Goal: Information Seeking & Learning: Learn about a topic

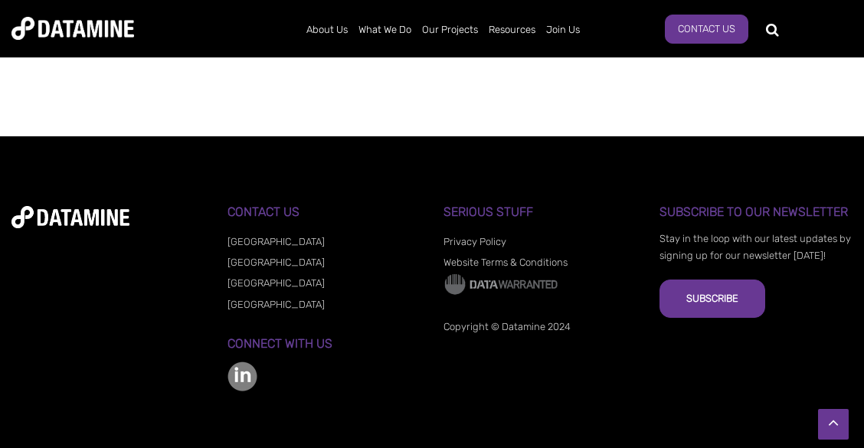
scroll to position [1807, 0]
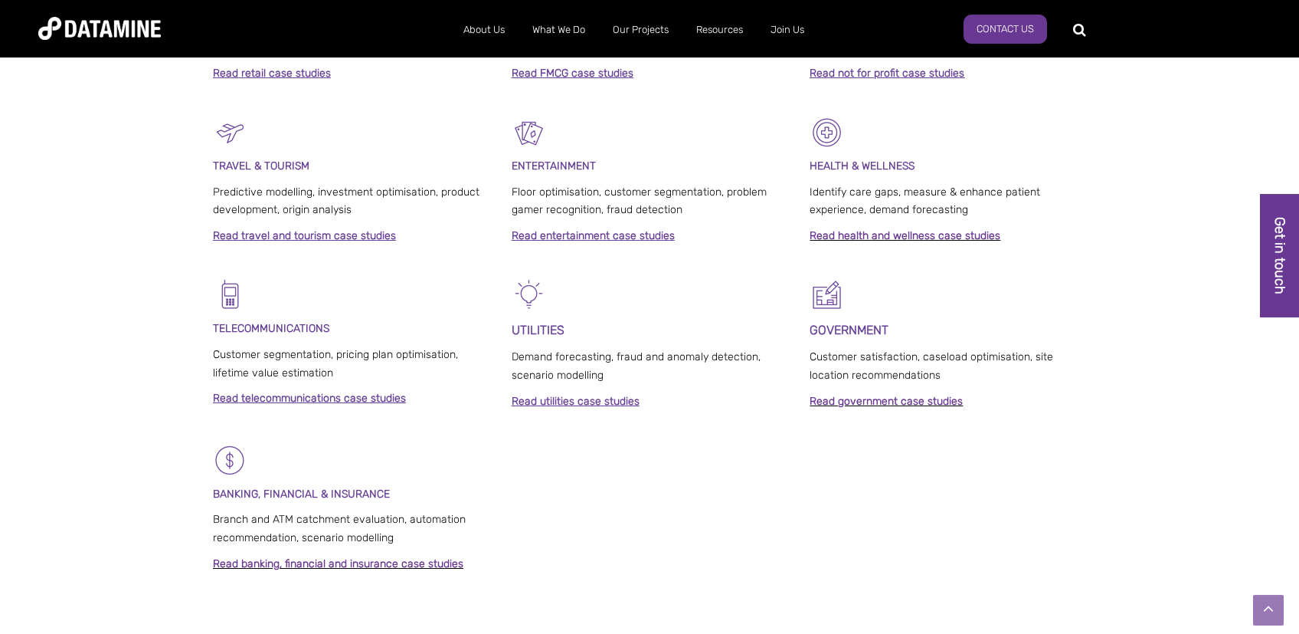
scroll to position [893, 0]
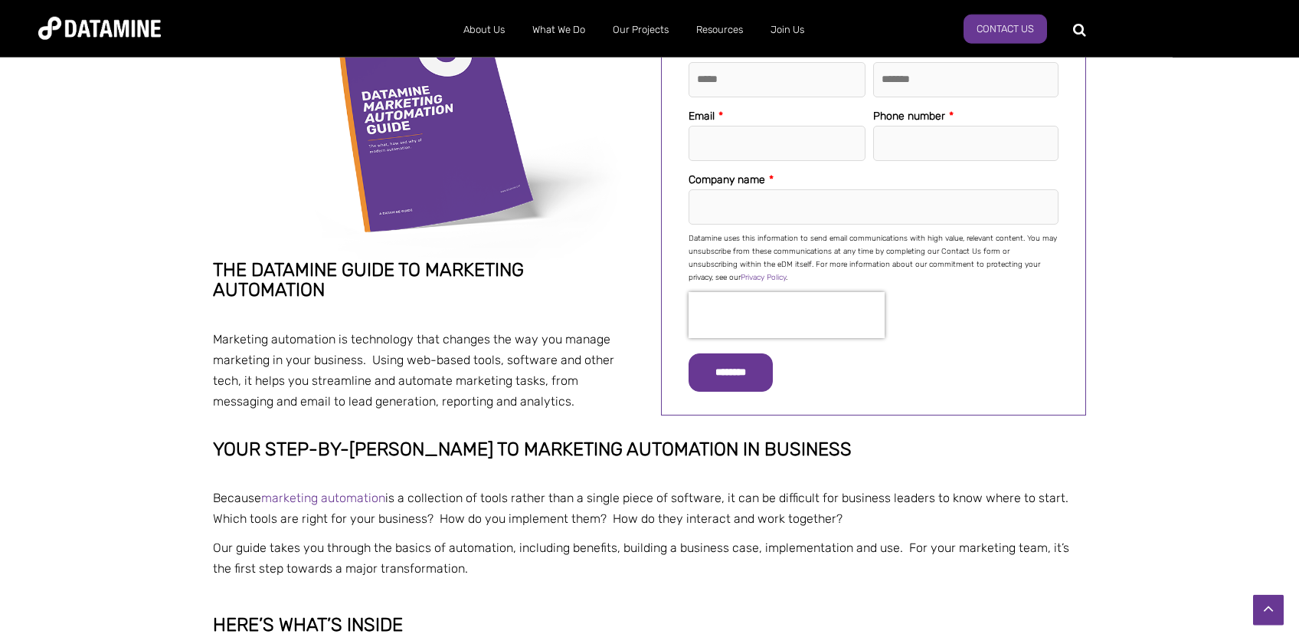
scroll to position [406, 0]
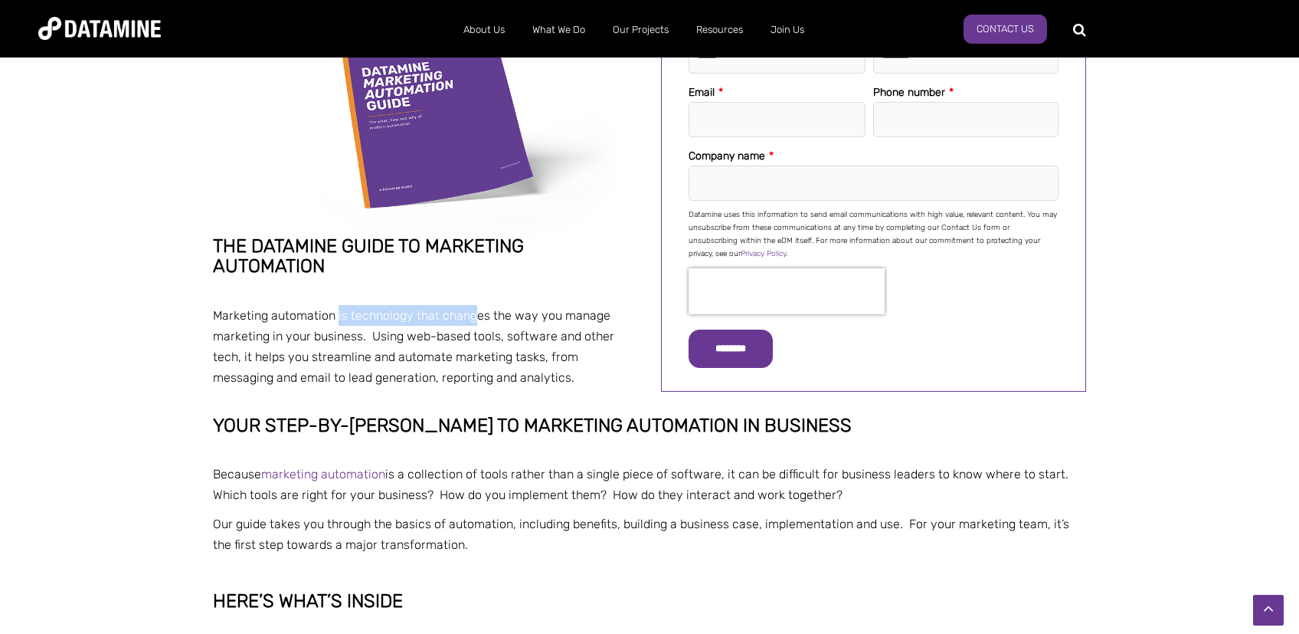
drag, startPoint x: 339, startPoint y: 318, endPoint x: 532, endPoint y: 310, distance: 193.2
click at [503, 314] on p "Marketing automation is technology that changes the way you manage marketing in…" at bounding box center [425, 347] width 425 height 84
click at [532, 310] on p "Marketing automation is technology that changes the way you manage marketing in…" at bounding box center [425, 347] width 425 height 84
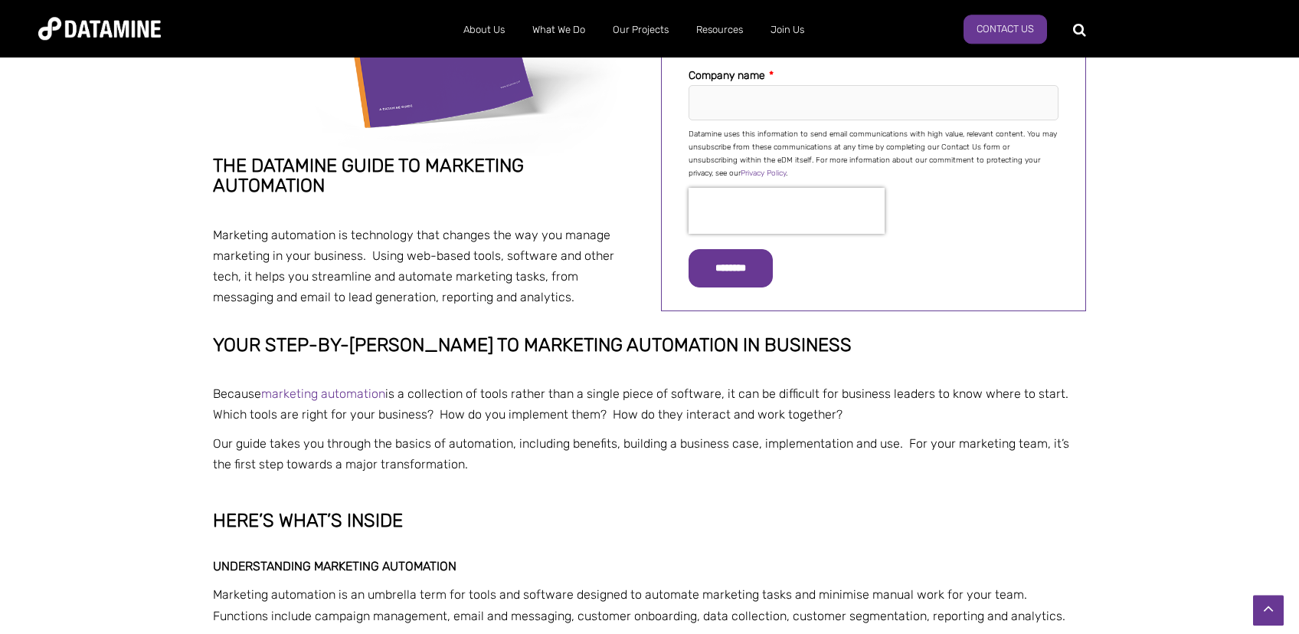
scroll to position [487, 0]
click at [355, 270] on p "Marketing automation is technology that changes the way you manage marketing in…" at bounding box center [425, 266] width 425 height 84
drag, startPoint x: 374, startPoint y: 260, endPoint x: 577, endPoint y: 258, distance: 203.0
click at [577, 258] on p "Marketing automation is technology that changes the way you manage marketing in…" at bounding box center [425, 266] width 425 height 84
click at [572, 257] on p "Marketing automation is technology that changes the way you manage marketing in…" at bounding box center [425, 266] width 425 height 84
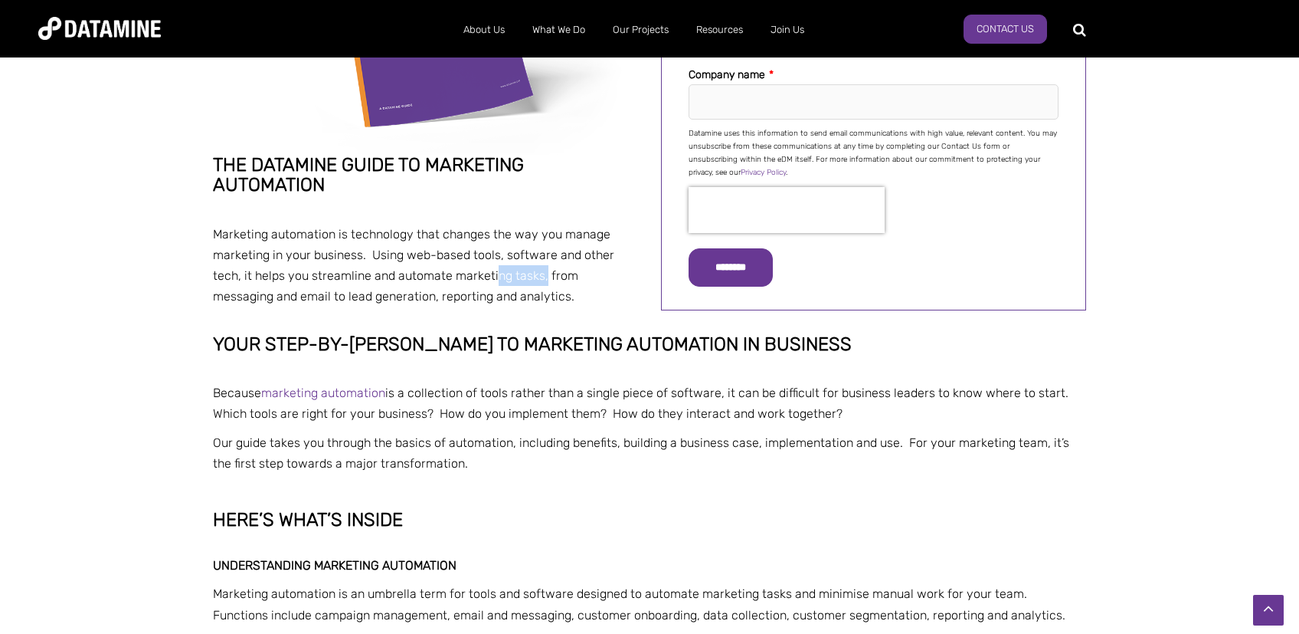
drag, startPoint x: 510, startPoint y: 280, endPoint x: 546, endPoint y: 280, distance: 36.0
click at [545, 280] on p "Marketing automation is technology that changes the way you manage marketing in…" at bounding box center [425, 266] width 425 height 84
click at [549, 279] on p "Marketing automation is technology that changes the way you manage marketing in…" at bounding box center [425, 266] width 425 height 84
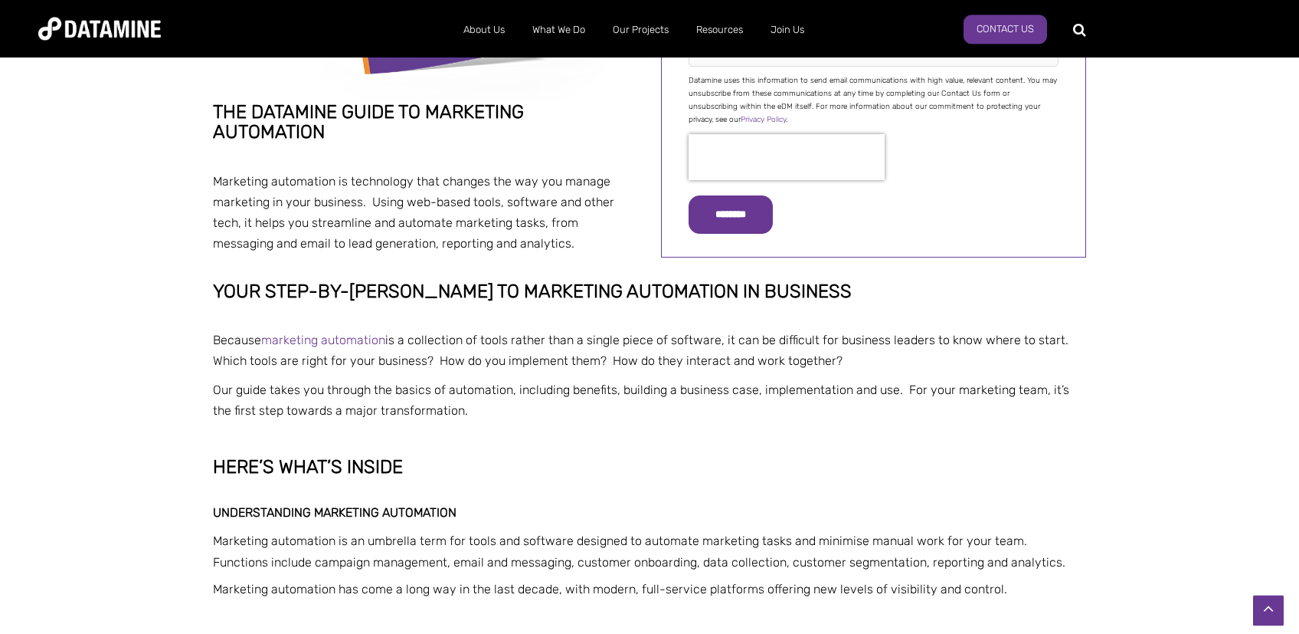
scroll to position [568, 0]
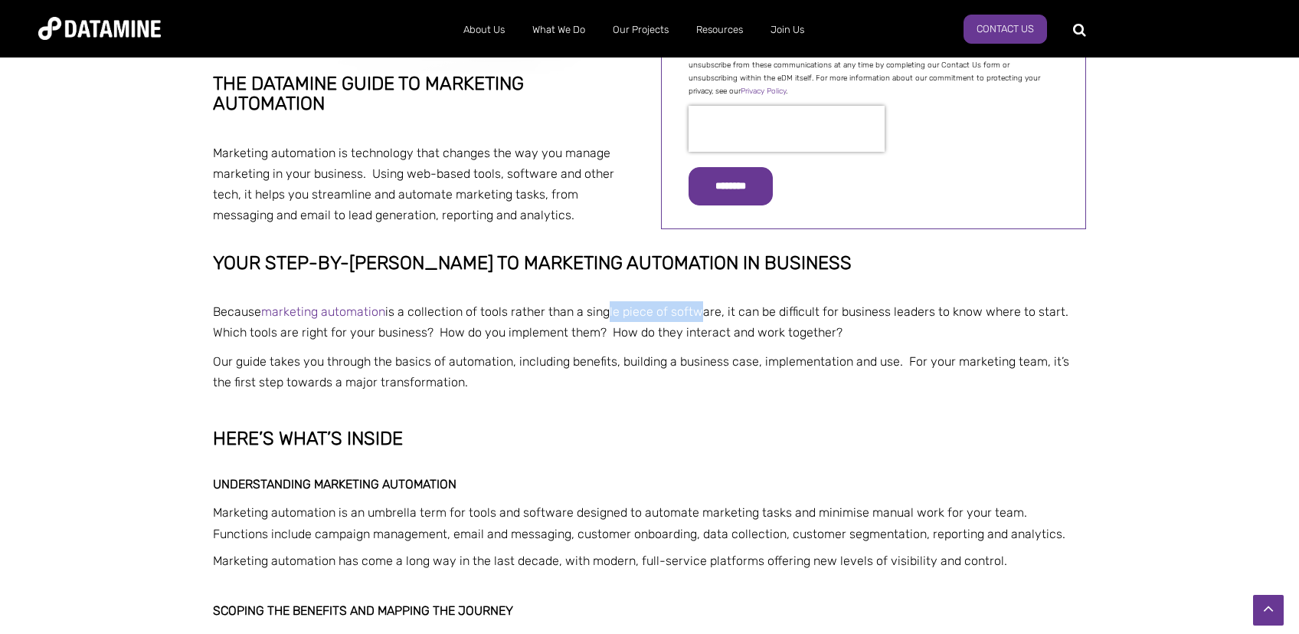
drag, startPoint x: 603, startPoint y: 322, endPoint x: 691, endPoint y: 321, distance: 88.1
click at [691, 321] on p "Because marketing automation is a collection of tools rather than a single piec…" at bounding box center [649, 321] width 873 height 41
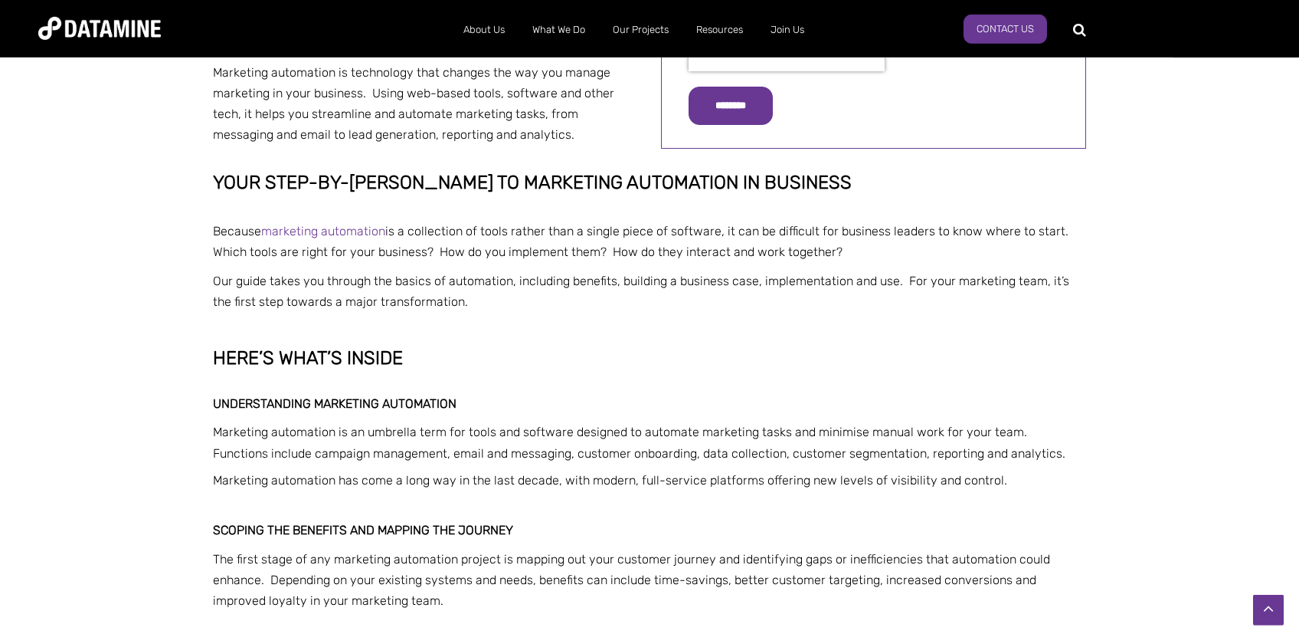
scroll to position [650, 0]
drag, startPoint x: 433, startPoint y: 228, endPoint x: 682, endPoint y: 229, distance: 249.0
click at [682, 229] on span "Because marketing automation is a collection of tools rather than a single piec…" at bounding box center [642, 240] width 859 height 35
click at [683, 229] on span "Because marketing automation is a collection of tools rather than a single piec…" at bounding box center [642, 240] width 859 height 35
click at [627, 260] on p "Because marketing automation is a collection of tools rather than a single piec…" at bounding box center [649, 240] width 873 height 41
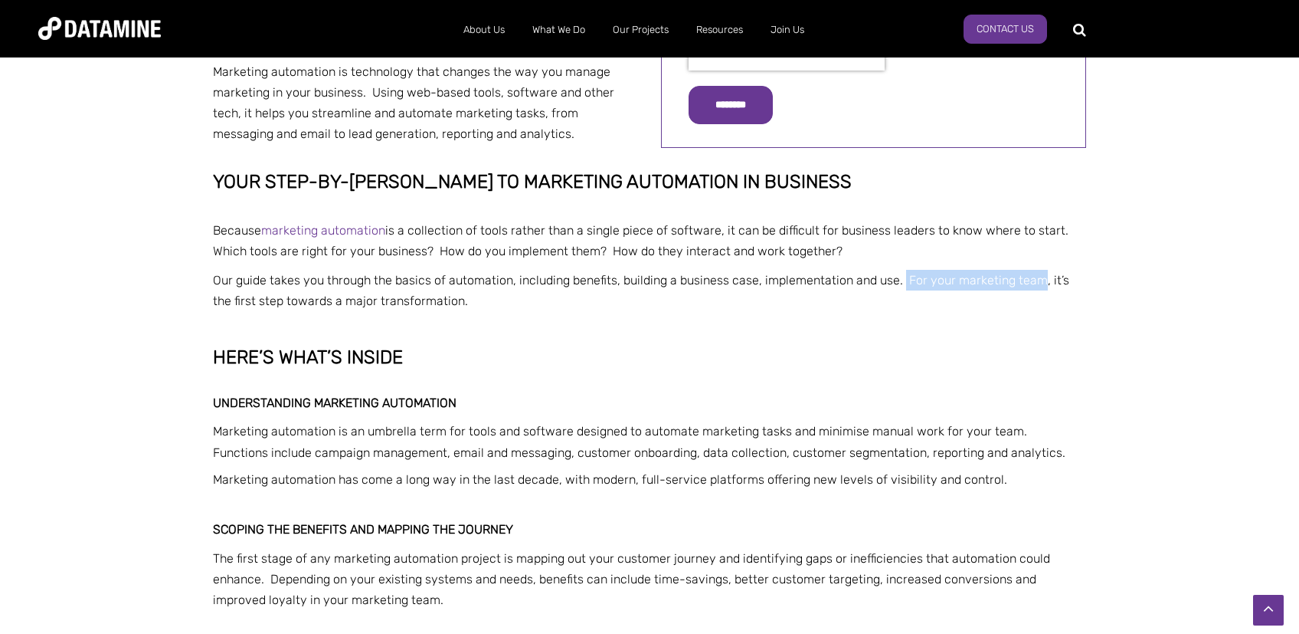
drag, startPoint x: 901, startPoint y: 286, endPoint x: 1042, endPoint y: 290, distance: 141.0
click at [1042, 290] on p "Our guide takes you through the basics of automation, including benefits, build…" at bounding box center [649, 290] width 873 height 41
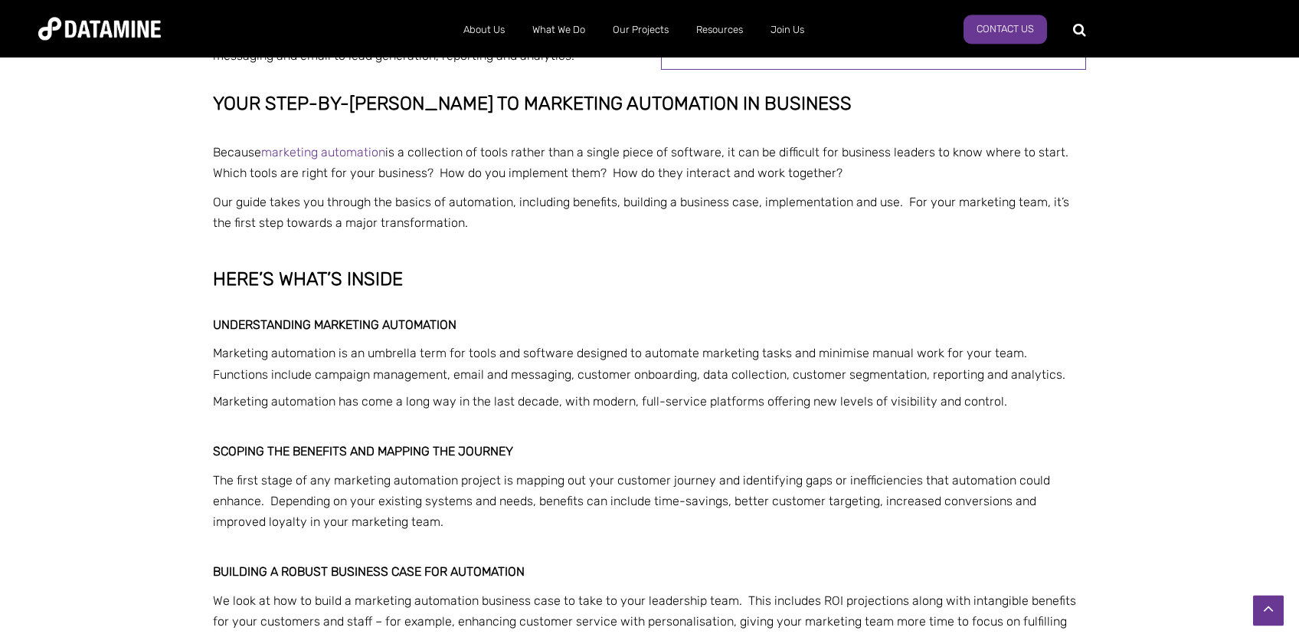
scroll to position [812, 0]
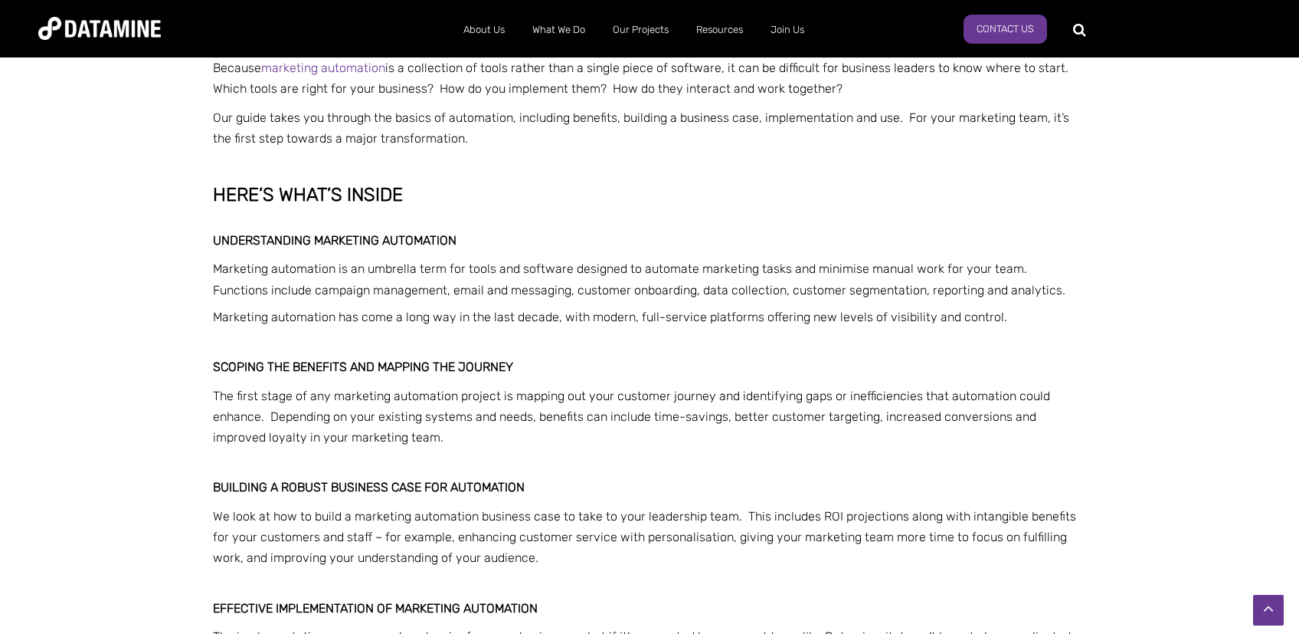
click at [395, 271] on span "Marketing automation is an umbrella term for tools and software designed to aut…" at bounding box center [639, 278] width 853 height 35
drag, startPoint x: 458, startPoint y: 296, endPoint x: 647, endPoint y: 298, distance: 188.5
click at [630, 301] on div "Your step-by-step guide to marketing automation in business Because marketing a…" at bounding box center [649, 492] width 873 height 967
drag, startPoint x: 647, startPoint y: 298, endPoint x: 653, endPoint y: 289, distance: 11.0
click at [650, 292] on p "Marketing automation is an umbrella term for tools and software designed to aut…" at bounding box center [649, 278] width 873 height 41
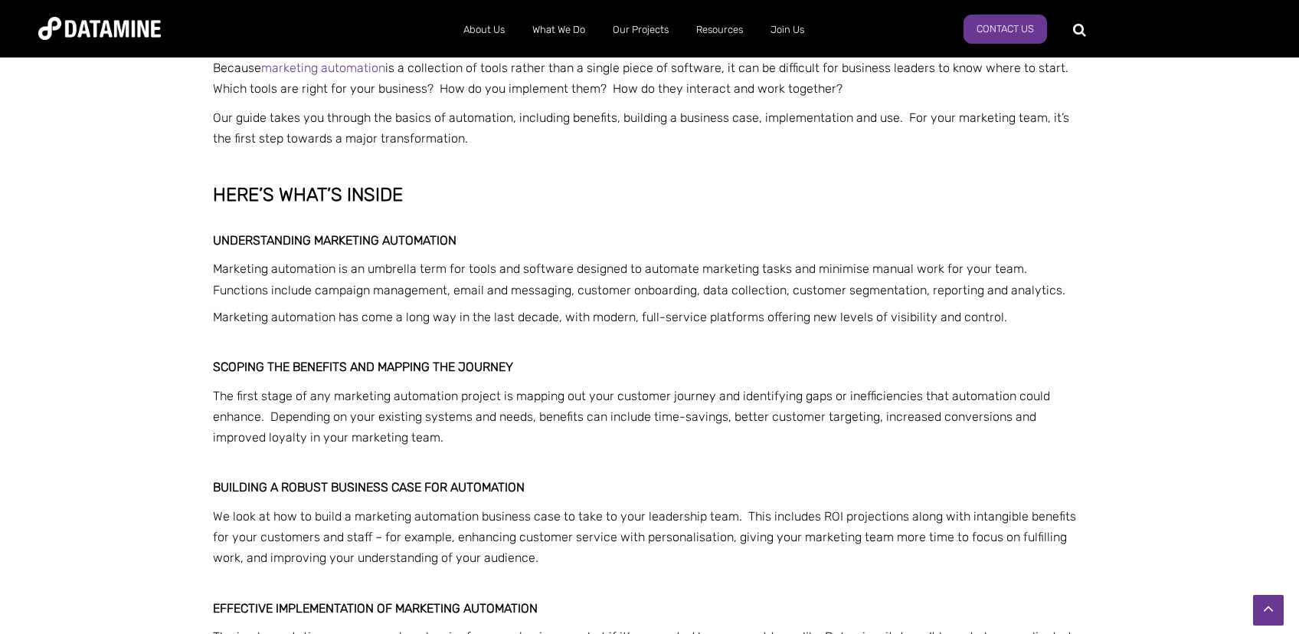
drag, startPoint x: 916, startPoint y: 293, endPoint x: 1066, endPoint y: 285, distance: 150.4
click at [1066, 285] on p "Marketing automation is an umbrella term for tools and software designed to aut…" at bounding box center [649, 278] width 873 height 41
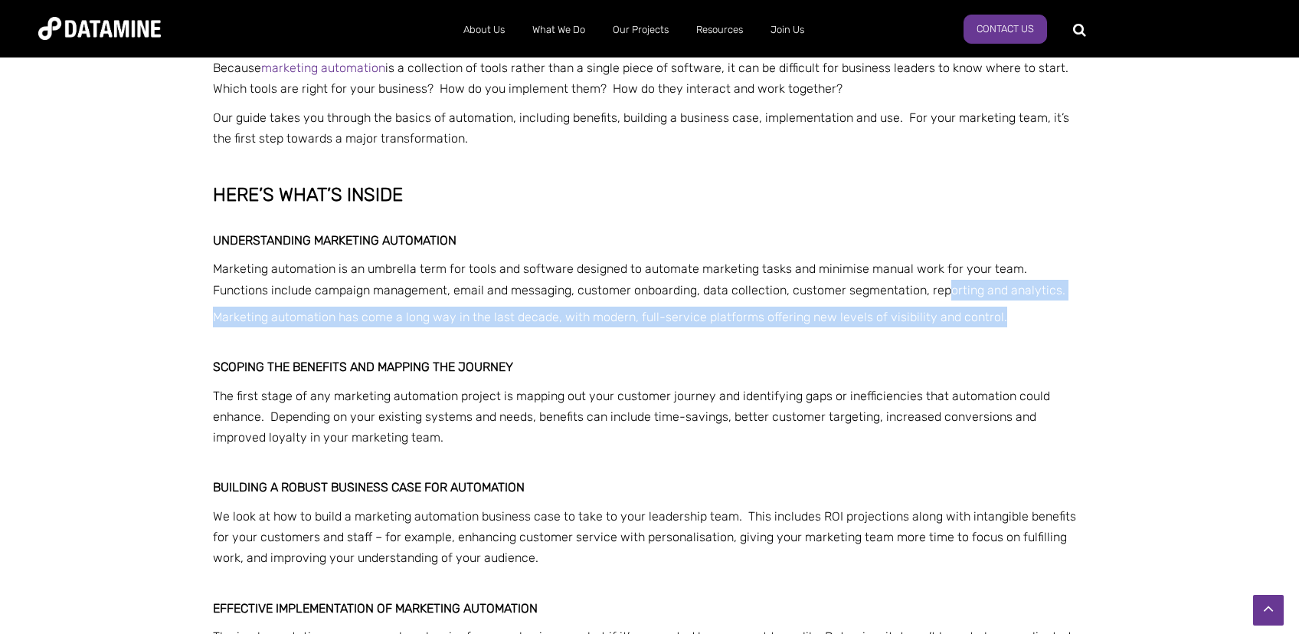
drag, startPoint x: 901, startPoint y: 292, endPoint x: 1124, endPoint y: 299, distance: 223.0
click at [1124, 301] on div "Your step-by-step guide to marketing automation in business Because marketing a…" at bounding box center [649, 492] width 1299 height 1005
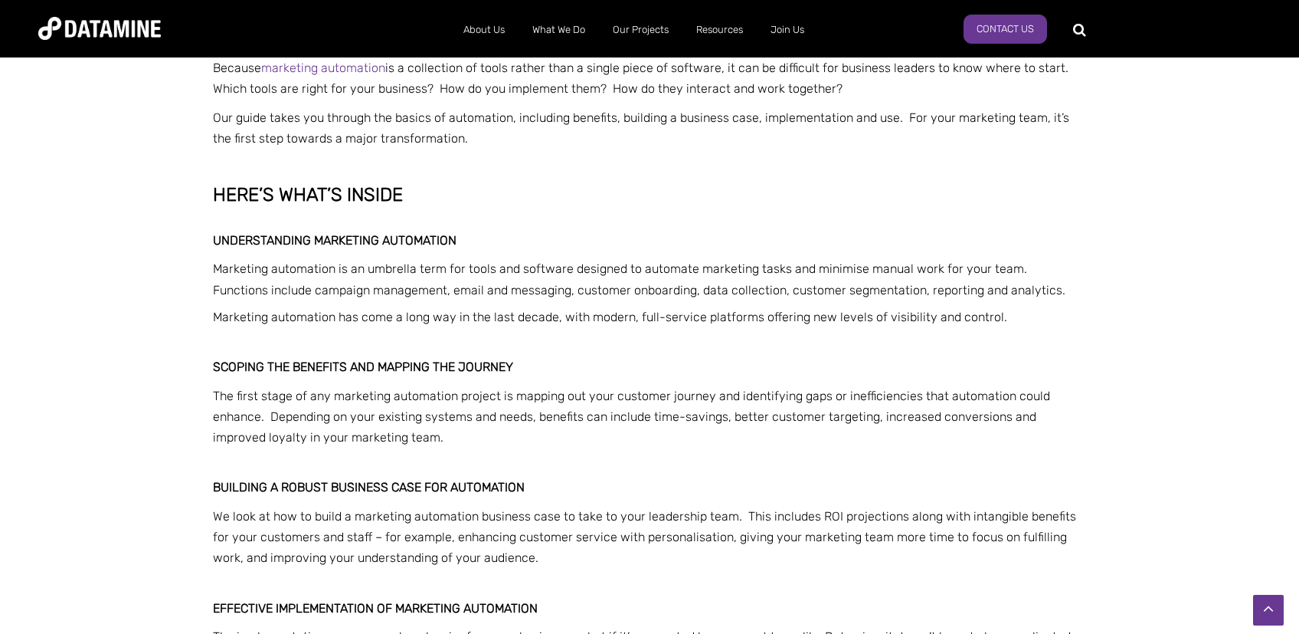
click at [1125, 294] on div "Your step-by-step guide to marketing automation in business Because marketing a…" at bounding box center [649, 492] width 1299 height 1005
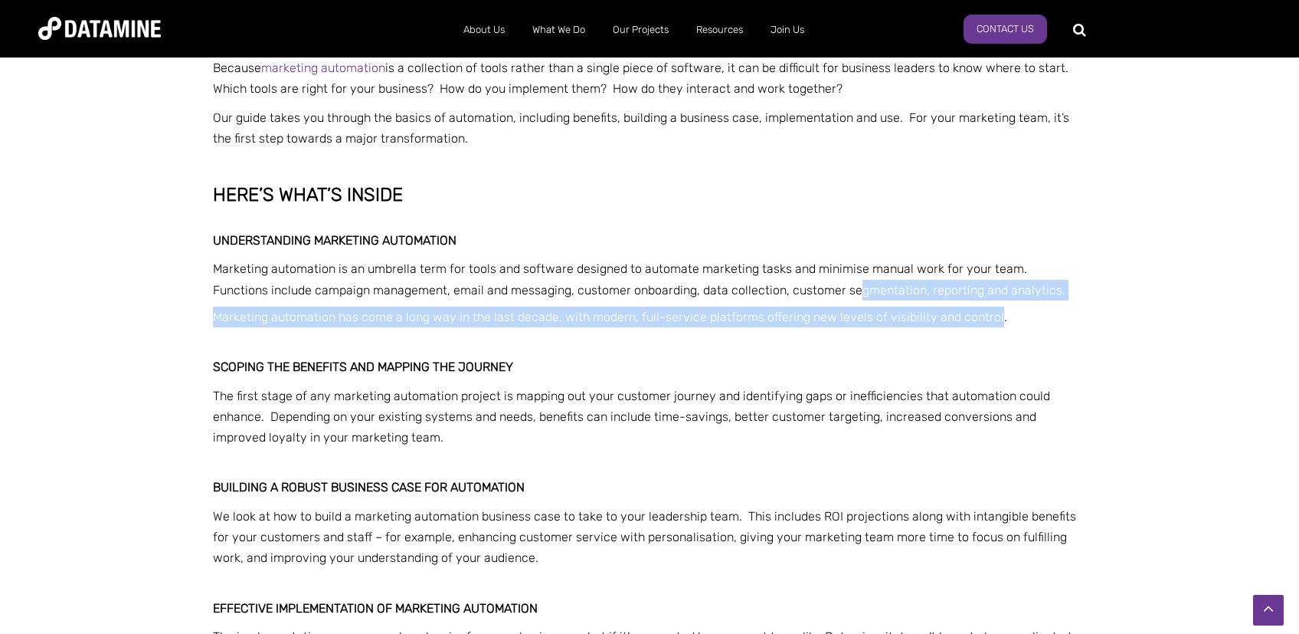
drag, startPoint x: 799, startPoint y: 293, endPoint x: 995, endPoint y: 308, distance: 196.7
click at [994, 308] on div "Your step-by-step guide to marketing automation in business Because marketing a…" at bounding box center [649, 492] width 873 height 967
click at [996, 308] on p "Marketing automation has come a long way in the last decade, with modern, full-…" at bounding box center [649, 316] width 873 height 21
drag, startPoint x: 218, startPoint y: 310, endPoint x: 1170, endPoint y: 355, distance: 952.6
click at [1170, 355] on div "Your step-by-step guide to marketing automation in business Because marketing a…" at bounding box center [649, 492] width 1299 height 1005
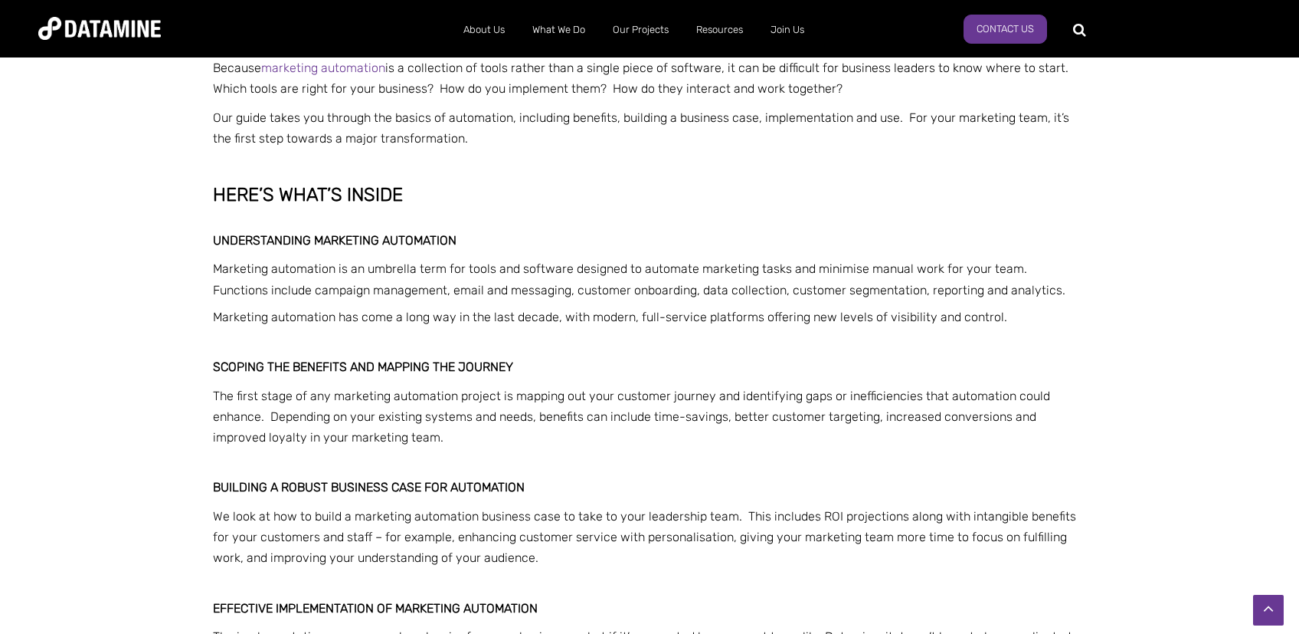
click at [1165, 351] on div "Your step-by-step guide to marketing automation in business Because marketing a…" at bounding box center [649, 492] width 1299 height 1005
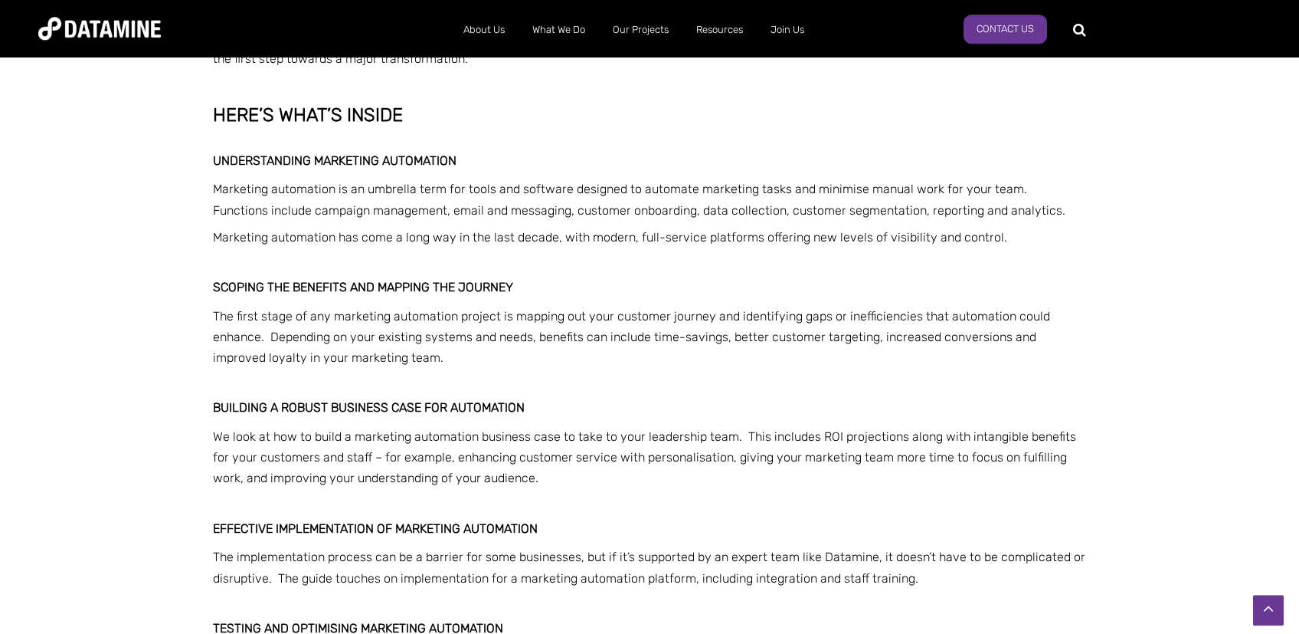
scroll to position [893, 0]
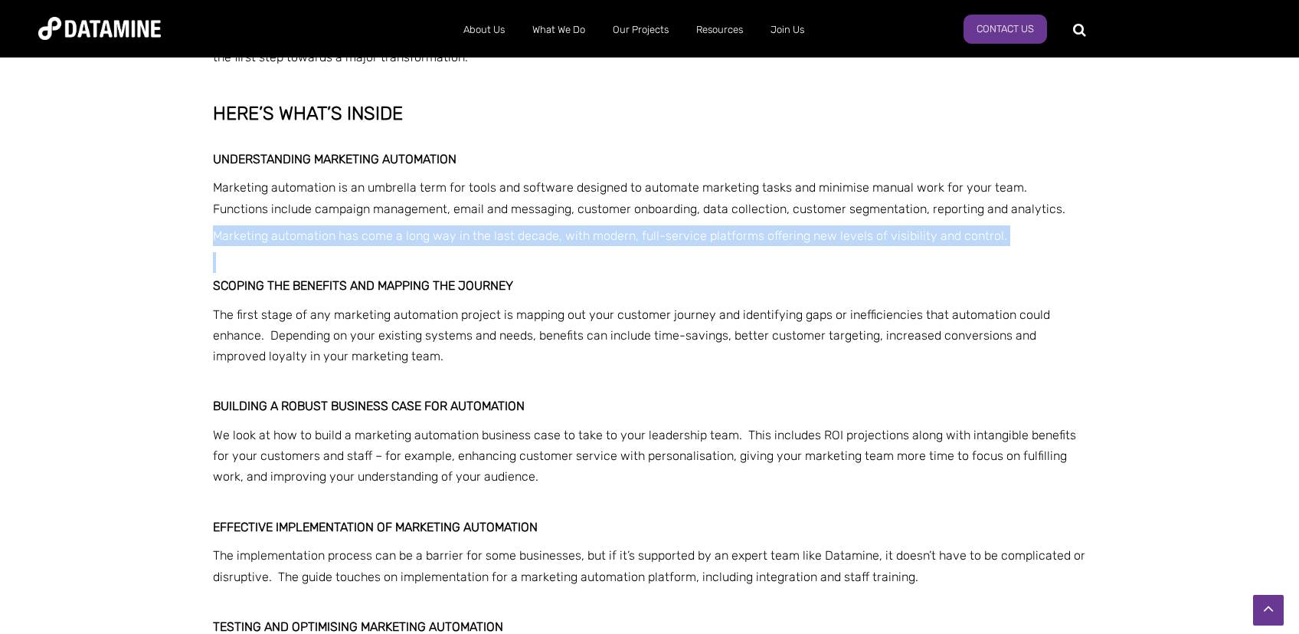
drag, startPoint x: 212, startPoint y: 237, endPoint x: 762, endPoint y: 257, distance: 550.4
click at [762, 257] on div "Your step-by-step guide to marketing automation in business Because marketing a…" at bounding box center [649, 411] width 896 height 967
drag, startPoint x: 762, startPoint y: 257, endPoint x: 746, endPoint y: 247, distance: 18.9
click at [762, 256] on p at bounding box center [649, 262] width 873 height 21
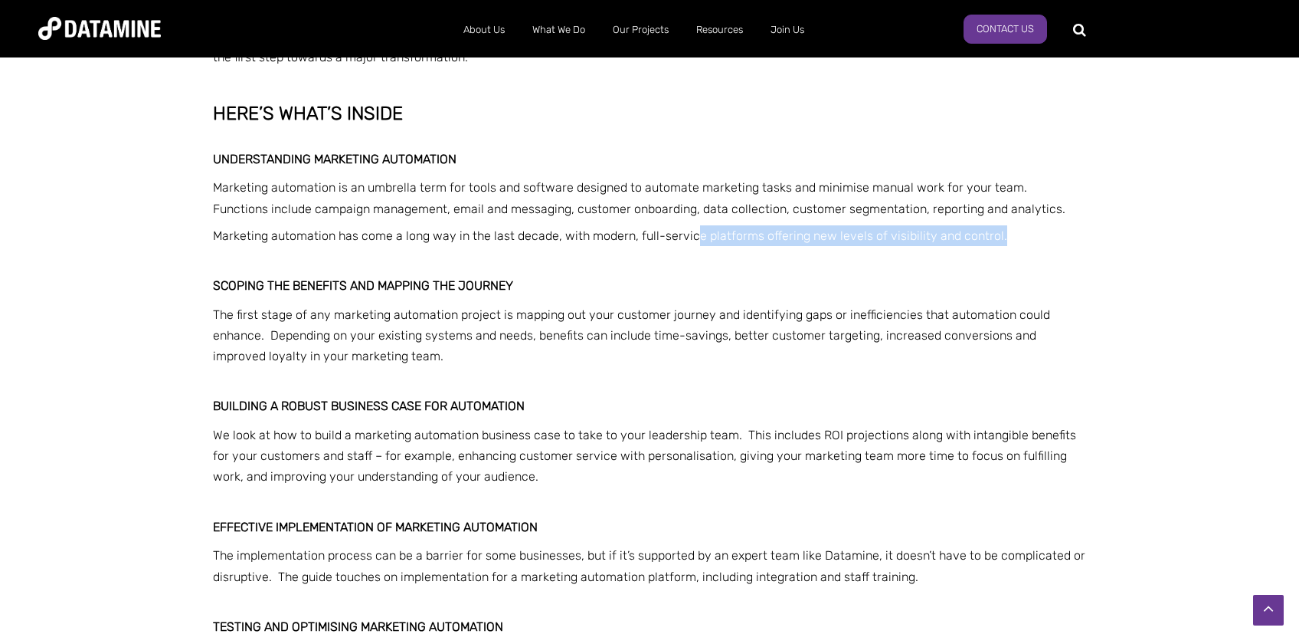
drag, startPoint x: 690, startPoint y: 236, endPoint x: 1117, endPoint y: 243, distance: 426.8
click at [1117, 243] on div "Your step-by-step guide to marketing automation in business Because marketing a…" at bounding box center [649, 411] width 1299 height 1005
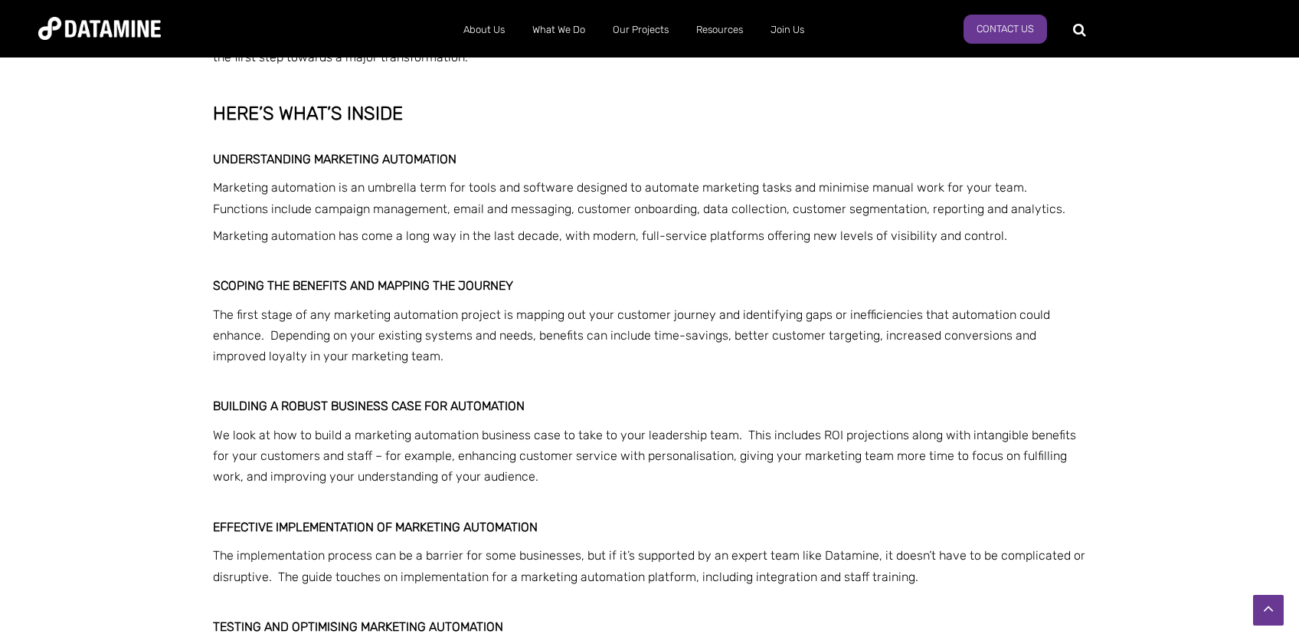
click at [1118, 243] on div "Your step-by-step guide to marketing automation in business Because marketing a…" at bounding box center [649, 411] width 1299 height 1005
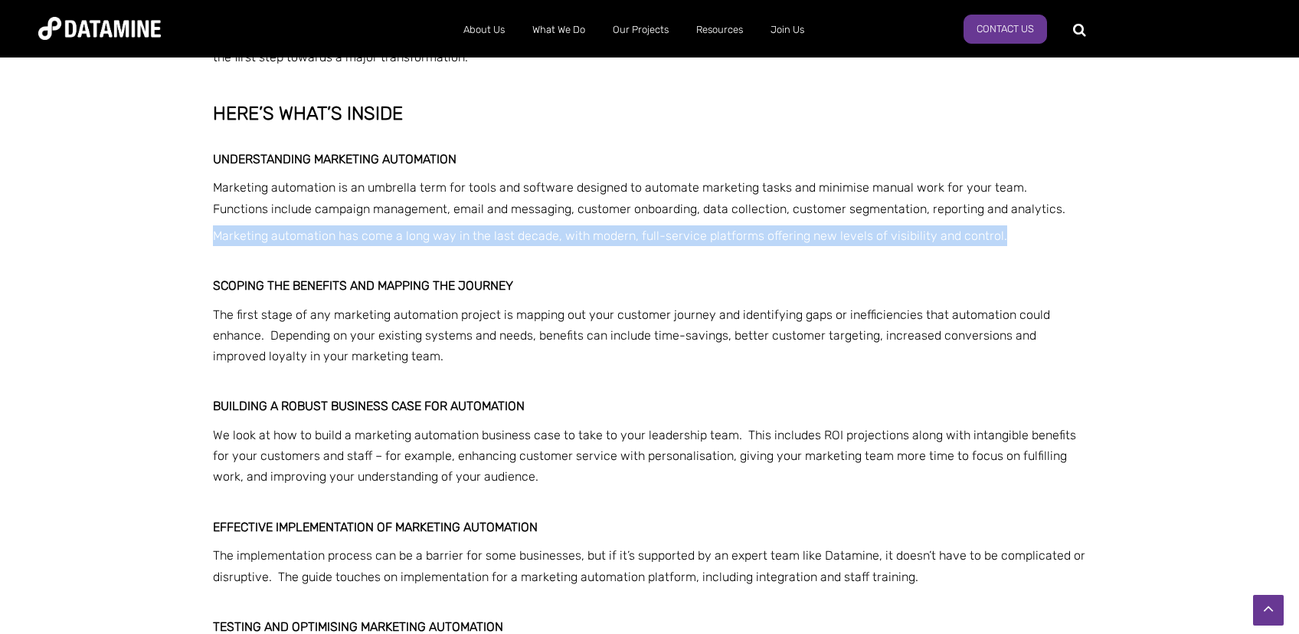
drag, startPoint x: 215, startPoint y: 235, endPoint x: 1128, endPoint y: 225, distance: 913.3
click at [1124, 227] on div "Your step-by-step guide to marketing automation in business Because marketing a…" at bounding box center [649, 411] width 1299 height 1005
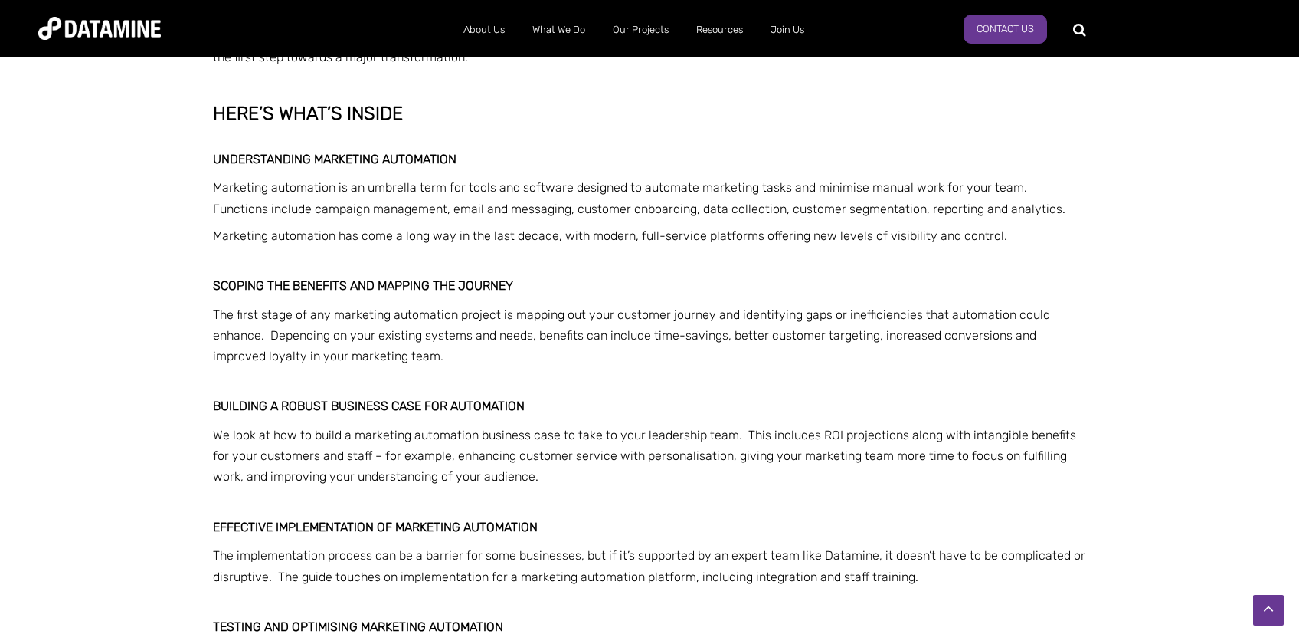
click at [1126, 224] on div "Your step-by-step guide to marketing automation in business Because marketing a…" at bounding box center [649, 411] width 1299 height 1005
drag, startPoint x: 223, startPoint y: 290, endPoint x: 726, endPoint y: 276, distance: 502.8
click at [725, 277] on div "Your step-by-step guide to marketing automation in business Because marketing a…" at bounding box center [649, 411] width 873 height 967
click at [728, 273] on div "Your step-by-step guide to marketing automation in business Because marketing a…" at bounding box center [649, 411] width 873 height 967
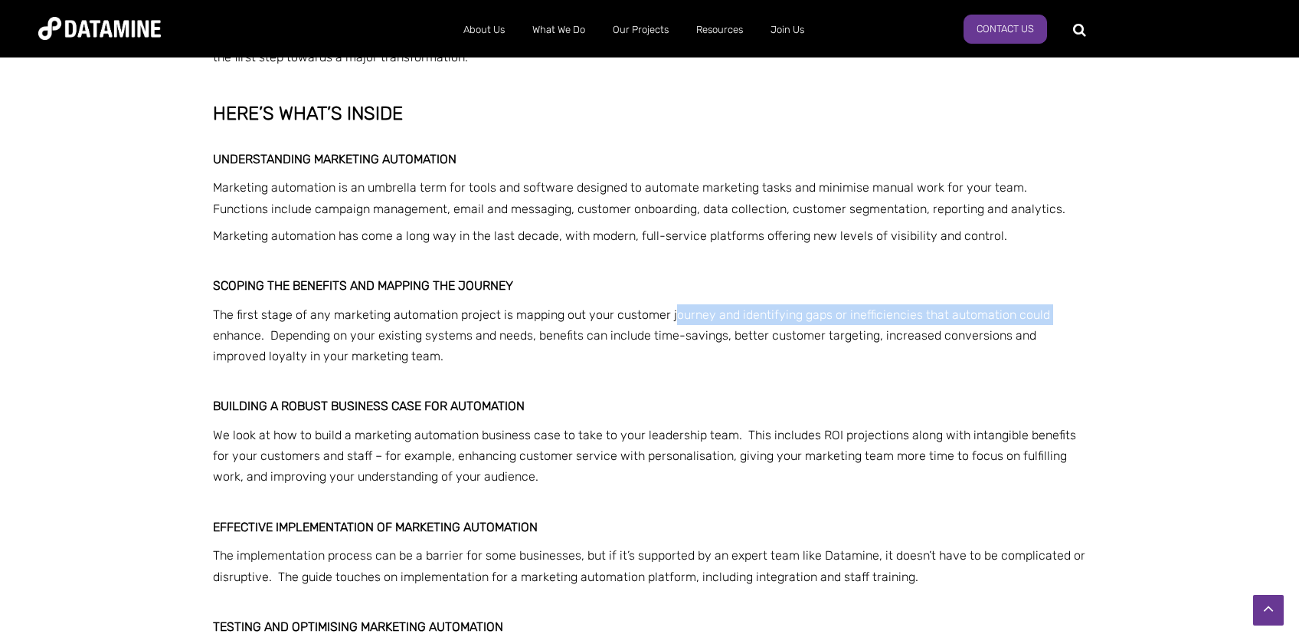
drag, startPoint x: 674, startPoint y: 314, endPoint x: 1053, endPoint y: 316, distance: 378.5
click at [1053, 316] on p "The first stage of any marketing automation project is mapping out your custome…" at bounding box center [649, 335] width 873 height 63
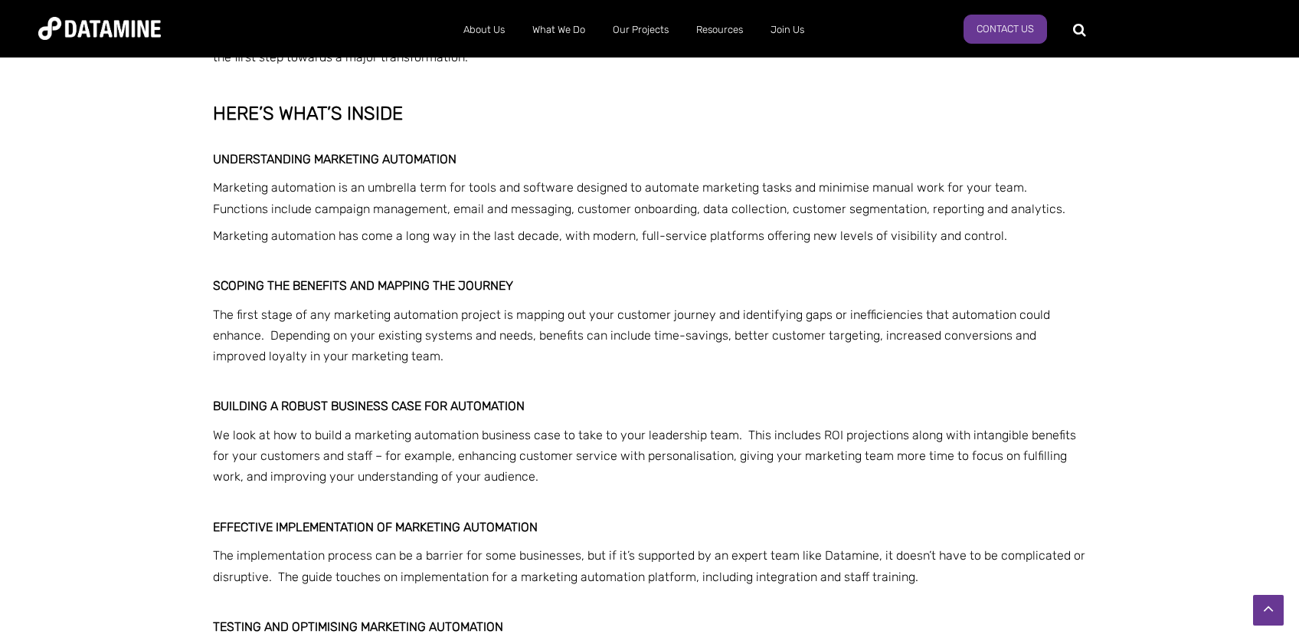
drag, startPoint x: 576, startPoint y: 326, endPoint x: 658, endPoint y: 342, distance: 83.5
click at [581, 330] on p "The first stage of any marketing automation project is mapping out your custome…" at bounding box center [649, 335] width 873 height 63
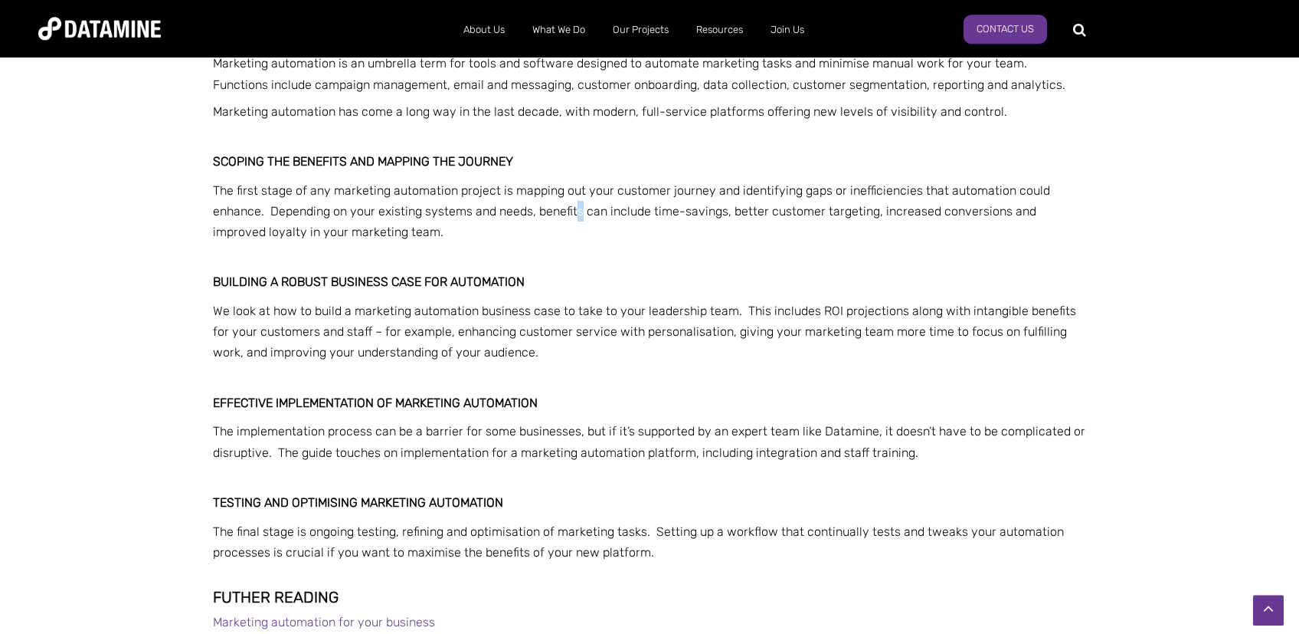
scroll to position [1056, 0]
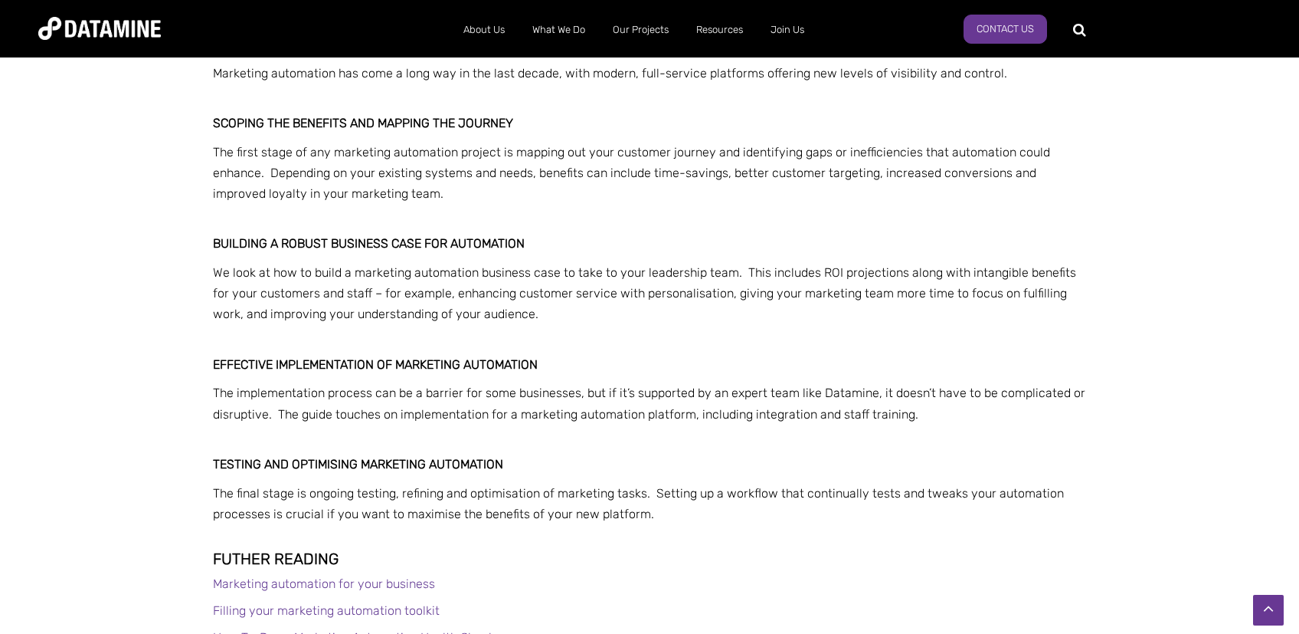
click at [460, 244] on span "Building a robust business case for automation" at bounding box center [369, 243] width 312 height 15
click at [575, 250] on h3 "Building a robust business case for automation" at bounding box center [649, 244] width 873 height 14
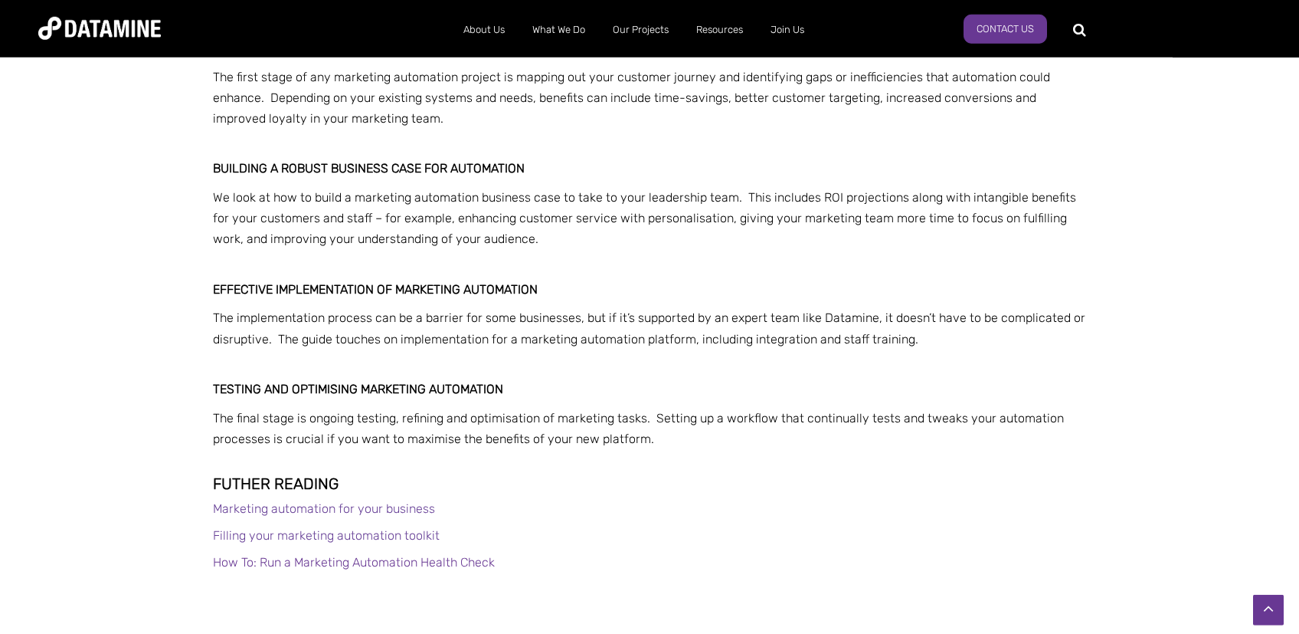
scroll to position [1137, 0]
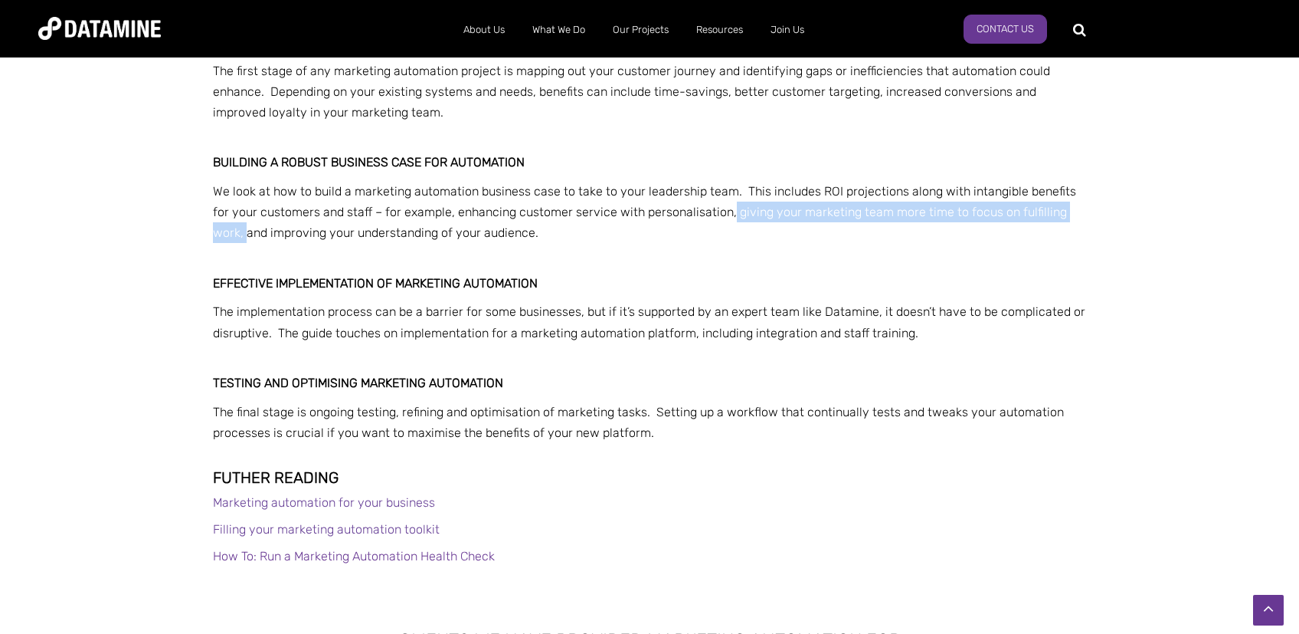
drag, startPoint x: 1052, startPoint y: 215, endPoint x: 712, endPoint y: 211, distance: 340.2
click at [712, 211] on p "We look at how to build a marketing automation business case to take to your le…" at bounding box center [649, 212] width 873 height 63
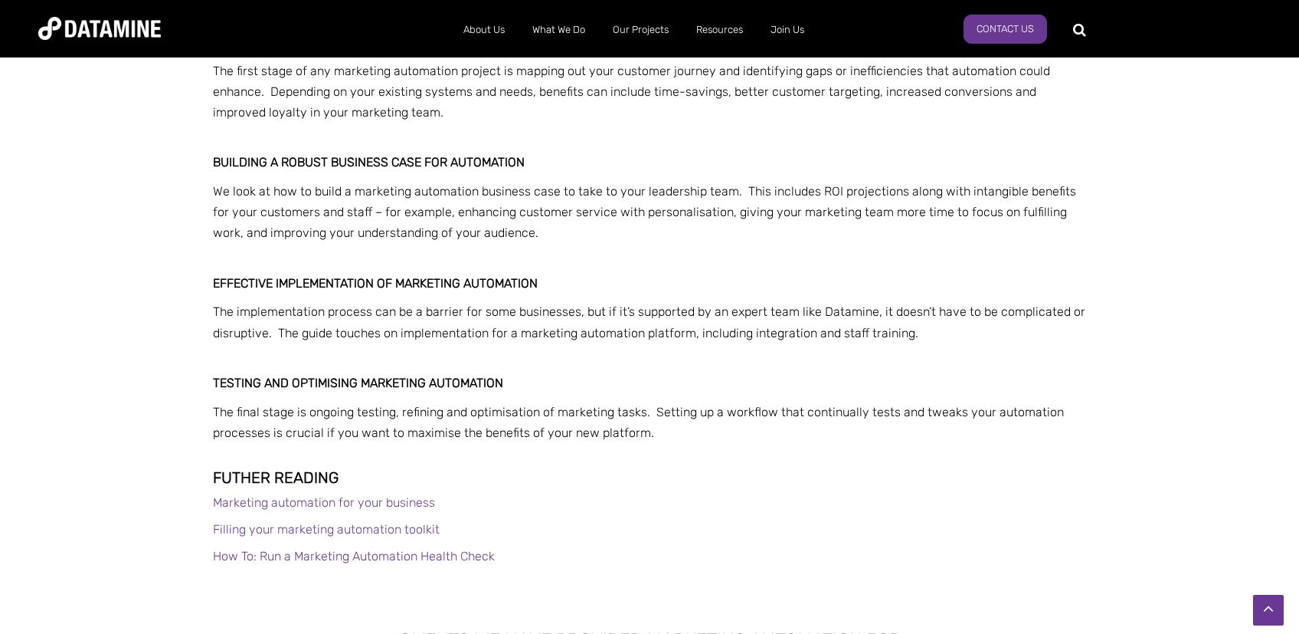
click at [508, 238] on p "We look at how to build a marketing automation business case to take to your le…" at bounding box center [649, 212] width 873 height 63
click at [612, 283] on h3 "Effective implementation of marketing automation" at bounding box center [649, 284] width 873 height 14
click at [293, 417] on span "The final stage is ongoing testing, refining and optimisation of marketing task…" at bounding box center [638, 422] width 851 height 35
drag, startPoint x: 365, startPoint y: 410, endPoint x: 555, endPoint y: 410, distance: 190.0
click at [555, 410] on span "The final stage is ongoing testing, refining and optimisation of marketing task…" at bounding box center [638, 422] width 851 height 35
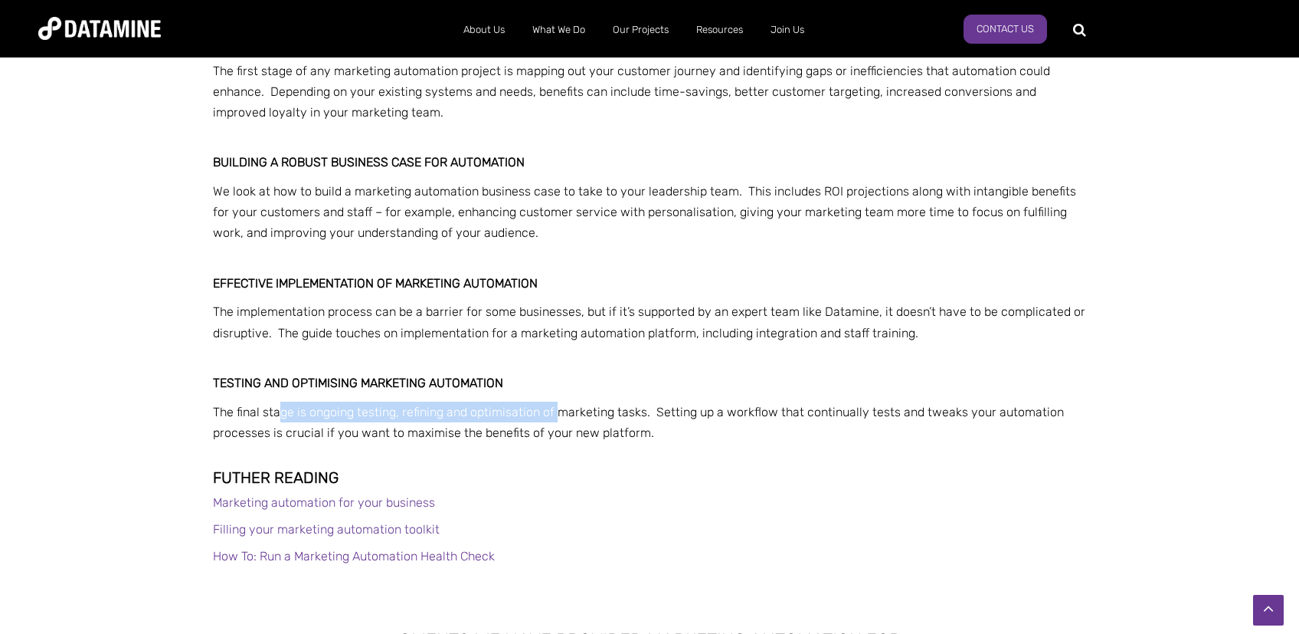
click at [555, 410] on span "The final stage is ongoing testing, refining and optimisation of marketing task…" at bounding box center [638, 422] width 851 height 35
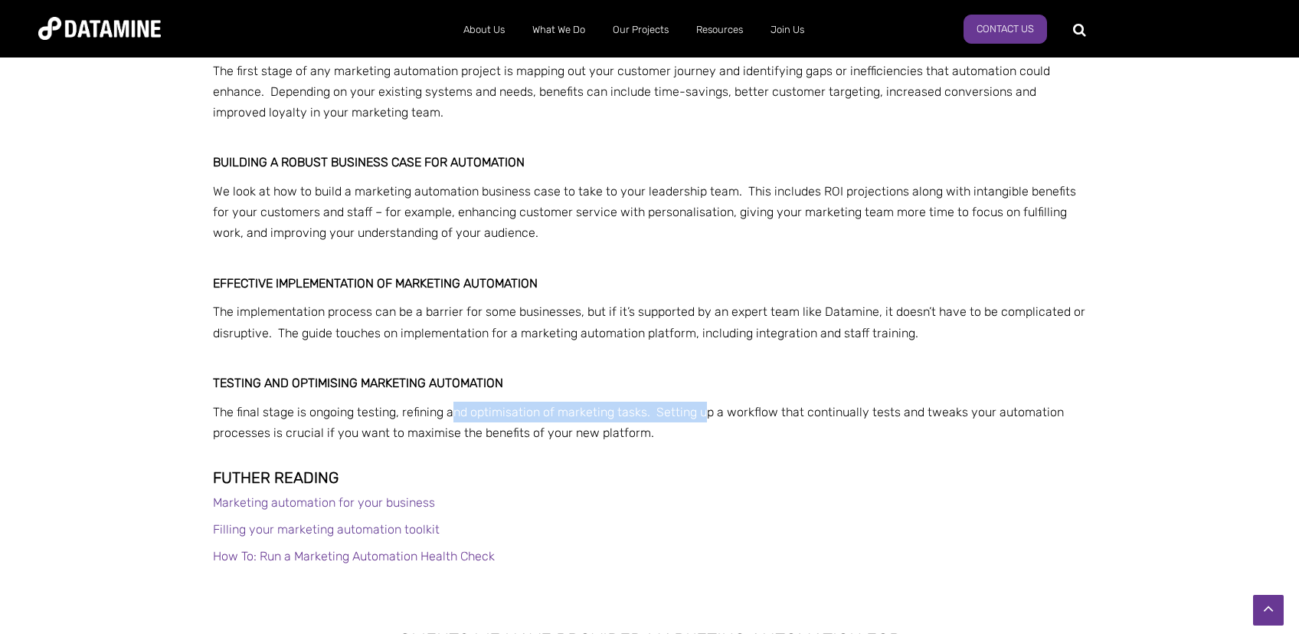
drag, startPoint x: 696, startPoint y: 414, endPoint x: 706, endPoint y: 414, distance: 10.0
click at [706, 414] on span "The final stage is ongoing testing, refining and optimisation of marketing task…" at bounding box center [638, 422] width 851 height 35
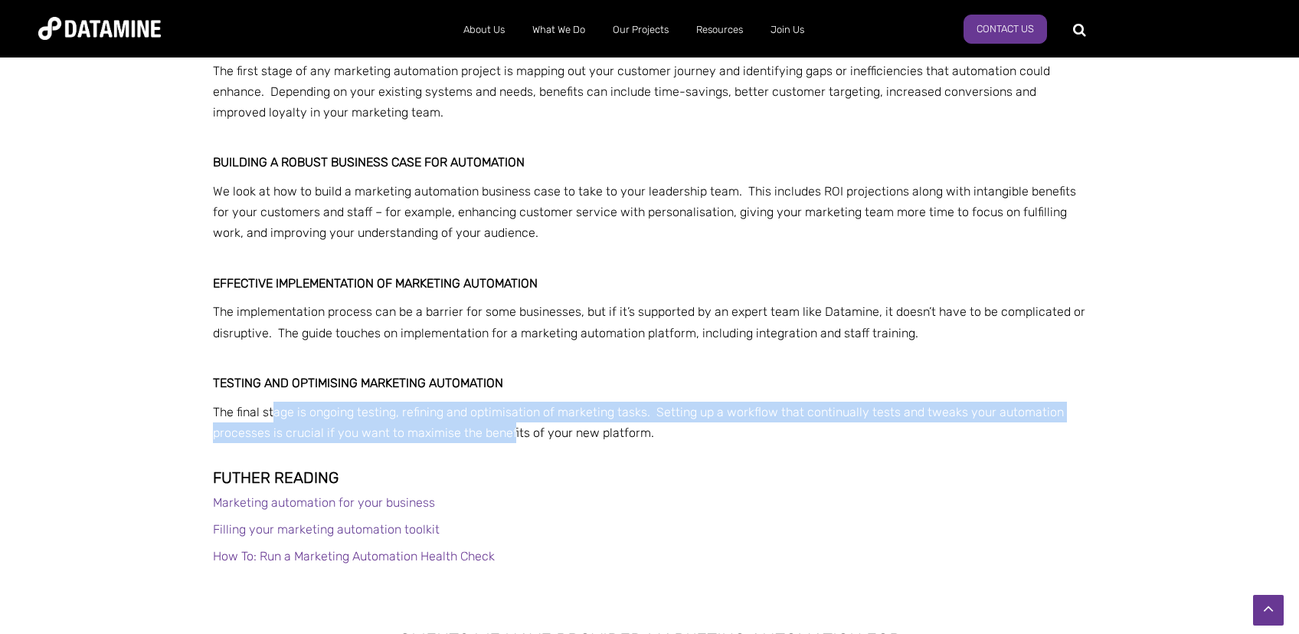
drag, startPoint x: 489, startPoint y: 441, endPoint x: 510, endPoint y: 441, distance: 21.5
click at [510, 441] on p "The final stage is ongoing testing, refining and optimisation of marketing task…" at bounding box center [649, 421] width 873 height 41
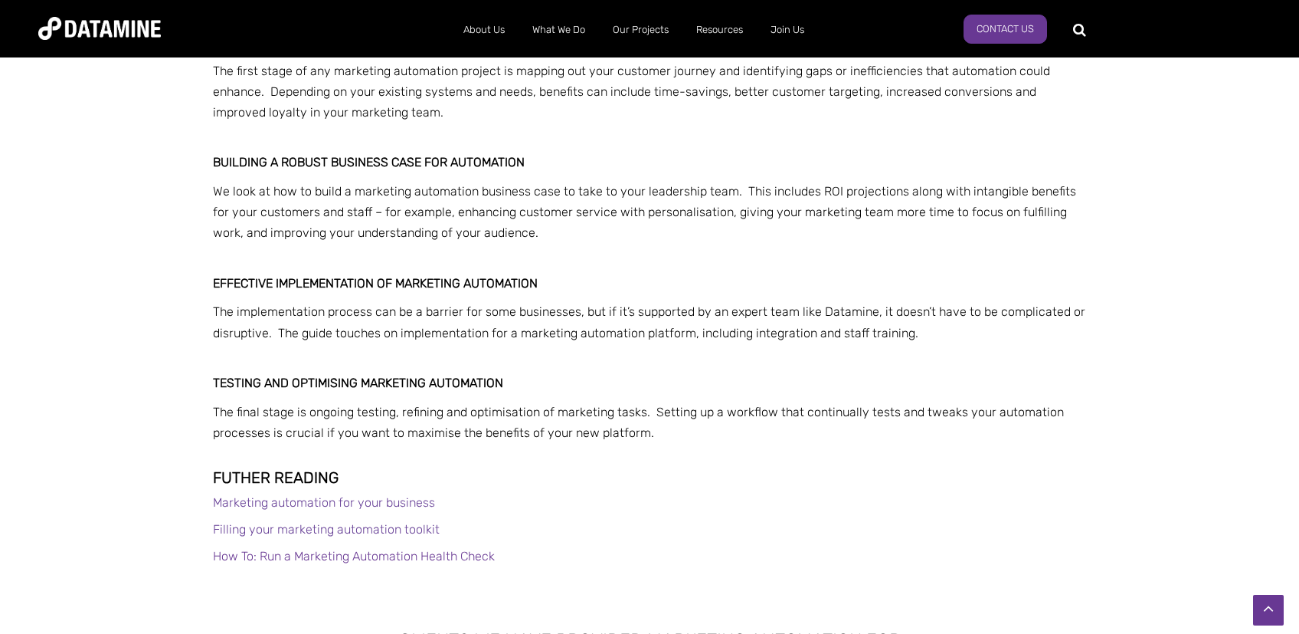
drag, startPoint x: 521, startPoint y: 438, endPoint x: 659, endPoint y: 434, distance: 138.0
click at [522, 438] on span "The final stage is ongoing testing, refining and optimisation of marketing task…" at bounding box center [638, 422] width 851 height 35
drag, startPoint x: 661, startPoint y: 434, endPoint x: 675, endPoint y: 431, distance: 14.3
click at [667, 434] on p "The final stage is ongoing testing, refining and optimisation of marketing task…" at bounding box center [649, 421] width 873 height 41
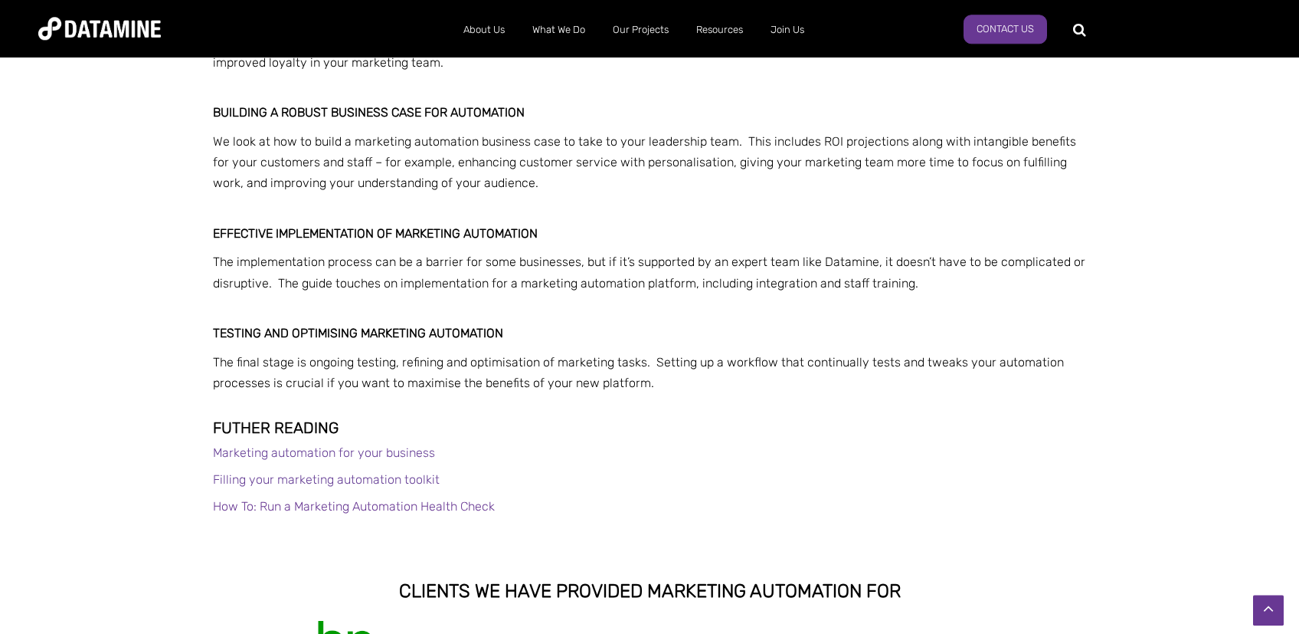
scroll to position [1218, 0]
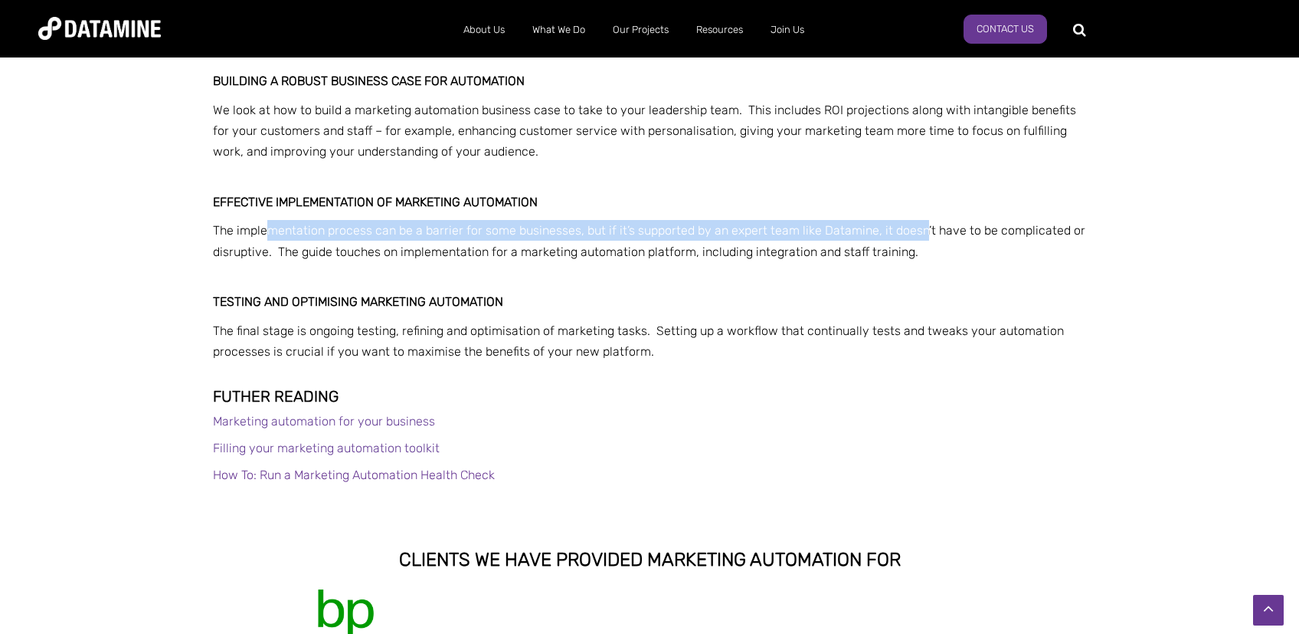
drag, startPoint x: 270, startPoint y: 226, endPoint x: 920, endPoint y: 223, distance: 650.4
click at [920, 223] on p "The implementation process can be a barrier for some businesses, but if it’s su…" at bounding box center [649, 240] width 873 height 41
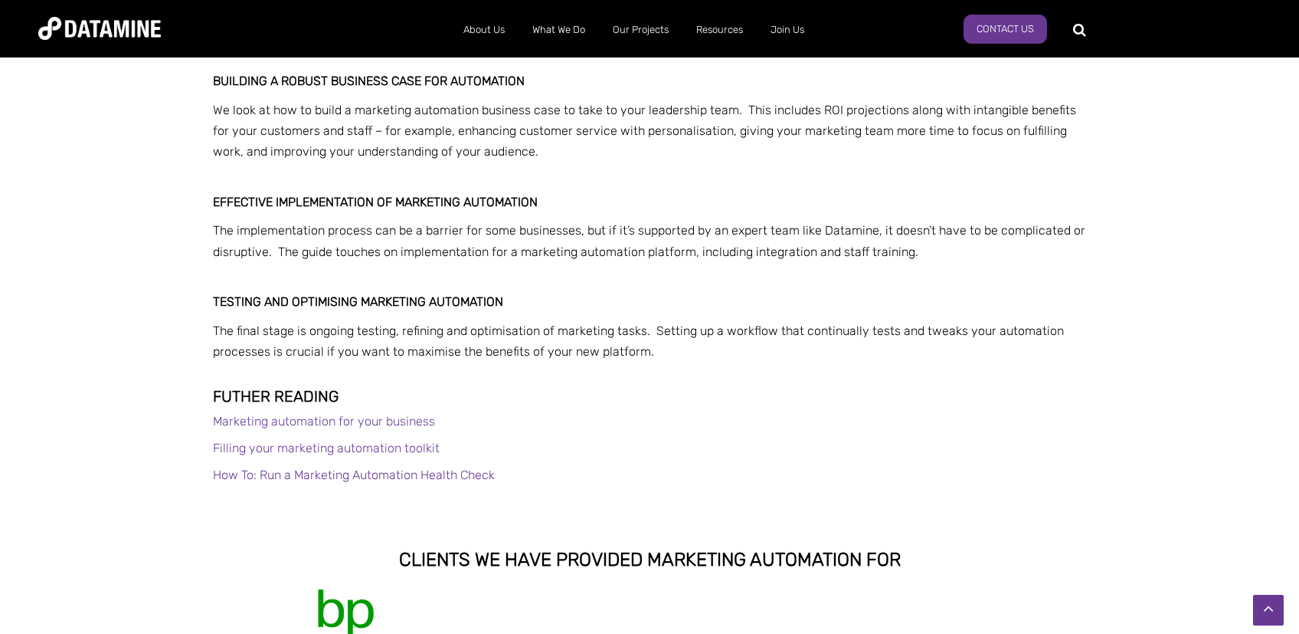
click at [920, 223] on p "The implementation process can be a barrier for some businesses, but if it’s su…" at bounding box center [649, 240] width 873 height 41
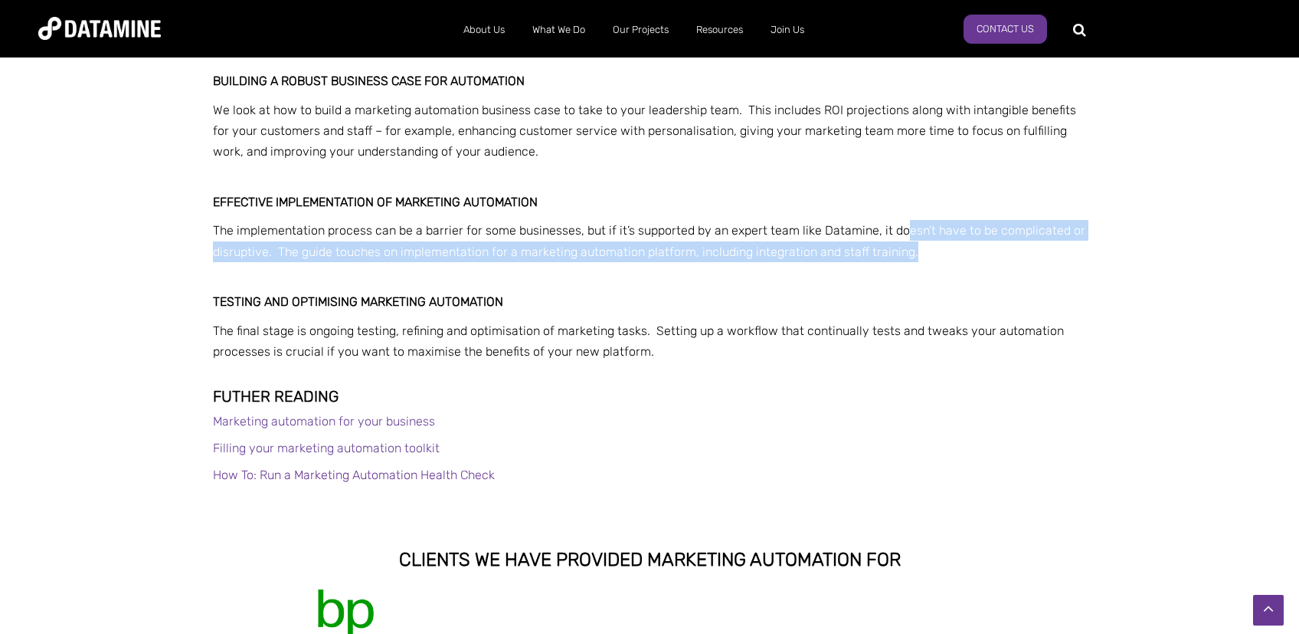
drag, startPoint x: 904, startPoint y: 224, endPoint x: 1058, endPoint y: 254, distance: 157.0
click at [1058, 254] on p "The implementation process can be a barrier for some businesses, but if it’s su…" at bounding box center [649, 240] width 873 height 41
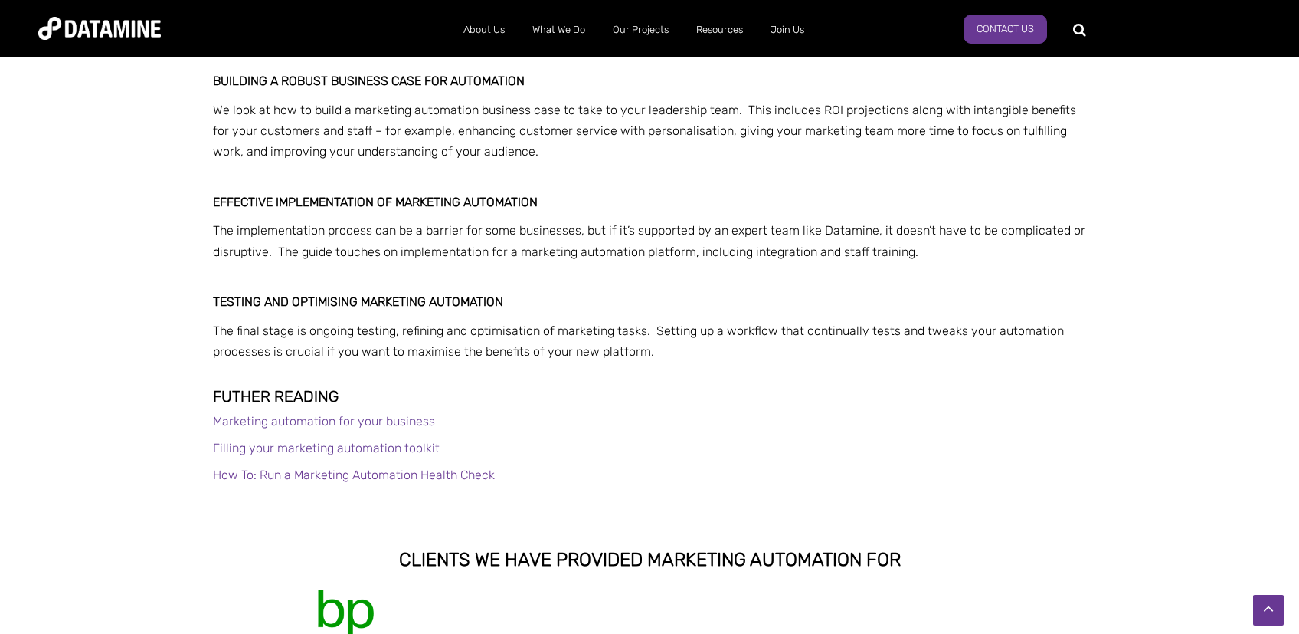
click at [1063, 254] on p "The implementation process can be a barrier for some businesses, but if it’s su…" at bounding box center [649, 240] width 873 height 41
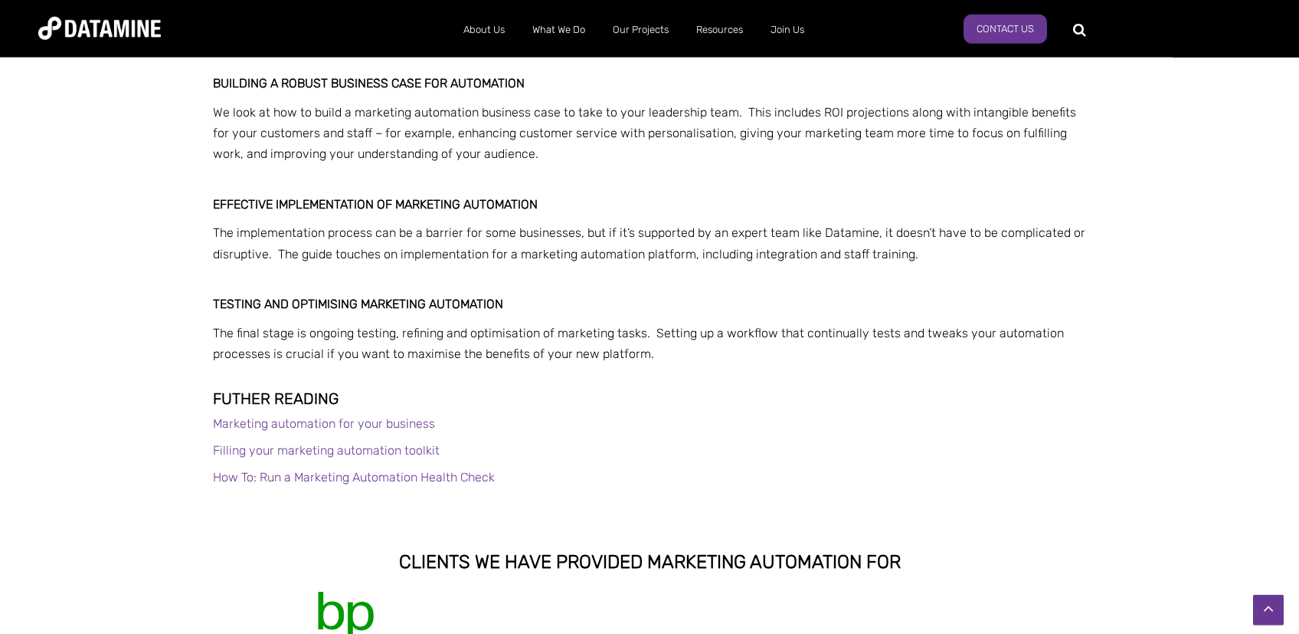
scroll to position [1056, 0]
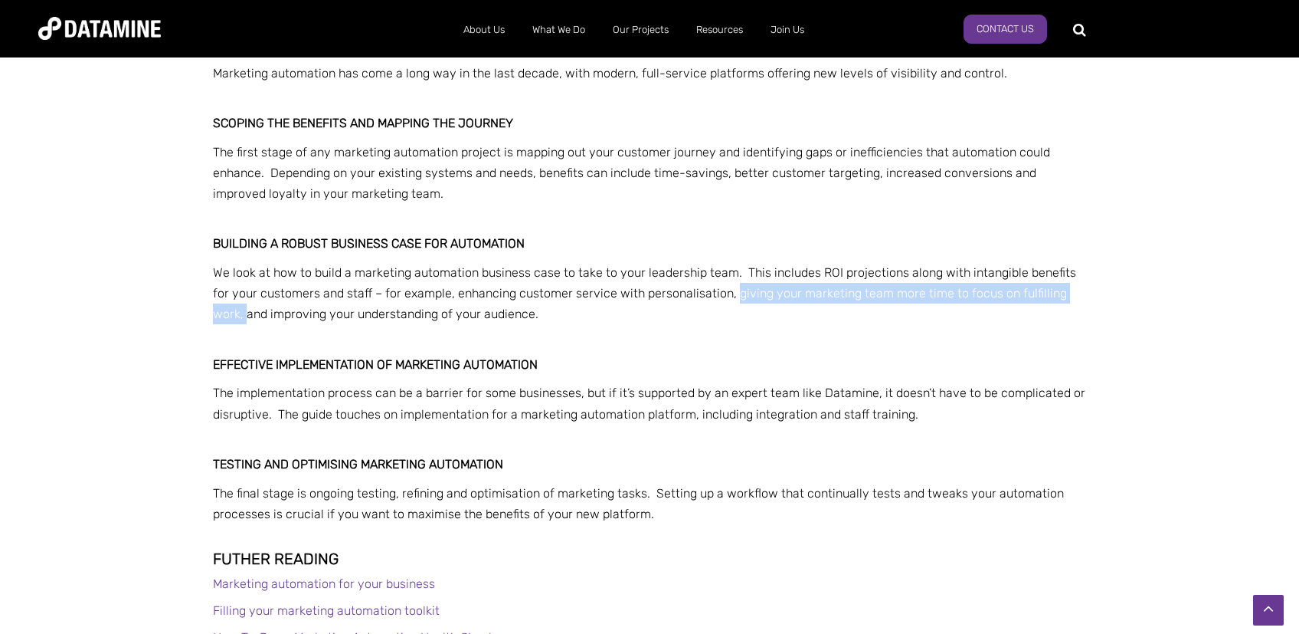
drag, startPoint x: 1096, startPoint y: 295, endPoint x: 716, endPoint y: 296, distance: 380.0
click at [716, 296] on div "Your step-by-step guide to marketing automation in business Because marketing a…" at bounding box center [649, 249] width 896 height 967
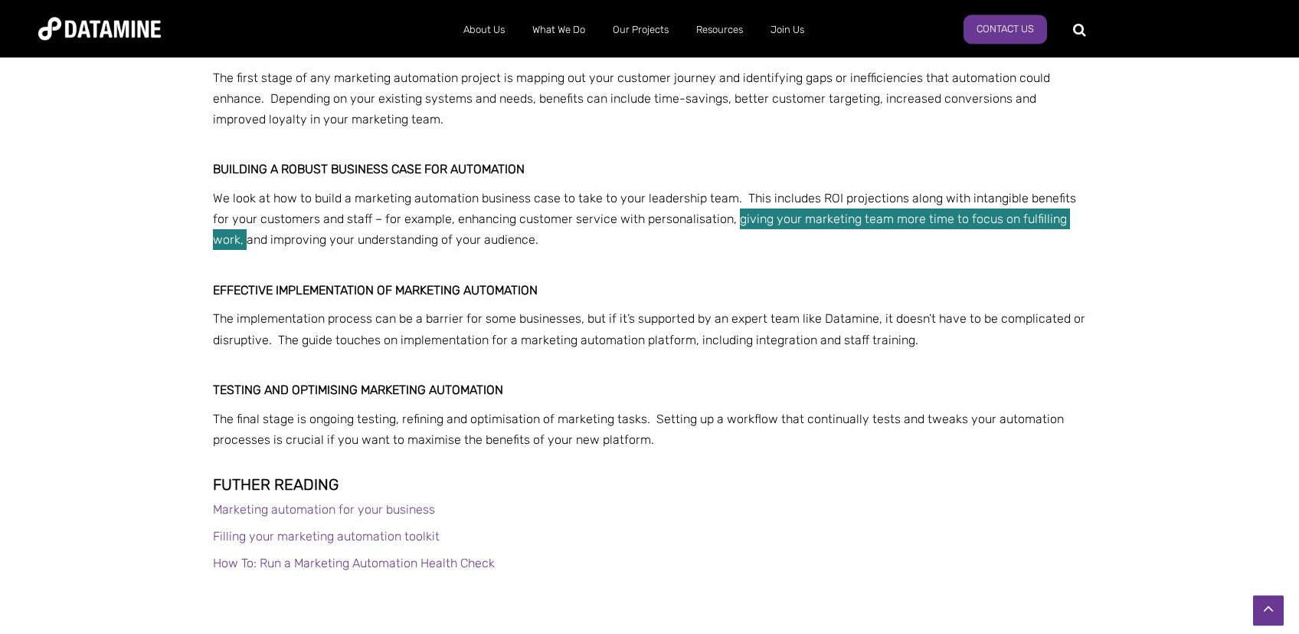
scroll to position [1218, 0]
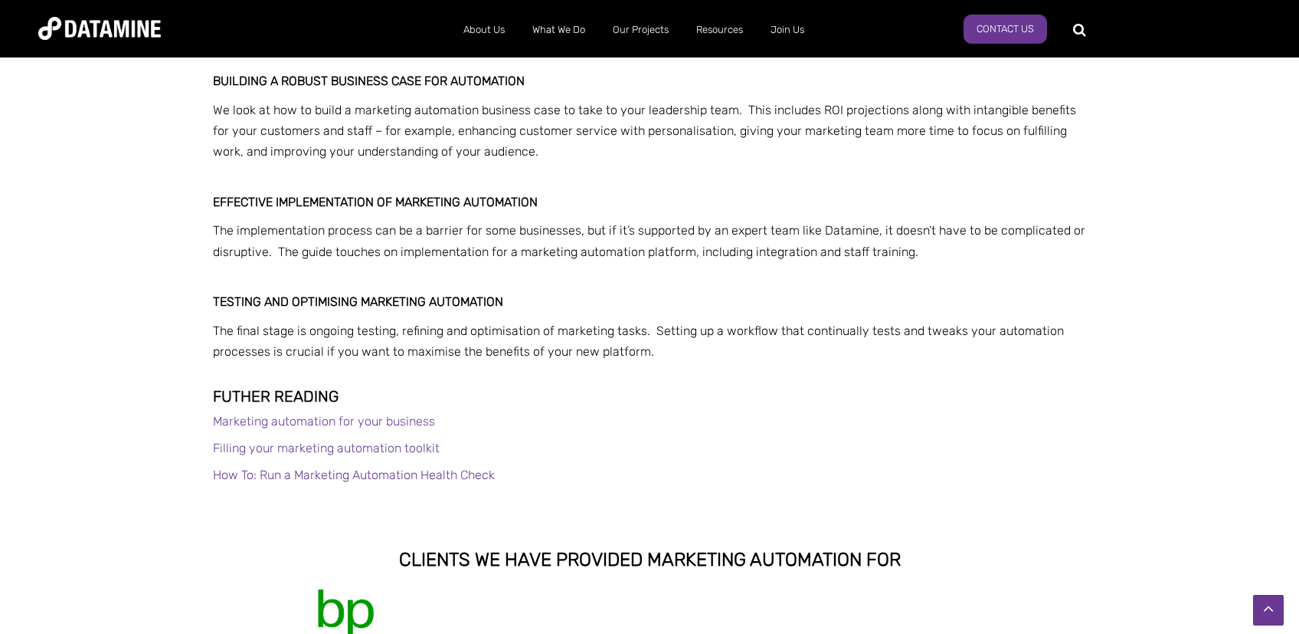
click at [356, 203] on span "Effective implementation of marketing automation" at bounding box center [375, 202] width 325 height 15
drag, startPoint x: 224, startPoint y: 234, endPoint x: 583, endPoint y: 237, distance: 359.3
click at [583, 237] on span "The implementation process can be a barrier for some businesses, but if it’s su…" at bounding box center [649, 240] width 873 height 35
drag, startPoint x: 583, startPoint y: 237, endPoint x: 578, endPoint y: 247, distance: 11.3
click at [585, 237] on span "The implementation process can be a barrier for some businesses, but if it’s su…" at bounding box center [649, 240] width 873 height 35
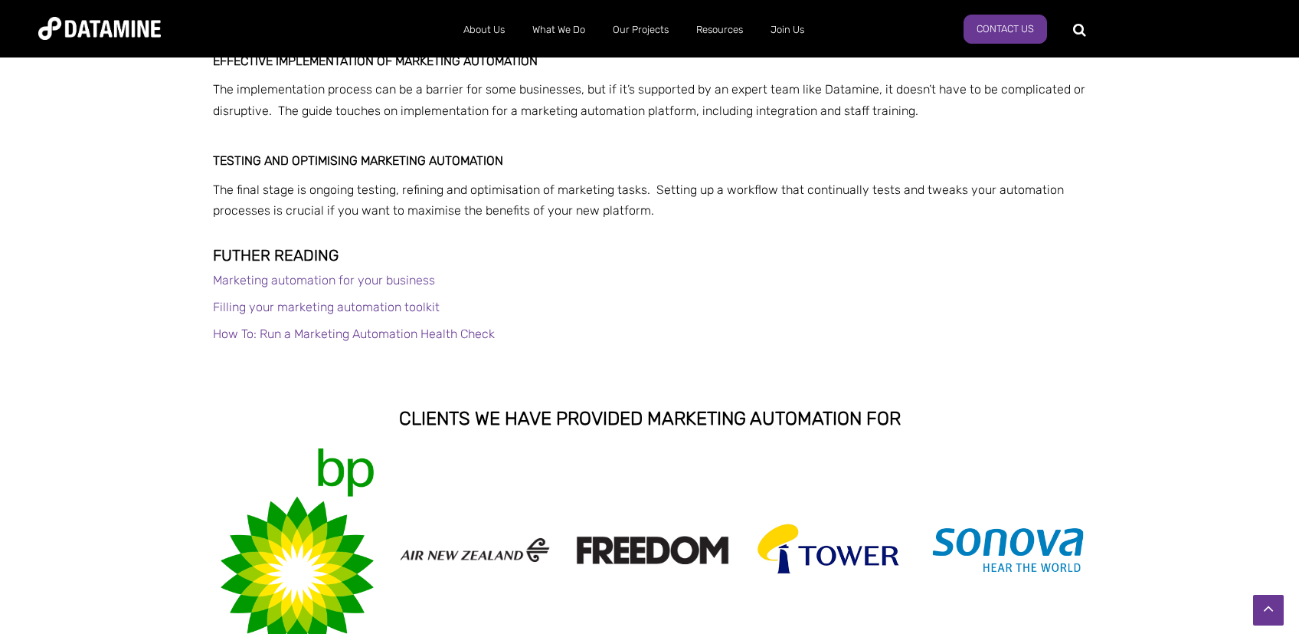
scroll to position [379, 0]
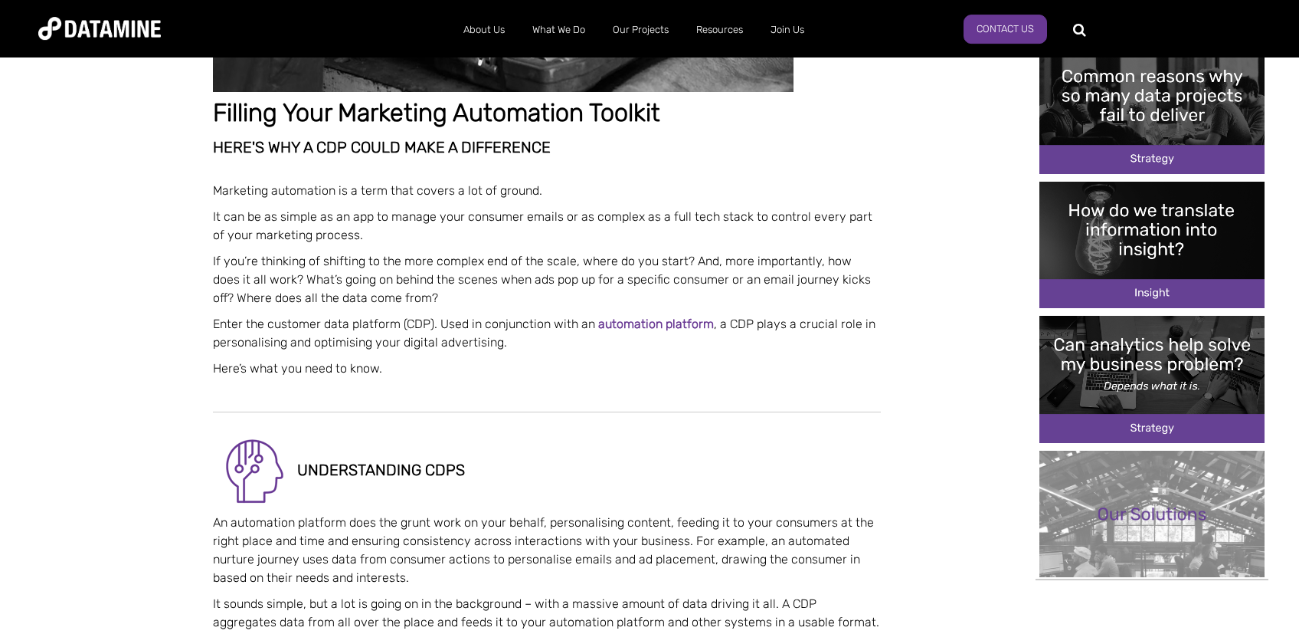
scroll to position [406, 0]
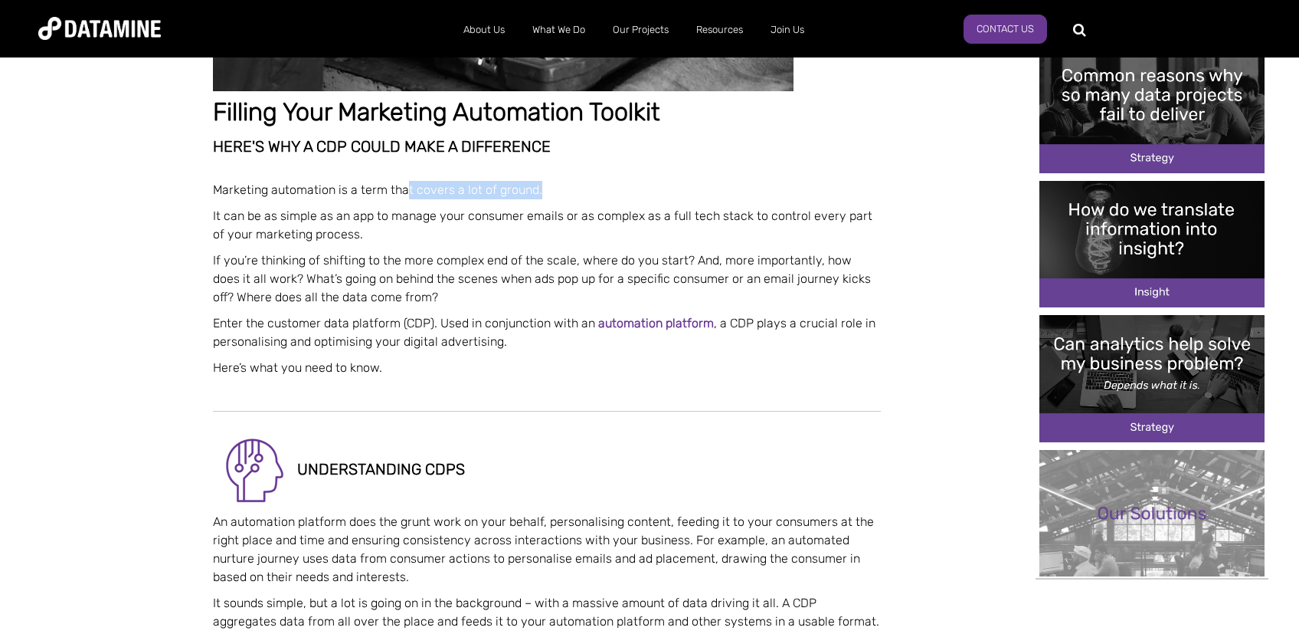
drag, startPoint x: 408, startPoint y: 182, endPoint x: 648, endPoint y: 192, distance: 240.7
click at [646, 192] on p "Marketing automation is a term that covers a lot of ground." at bounding box center [547, 190] width 668 height 18
click at [654, 190] on p "Marketing automation is a term that covers a lot of ground." at bounding box center [547, 190] width 668 height 18
drag, startPoint x: 335, startPoint y: 220, endPoint x: 414, endPoint y: 211, distance: 80.1
click at [344, 215] on p "It can be as simple as an app to manage your consumer emails or as complex as a…" at bounding box center [547, 225] width 668 height 37
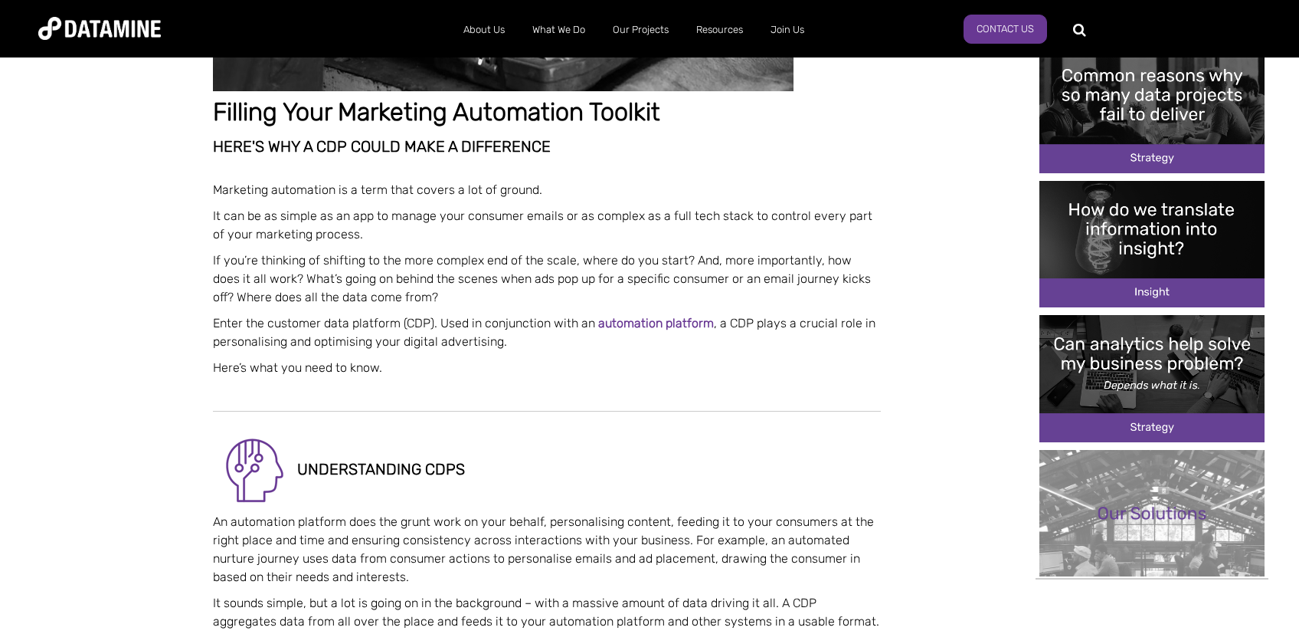
drag, startPoint x: 765, startPoint y: 207, endPoint x: 723, endPoint y: 213, distance: 41.8
drag, startPoint x: 478, startPoint y: 260, endPoint x: 500, endPoint y: 254, distance: 23.3
click at [480, 259] on p "If you’re thinking of shifting to the more complex end of the scale, where do y…" at bounding box center [547, 278] width 668 height 55
drag, startPoint x: 552, startPoint y: 262, endPoint x: 565, endPoint y: 260, distance: 13.2
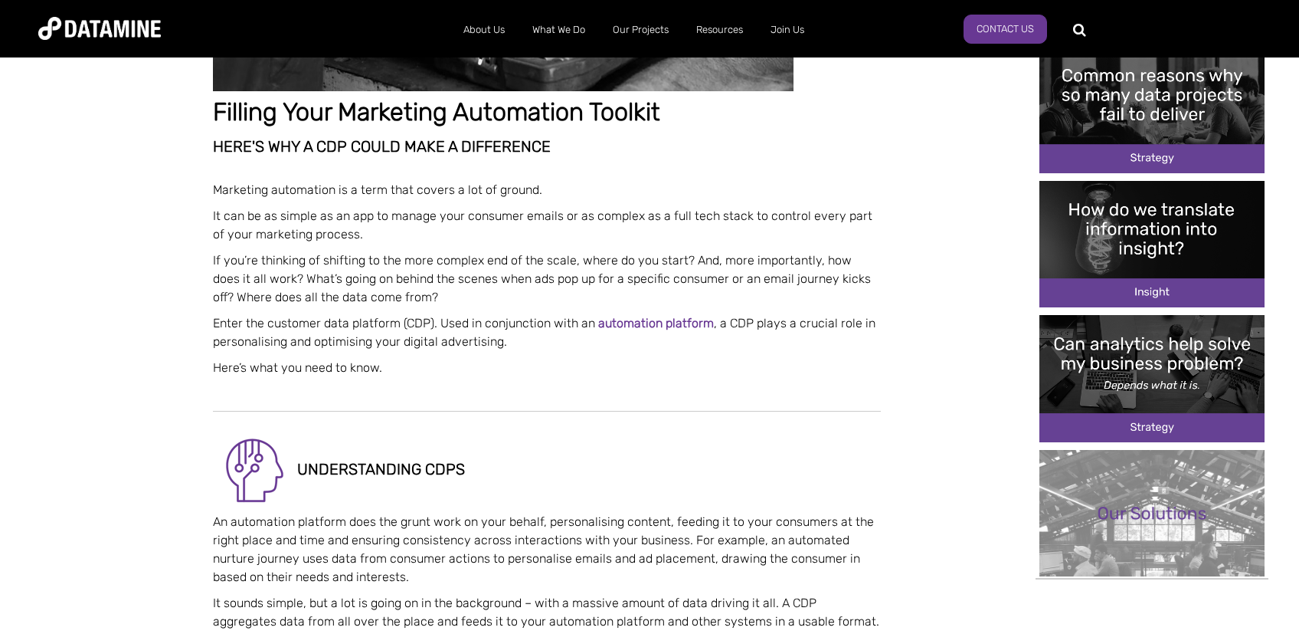
click at [558, 262] on p "If you’re thinking of shifting to the more complex end of the scale, where do y…" at bounding box center [547, 278] width 668 height 55
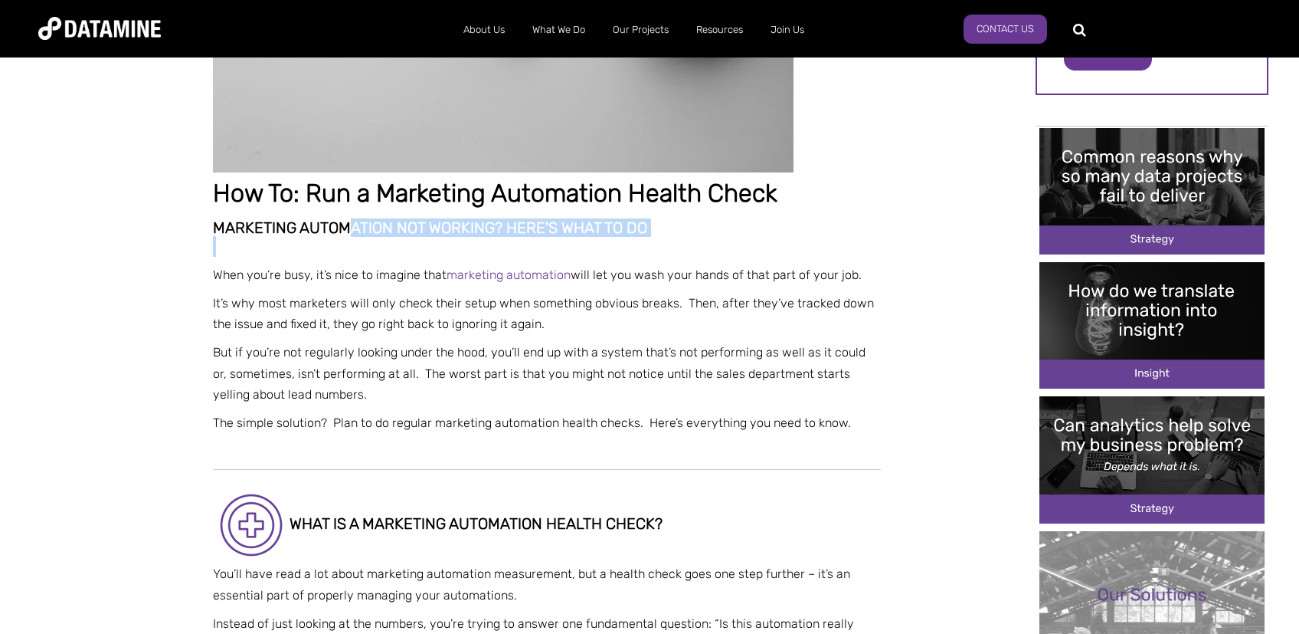
drag, startPoint x: 811, startPoint y: 241, endPoint x: 686, endPoint y: 268, distance: 127.0
click at [811, 241] on p at bounding box center [547, 246] width 668 height 21
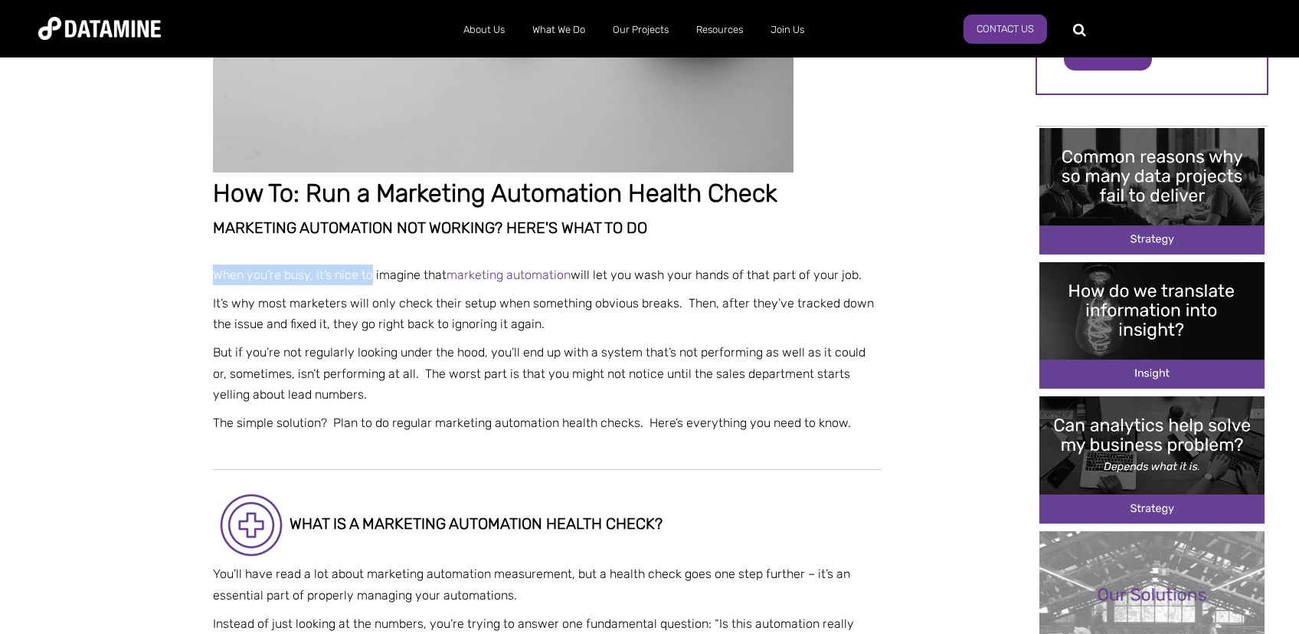
drag, startPoint x: 306, startPoint y: 260, endPoint x: 372, endPoint y: 264, distance: 65.3
click at [372, 264] on p "When you’re busy, it’s nice to imagine that marketing automation will let you w…" at bounding box center [547, 274] width 668 height 21
drag, startPoint x: 599, startPoint y: 275, endPoint x: 896, endPoint y: 275, distance: 297.3
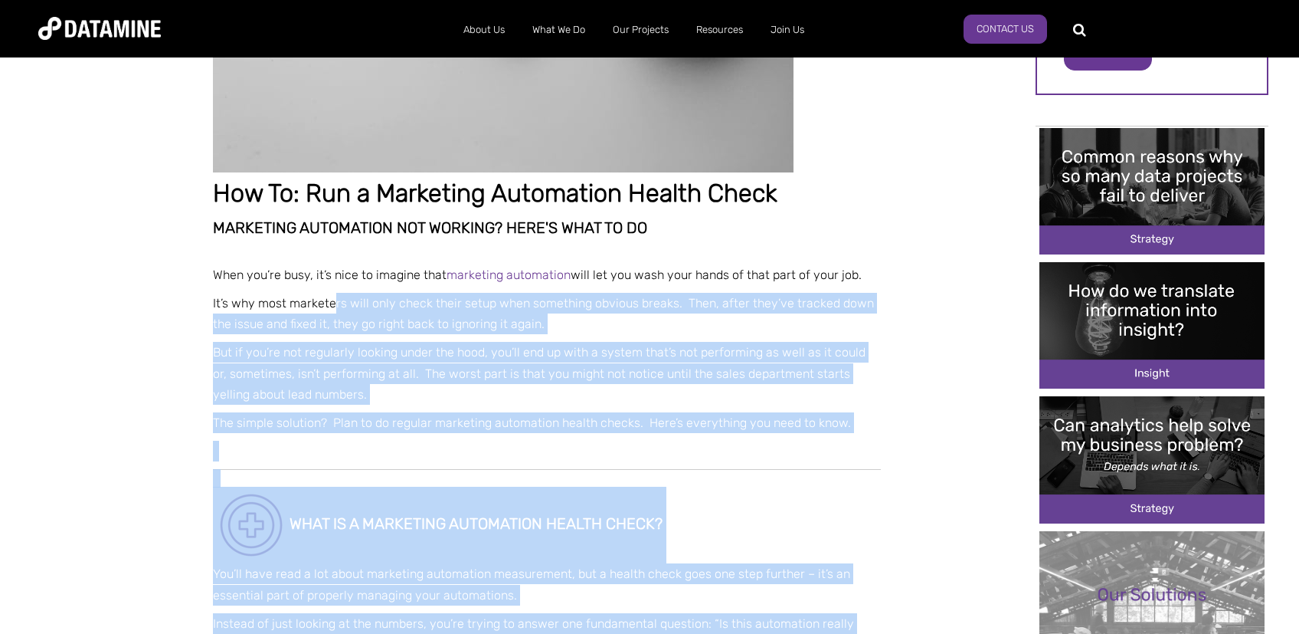
drag, startPoint x: 251, startPoint y: 301, endPoint x: 339, endPoint y: 299, distance: 88.1
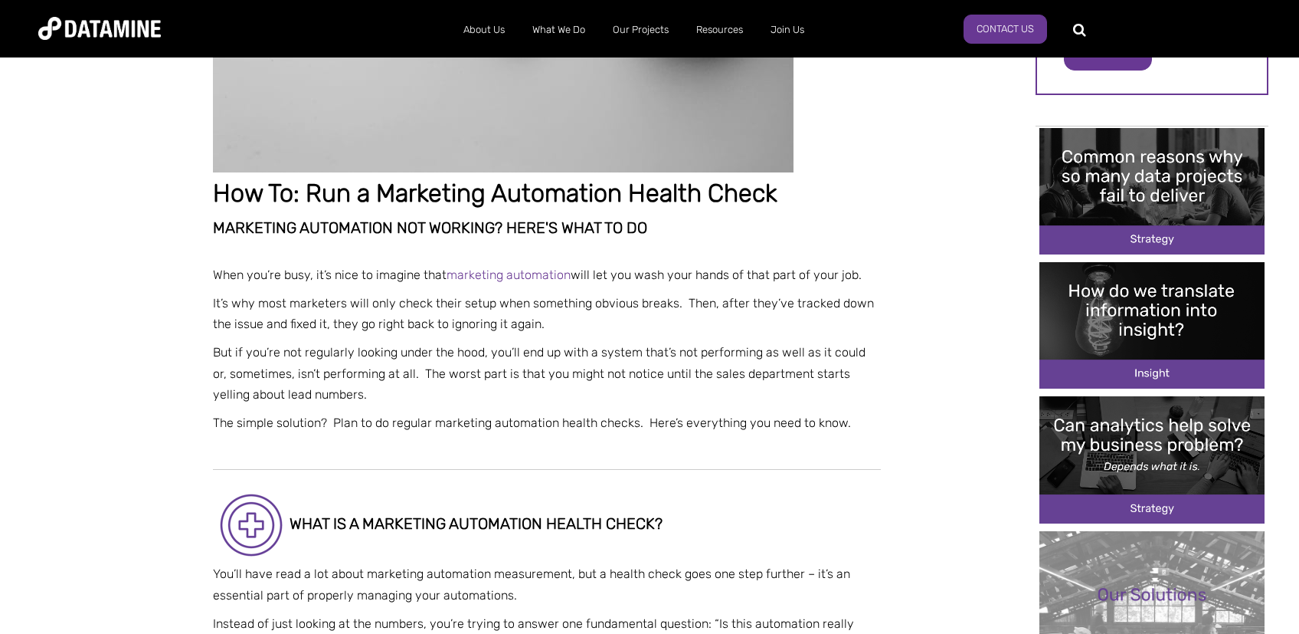
click at [339, 299] on p "It’s why most marketers will only check their setup when something obvious brea…" at bounding box center [547, 313] width 668 height 41
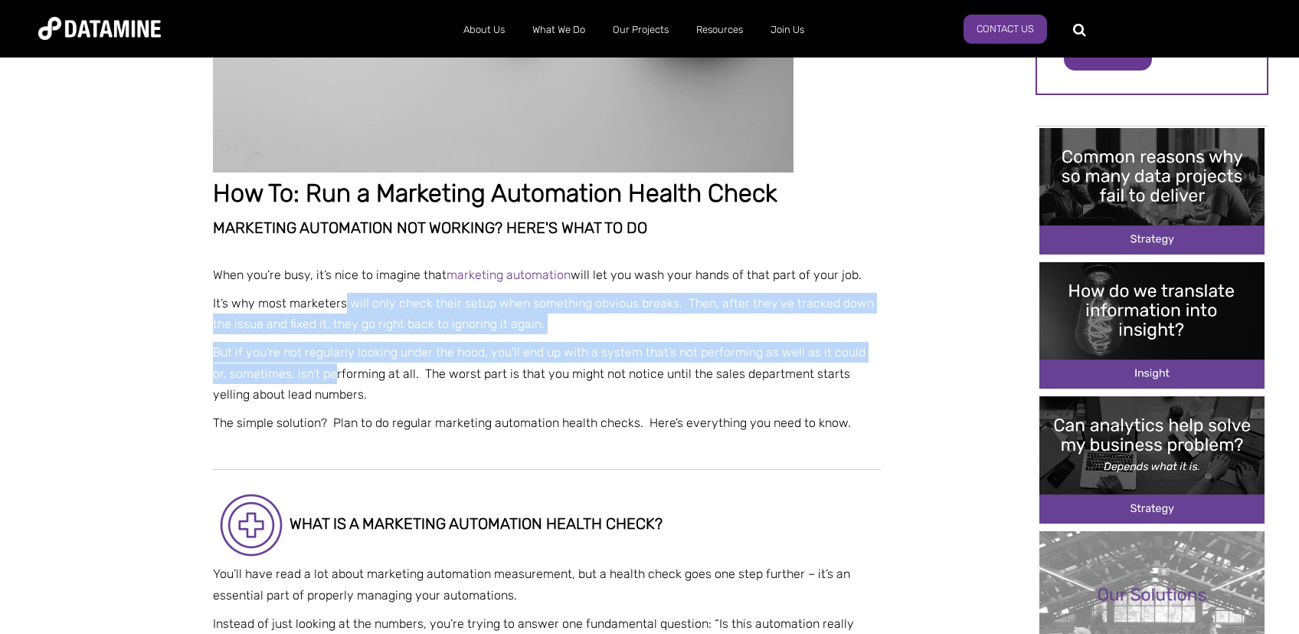
drag, startPoint x: 342, startPoint y: 304, endPoint x: 317, endPoint y: 381, distance: 80.7
click at [316, 382] on p "But if you’re not regularly looking under the hood, you’ll end up with a system…" at bounding box center [547, 373] width 668 height 63
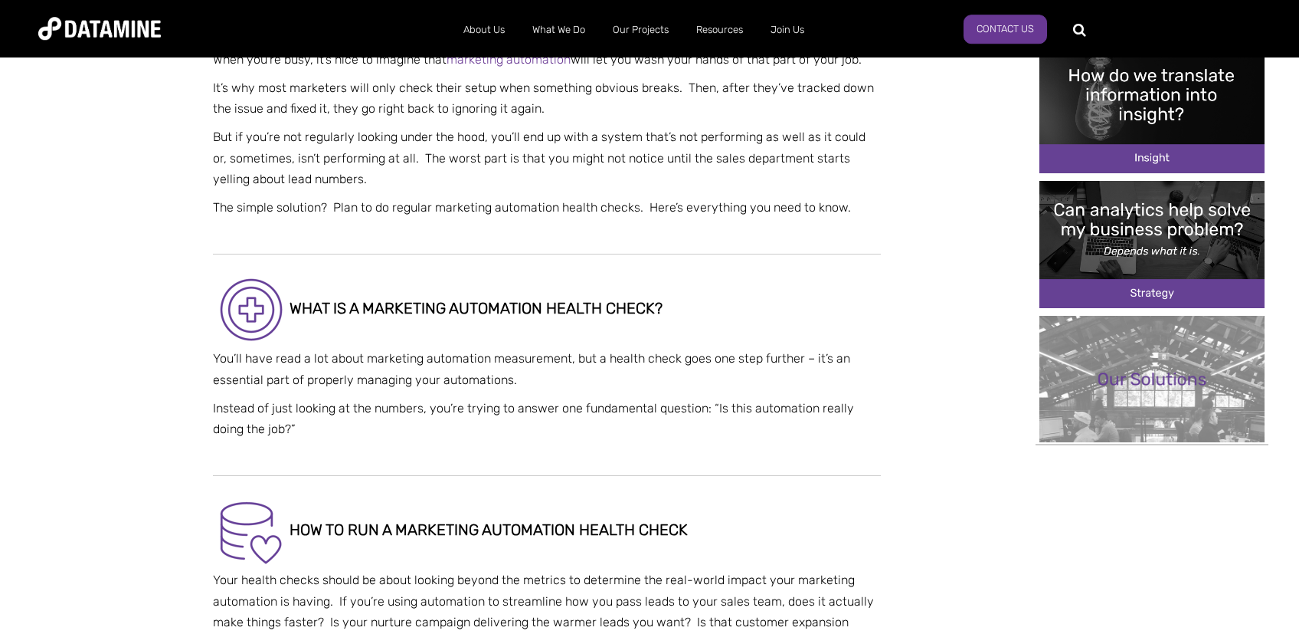
scroll to position [568, 0]
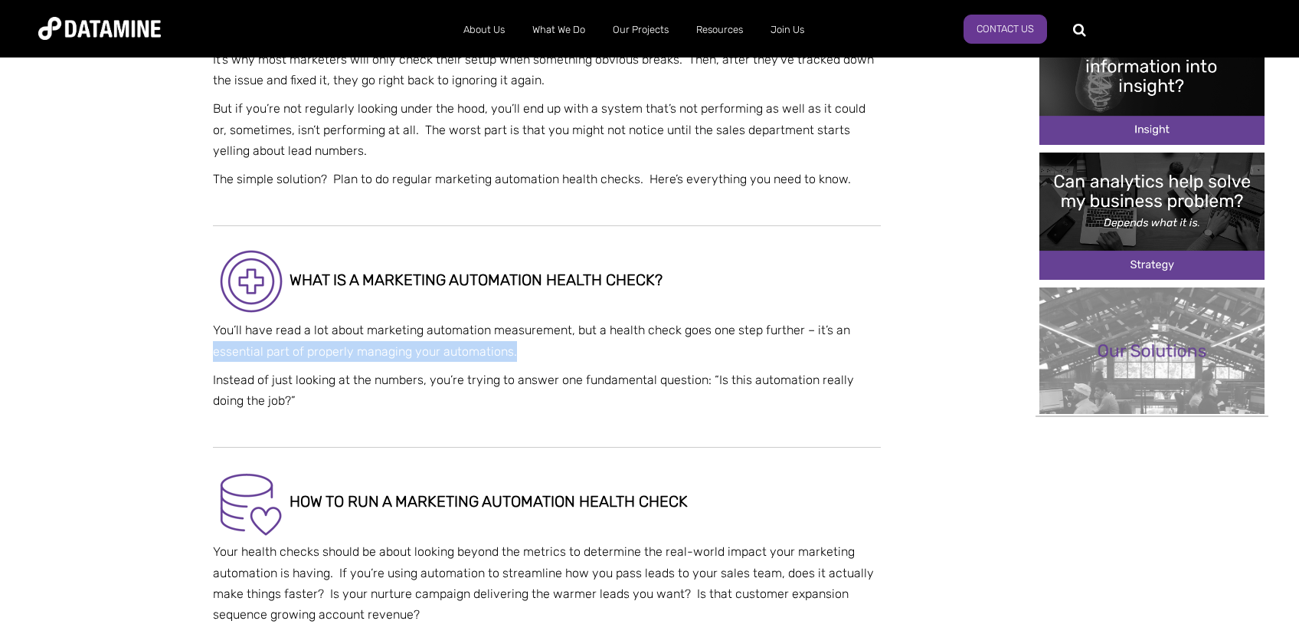
drag, startPoint x: 234, startPoint y: 353, endPoint x: 628, endPoint y: 356, distance: 394.6
click at [628, 356] on p "You’ll have read a lot about marketing automation measurement, but a health che…" at bounding box center [547, 339] width 668 height 41
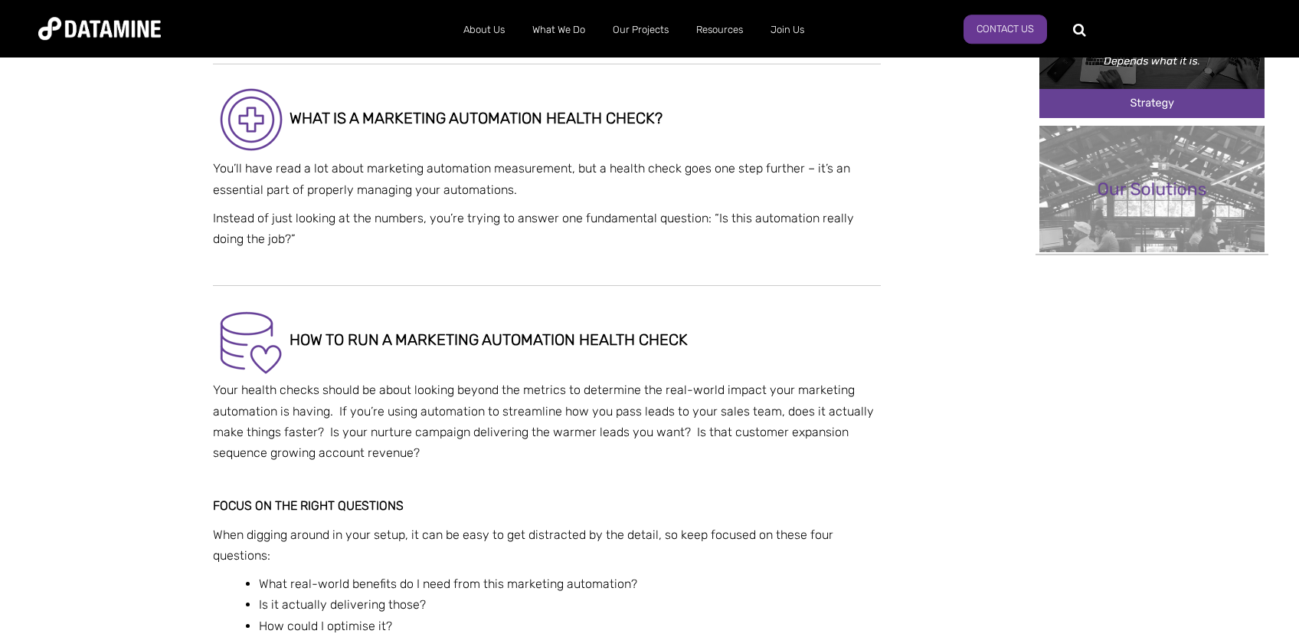
scroll to position [731, 0]
click at [843, 215] on p "Instead of just looking at the numbers, you’re trying to answer one fundamental…" at bounding box center [547, 227] width 668 height 41
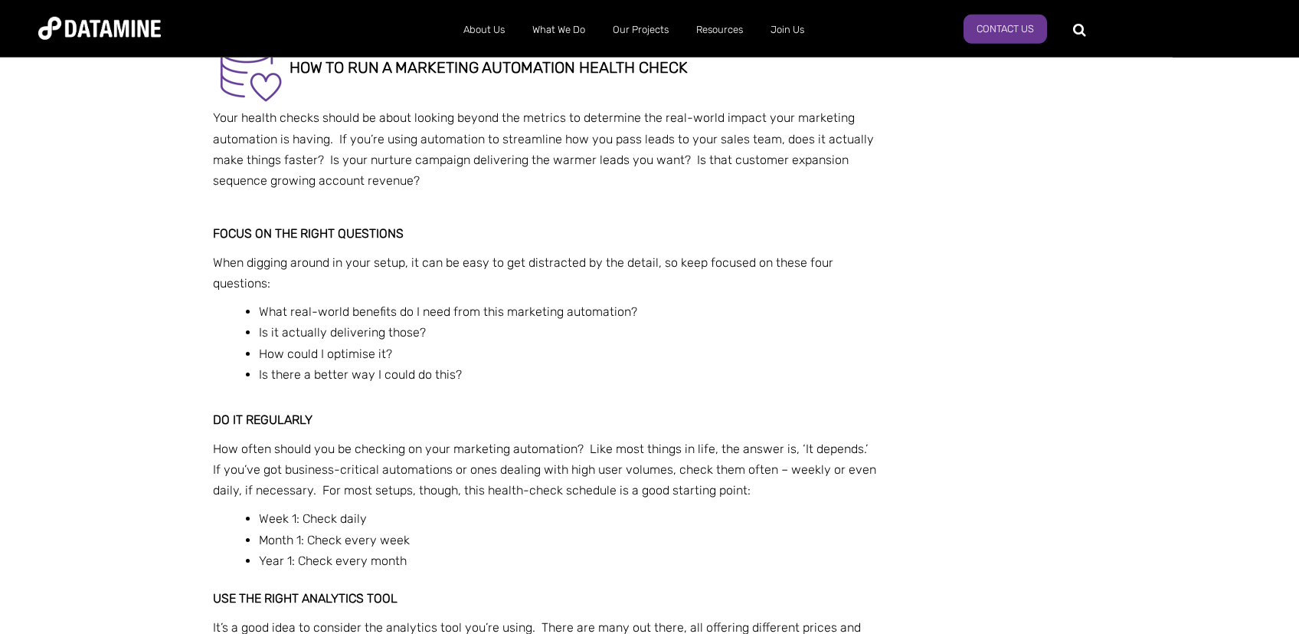
scroll to position [1056, 0]
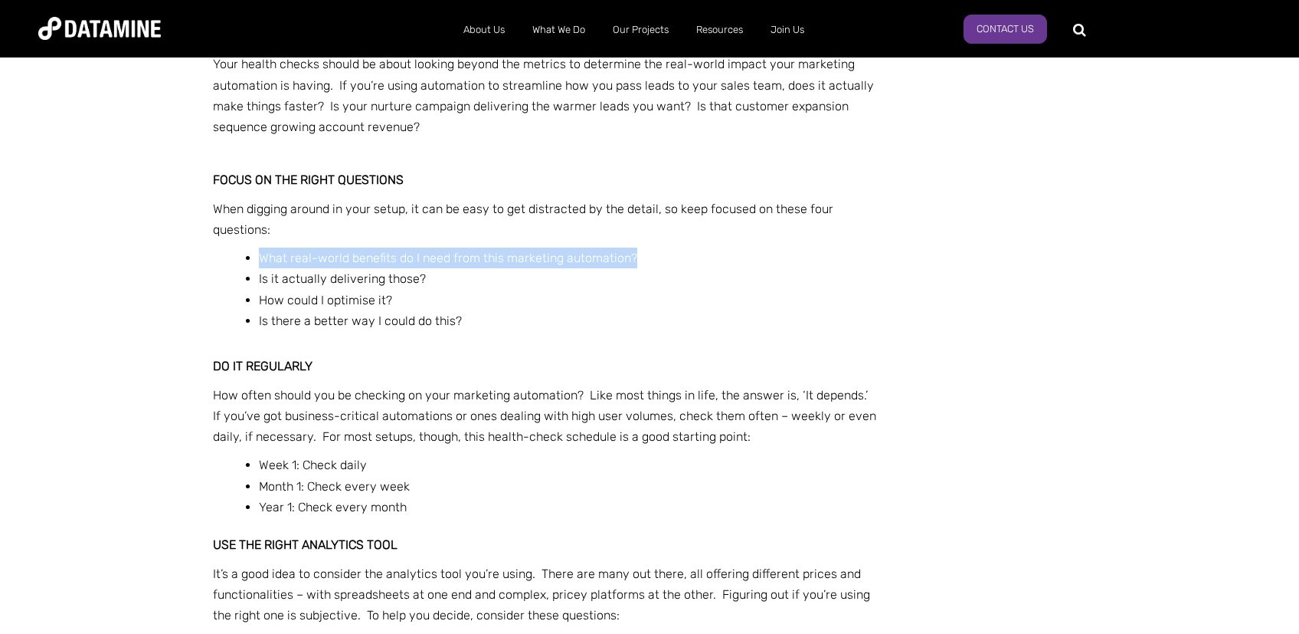
drag, startPoint x: 261, startPoint y: 248, endPoint x: 726, endPoint y: 263, distance: 465.3
click at [726, 263] on li "What real-world benefits do I need from this marketing automation?" at bounding box center [570, 257] width 622 height 21
click at [728, 263] on li "What real-world benefits do I need from this marketing automation?" at bounding box center [570, 257] width 622 height 21
click at [441, 286] on li "Is it actually delivering those?" at bounding box center [570, 278] width 622 height 21
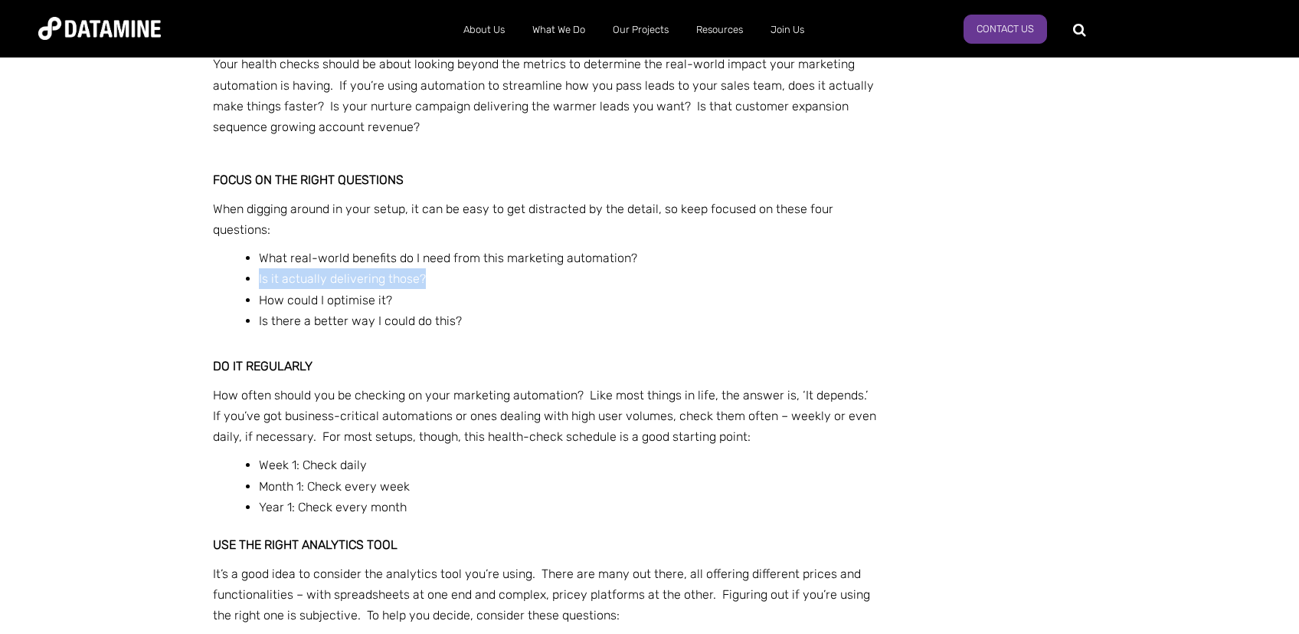
drag, startPoint x: 244, startPoint y: 283, endPoint x: 530, endPoint y: 277, distance: 286.6
click at [530, 277] on ul "What real-world benefits do I need from this marketing automation? Is it actual…" at bounding box center [562, 289] width 637 height 84
click at [530, 277] on li "Is it actually delivering those?" at bounding box center [570, 278] width 622 height 21
click at [293, 330] on li "Is there a better way I could do this?" at bounding box center [570, 320] width 622 height 21
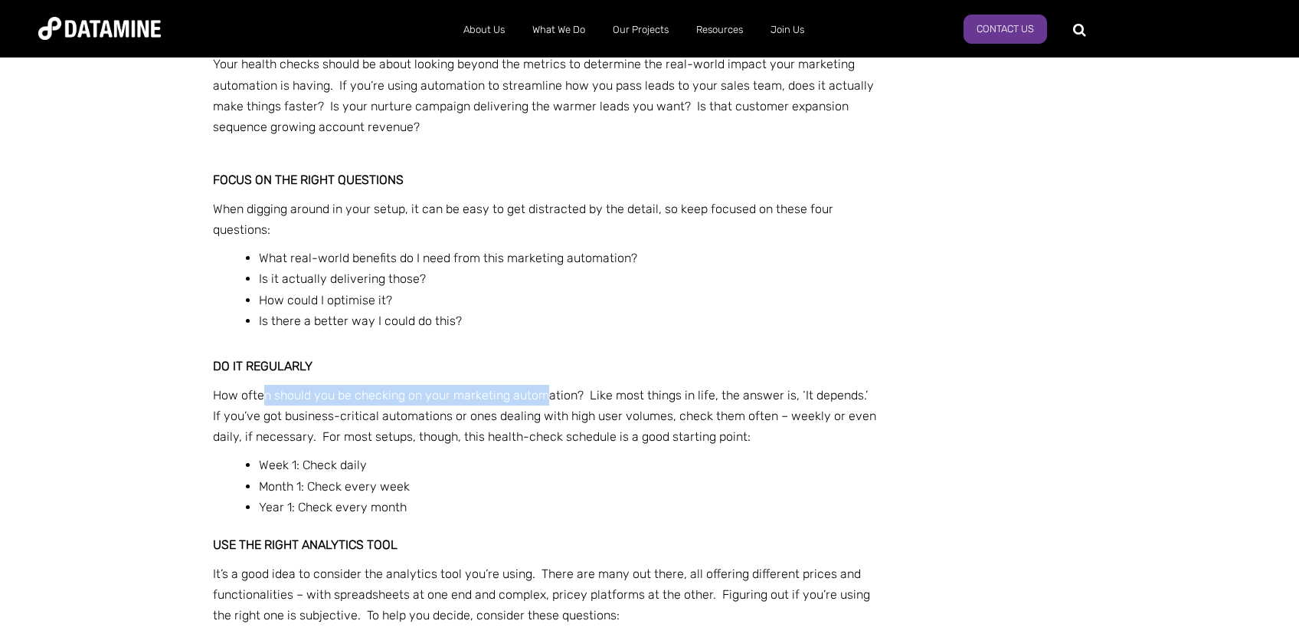
drag, startPoint x: 265, startPoint y: 392, endPoint x: 544, endPoint y: 396, distance: 278.9
click at [544, 396] on p "How often should you be checking on your marketing automation? Like most things…" at bounding box center [547, 416] width 668 height 63
click at [545, 397] on p "How often should you be checking on your marketing automation? Like most things…" at bounding box center [547, 416] width 668 height 63
click at [580, 394] on p "How often should you be checking on your marketing automation? Like most things…" at bounding box center [547, 416] width 668 height 63
drag, startPoint x: 953, startPoint y: 392, endPoint x: 880, endPoint y: 390, distance: 72.8
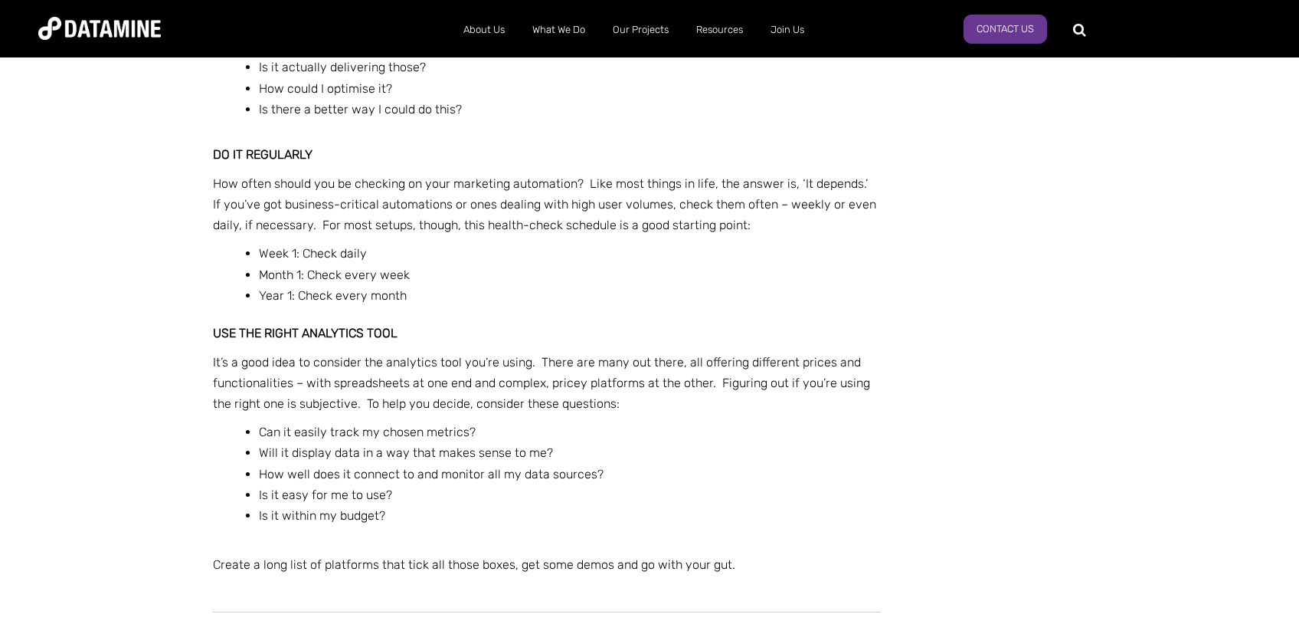
scroll to position [1299, 0]
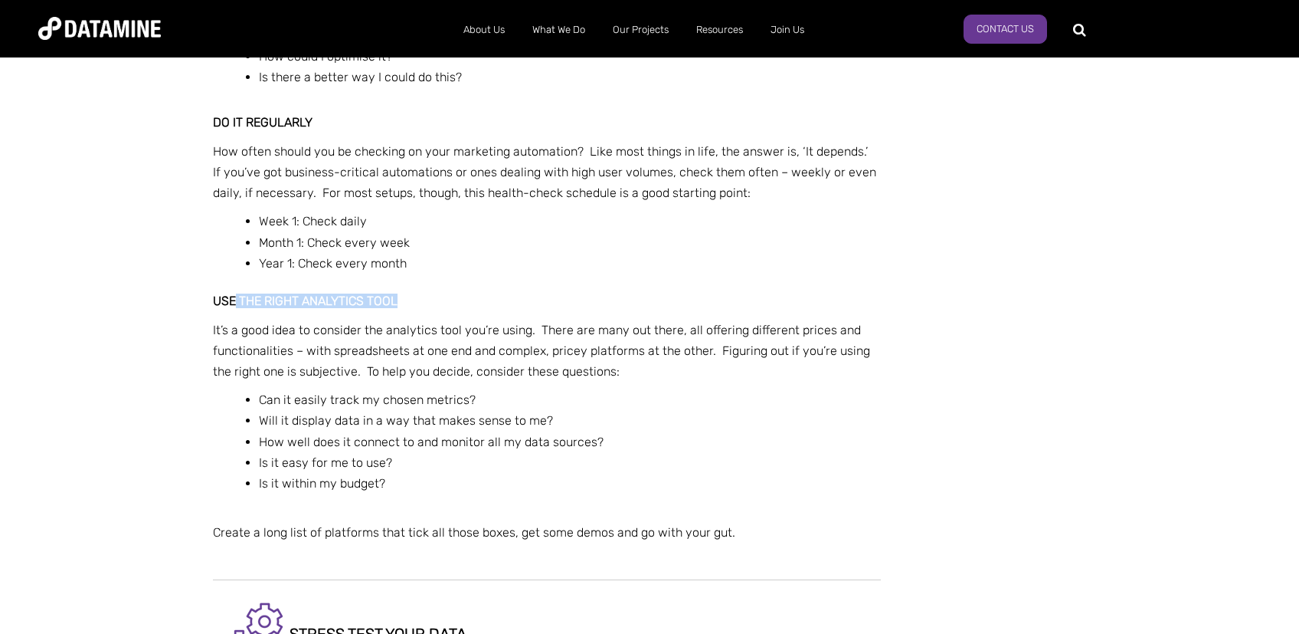
drag, startPoint x: 238, startPoint y: 305, endPoint x: 532, endPoint y: 302, distance: 294.2
click at [532, 302] on h3 "use the right analytics tool" at bounding box center [547, 301] width 668 height 14
click at [536, 300] on h3 "use the right analytics tool" at bounding box center [547, 301] width 668 height 14
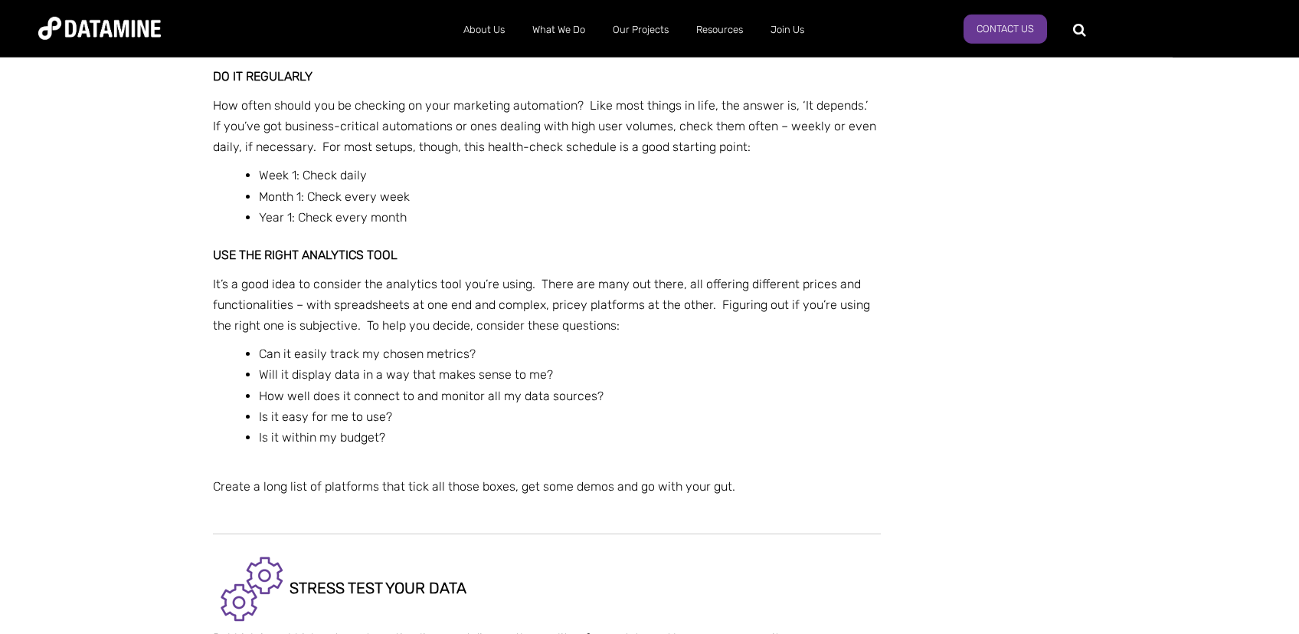
scroll to position [1381, 0]
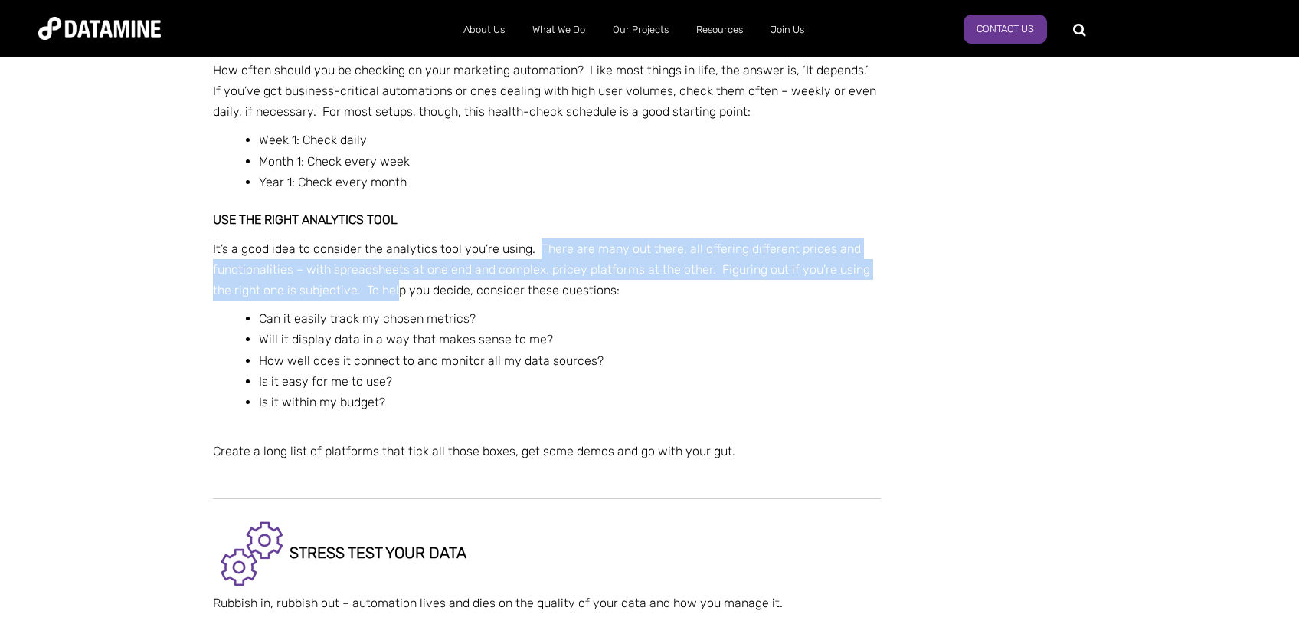
drag, startPoint x: 539, startPoint y: 251, endPoint x: 401, endPoint y: 289, distance: 143.1
click at [401, 289] on span "It’s a good idea to consider the analytics tool you’re using. There are many ou…" at bounding box center [541, 269] width 657 height 56
click at [400, 286] on span "It’s a good idea to consider the analytics tool you’re using. There are many ou…" at bounding box center [541, 269] width 657 height 56
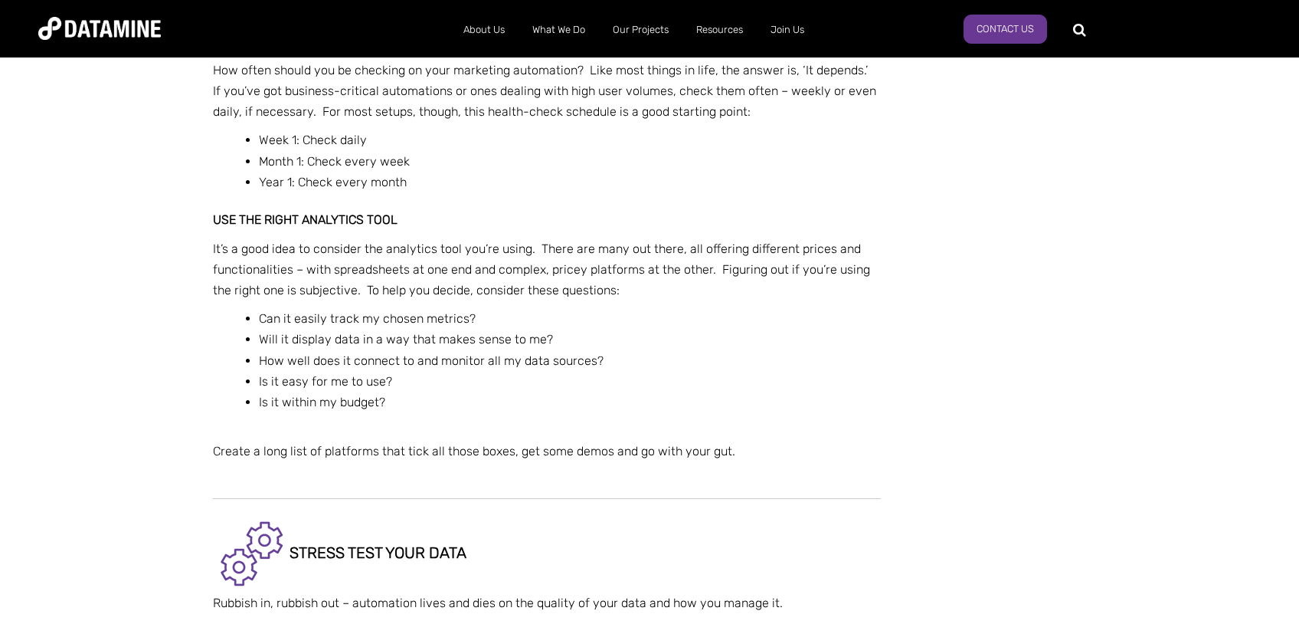
scroll to position [1462, 0]
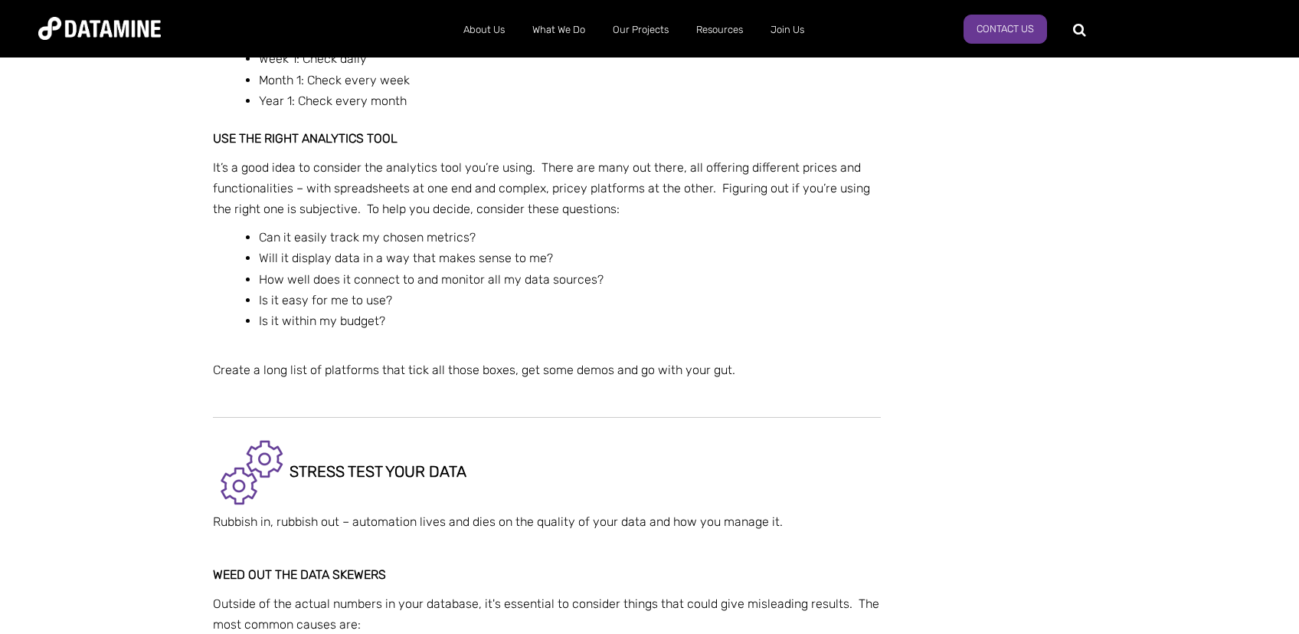
drag, startPoint x: 325, startPoint y: 237, endPoint x: 578, endPoint y: 237, distance: 252.8
click at [578, 237] on li "Can it easily track my chosen metrics?" at bounding box center [570, 237] width 622 height 21
click at [581, 268] on li "Will it display data in a way that makes sense to me?" at bounding box center [570, 257] width 622 height 21
drag, startPoint x: 427, startPoint y: 276, endPoint x: 615, endPoint y: 280, distance: 187.8
click at [615, 280] on li "How well does it connect to and monitor all my data sources?" at bounding box center [570, 279] width 622 height 21
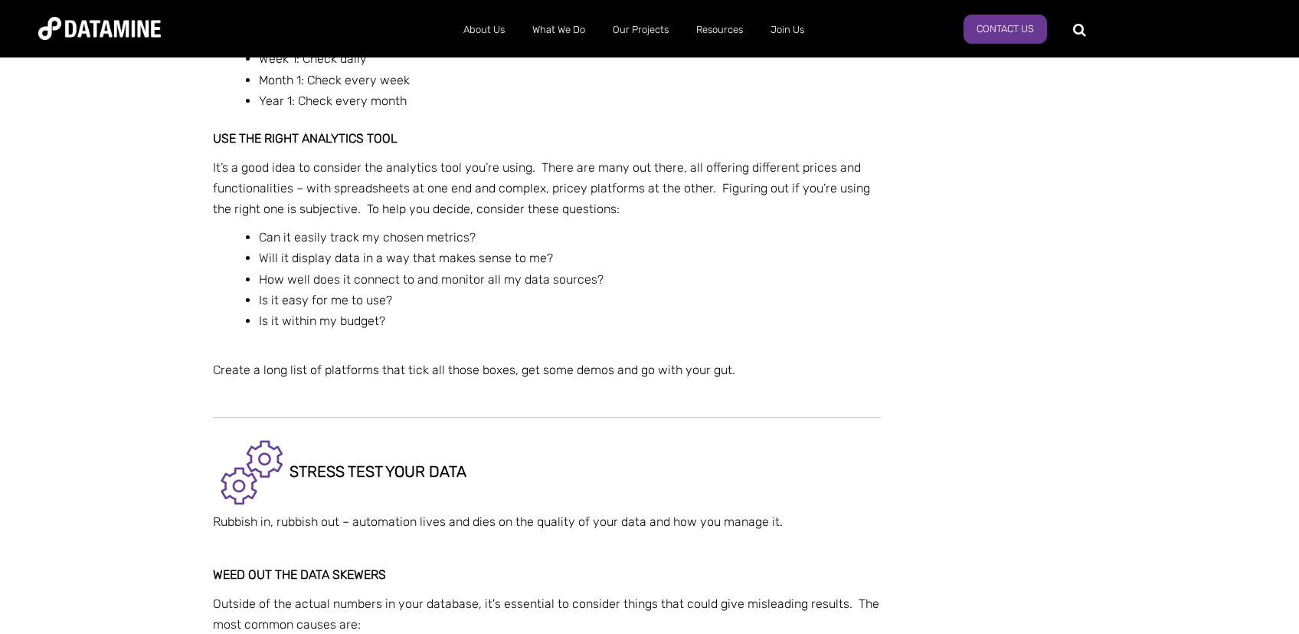
click at [575, 310] on li "Is it easy for me to use?" at bounding box center [570, 300] width 622 height 21
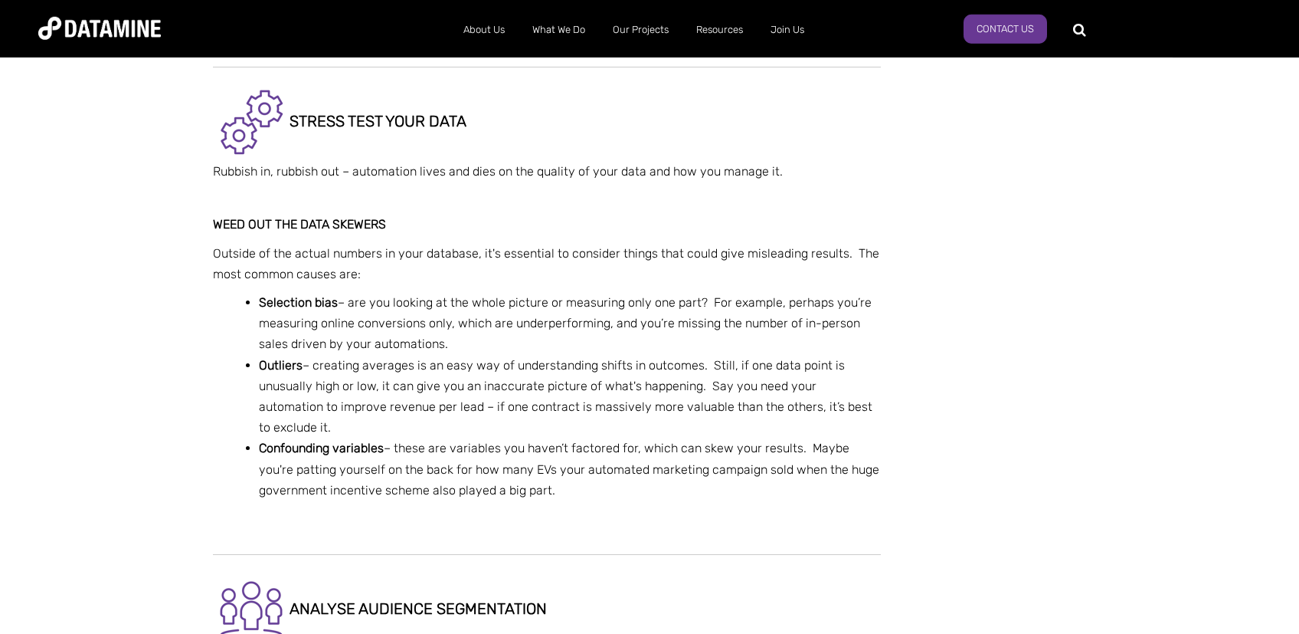
scroll to position [1787, 0]
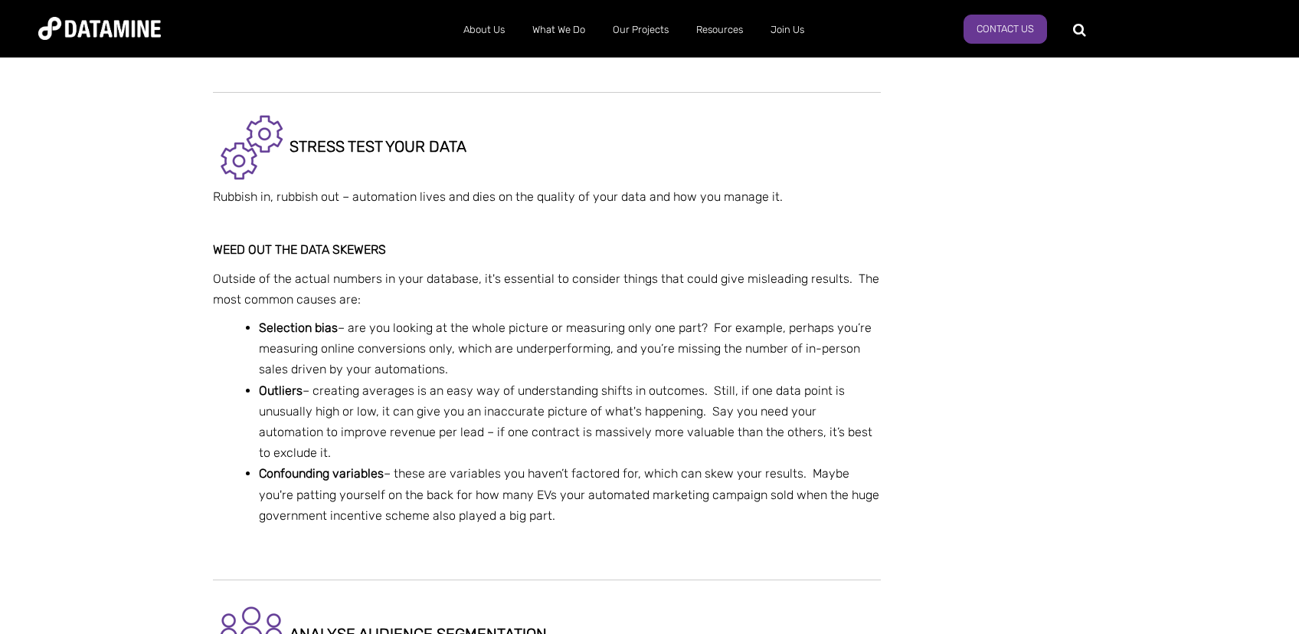
drag, startPoint x: 378, startPoint y: 202, endPoint x: 804, endPoint y: 199, distance: 425.2
click at [801, 201] on p "Rubbish in, rubbish out – automation lives and dies on the quality of your data…" at bounding box center [547, 196] width 668 height 21
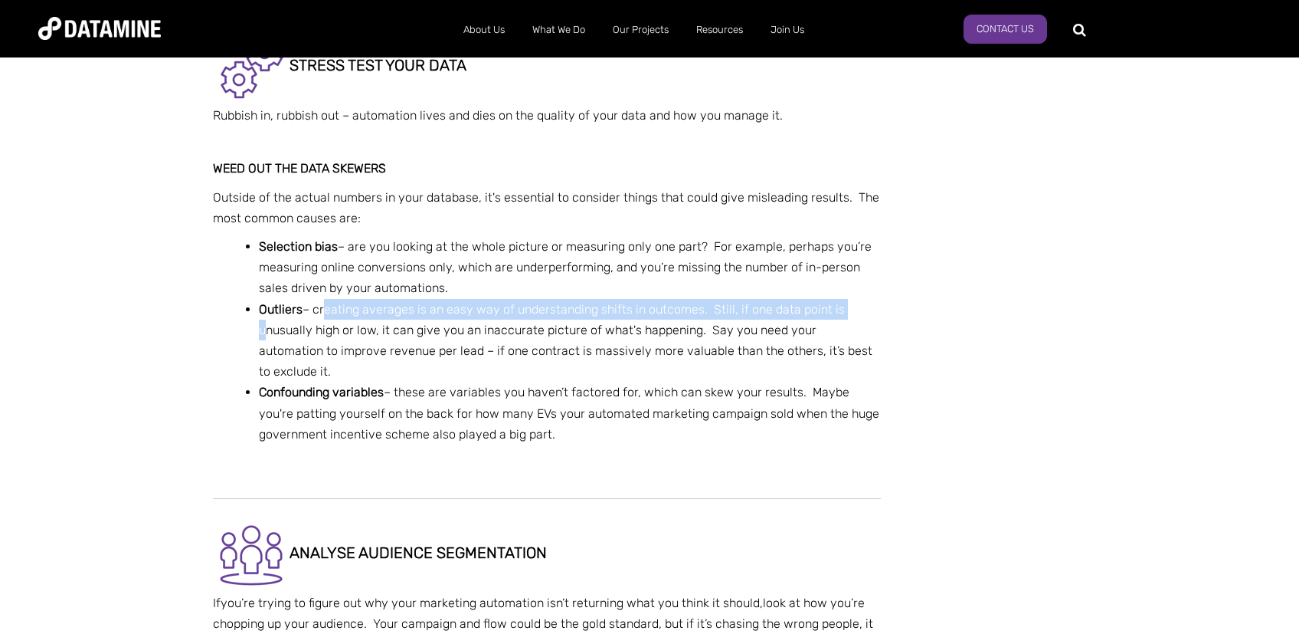
drag, startPoint x: 323, startPoint y: 311, endPoint x: 717, endPoint y: 319, distance: 394.6
click at [878, 313] on li "Outliers – creating averages is an easy way of understanding shifts in outcomes…" at bounding box center [570, 341] width 622 height 84
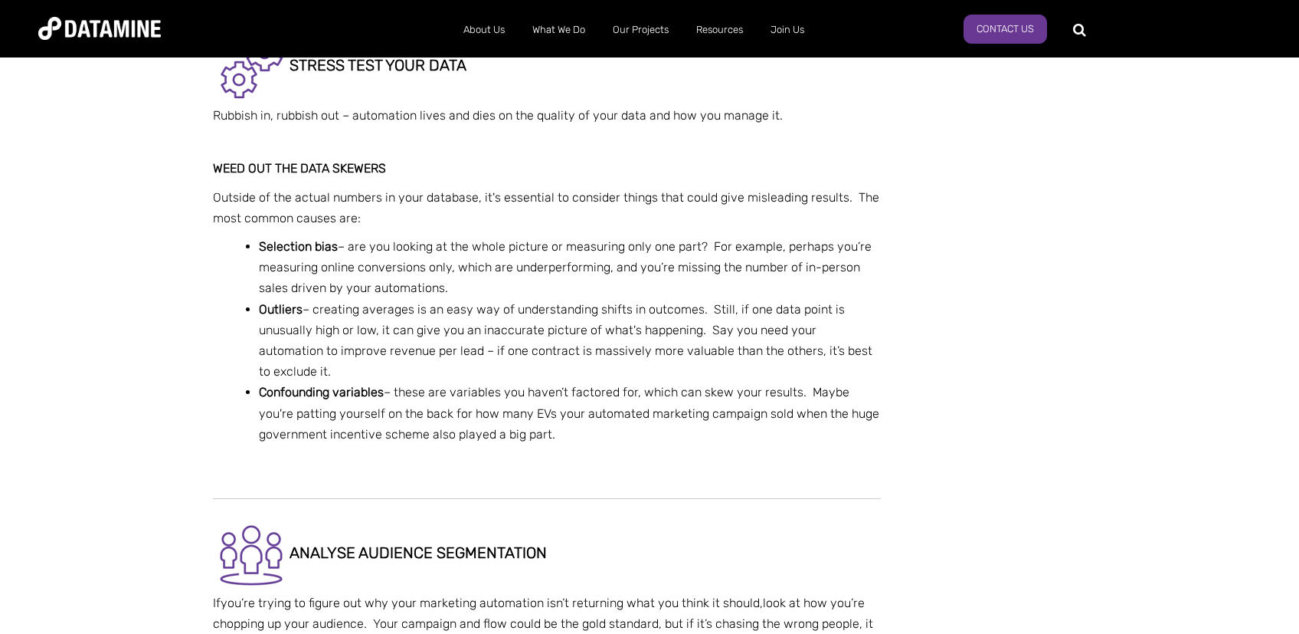
click at [638, 325] on li "Outliers – creating averages is an easy way of understanding shifts in outcomes…" at bounding box center [570, 341] width 622 height 84
drag, startPoint x: 701, startPoint y: 329, endPoint x: 729, endPoint y: 331, distance: 27.7
click at [716, 331] on span "Outliers – creating averages is an easy way of understanding shifts in outcomes…" at bounding box center [566, 340] width 614 height 77
click at [729, 332] on span "Outliers – creating averages is an easy way of understanding shifts in outcomes…" at bounding box center [566, 340] width 614 height 77
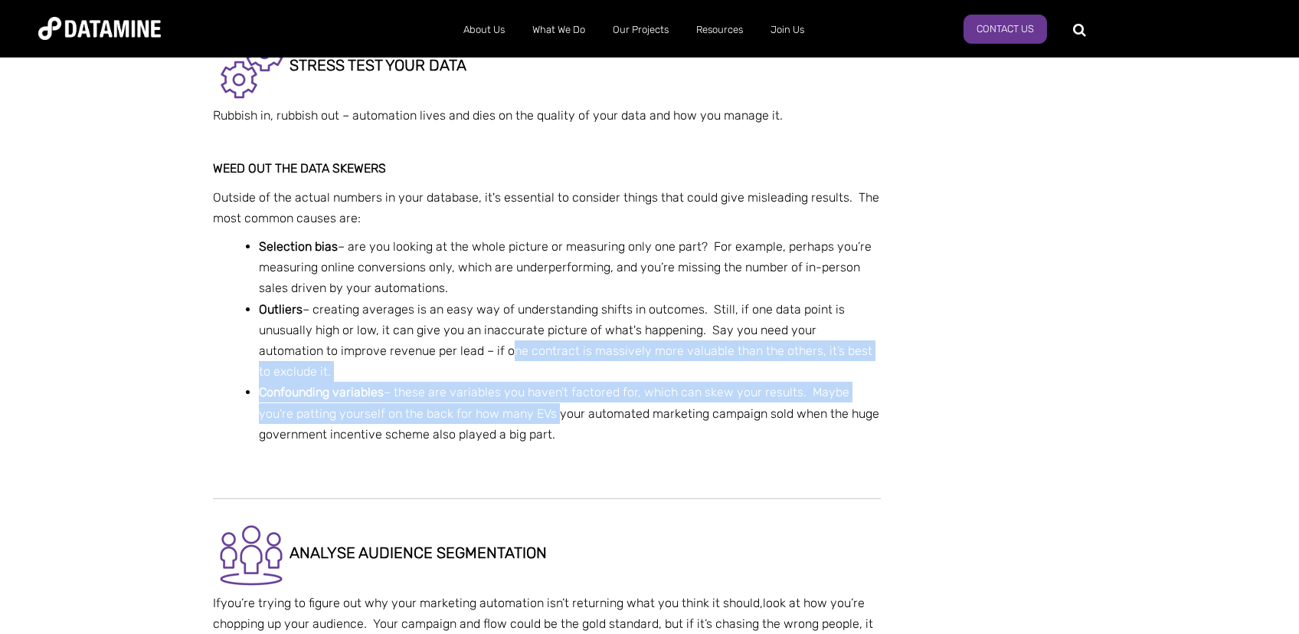
drag, startPoint x: 438, startPoint y: 349, endPoint x: 560, endPoint y: 397, distance: 131.0
click at [555, 397] on ul "Selection bias – are you looking at the whole picture or measuring only one par…" at bounding box center [562, 340] width 637 height 208
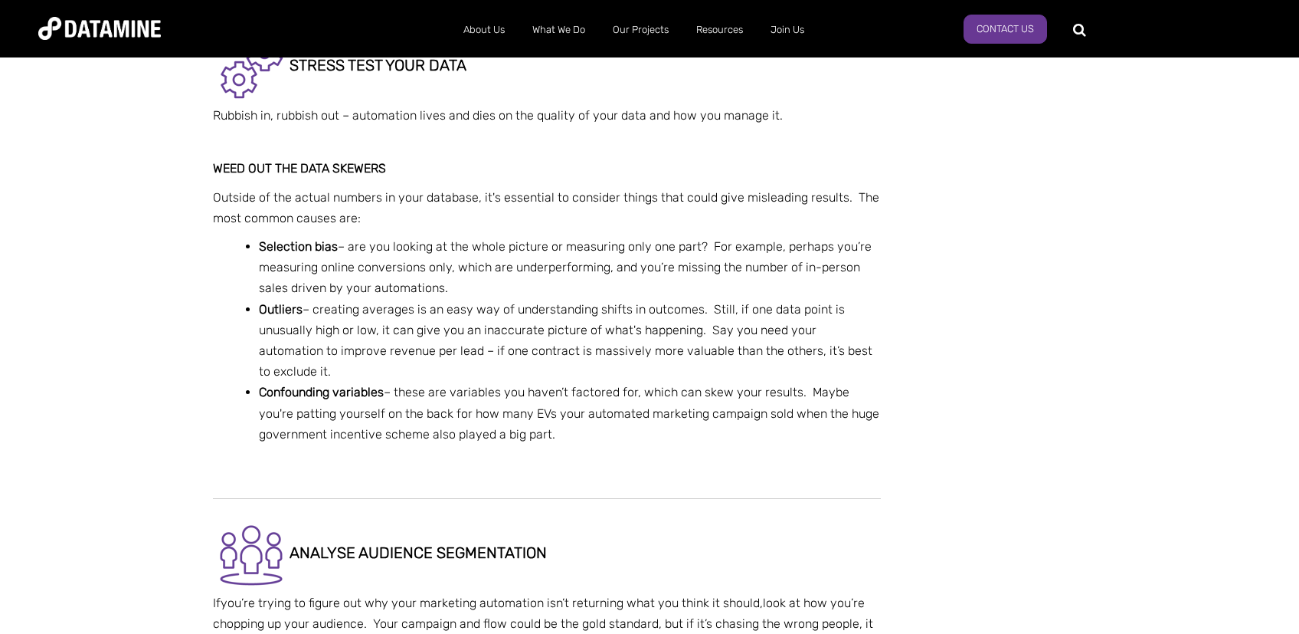
drag, startPoint x: 566, startPoint y: 394, endPoint x: 594, endPoint y: 394, distance: 27.6
click at [577, 394] on span "Confounding variables – these are variables you haven’t factored for, which can…" at bounding box center [569, 413] width 621 height 56
click at [886, 392] on div "How To: Run a Marketing Automation Health Check marketing automation not workin…" at bounding box center [562, 411] width 699 height 4428
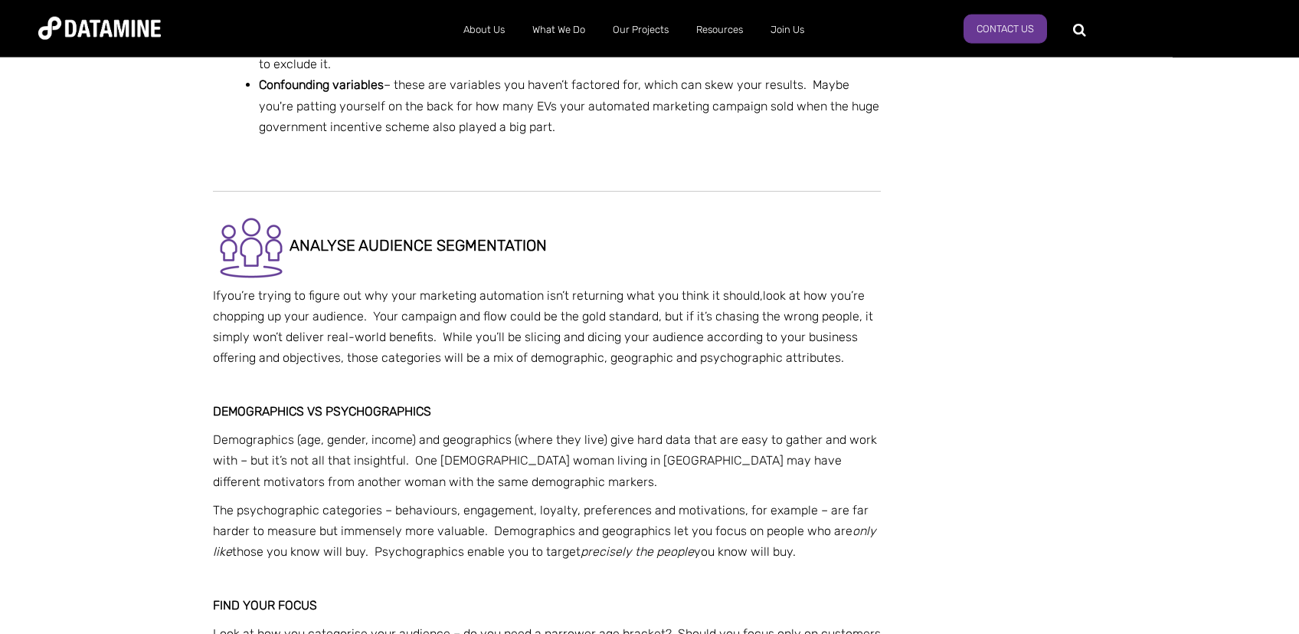
scroll to position [2274, 0]
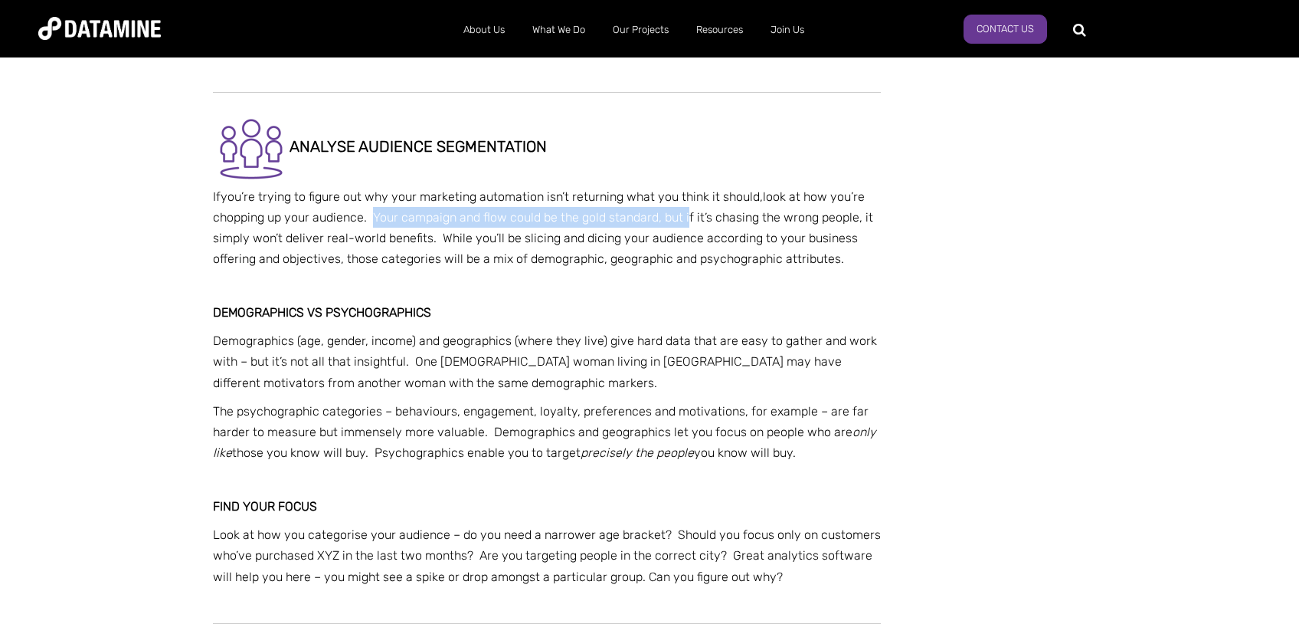
drag, startPoint x: 378, startPoint y: 203, endPoint x: 647, endPoint y: 211, distance: 268.3
click at [657, 211] on p "If you’re trying to figure out why your marketing automation isn’t returning wh…" at bounding box center [547, 228] width 668 height 84
drag, startPoint x: 647, startPoint y: 211, endPoint x: 612, endPoint y: 220, distance: 35.5
click at [647, 212] on p "If you’re trying to figure out why your marketing automation isn’t returning wh…" at bounding box center [547, 228] width 668 height 84
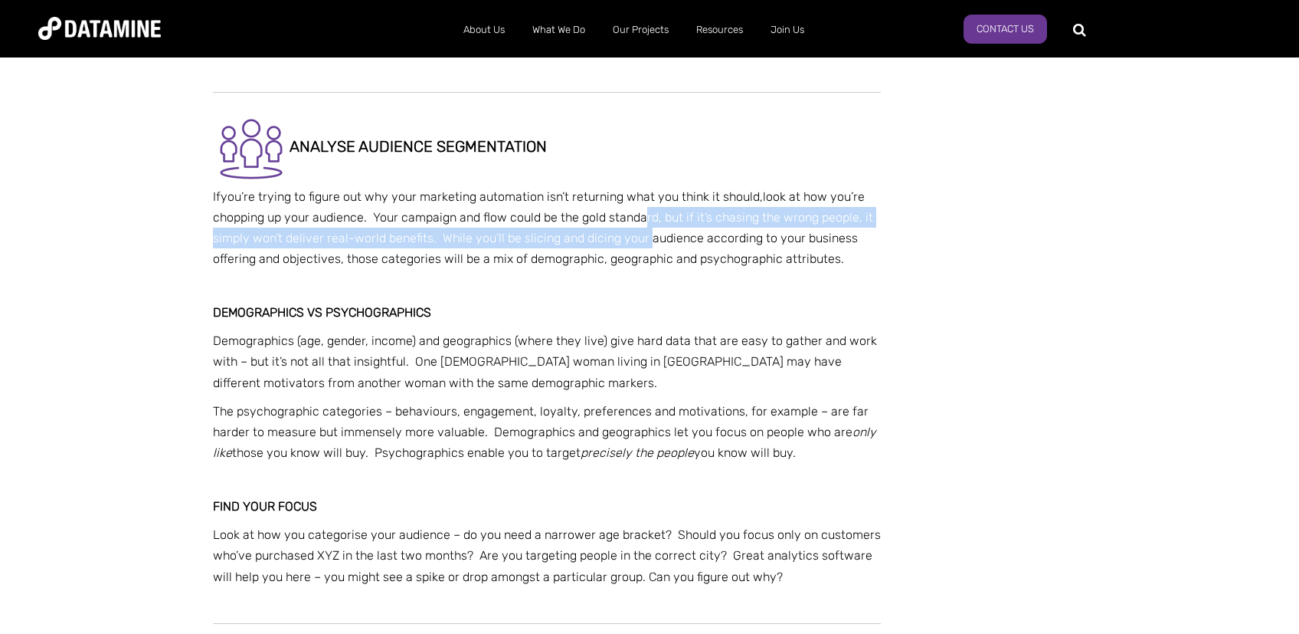
click at [421, 224] on span "look at how you’re chopping up your audience. Your campaign and flow could be t…" at bounding box center [543, 227] width 660 height 77
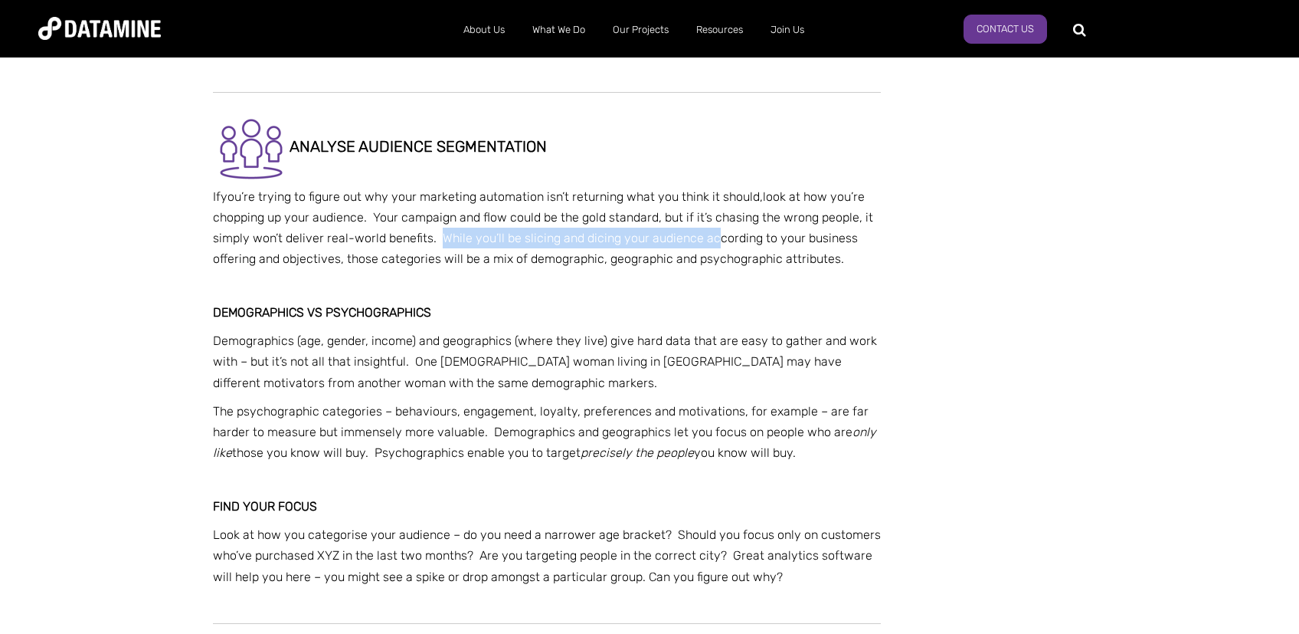
drag, startPoint x: 440, startPoint y: 222, endPoint x: 711, endPoint y: 222, distance: 271.2
click at [711, 222] on span "look at how you’re chopping up your audience. Your campaign and flow could be t…" at bounding box center [543, 227] width 660 height 77
click at [374, 186] on p "If you’re trying to figure out why your marketing automation isn’t returning wh…" at bounding box center [547, 228] width 668 height 84
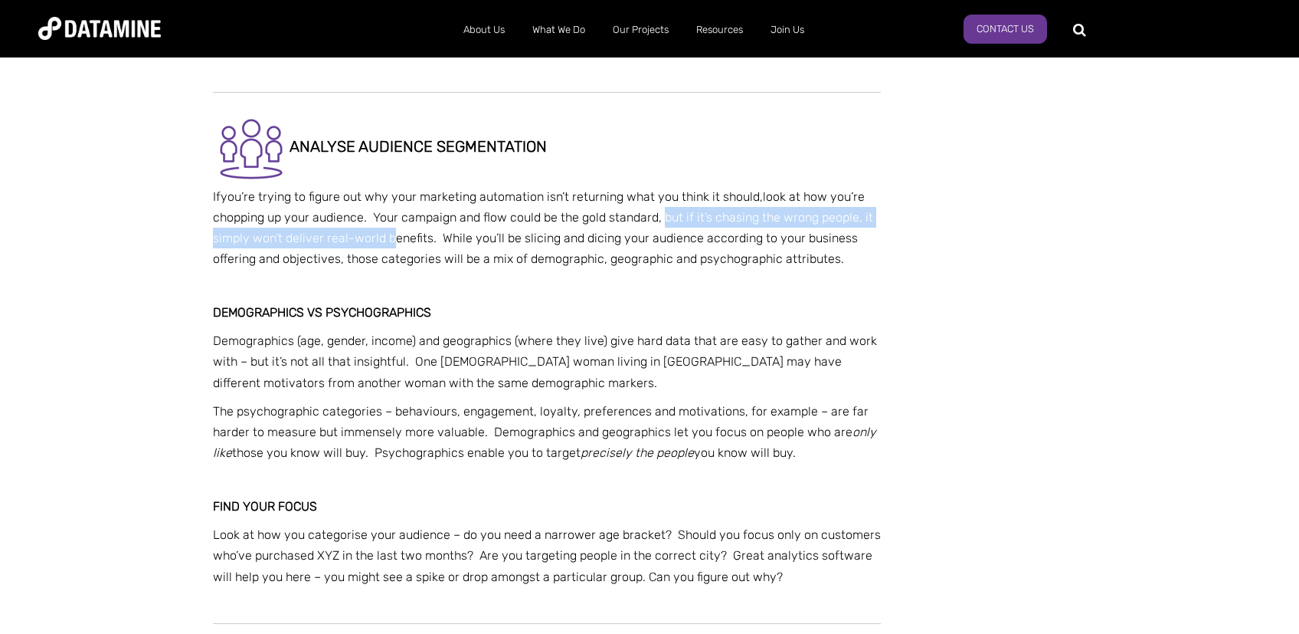
drag, startPoint x: 663, startPoint y: 198, endPoint x: 394, endPoint y: 226, distance: 271.1
click at [394, 226] on span "look at how you’re chopping up your audience. Your campaign and flow could be t…" at bounding box center [543, 227] width 660 height 77
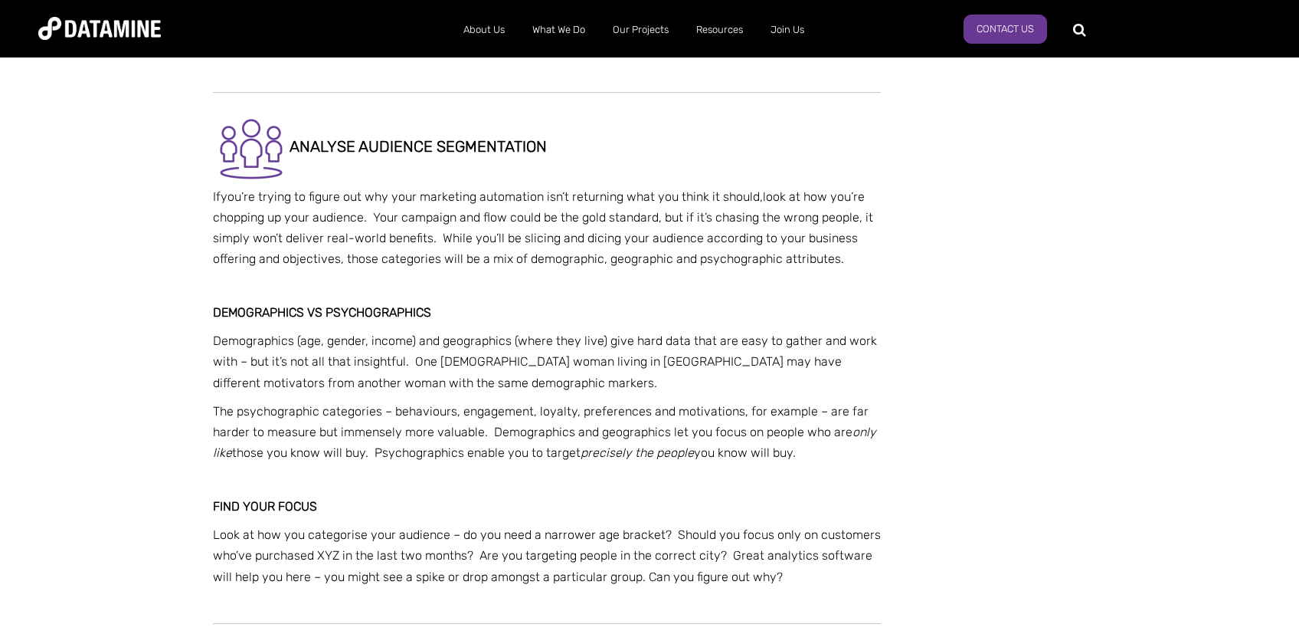
click at [398, 225] on span "look at how you’re chopping up your audience. Your campaign and flow could be t…" at bounding box center [543, 227] width 660 height 77
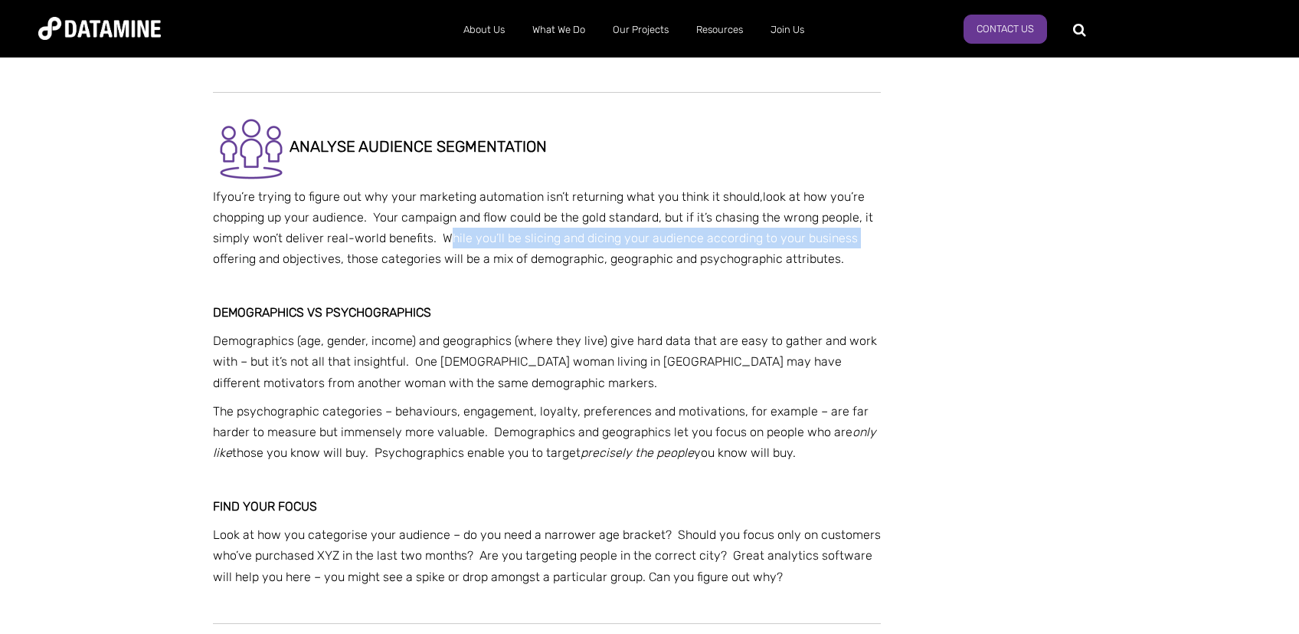
drag, startPoint x: 446, startPoint y: 217, endPoint x: 568, endPoint y: 215, distance: 121.8
click at [831, 216] on span "look at how you’re chopping up your audience. Your campaign and flow could be t…" at bounding box center [543, 227] width 660 height 77
drag, startPoint x: 378, startPoint y: 244, endPoint x: 846, endPoint y: 246, distance: 468.1
click at [846, 246] on p "If you’re trying to figure out why your marketing automation isn’t returning wh…" at bounding box center [547, 228] width 668 height 84
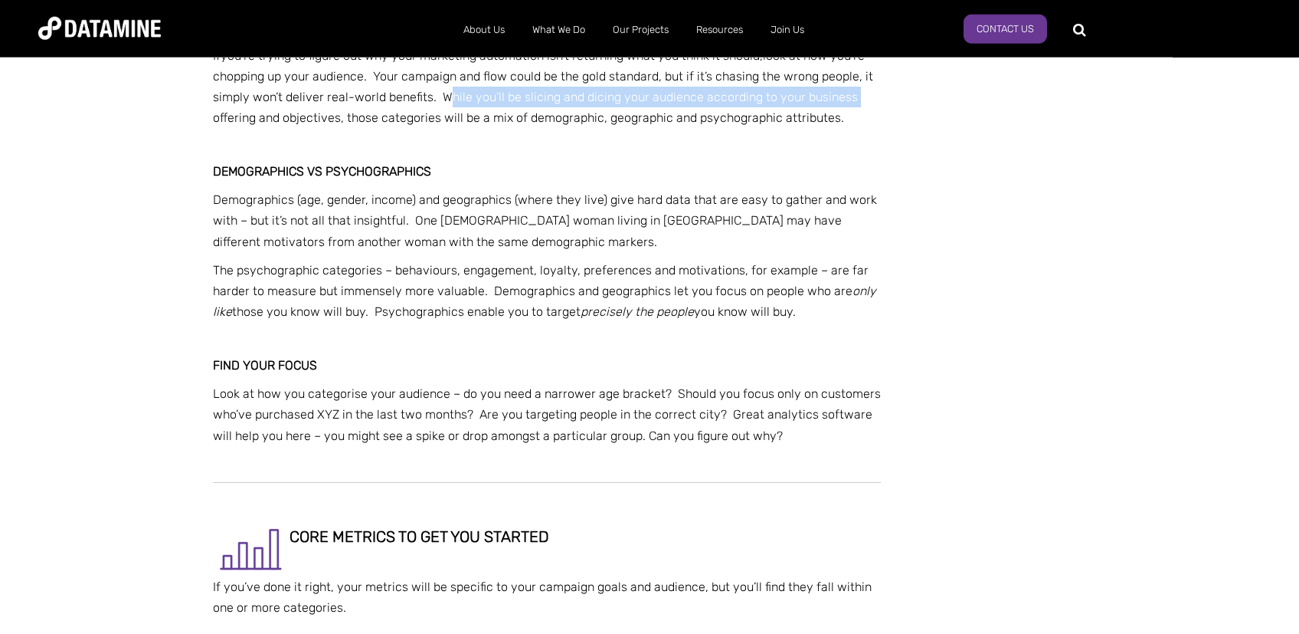
scroll to position [2517, 0]
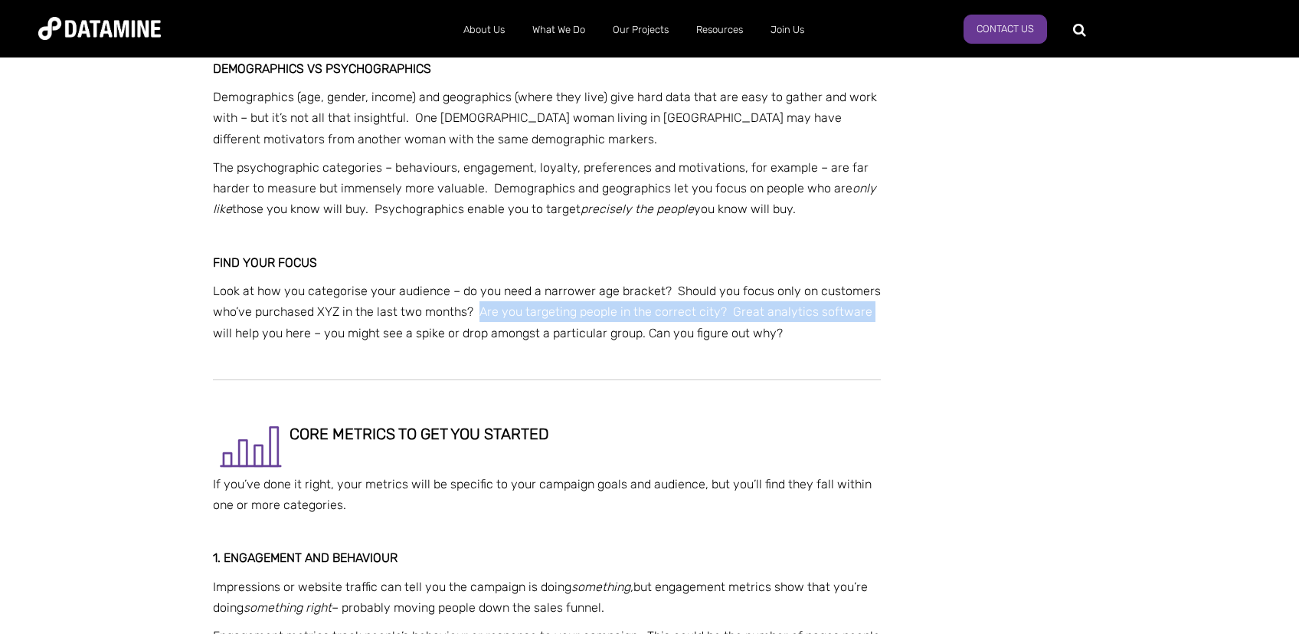
drag, startPoint x: 479, startPoint y: 295, endPoint x: 885, endPoint y: 299, distance: 406.1
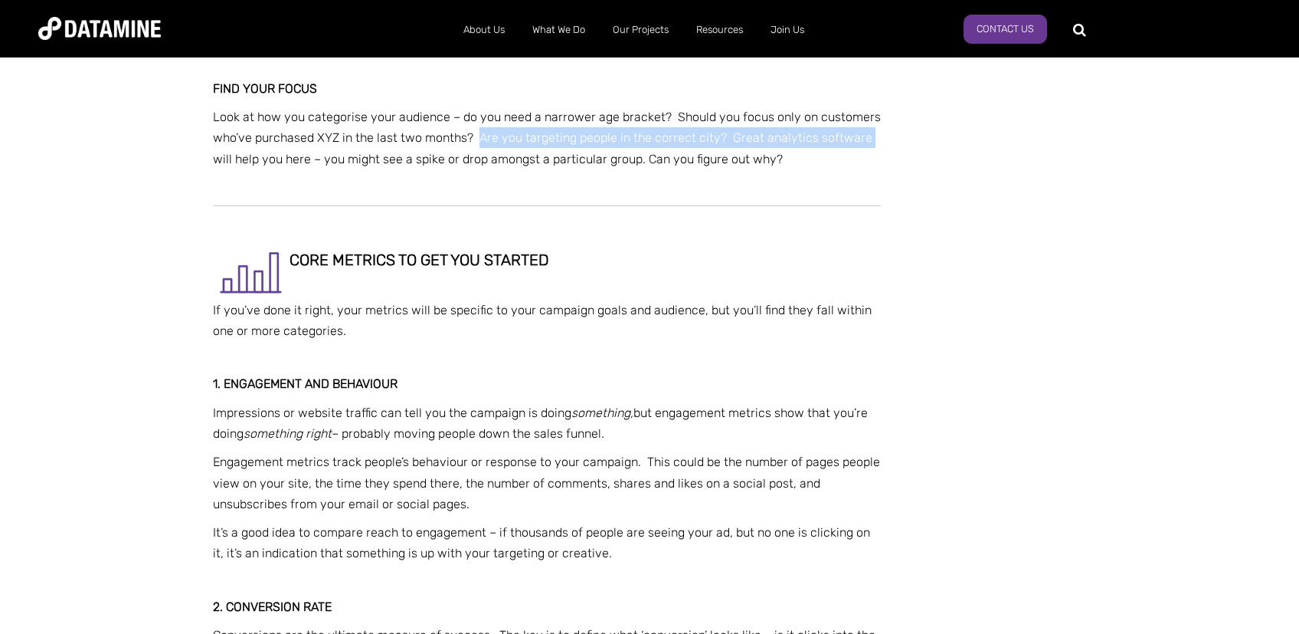
scroll to position [2761, 0]
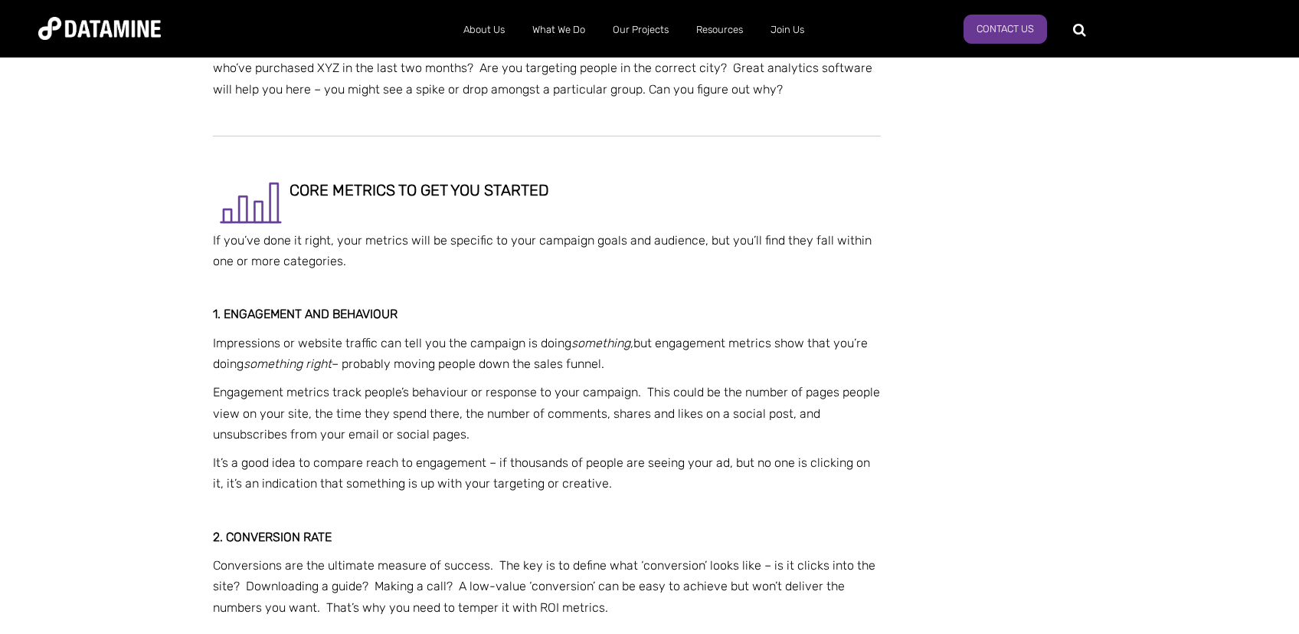
drag, startPoint x: 460, startPoint y: 182, endPoint x: 387, endPoint y: 220, distance: 82.9
click at [457, 192] on h2 "core metrics to get you started" at bounding box center [547, 191] width 668 height 77
click at [435, 233] on span "If you’ve done it right, your metrics will be specific to your campaign goals a…" at bounding box center [542, 250] width 659 height 35
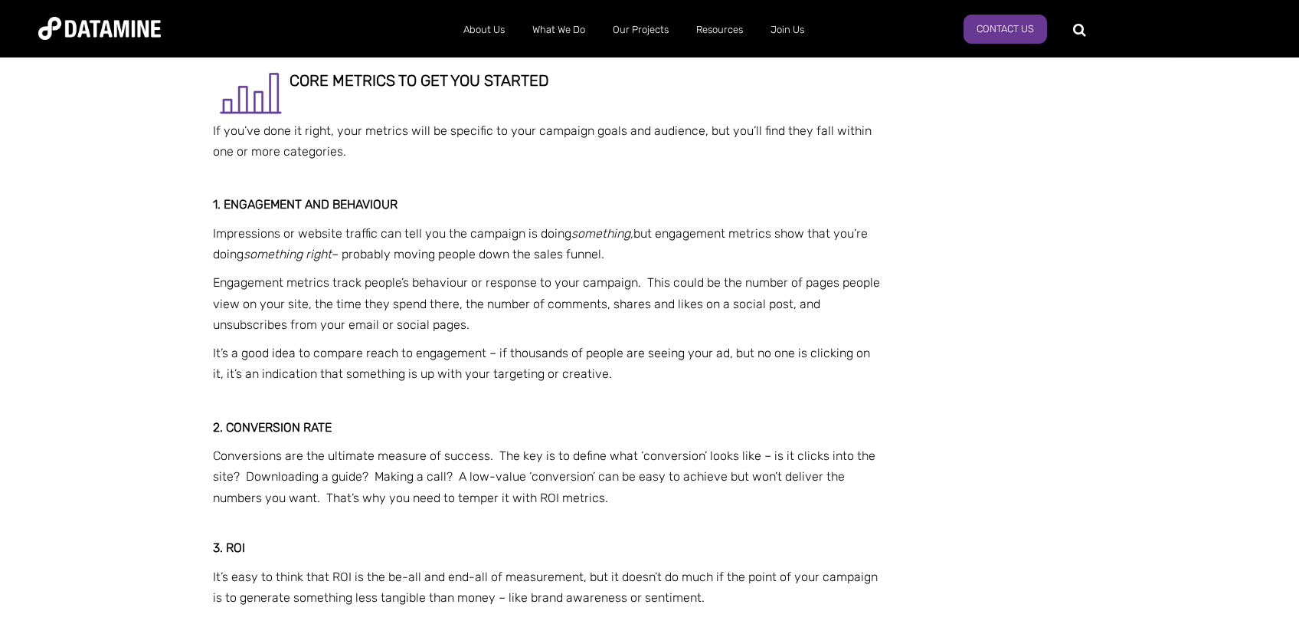
scroll to position [2842, 0]
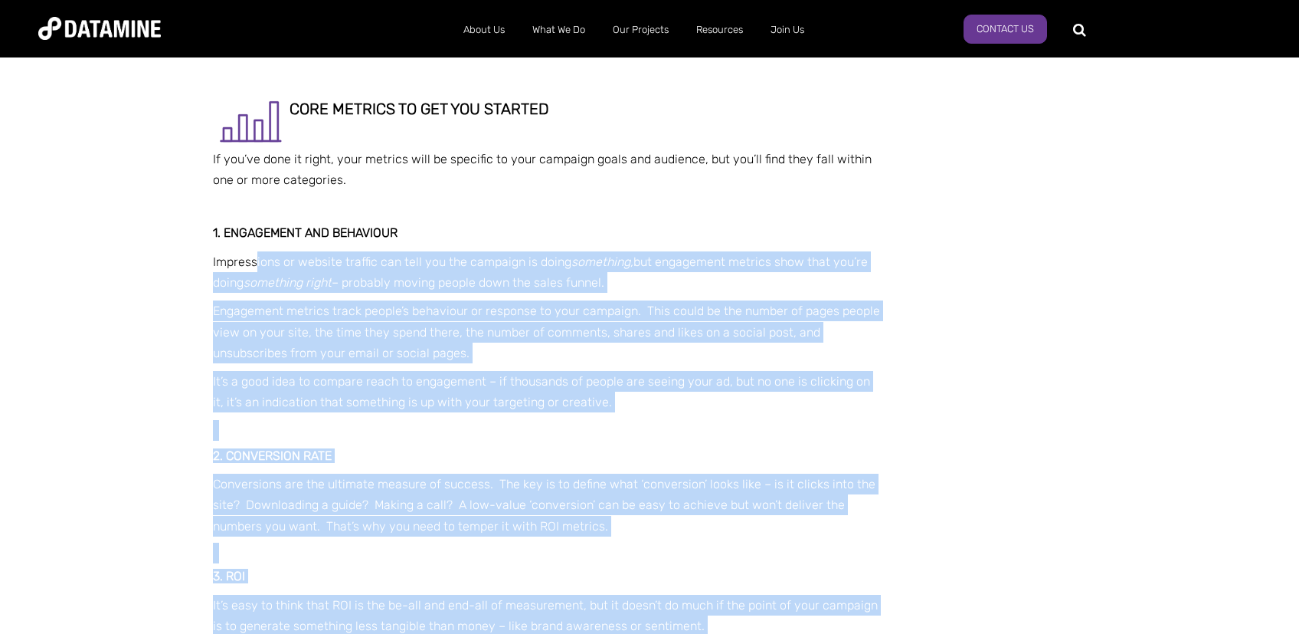
drag, startPoint x: 211, startPoint y: 247, endPoint x: 257, endPoint y: 244, distance: 46.1
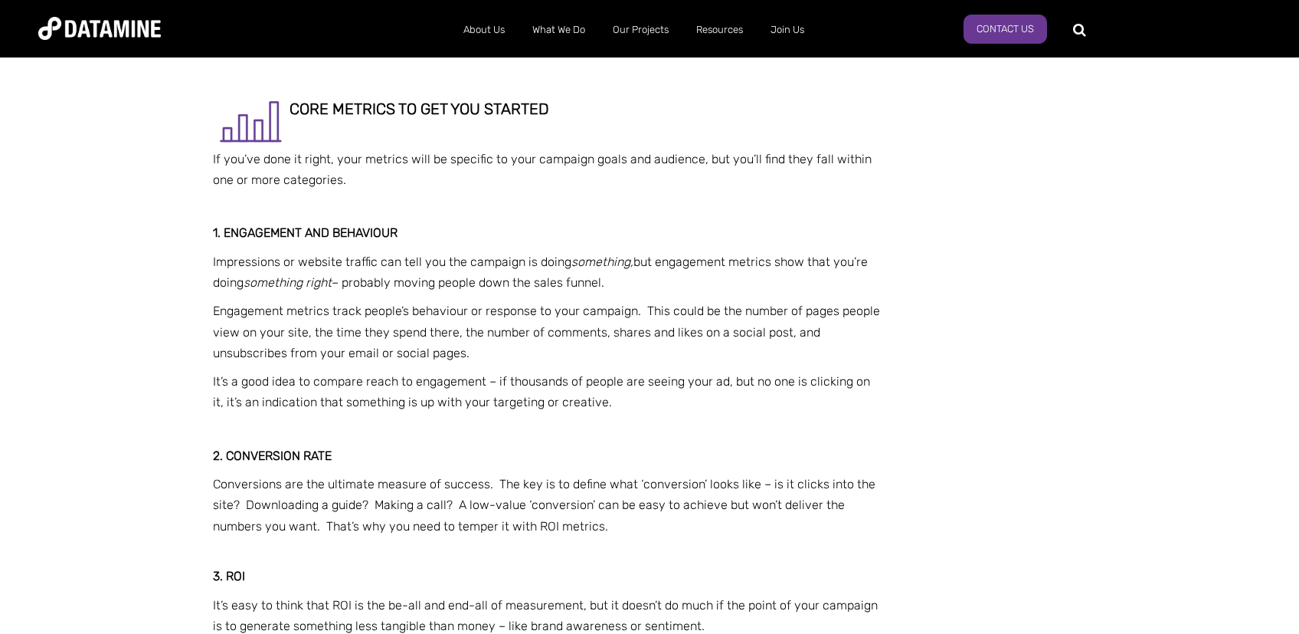
click at [257, 251] on p "Impressions or website traffic can tell you the campaign is doing something, bu…" at bounding box center [547, 271] width 668 height 41
click at [303, 225] on span "1. engagement and BEHAVIOUR" at bounding box center [305, 232] width 185 height 15
click at [265, 275] on em "something right" at bounding box center [288, 282] width 88 height 15
click at [554, 252] on p "Impressions or website traffic can tell you the campaign is doing something, bu…" at bounding box center [547, 271] width 668 height 41
drag, startPoint x: 345, startPoint y: 267, endPoint x: 630, endPoint y: 270, distance: 285.0
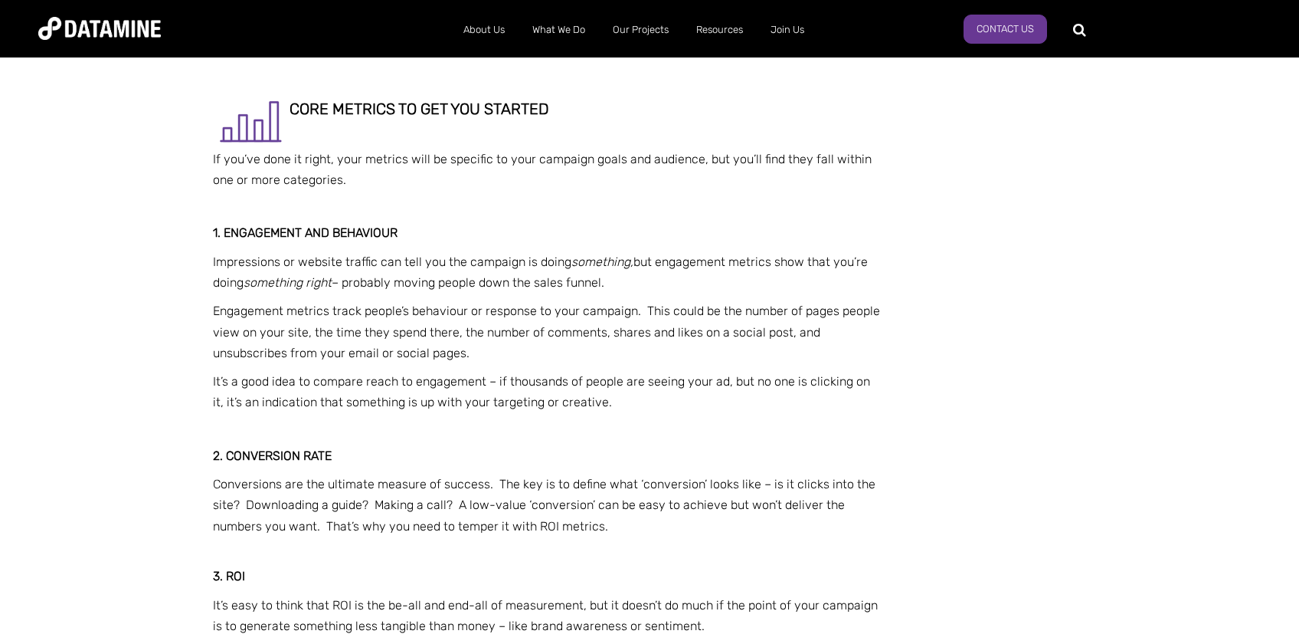
click at [630, 270] on p "Impressions or website traffic can tell you the campaign is doing something, bu…" at bounding box center [547, 271] width 668 height 41
click at [630, 269] on p "Impressions or website traffic can tell you the campaign is doing something, bu…" at bounding box center [547, 271] width 668 height 41
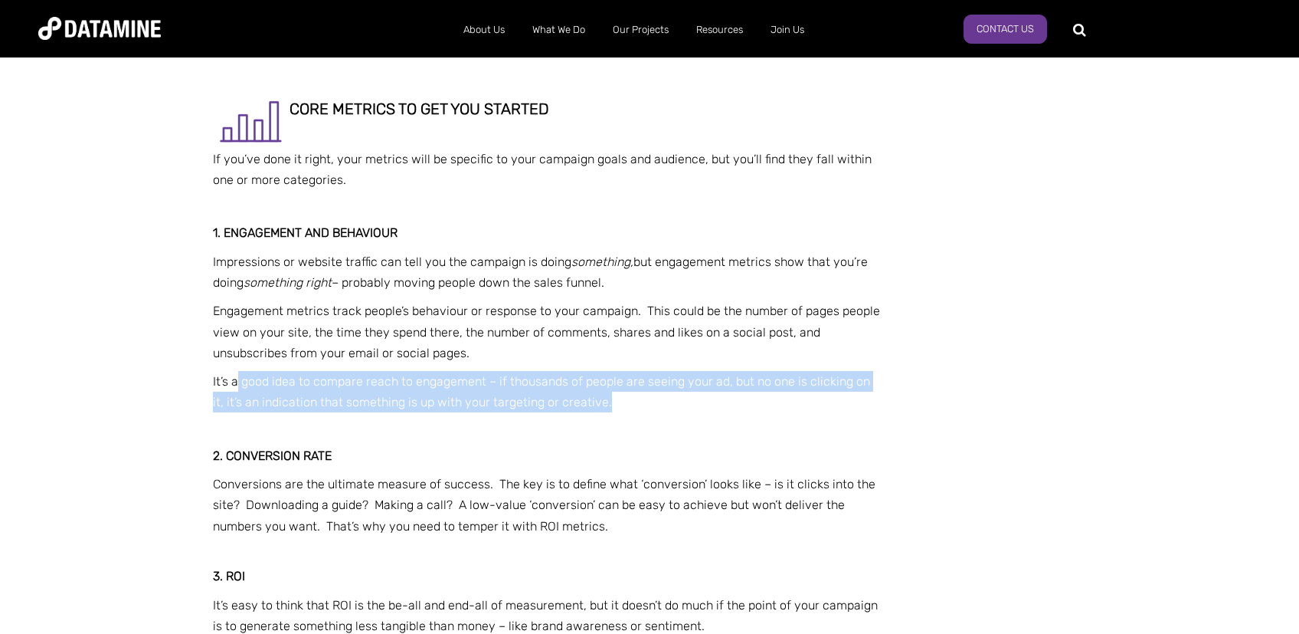
drag, startPoint x: 241, startPoint y: 374, endPoint x: 611, endPoint y: 385, distance: 371.0
click at [611, 385] on p "It’s a good idea to compare reach to engagement – if thousands of people are se…" at bounding box center [547, 391] width 668 height 41
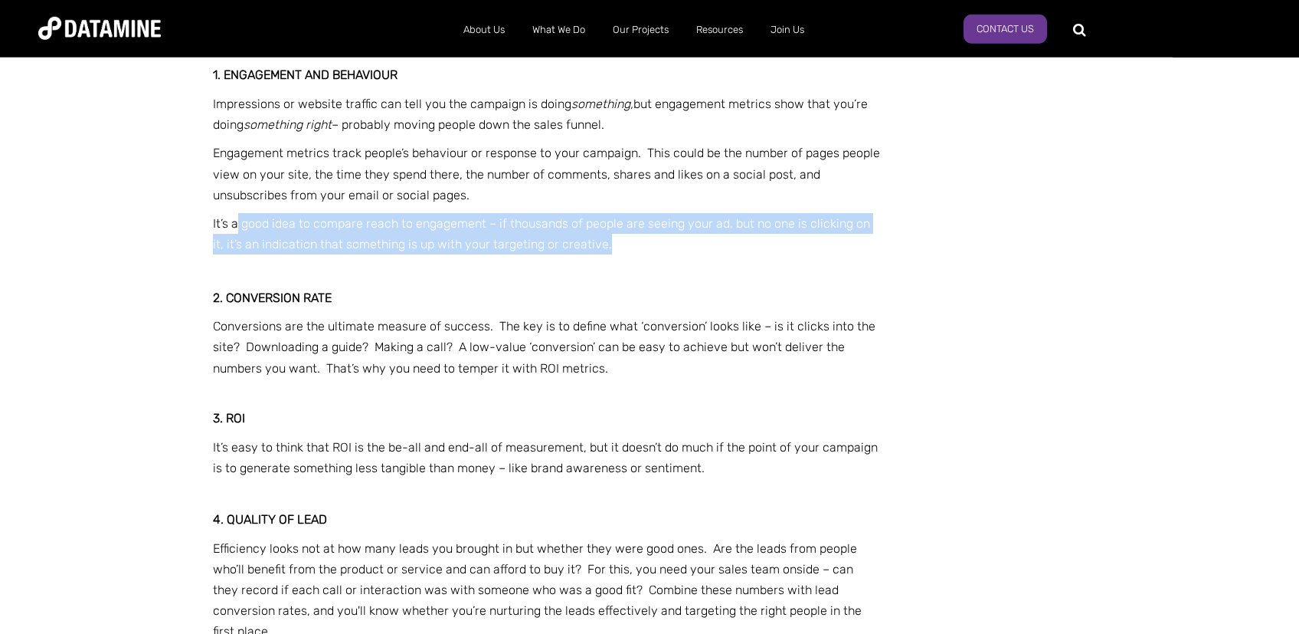
scroll to position [3005, 0]
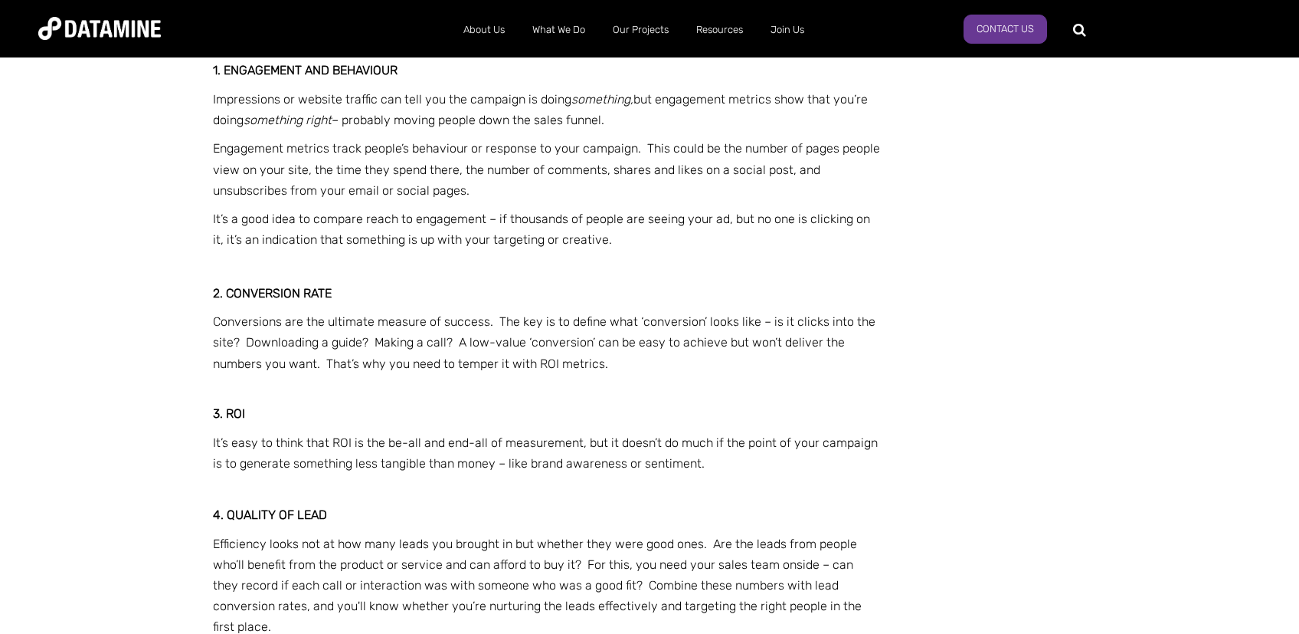
click at [310, 257] on p at bounding box center [547, 267] width 668 height 21
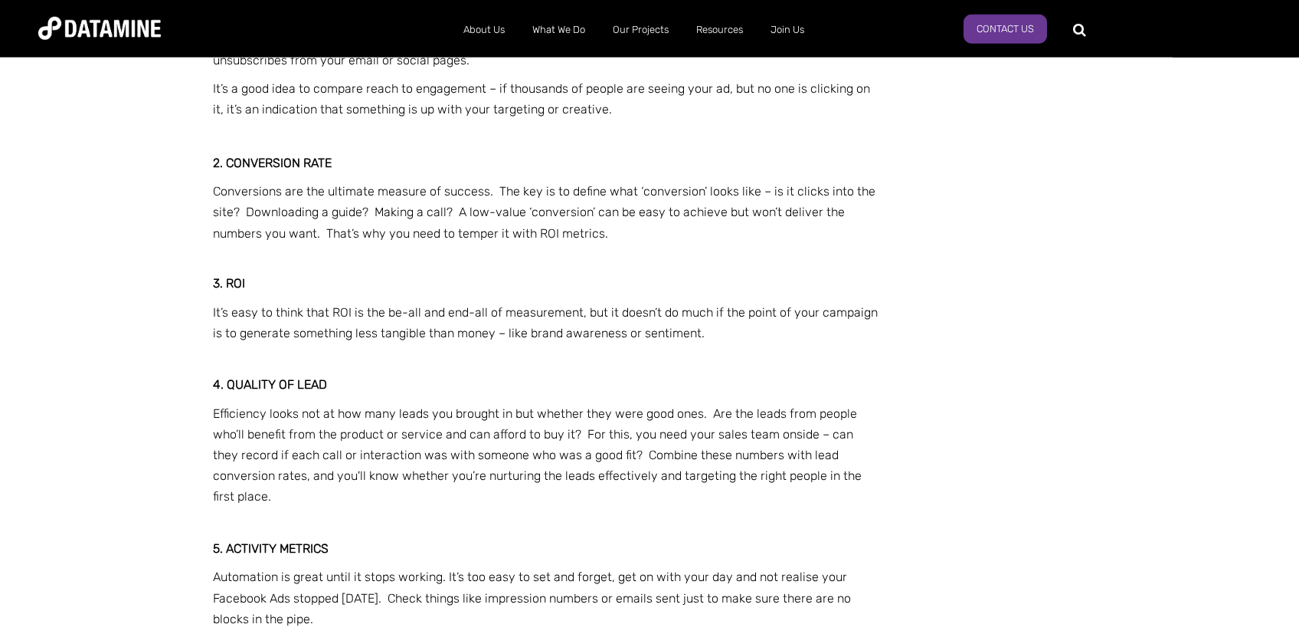
scroll to position [3167, 0]
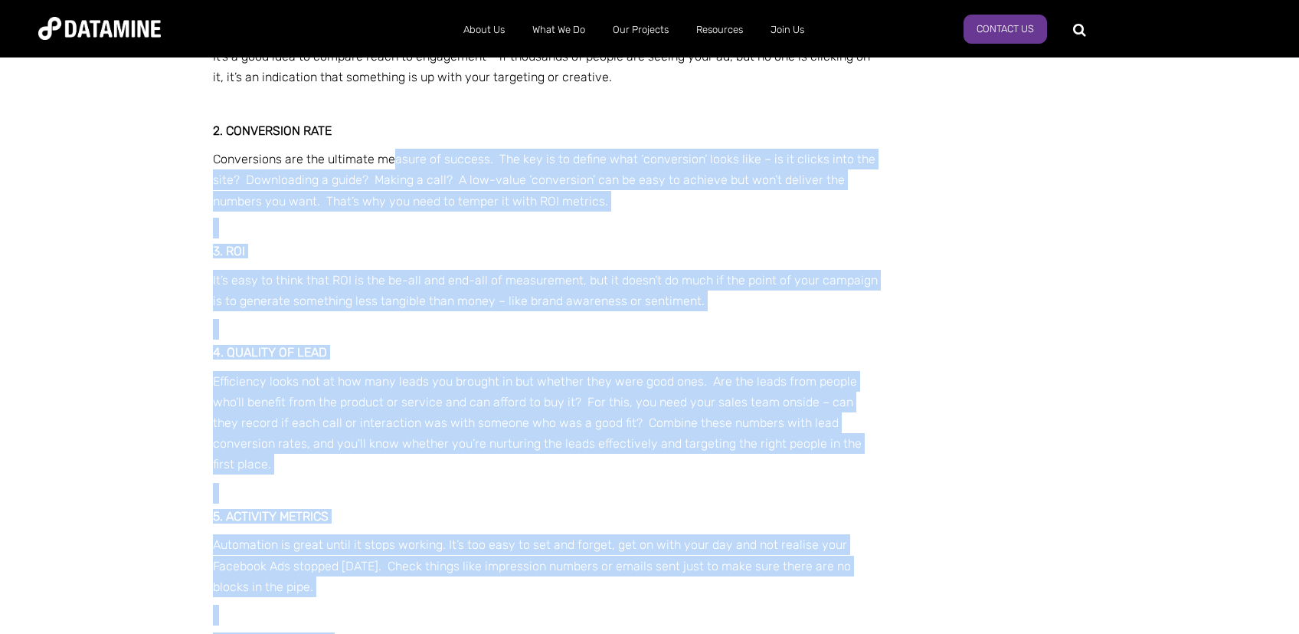
drag, startPoint x: 206, startPoint y: 143, endPoint x: 387, endPoint y: 141, distance: 180.8
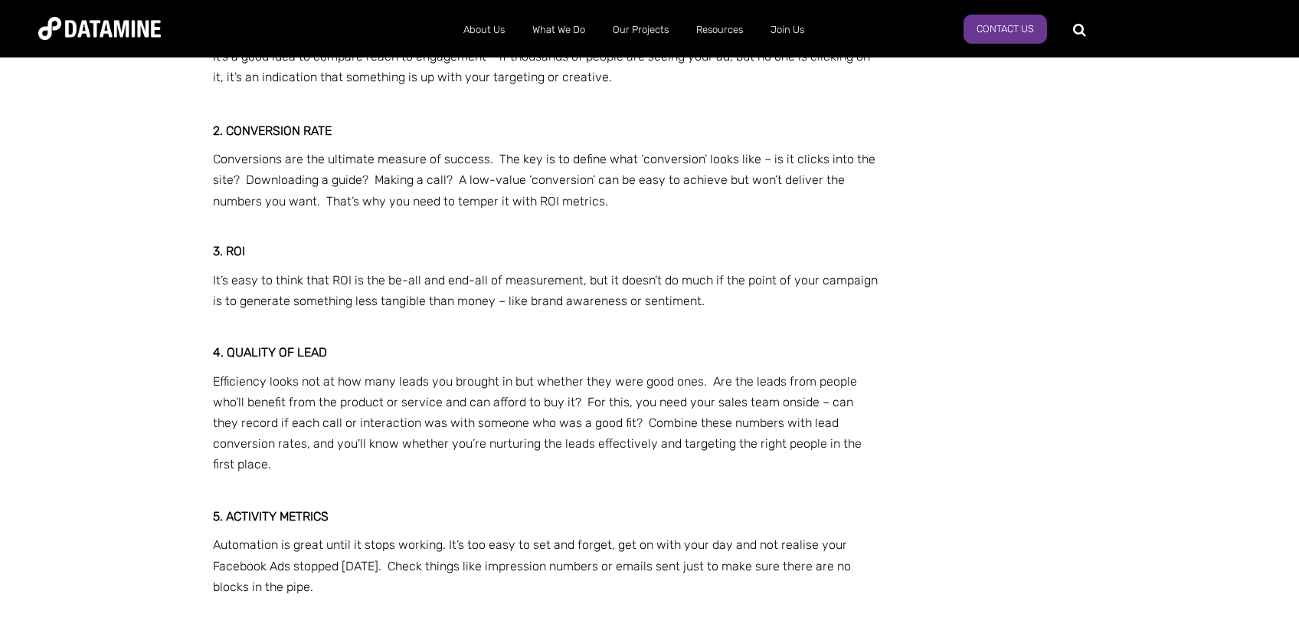
click at [387, 152] on span "Conversions are the ultimate measure of success. The key is to define what ‘con…" at bounding box center [544, 180] width 663 height 56
click at [498, 152] on span "Conversions are the ultimate measure of success. The key is to define what ‘con…" at bounding box center [544, 180] width 663 height 56
click at [490, 152] on span "Conversions are the ultimate measure of success. The key is to define what ‘con…" at bounding box center [544, 180] width 663 height 56
drag, startPoint x: 484, startPoint y: 137, endPoint x: 879, endPoint y: 136, distance: 394.6
click at [879, 149] on p "Conversions are the ultimate measure of success. The key is to define what ‘con…" at bounding box center [547, 180] width 668 height 63
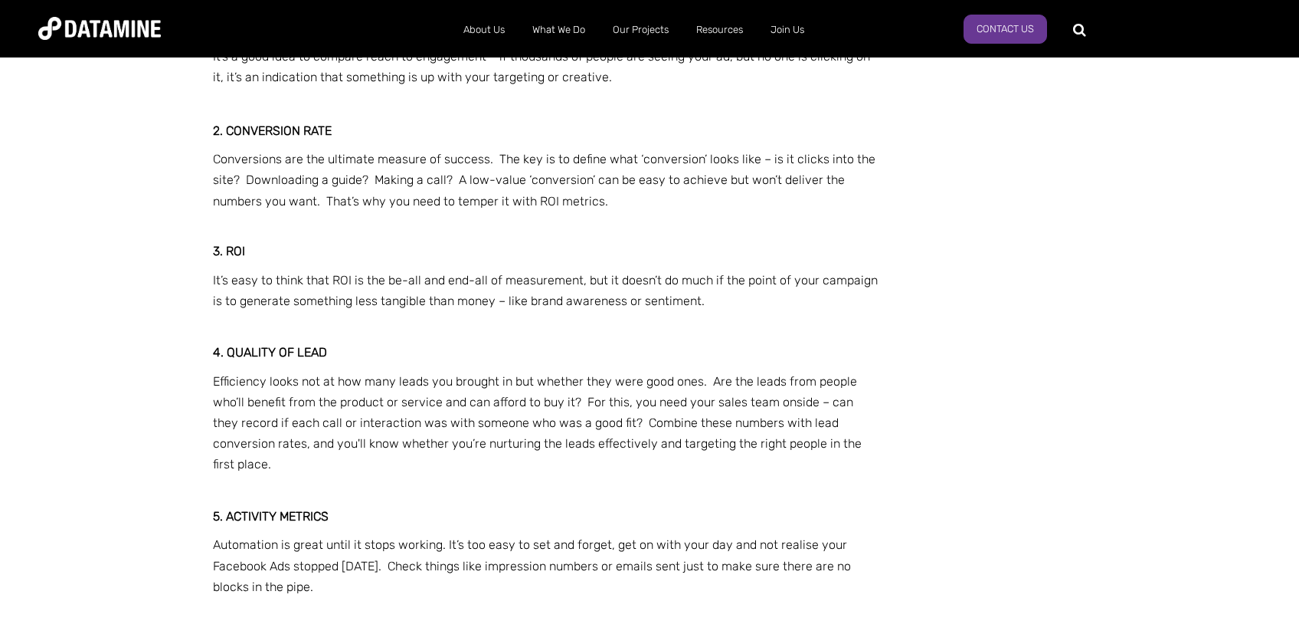
click at [877, 149] on p "Conversions are the ultimate measure of success. The key is to define what ‘con…" at bounding box center [547, 180] width 668 height 63
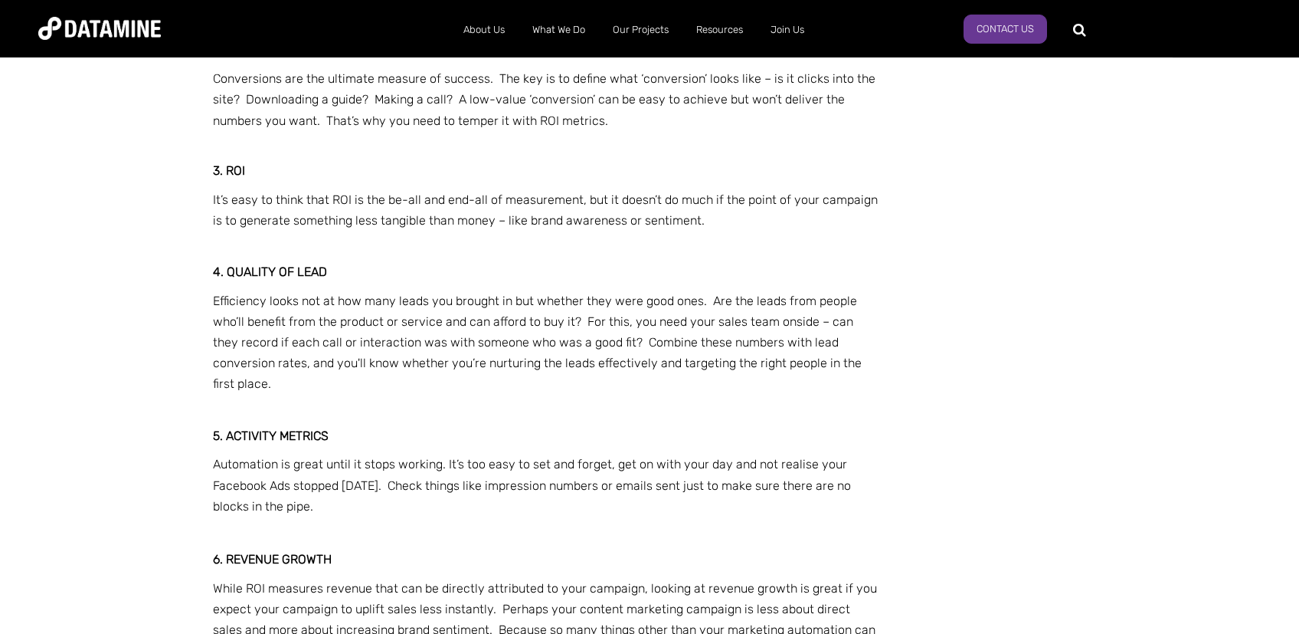
scroll to position [3248, 0]
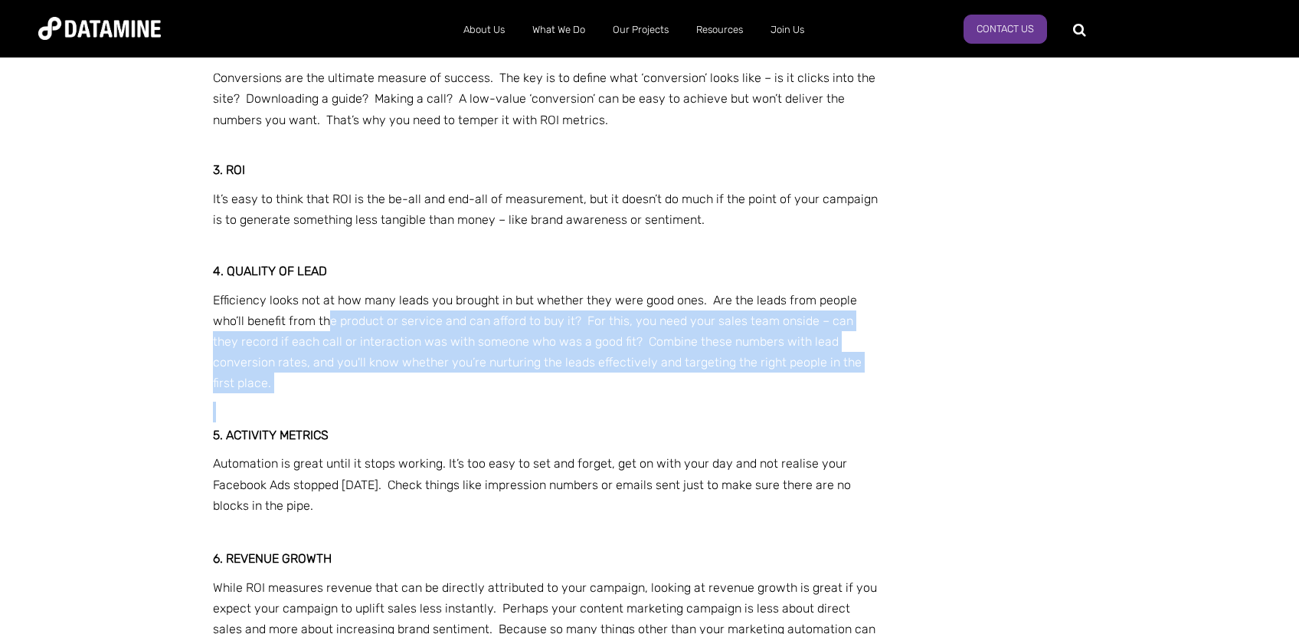
drag, startPoint x: 331, startPoint y: 301, endPoint x: 270, endPoint y: 367, distance: 89.5
click at [283, 401] on p at bounding box center [547, 411] width 668 height 21
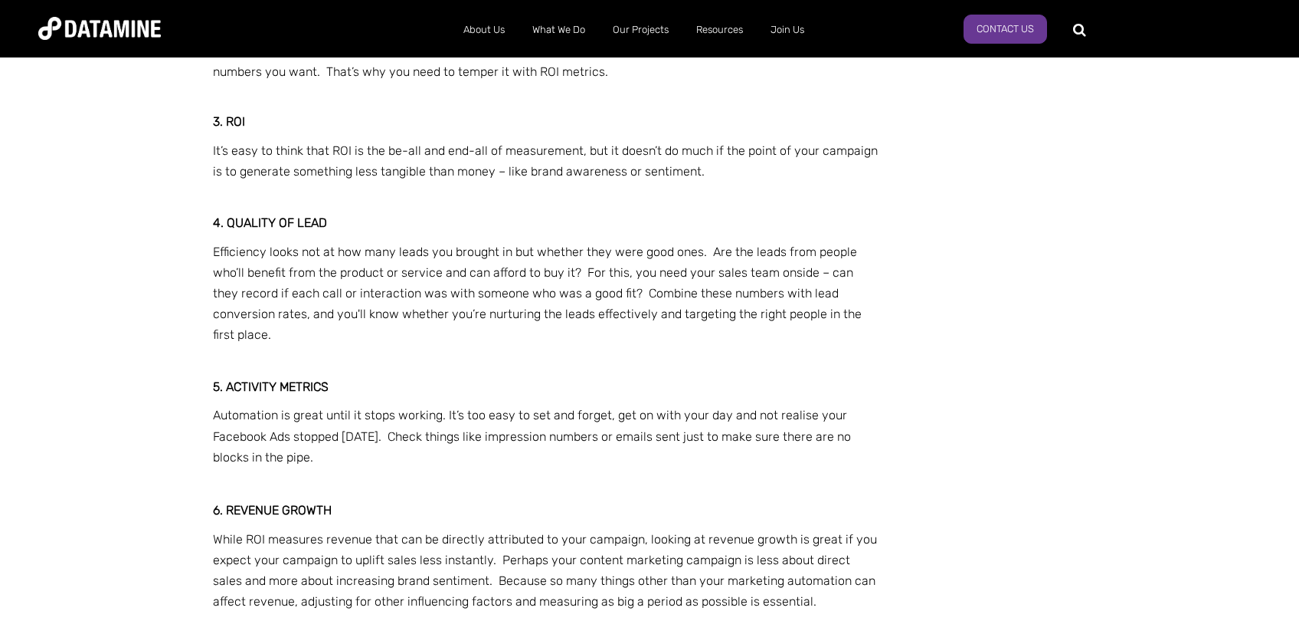
scroll to position [3330, 0]
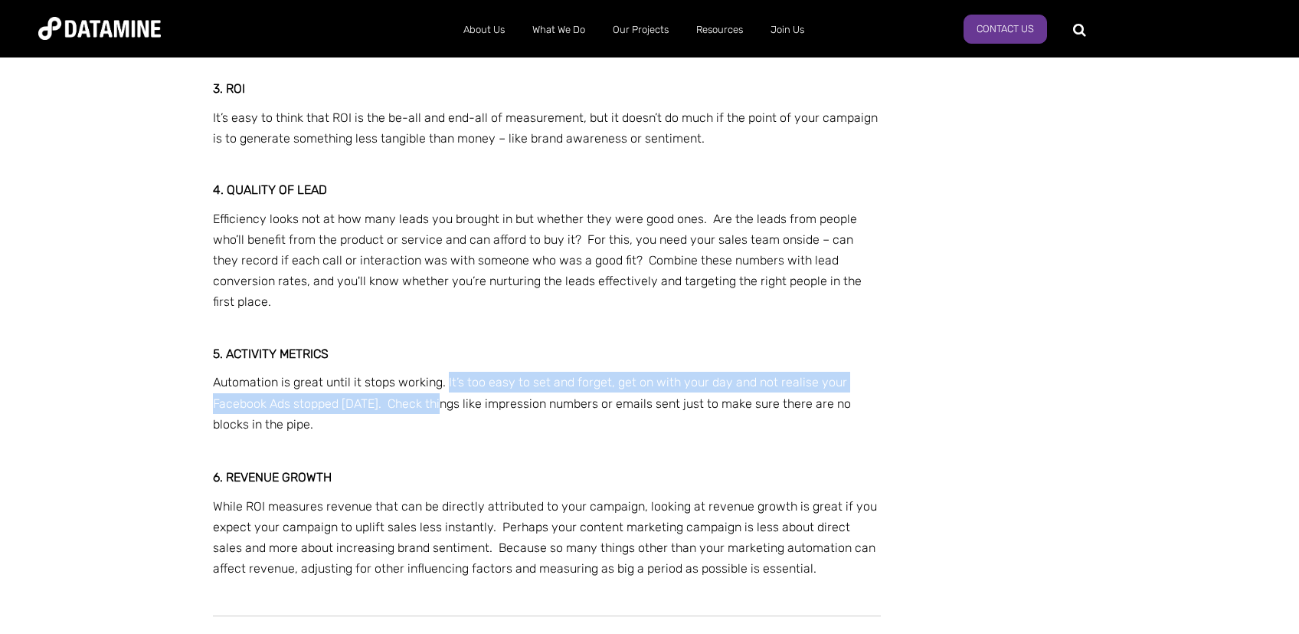
drag, startPoint x: 446, startPoint y: 346, endPoint x: 443, endPoint y: 369, distance: 23.2
click at [443, 375] on span "Automation is great until it stops working. It’s too easy to set and forget, ge…" at bounding box center [532, 403] width 638 height 56
click at [361, 380] on p "Automation is great until it stops working. It’s too easy to set and forget, ge…" at bounding box center [547, 403] width 668 height 63
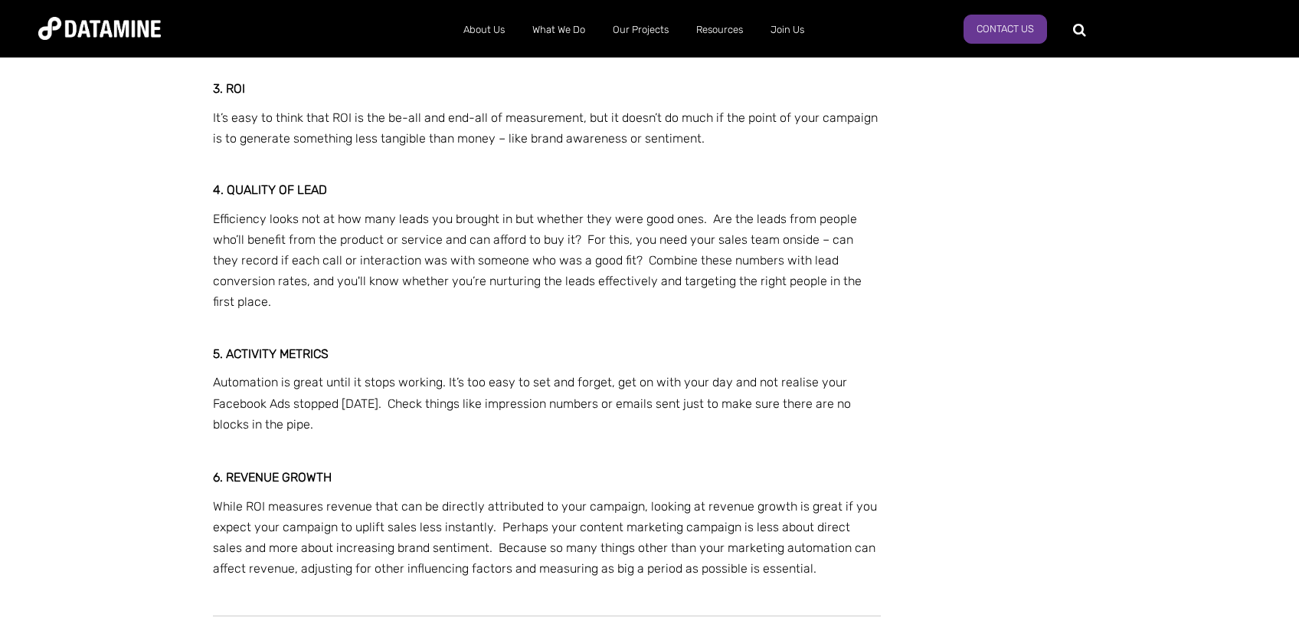
click at [364, 391] on p "Automation is great until it stops working. It’s too easy to set and forget, ge…" at bounding box center [547, 403] width 668 height 63
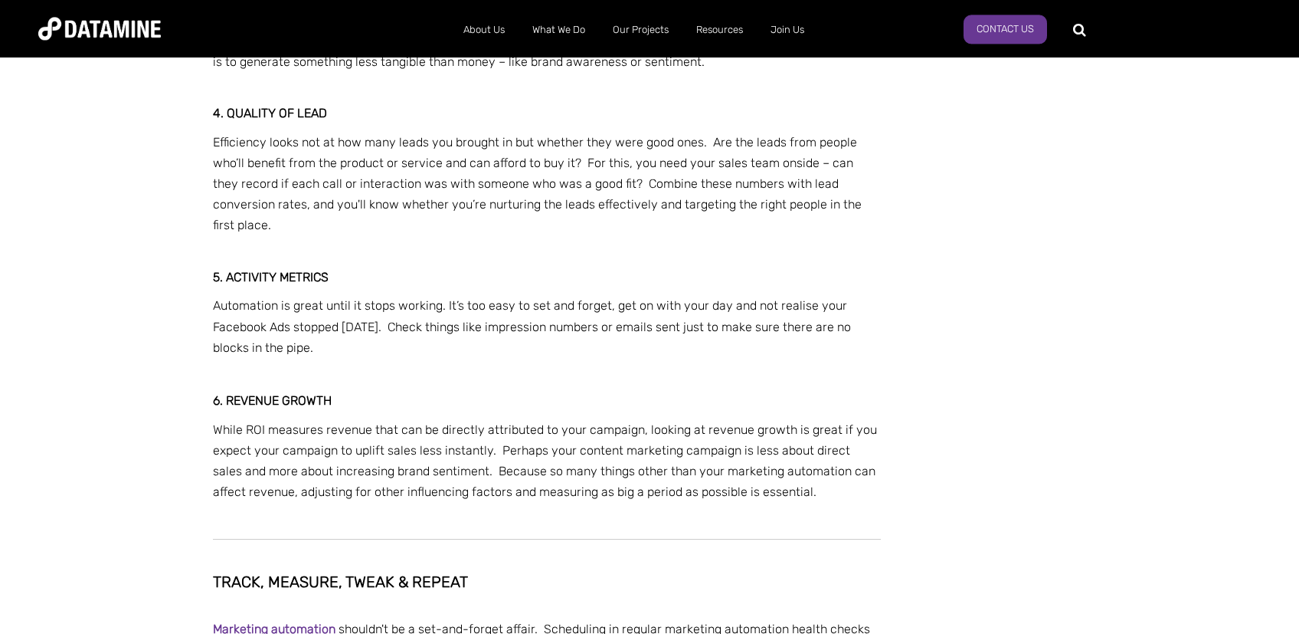
scroll to position [3411, 0]
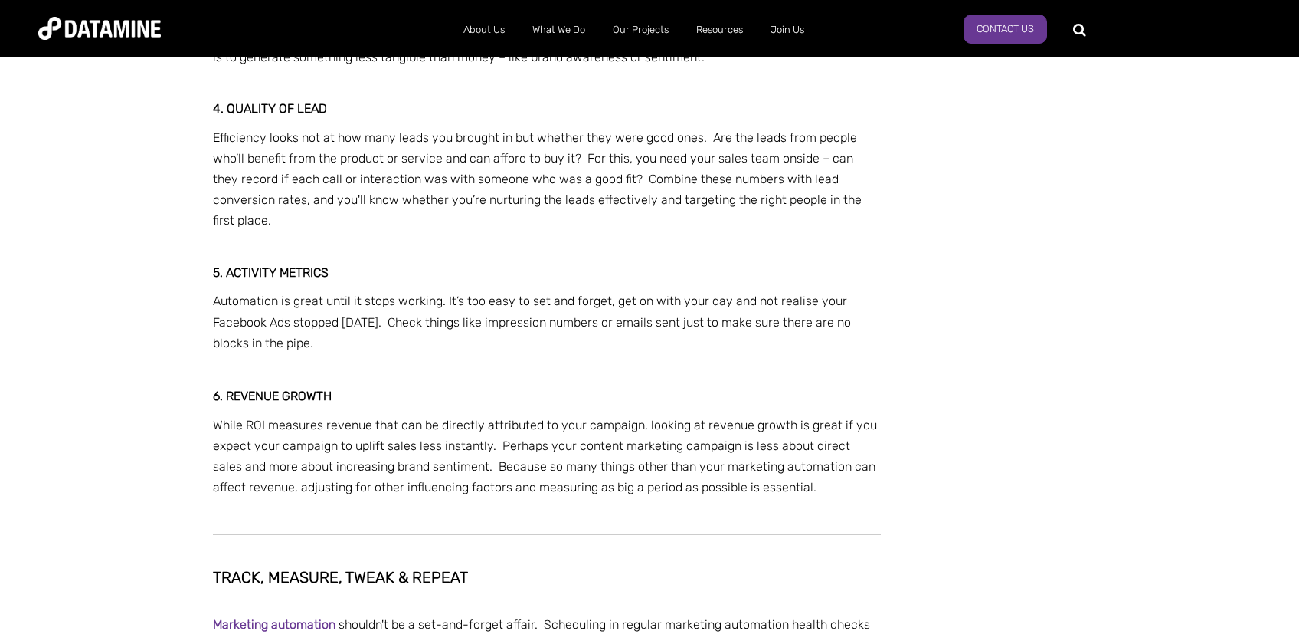
click at [224, 418] on span "While ROI measures revenue that can be directly attributed to your campaign, lo…" at bounding box center [545, 456] width 664 height 77
click at [264, 418] on span "While ROI measures revenue that can be directly attributed to your campaign, lo…" at bounding box center [545, 456] width 664 height 77
click at [385, 389] on h3 "6. REVENUE GROWTH" at bounding box center [547, 396] width 668 height 14
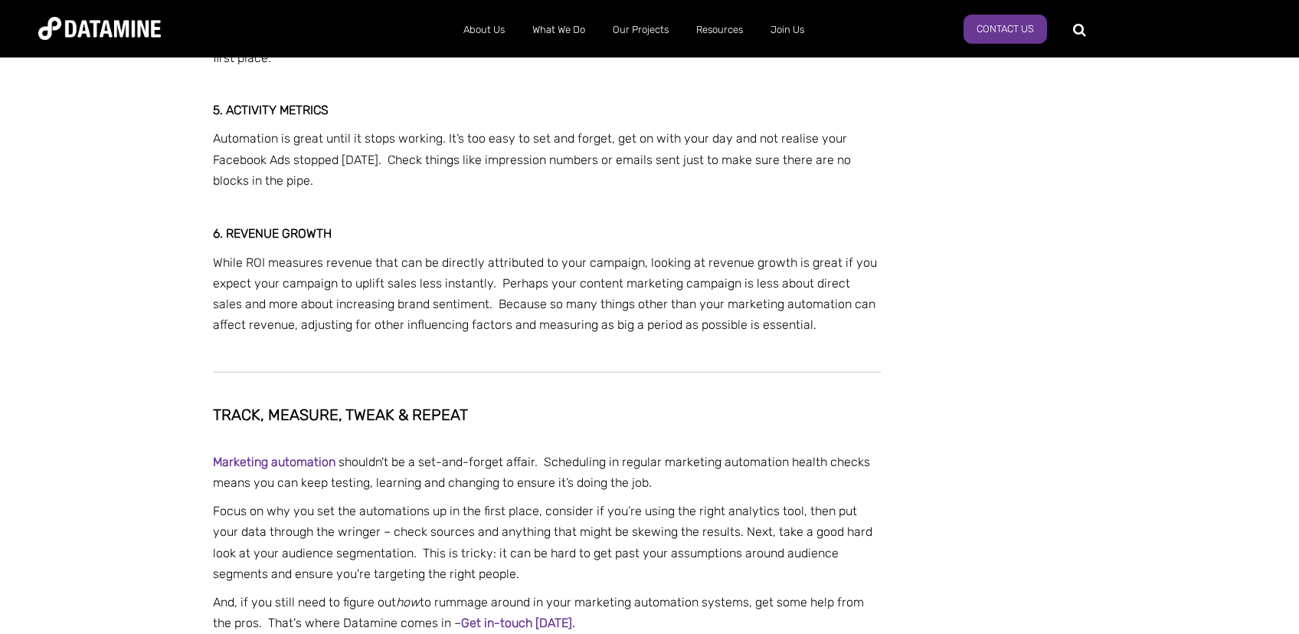
scroll to position [3817, 0]
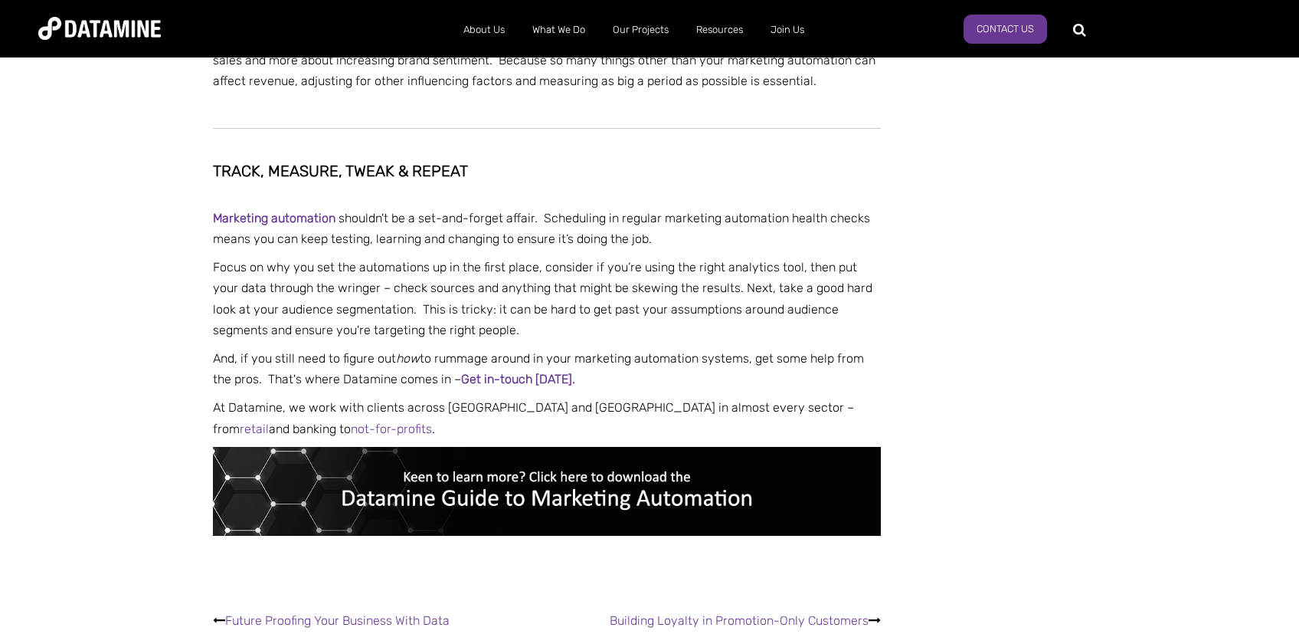
click at [455, 211] on span "Marketing automation shouldn't be a set-and-forget affair. Scheduling in regula…" at bounding box center [541, 228] width 657 height 35
click at [538, 208] on p "Marketing automation shouldn't be a set-and-forget affair. Scheduling in regula…" at bounding box center [547, 228] width 668 height 41
click at [554, 211] on span "Marketing automation shouldn't be a set-and-forget affair. Scheduling in regula…" at bounding box center [541, 228] width 657 height 35
drag, startPoint x: 559, startPoint y: 182, endPoint x: 791, endPoint y: 201, distance: 233.0
click at [791, 208] on p "Marketing automation shouldn't be a set-and-forget affair. Scheduling in regula…" at bounding box center [547, 228] width 668 height 41
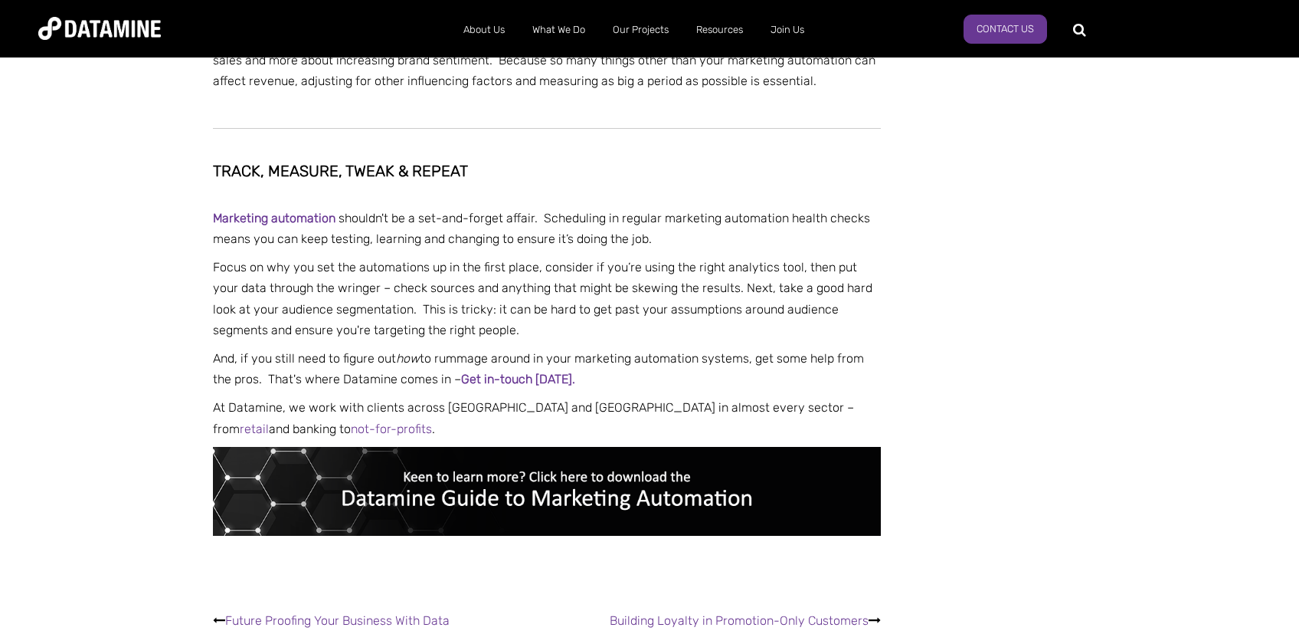
click at [792, 208] on p "Marketing automation shouldn't be a set-and-forget affair. Scheduling in regula…" at bounding box center [547, 228] width 668 height 41
drag, startPoint x: 444, startPoint y: 188, endPoint x: 531, endPoint y: 188, distance: 87.3
click at [531, 211] on span "Marketing automation shouldn't be a set-and-forget affair. Scheduling in regula…" at bounding box center [541, 228] width 657 height 35
drag, startPoint x: 531, startPoint y: 188, endPoint x: 546, endPoint y: 186, distance: 15.4
click at [531, 211] on span "Marketing automation shouldn't be a set-and-forget affair. Scheduling in regula…" at bounding box center [541, 228] width 657 height 35
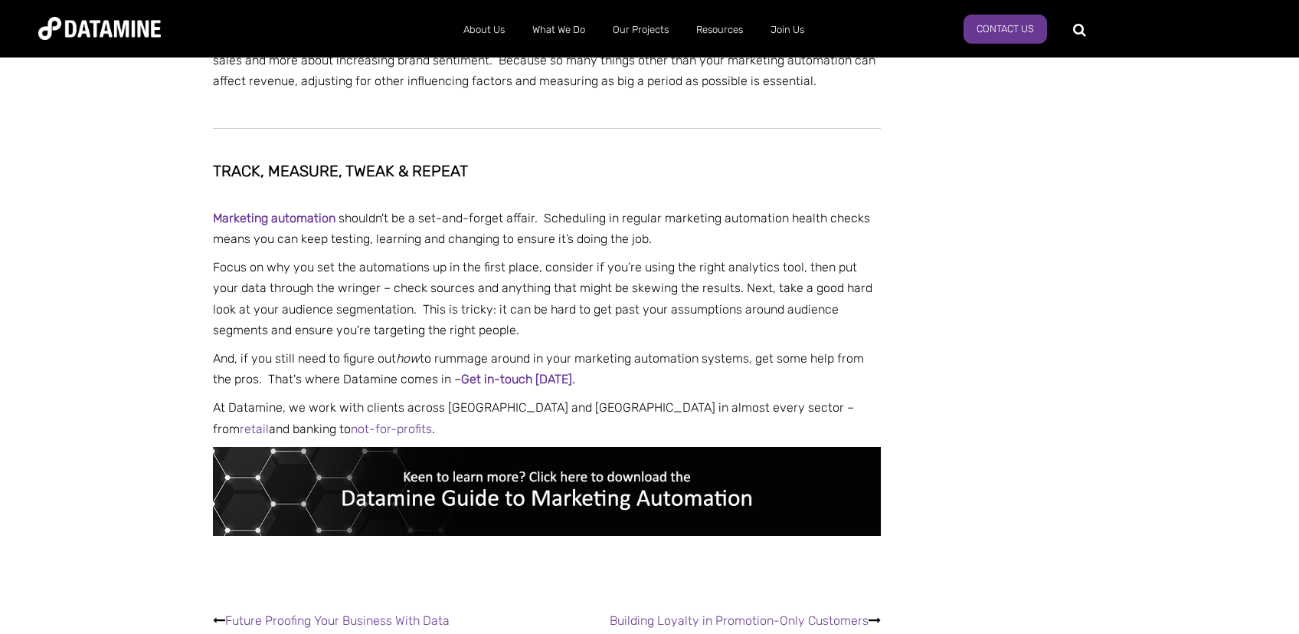
drag, startPoint x: 555, startPoint y: 186, endPoint x: 566, endPoint y: 186, distance: 11.5
click at [566, 211] on span "Marketing automation shouldn't be a set-and-forget affair. Scheduling in regula…" at bounding box center [541, 228] width 657 height 35
click at [725, 211] on span "Marketing automation shouldn't be a set-and-forget affair. Scheduling in regula…" at bounding box center [541, 228] width 657 height 35
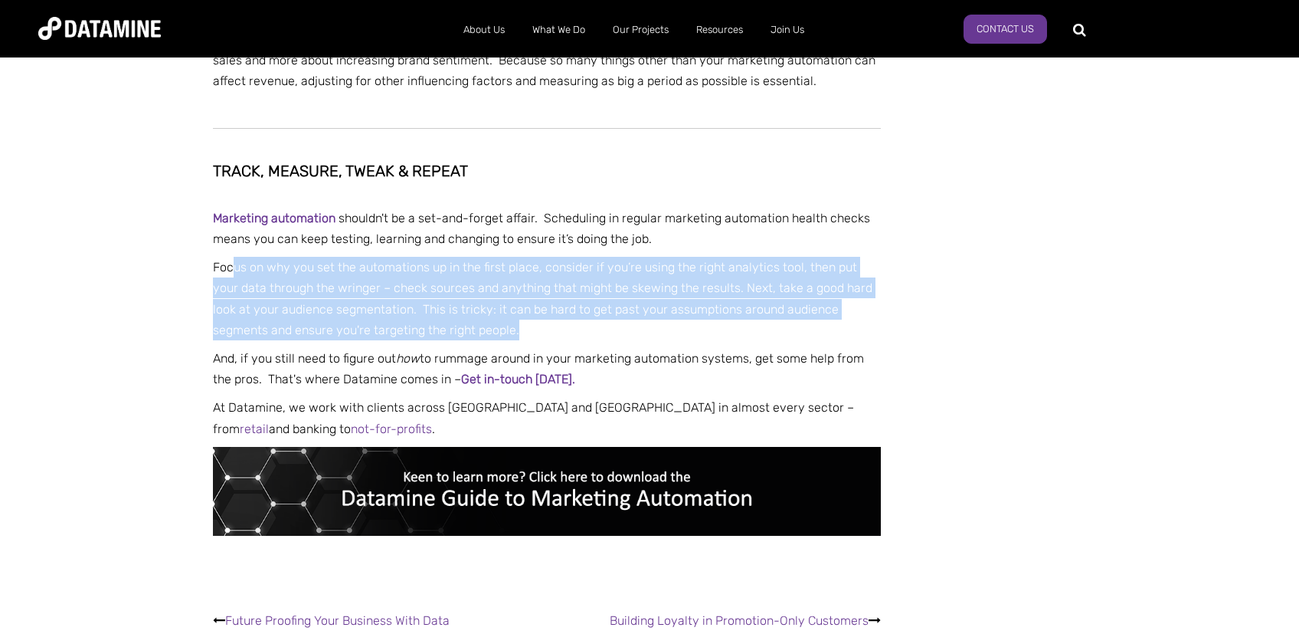
drag, startPoint x: 475, startPoint y: 270, endPoint x: 788, endPoint y: 300, distance: 314.8
click at [788, 300] on p "Focus on why you set the automations up in the first place, consider if you’re …" at bounding box center [547, 299] width 668 height 84
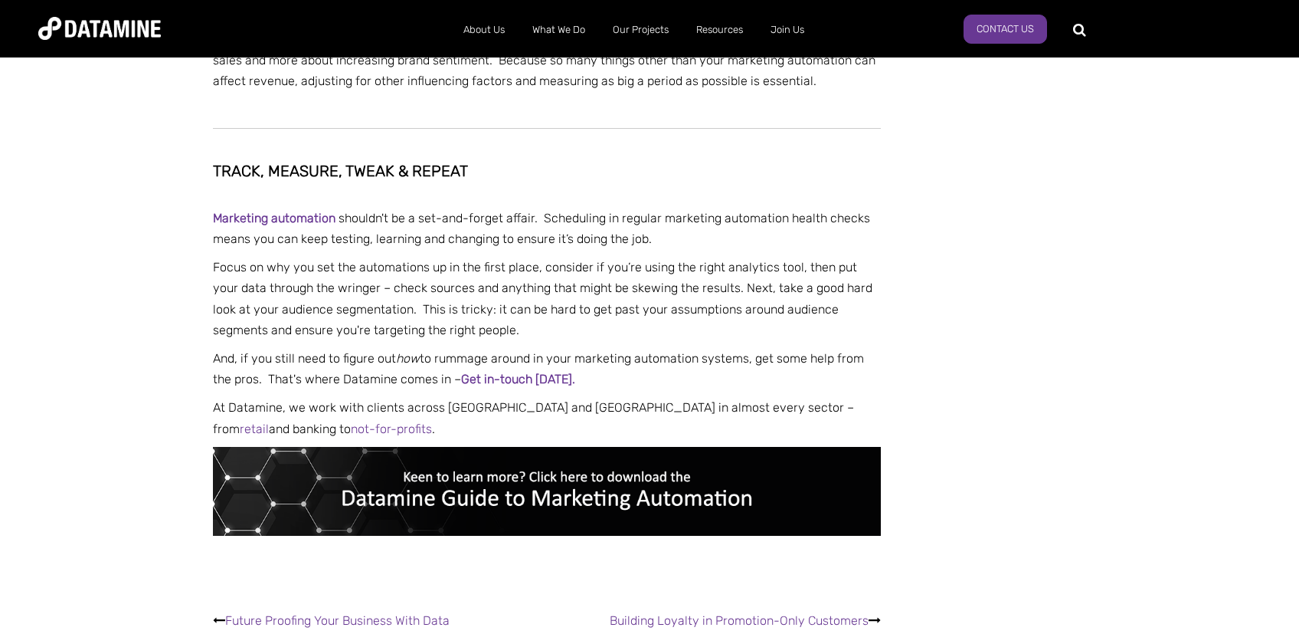
click at [778, 303] on p "Focus on why you set the automations up in the first place, consider if you’re …" at bounding box center [547, 299] width 668 height 84
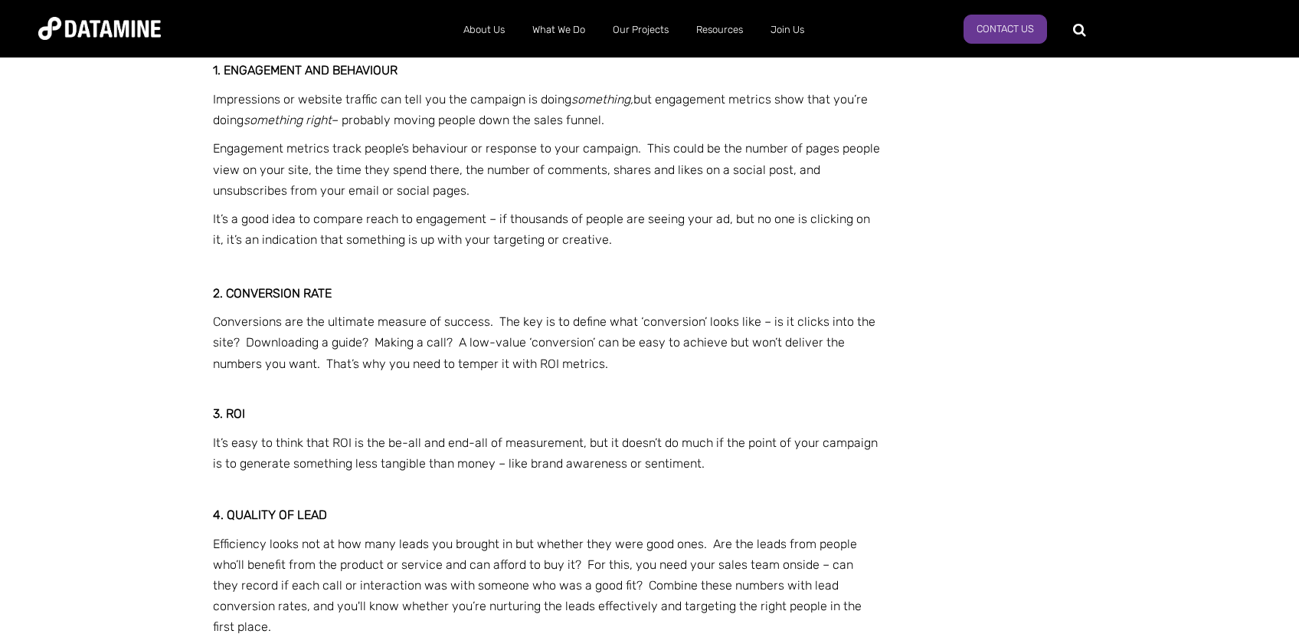
scroll to position [2761, 0]
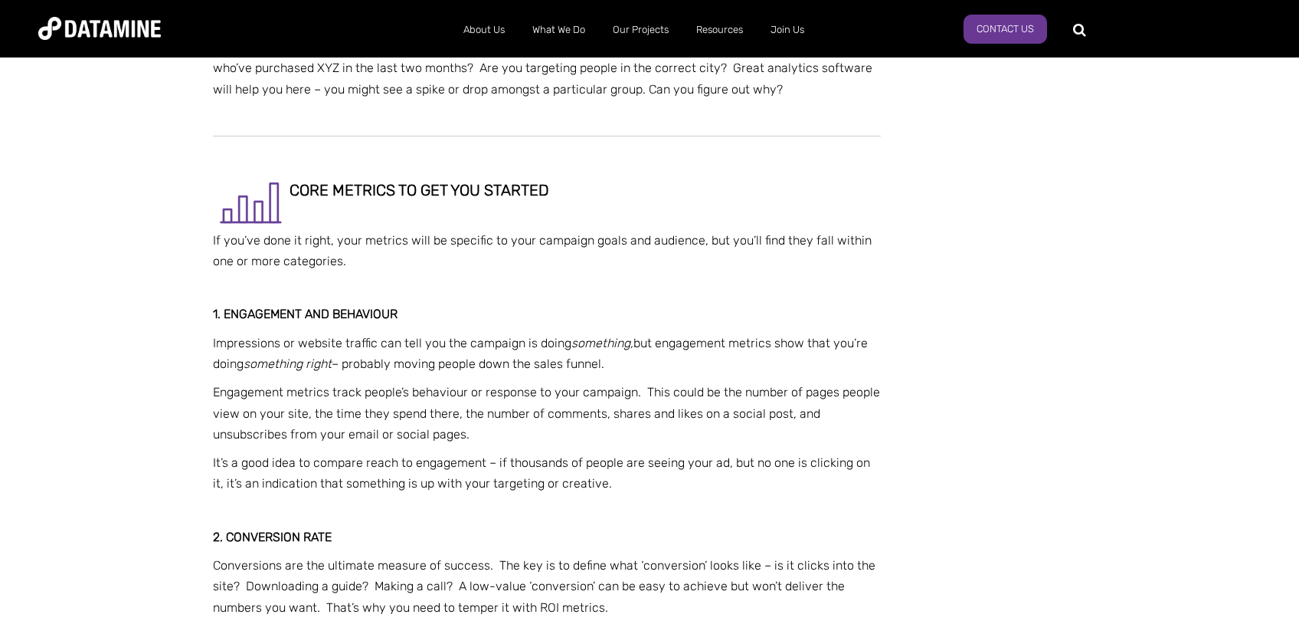
drag, startPoint x: 351, startPoint y: 323, endPoint x: 363, endPoint y: 326, distance: 12.6
click at [356, 332] on p "Impressions or website traffic can tell you the campaign is doing something, bu…" at bounding box center [547, 352] width 668 height 41
click at [414, 333] on p "Impressions or website traffic can tell you the campaign is doing something, bu…" at bounding box center [547, 352] width 668 height 41
click at [625, 342] on p "Impressions or website traffic can tell you the campaign is doing something, bu…" at bounding box center [547, 352] width 668 height 41
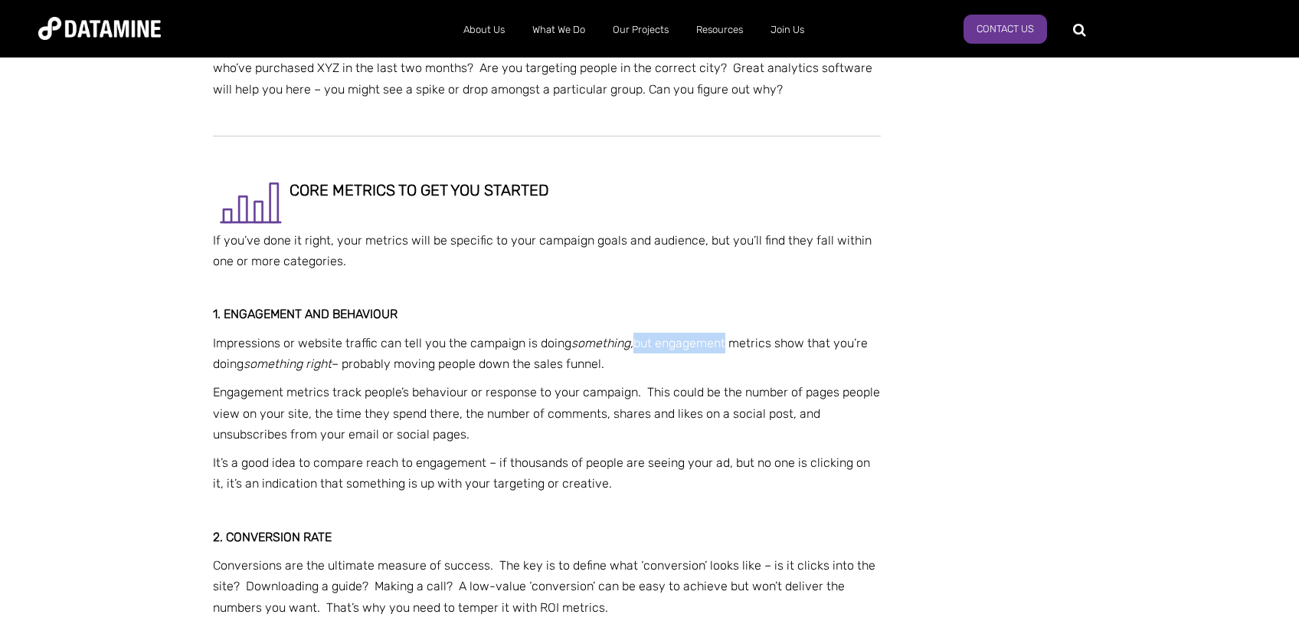
click at [739, 332] on p "Impressions or website traffic can tell you the campaign is doing something, bu…" at bounding box center [547, 352] width 668 height 41
click at [741, 332] on p "Impressions or website traffic can tell you the campaign is doing something, bu…" at bounding box center [547, 352] width 668 height 41
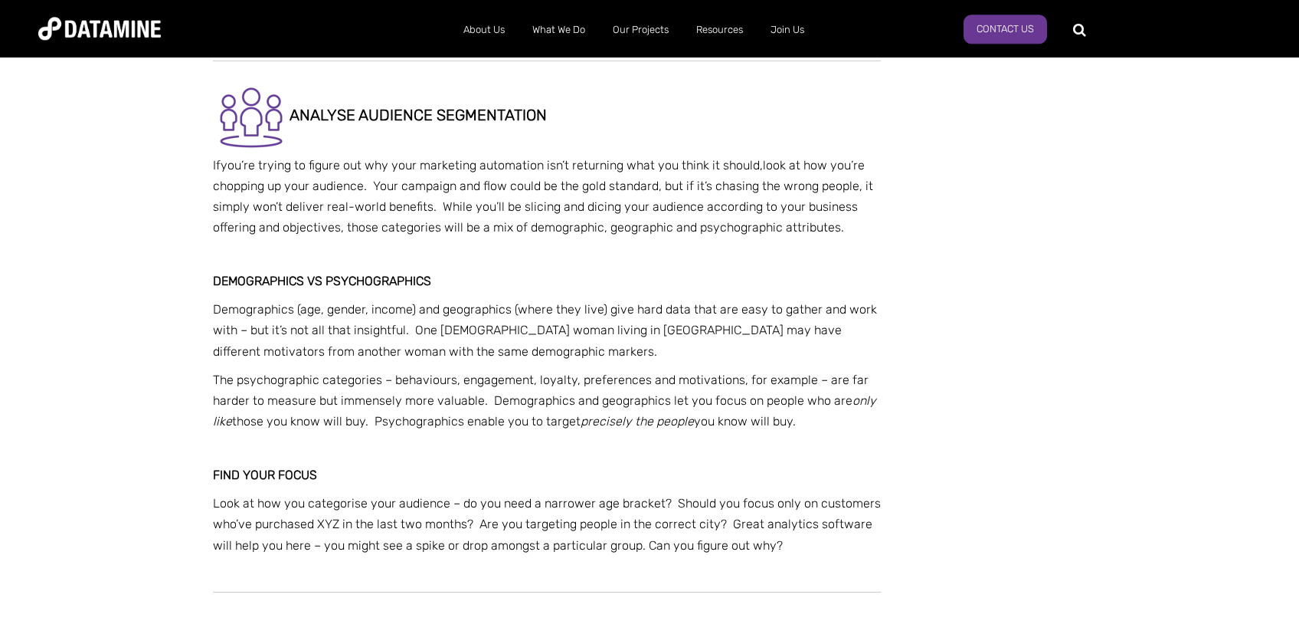
scroll to position [2274, 0]
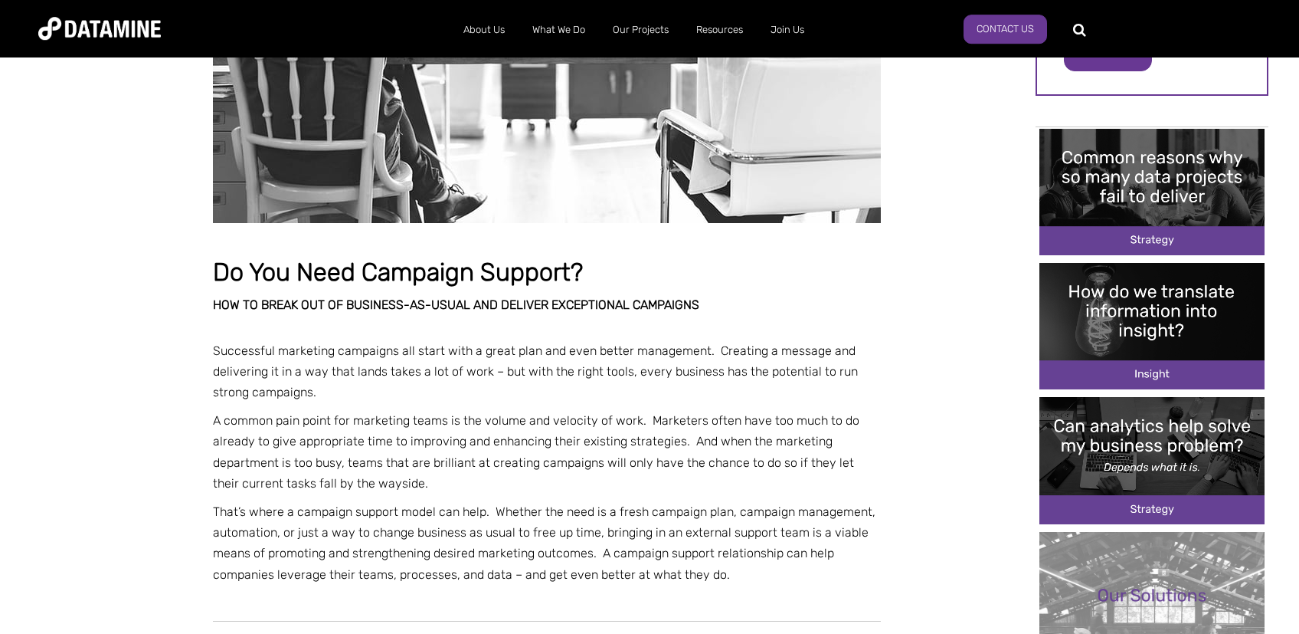
scroll to position [325, 0]
drag, startPoint x: 375, startPoint y: 362, endPoint x: 387, endPoint y: 362, distance: 11.5
click at [376, 362] on p "Successful marketing campaigns all start with a great plan and even better mana…" at bounding box center [547, 370] width 668 height 63
click at [435, 348] on p "Successful marketing campaigns all start with a great plan and even better mana…" at bounding box center [547, 370] width 668 height 63
click at [586, 362] on p "Successful marketing campaigns all start with a great plan and even better mana…" at bounding box center [547, 370] width 668 height 63
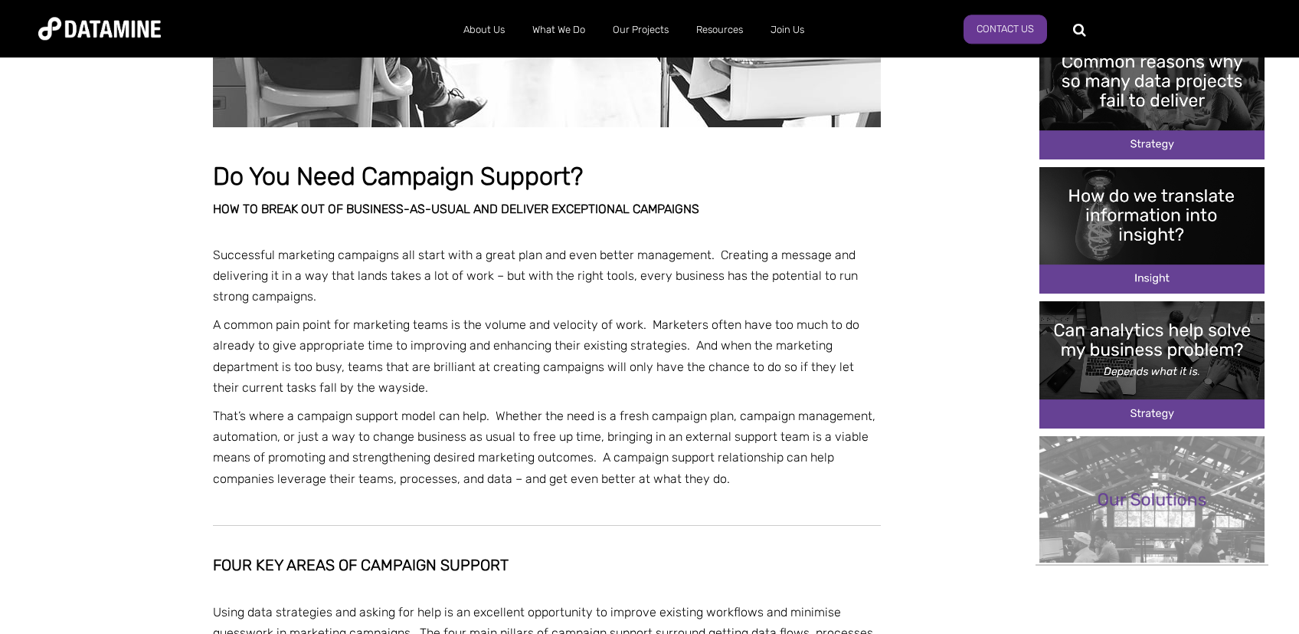
scroll to position [487, 0]
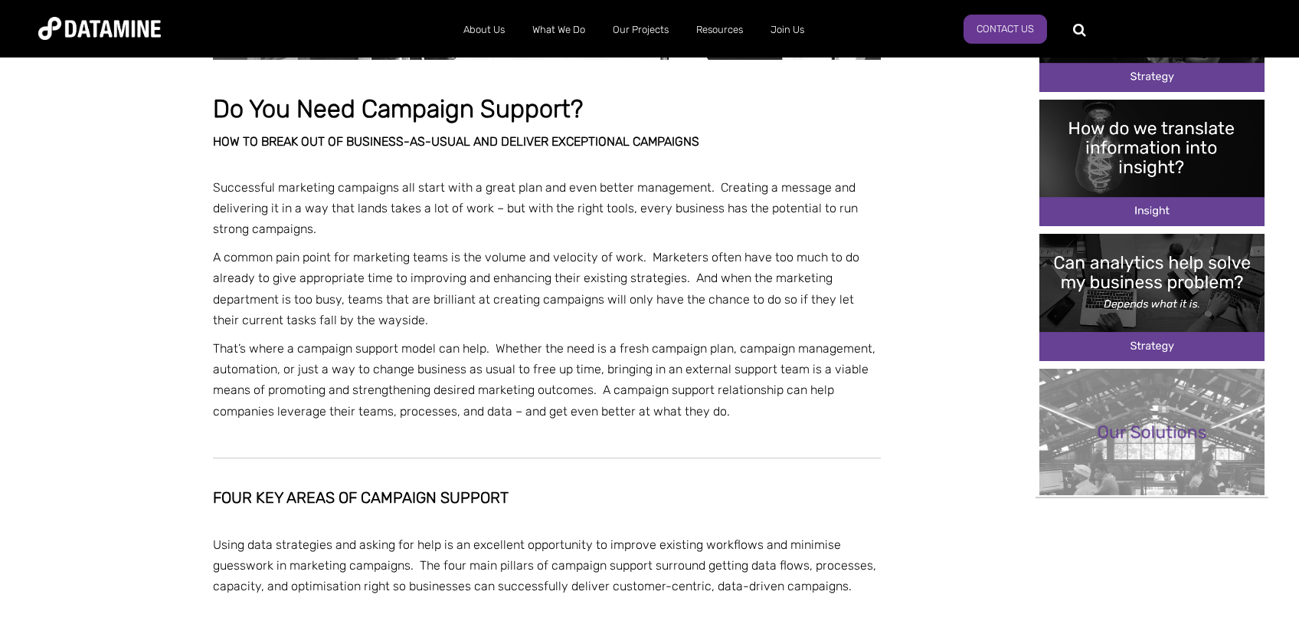
click at [478, 135] on h2 "How to break out of BUSINESS-AS-USUAL and deliver exceptional campaigns" at bounding box center [547, 142] width 668 height 14
drag, startPoint x: 637, startPoint y: 146, endPoint x: 663, endPoint y: 143, distance: 25.5
click at [656, 144] on h2 "How to break out of BUSINESS-AS-USUAL and deliver exceptional campaigns" at bounding box center [547, 142] width 668 height 14
drag, startPoint x: 690, startPoint y: 141, endPoint x: 756, endPoint y: 129, distance: 67.0
click at [699, 137] on h2 "How to break out of BUSINESS-AS-USUAL and deliver exceptional campaigns" at bounding box center [547, 142] width 668 height 14
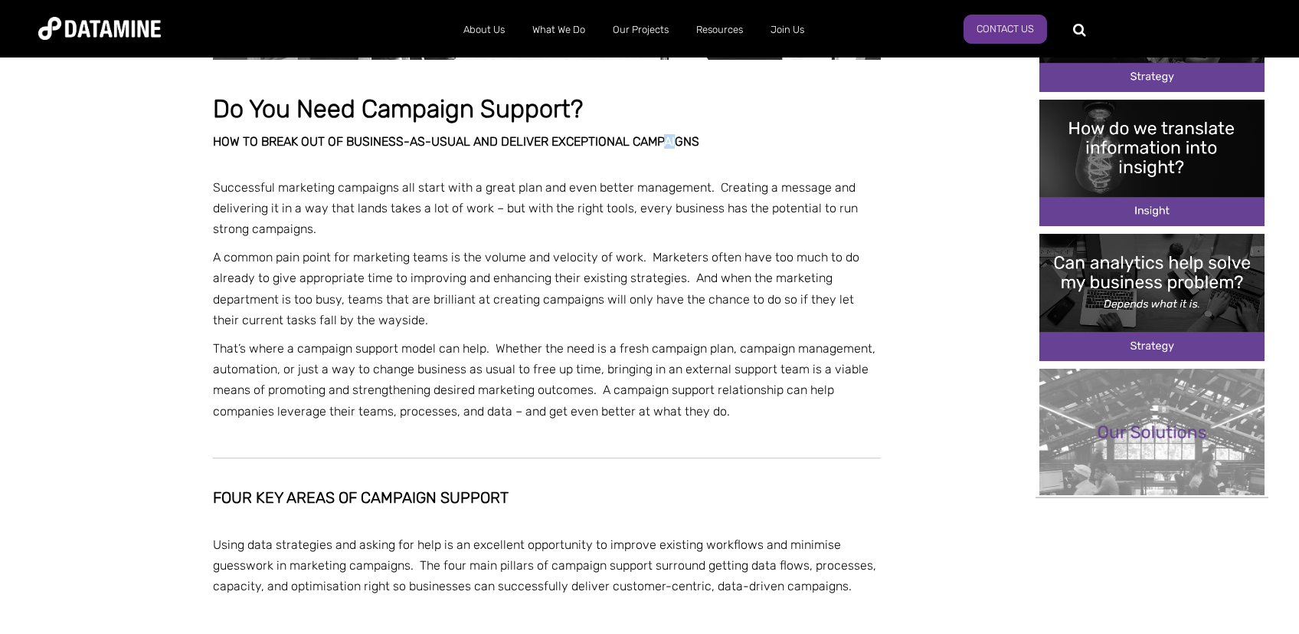
click at [226, 195] on p "Successful marketing campaigns all start with a great plan and even better mana…" at bounding box center [547, 208] width 668 height 63
drag, startPoint x: 218, startPoint y: 187, endPoint x: 496, endPoint y: 191, distance: 278.1
click at [496, 190] on p "Successful marketing campaigns all start with a great plan and even better mana…" at bounding box center [547, 208] width 668 height 63
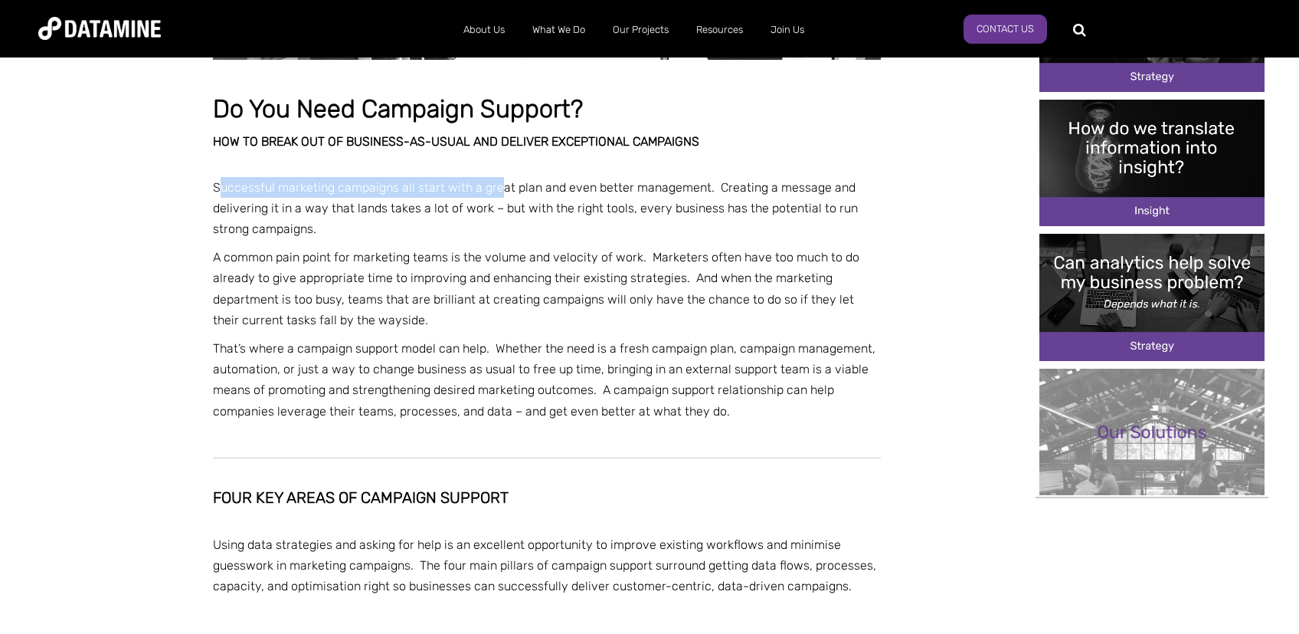
drag, startPoint x: 496, startPoint y: 191, endPoint x: 488, endPoint y: 192, distance: 7.8
click at [496, 192] on p "Successful marketing campaigns all start with a great plan and even better mana…" at bounding box center [547, 208] width 668 height 63
drag, startPoint x: 430, startPoint y: 179, endPoint x: 654, endPoint y: 177, distance: 224.5
click at [654, 177] on p "Successful marketing campaigns all start with a great plan and even better mana…" at bounding box center [547, 208] width 668 height 63
click at [655, 177] on p "Successful marketing campaigns all start with a great plan and even better mana…" at bounding box center [547, 208] width 668 height 63
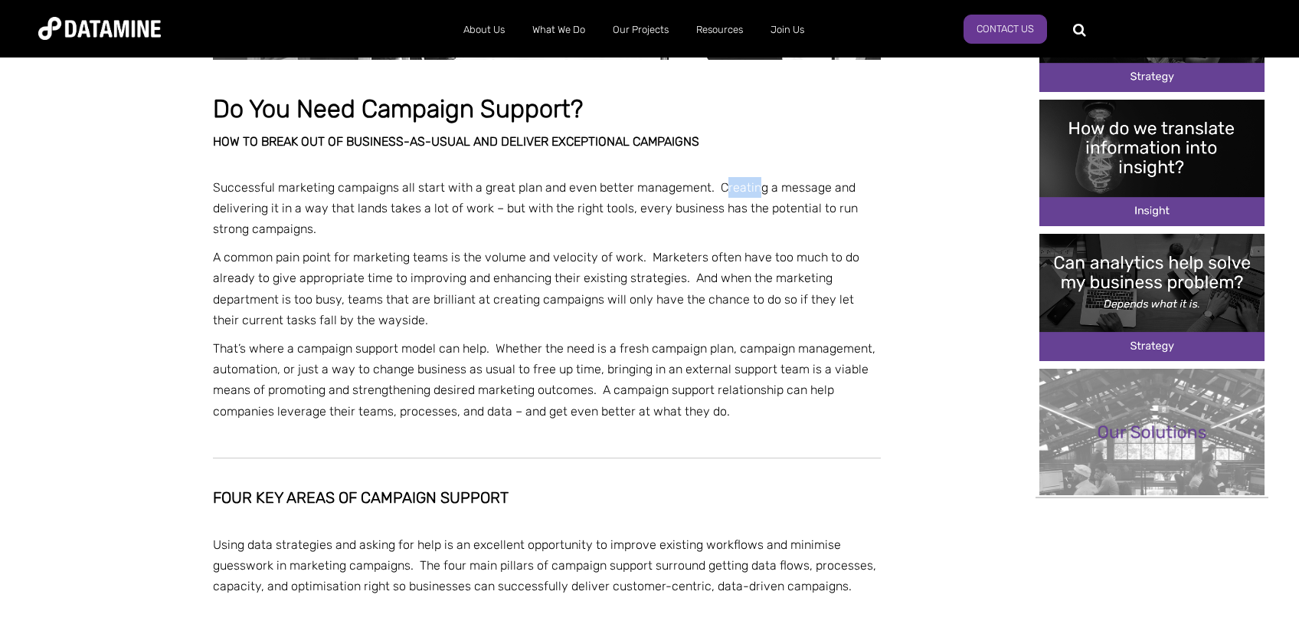
drag, startPoint x: 740, startPoint y: 178, endPoint x: 752, endPoint y: 180, distance: 12.5
click at [757, 179] on p "Successful marketing campaigns all start with a great plan and even better mana…" at bounding box center [547, 208] width 668 height 63
click at [853, 182] on p "Successful marketing campaigns all start with a great plan and even better mana…" at bounding box center [547, 208] width 668 height 63
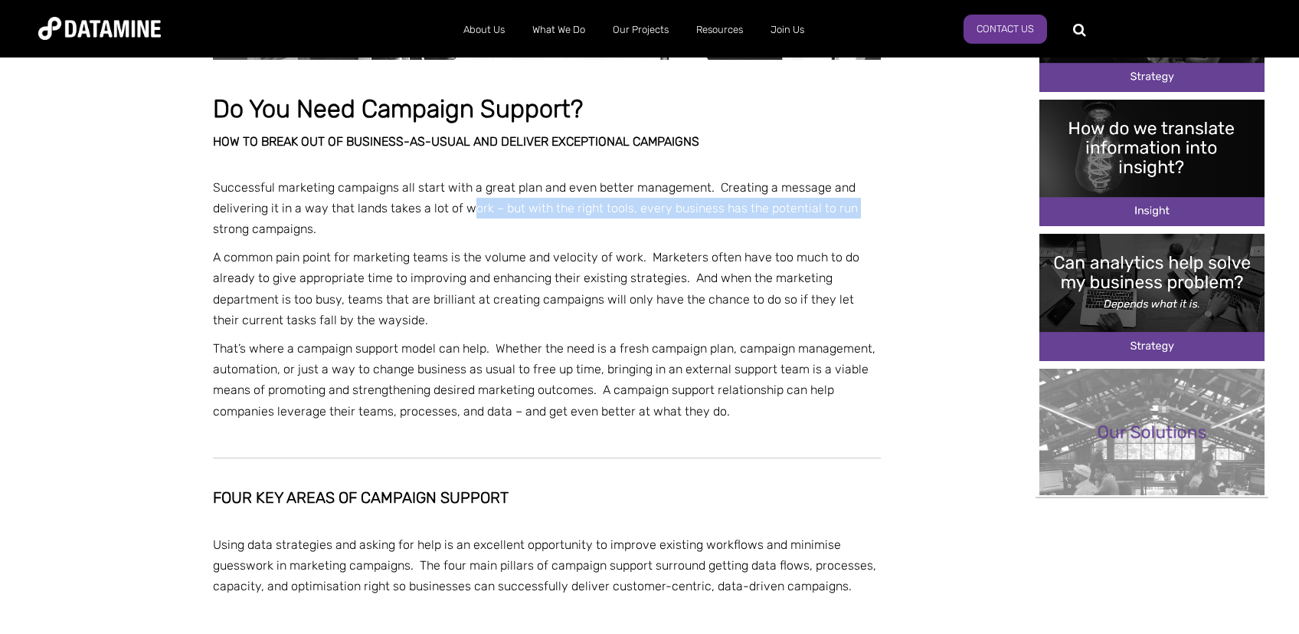
drag, startPoint x: 482, startPoint y: 206, endPoint x: 878, endPoint y: 208, distance: 396.1
click at [878, 208] on p "Successful marketing campaigns all start with a great plan and even better mana…" at bounding box center [547, 208] width 668 height 63
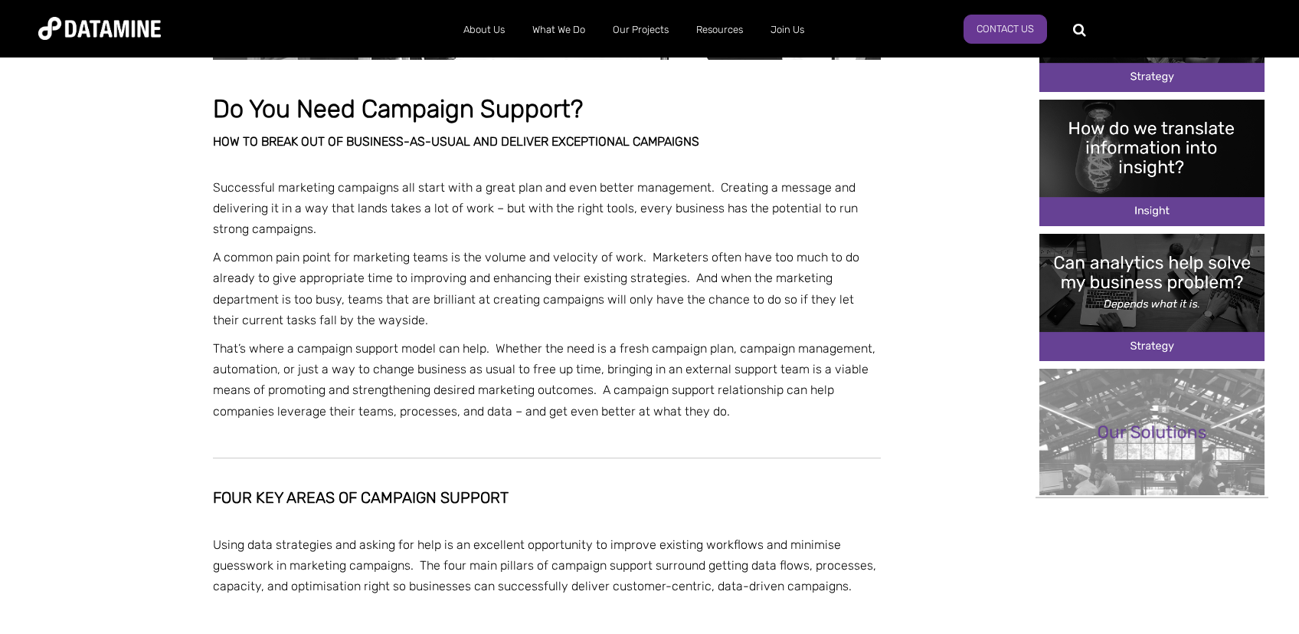
click at [878, 208] on p "Successful marketing campaigns all start with a great plan and even better mana…" at bounding box center [547, 208] width 668 height 63
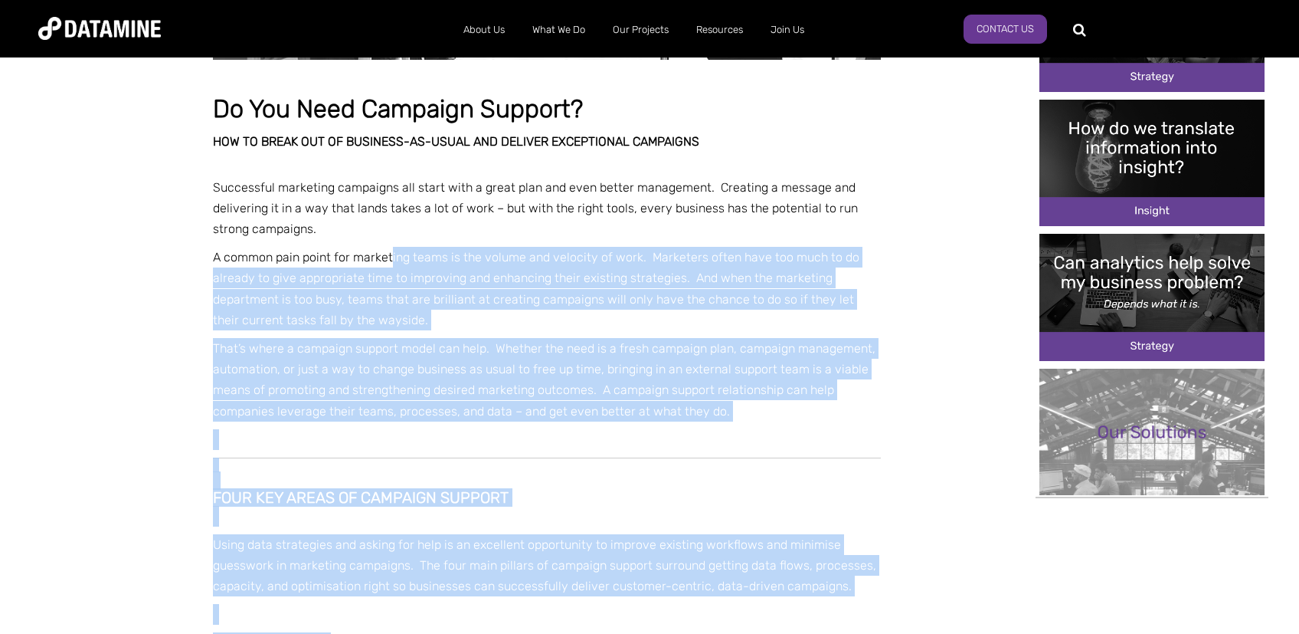
drag, startPoint x: 208, startPoint y: 258, endPoint x: 379, endPoint y: 254, distance: 171.7
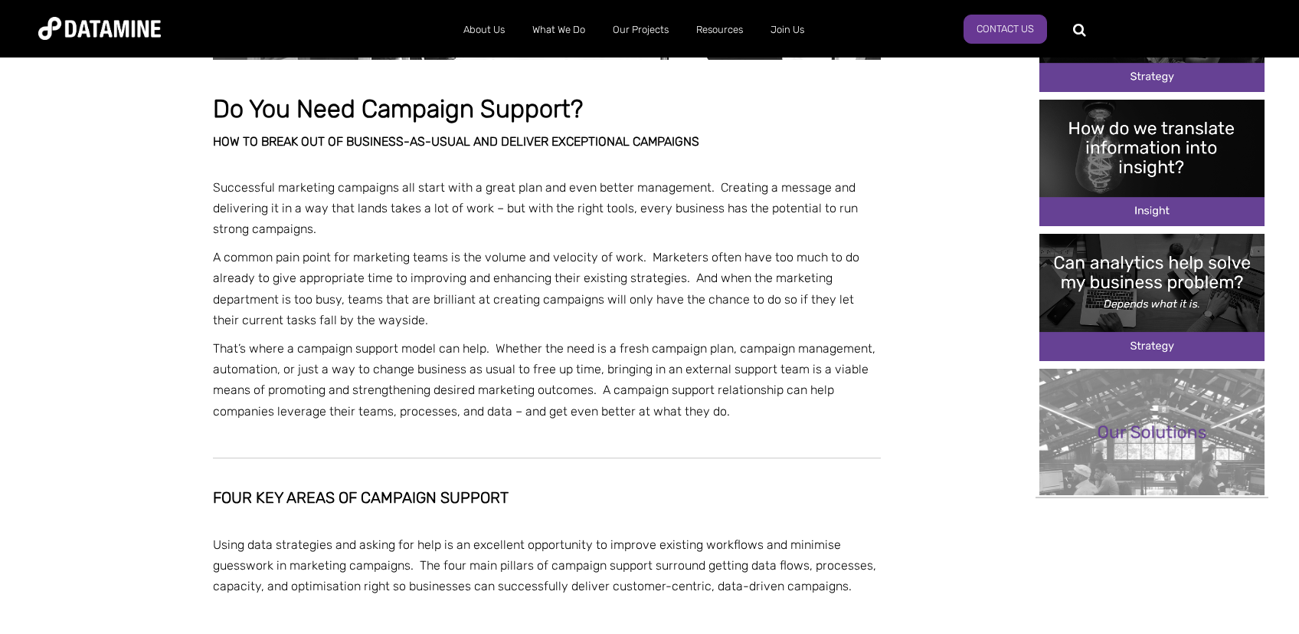
click at [379, 254] on p "A common pain point for marketing teams is the volume and velocity of work. Mar…" at bounding box center [547, 289] width 668 height 84
click at [778, 254] on p "A common pain point for marketing teams is the volume and velocity of work. Mar…" at bounding box center [547, 289] width 668 height 84
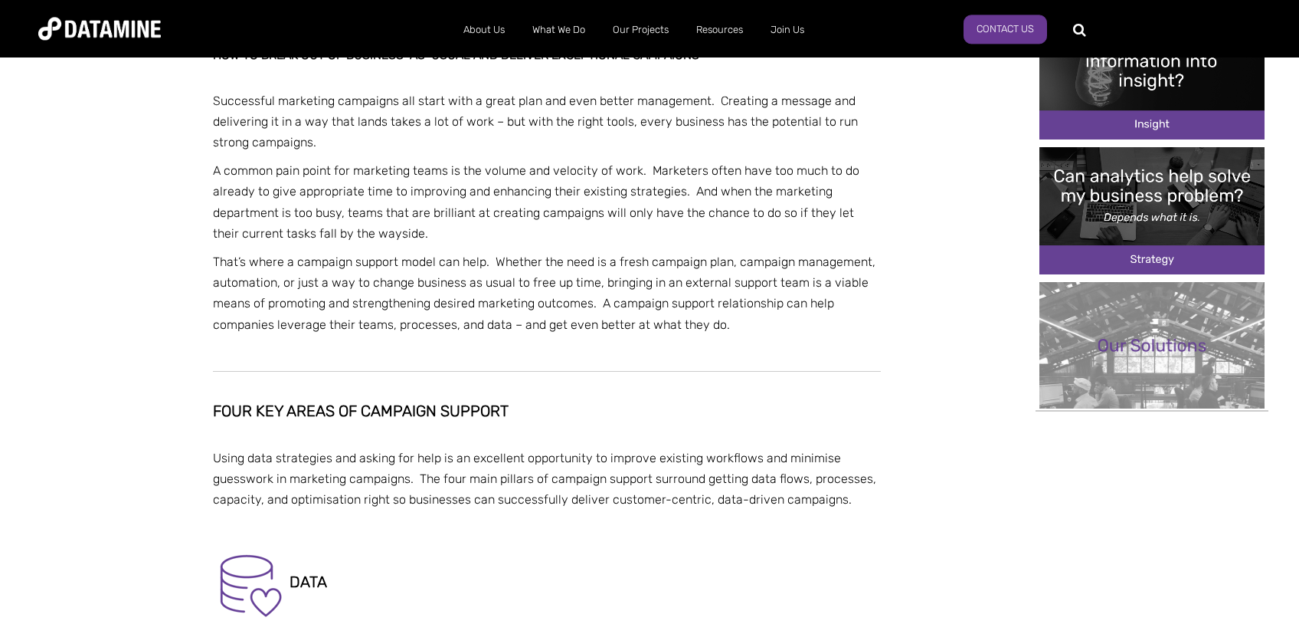
scroll to position [650, 0]
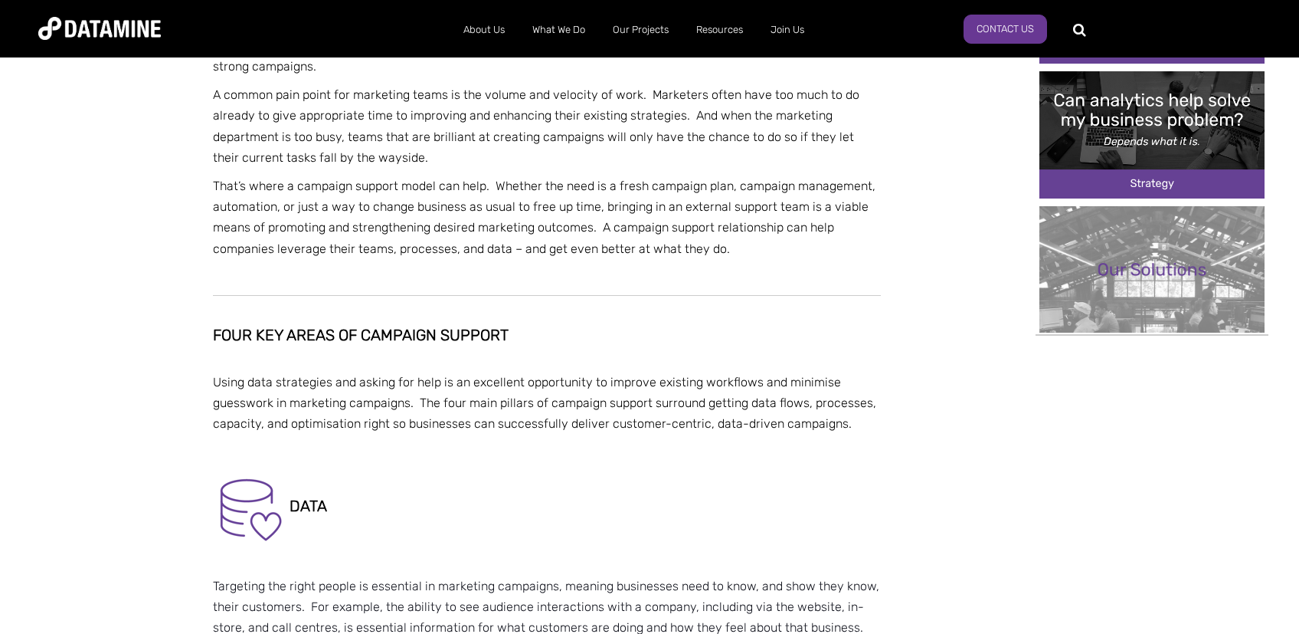
click at [339, 139] on p "A common pain point for marketing teams is the volume and velocity of work. Mar…" at bounding box center [547, 126] width 668 height 84
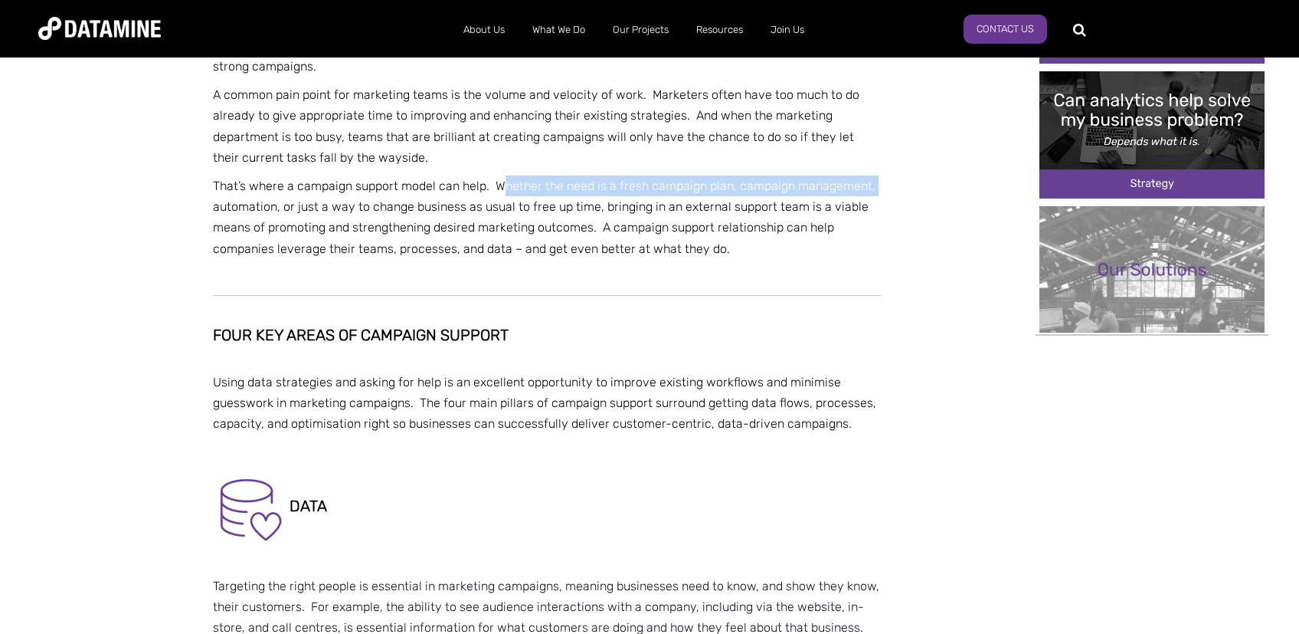
drag, startPoint x: 505, startPoint y: 186, endPoint x: 909, endPoint y: 184, distance: 403.8
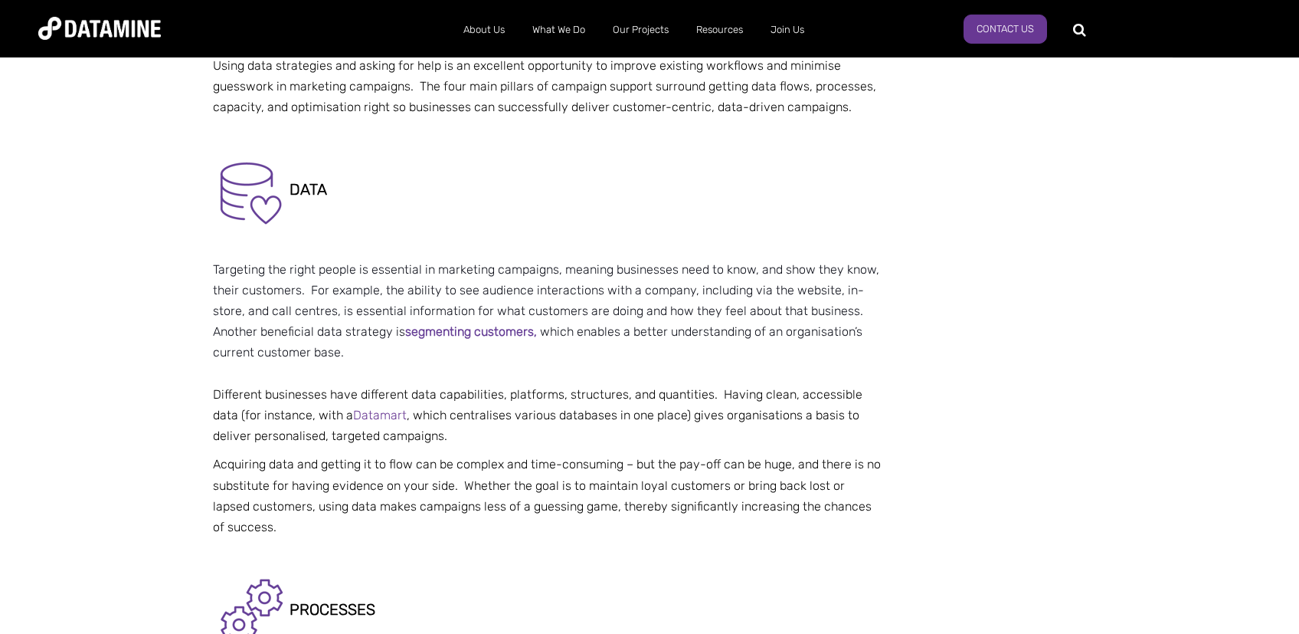
scroll to position [975, 0]
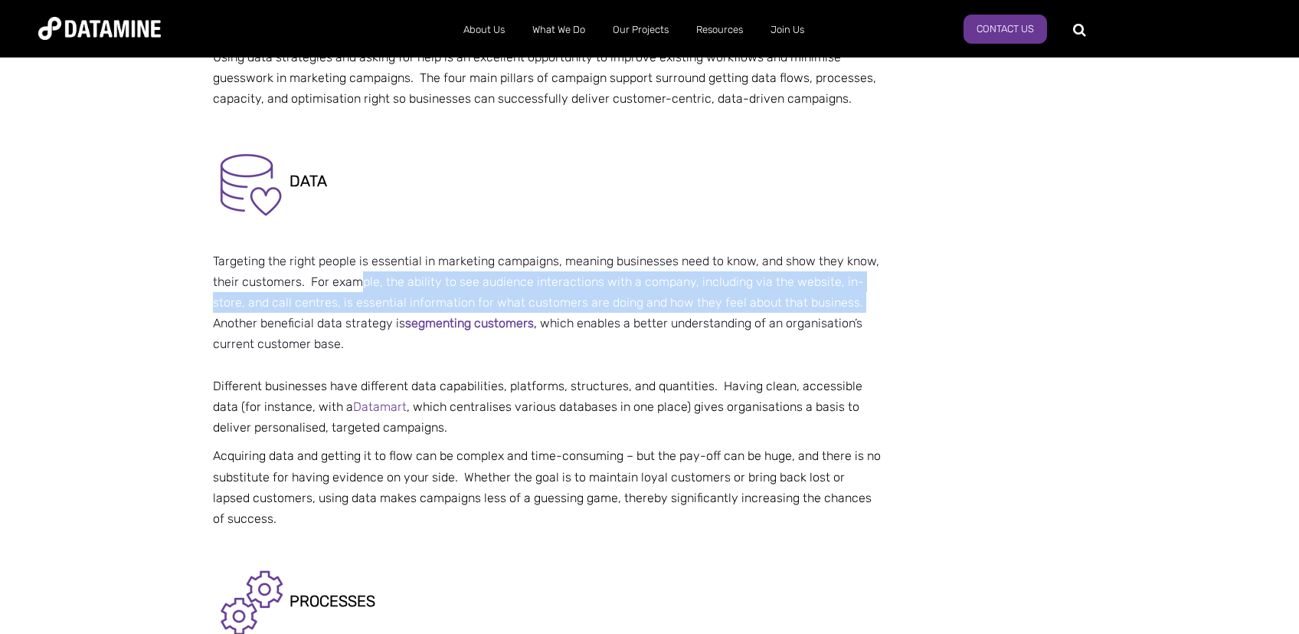
drag, startPoint x: 367, startPoint y: 277, endPoint x: 883, endPoint y: 303, distance: 516.3
click at [883, 303] on div "Do You Need Campaign Support? How to break out of BUSINESS-AS-USUAL and deliver…" at bounding box center [562, 583] width 699 height 2985
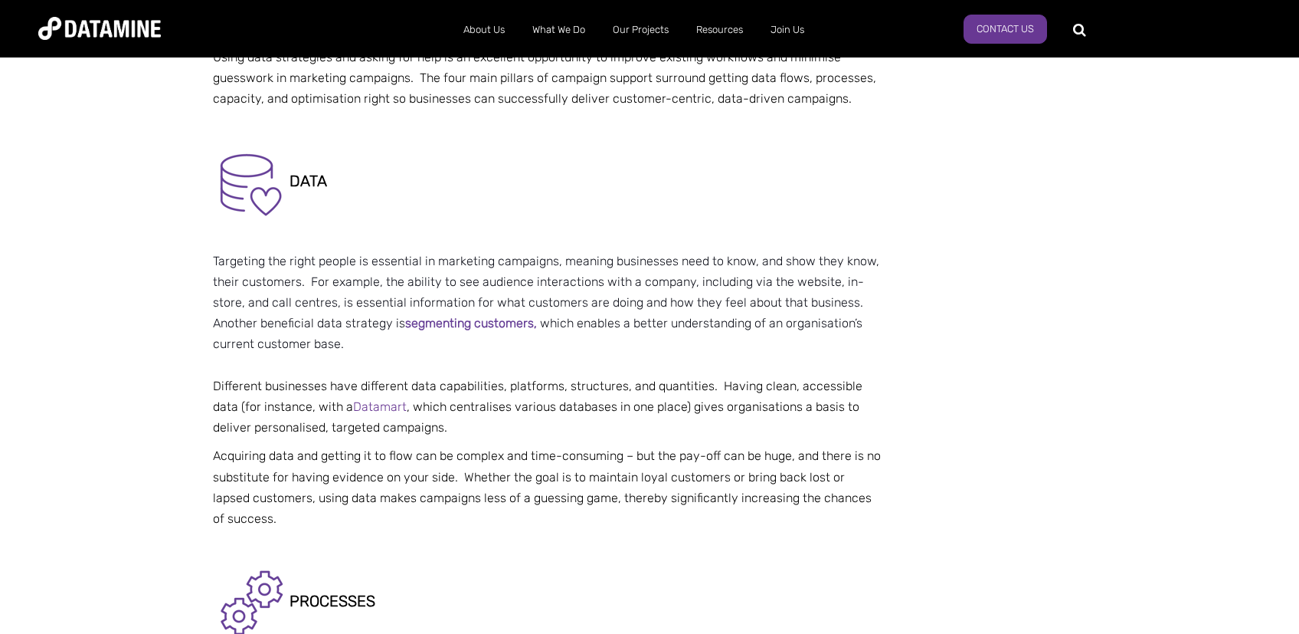
click at [222, 321] on span "Targeting the right people is essential in marketing campaigns, meaning busines…" at bounding box center [546, 292] width 667 height 77
drag, startPoint x: 558, startPoint y: 328, endPoint x: 921, endPoint y: 327, distance: 363.1
drag, startPoint x: 374, startPoint y: 338, endPoint x: 418, endPoint y: 358, distance: 48.7
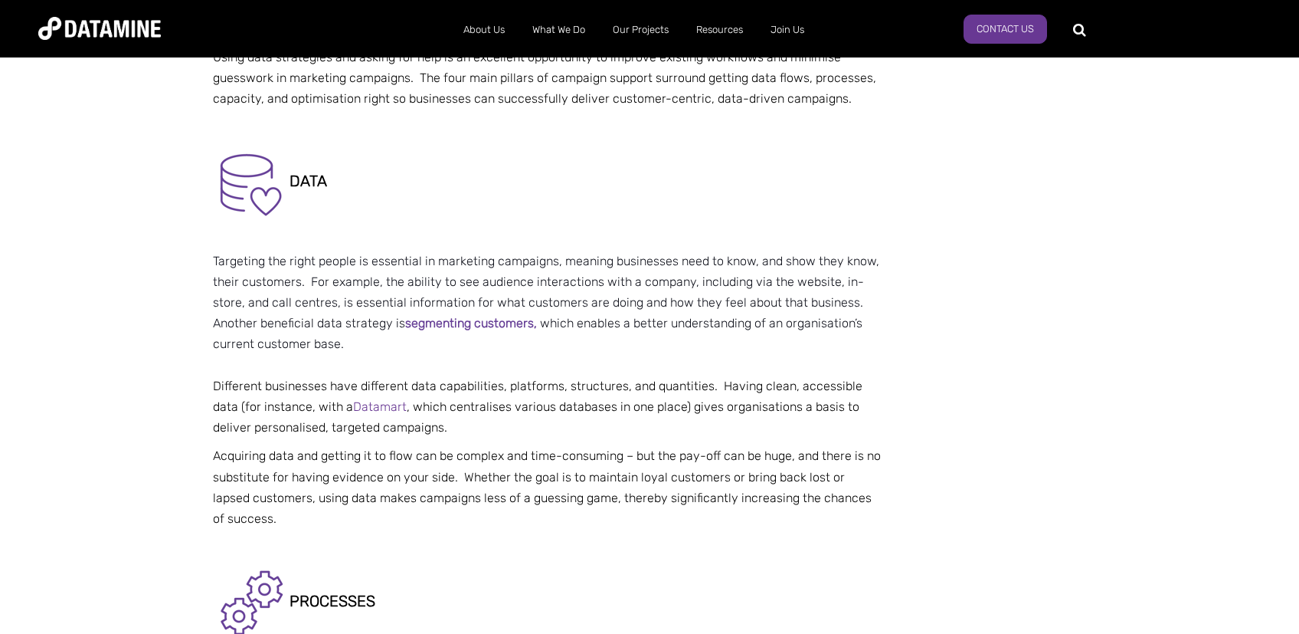
click at [383, 339] on p "Targeting the right people is essential in marketing campaigns, meaning busines…" at bounding box center [547, 303] width 668 height 104
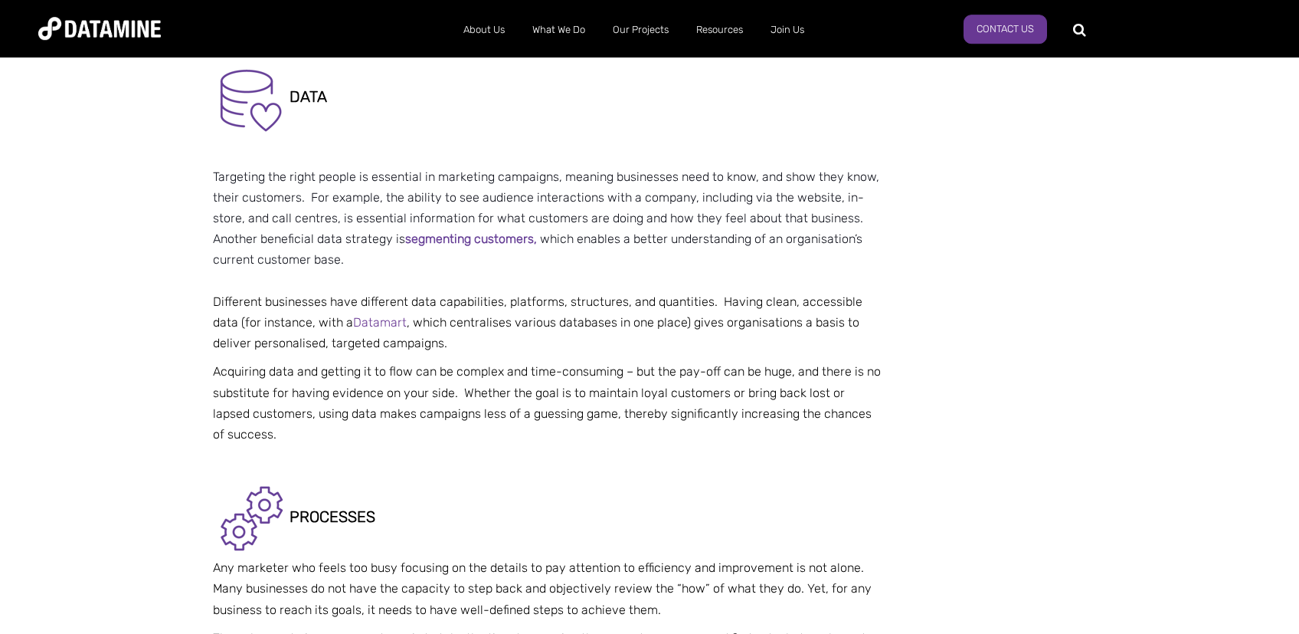
scroll to position [1137, 0]
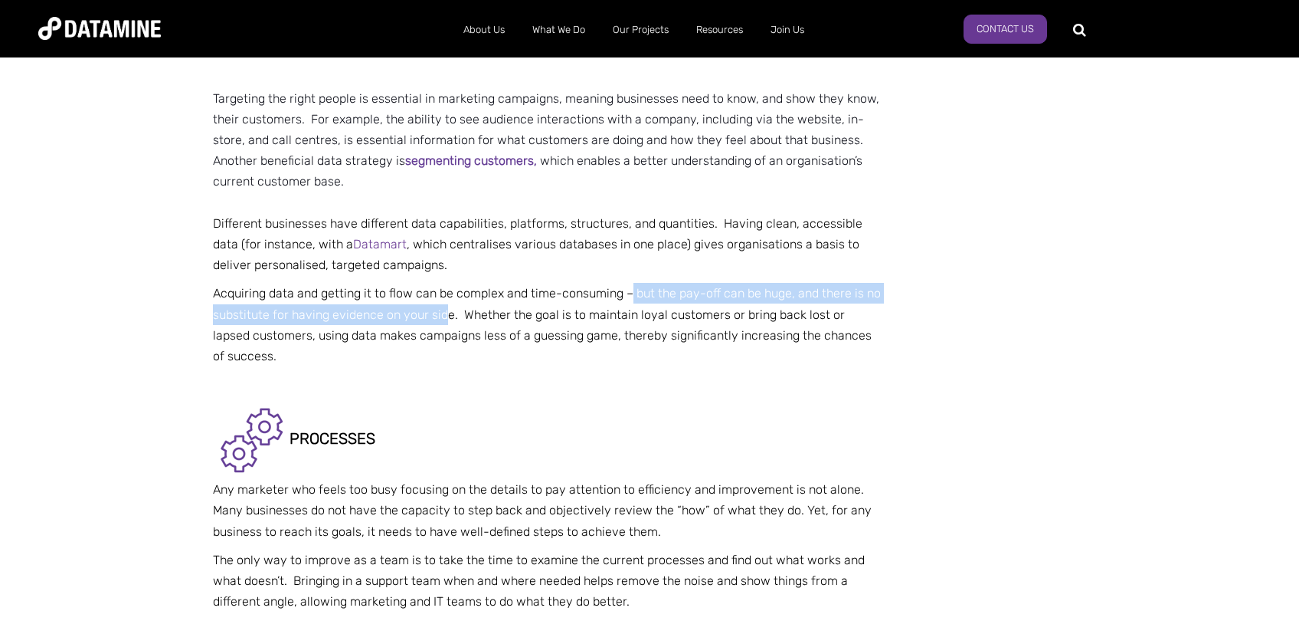
drag, startPoint x: 631, startPoint y: 296, endPoint x: 447, endPoint y: 311, distance: 184.4
click at [447, 311] on p "Acquiring data and getting it to flow can be complex and time-consuming – but t…" at bounding box center [547, 325] width 668 height 84
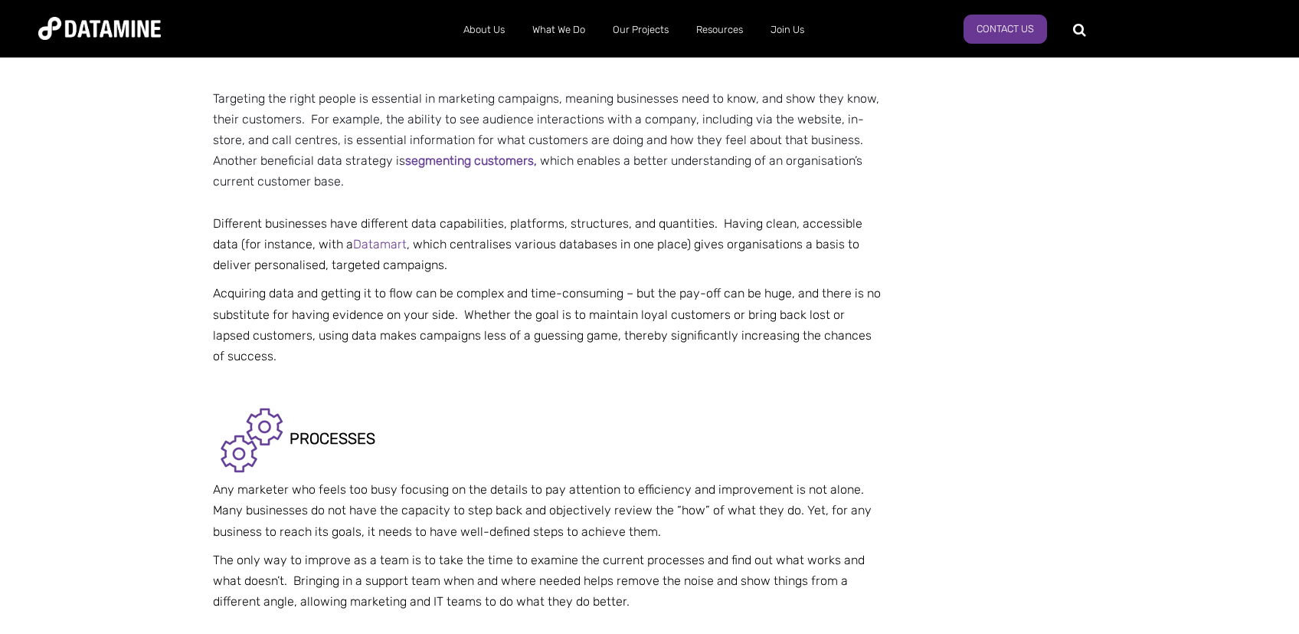
click at [450, 313] on p "Acquiring data and getting it to flow can be complex and time-consuming – but t…" at bounding box center [547, 325] width 668 height 84
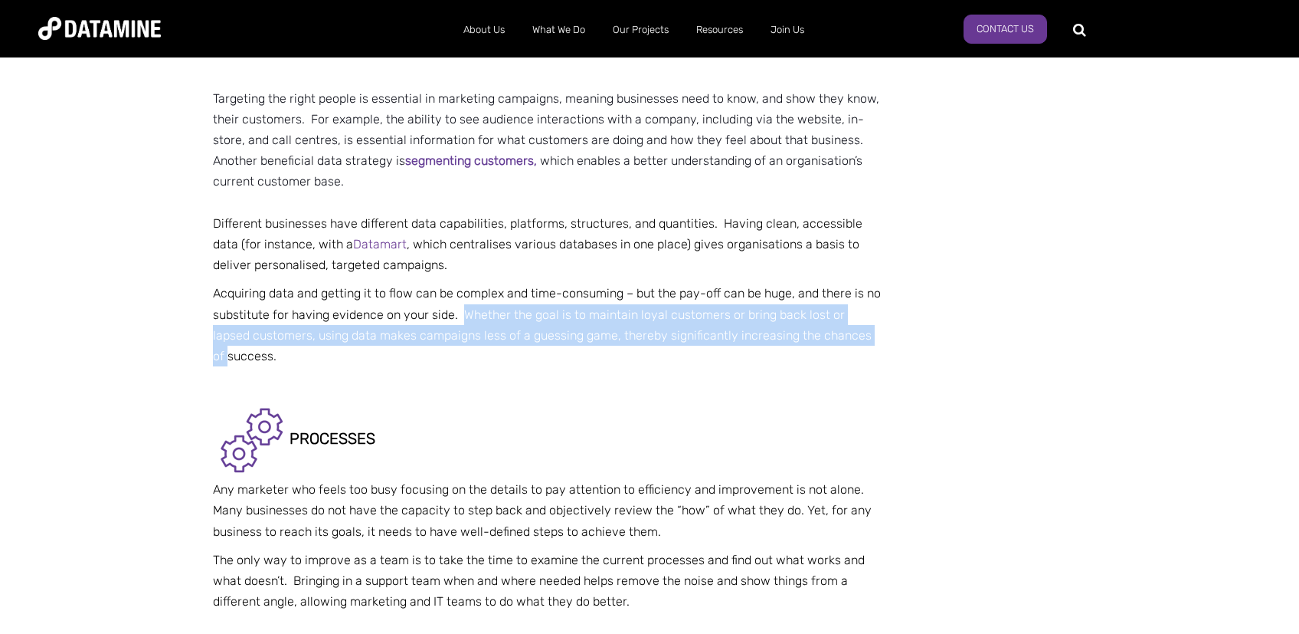
drag, startPoint x: 461, startPoint y: 313, endPoint x: 860, endPoint y: 342, distance: 400.3
click at [860, 342] on p "Acquiring data and getting it to flow can be complex and time-consuming – but t…" at bounding box center [547, 325] width 668 height 84
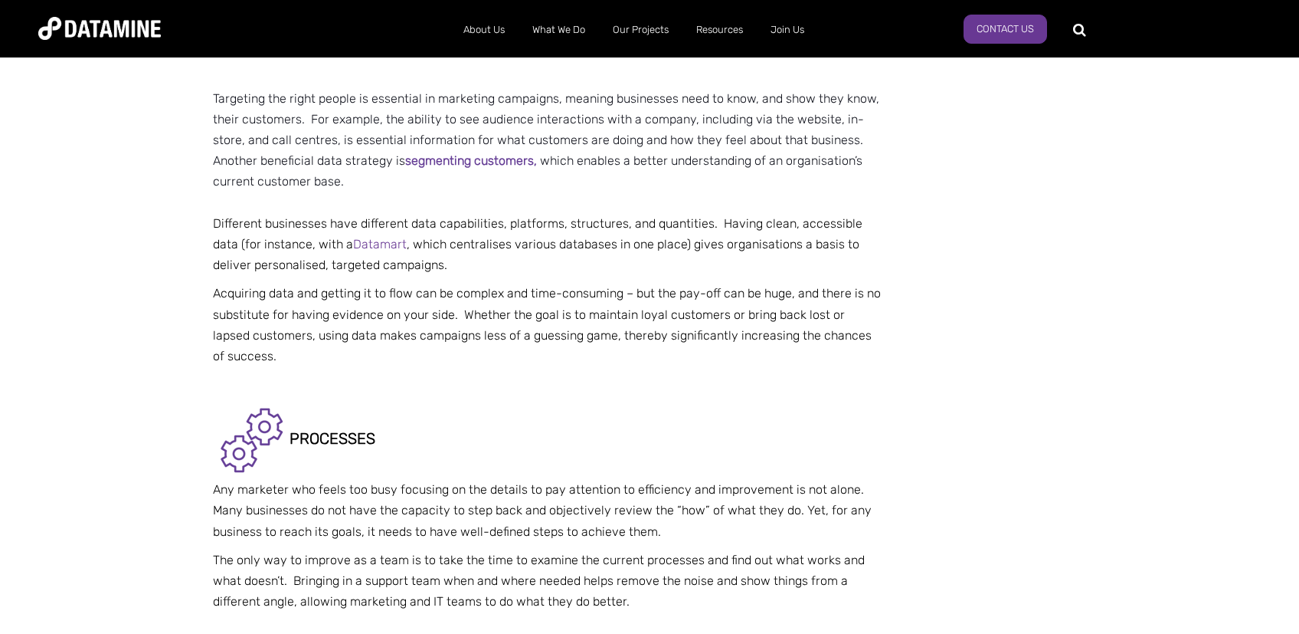
click at [471, 323] on p "Acquiring data and getting it to flow can be complex and time-consuming – but t…" at bounding box center [547, 325] width 668 height 84
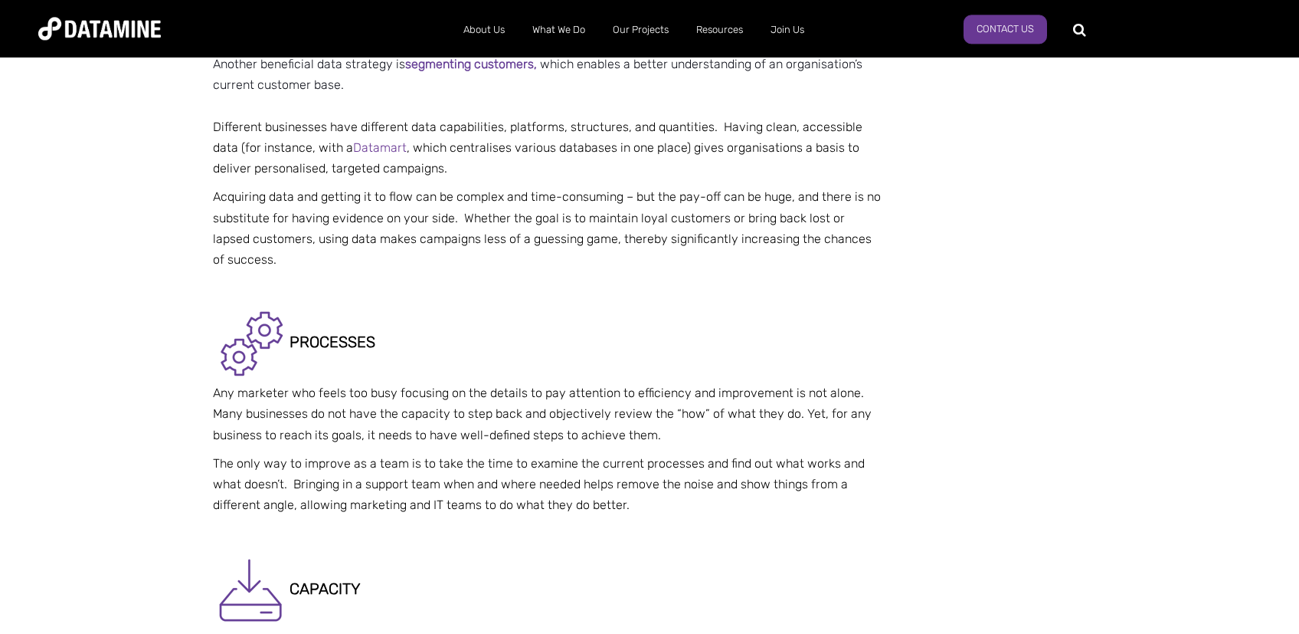
scroll to position [1299, 0]
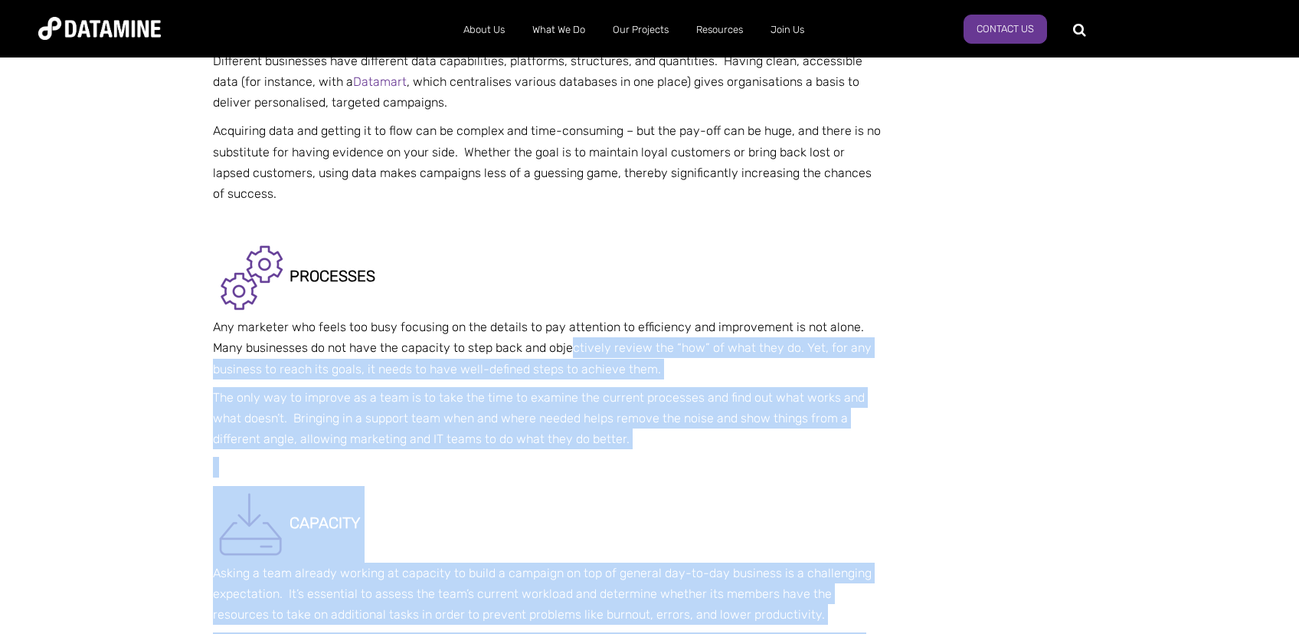
drag, startPoint x: 290, startPoint y: 336, endPoint x: 569, endPoint y: 357, distance: 280.4
click at [569, 357] on div "Do You Need Campaign Support? How to break out of BUSINESS-AS-USUAL and deliver…" at bounding box center [649, 452] width 896 height 3397
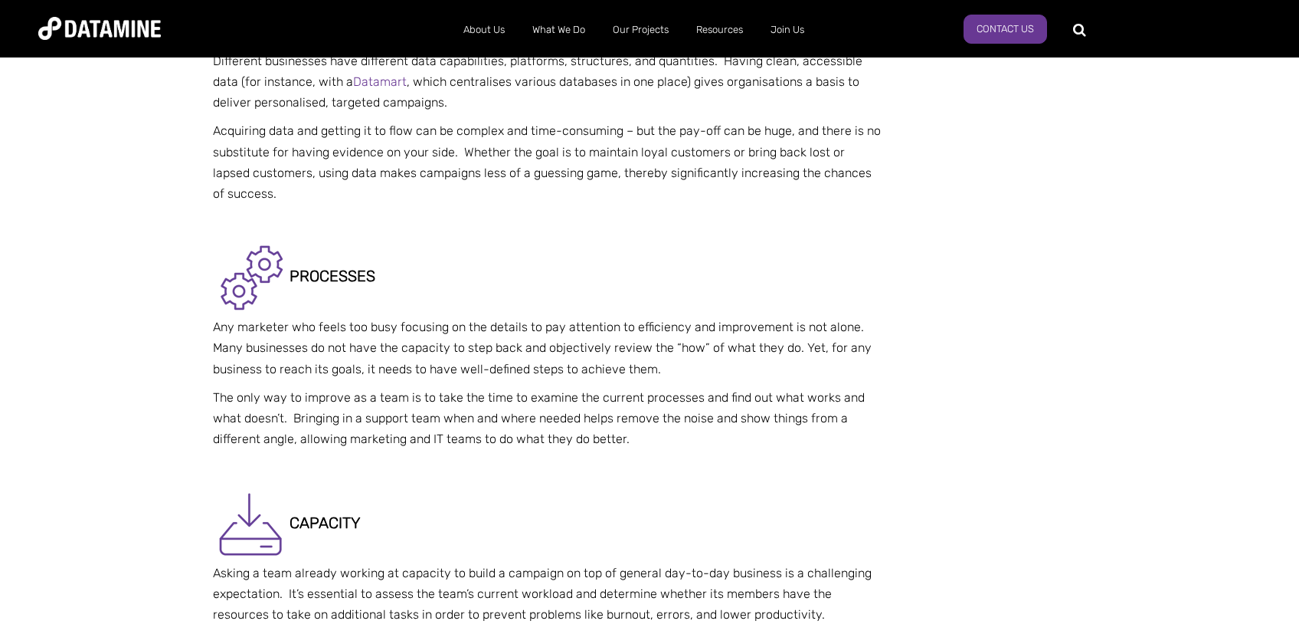
click at [561, 346] on p "Any marketer who feels too busy focusing on the details to pay attention to eff…" at bounding box center [547, 347] width 668 height 63
drag, startPoint x: 661, startPoint y: 332, endPoint x: 760, endPoint y: 332, distance: 98.8
click at [757, 332] on p "Any marketer who feels too busy focusing on the details to pay attention to eff…" at bounding box center [547, 347] width 668 height 63
drag, startPoint x: 762, startPoint y: 331, endPoint x: 773, endPoint y: 322, distance: 14.1
click at [763, 329] on p "Any marketer who feels too busy focusing on the details to pay attention to eff…" at bounding box center [547, 347] width 668 height 63
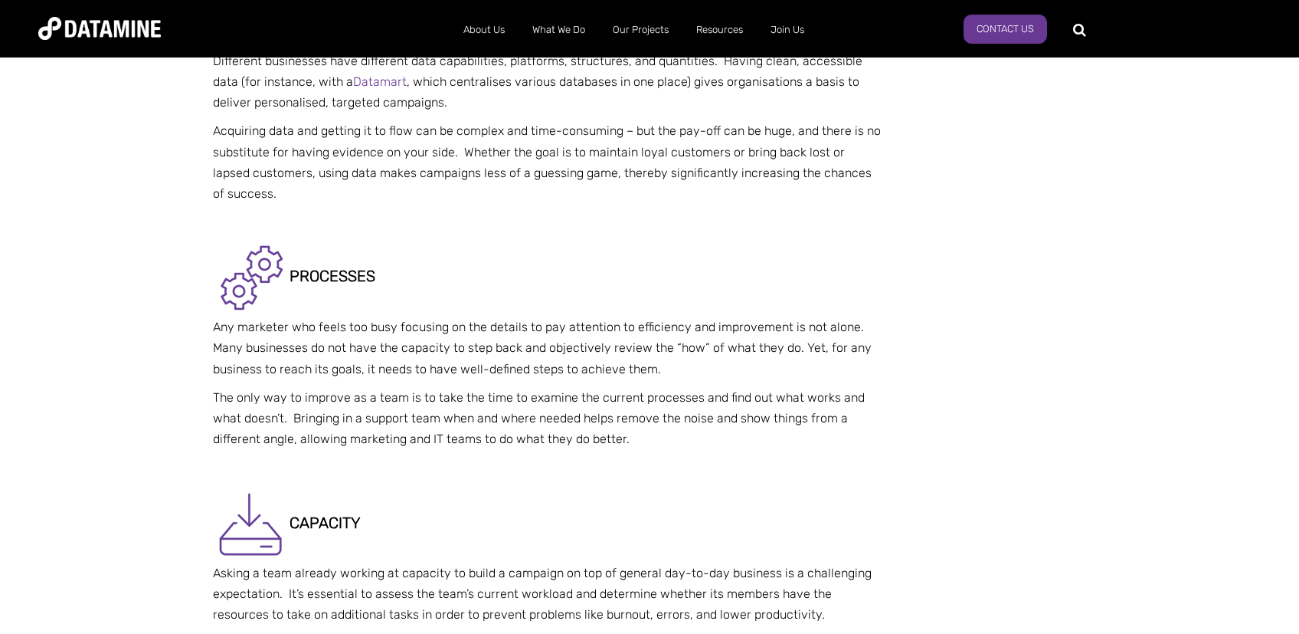
click at [868, 333] on p "Any marketer who feels too busy focusing on the details to pay attention to eff…" at bounding box center [547, 347] width 668 height 63
click at [644, 342] on p "Any marketer who feels too busy focusing on the details to pay attention to eff…" at bounding box center [547, 347] width 668 height 63
click at [787, 342] on p "Any marketer who feels too busy focusing on the details to pay attention to eff…" at bounding box center [547, 347] width 668 height 63
click at [899, 346] on div "Do You Need Campaign Support? How to break out of BUSINESS-AS-USUAL and deliver…" at bounding box center [562, 258] width 699 height 2985
drag, startPoint x: 680, startPoint y: 451, endPoint x: 749, endPoint y: 450, distance: 69.7
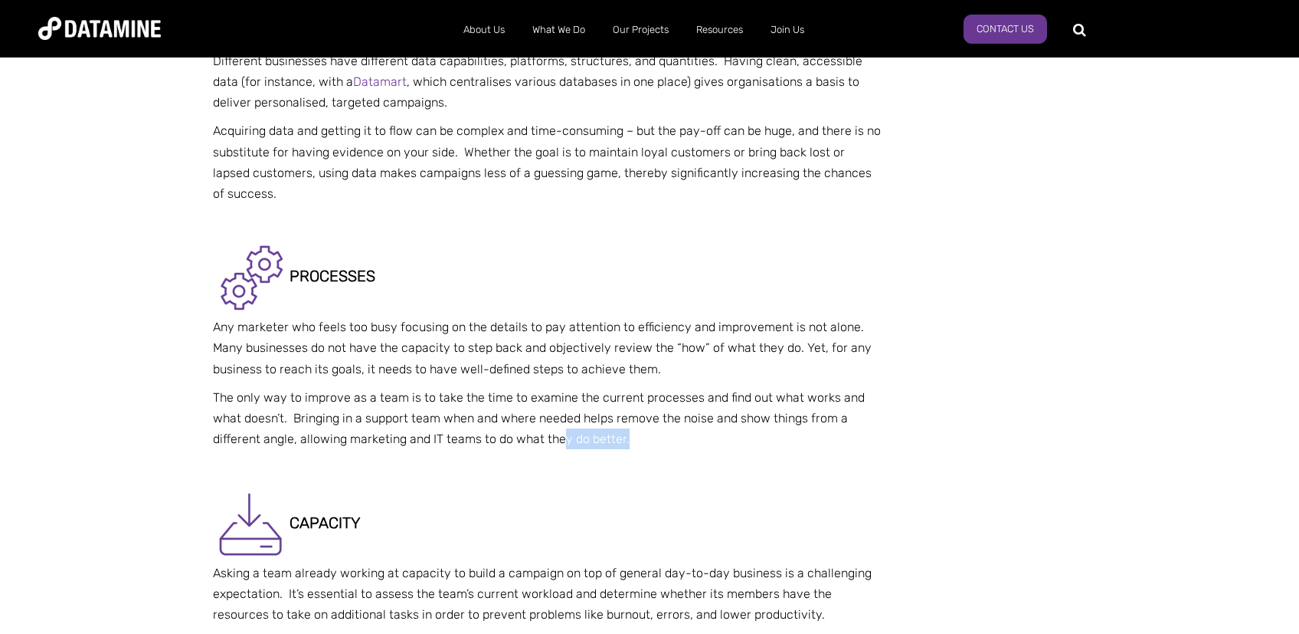
click at [749, 450] on div "Do You Need Campaign Support? How to break out of BUSINESS-AS-USUAL and deliver…" at bounding box center [547, 201] width 668 height 2815
drag, startPoint x: 749, startPoint y: 444, endPoint x: 722, endPoint y: 463, distance: 33.0
click at [749, 443] on p "The only way to improve as a team is to take the time to examine the current pr…" at bounding box center [547, 418] width 668 height 63
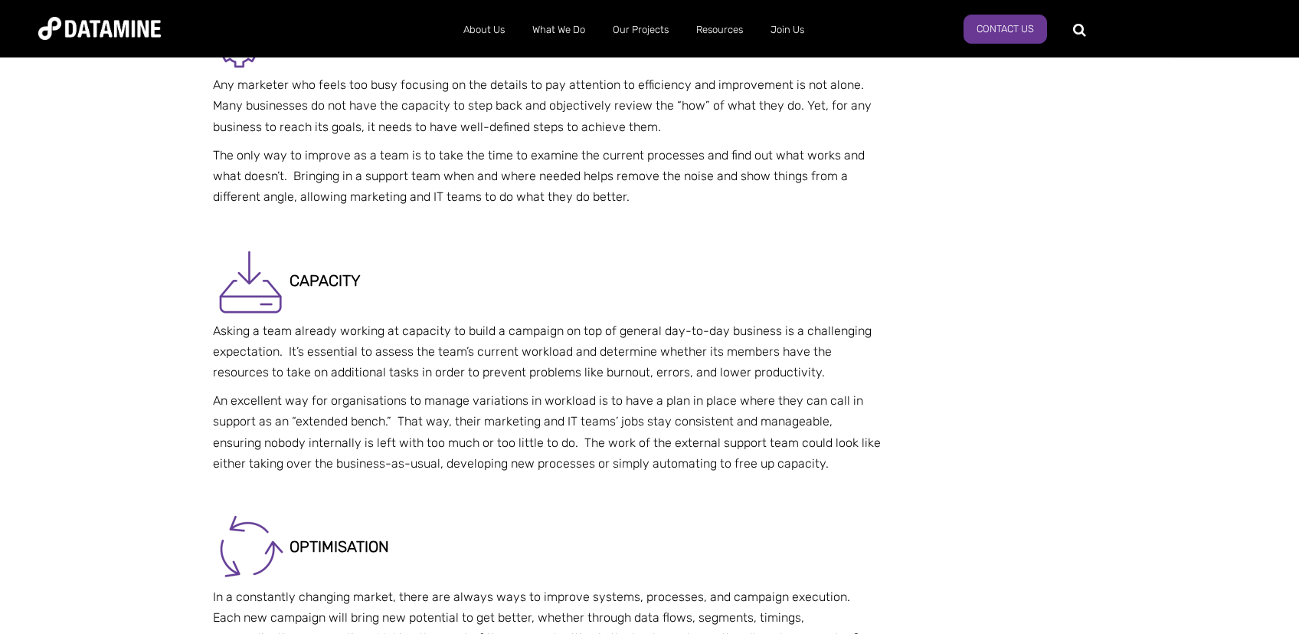
scroll to position [1543, 0]
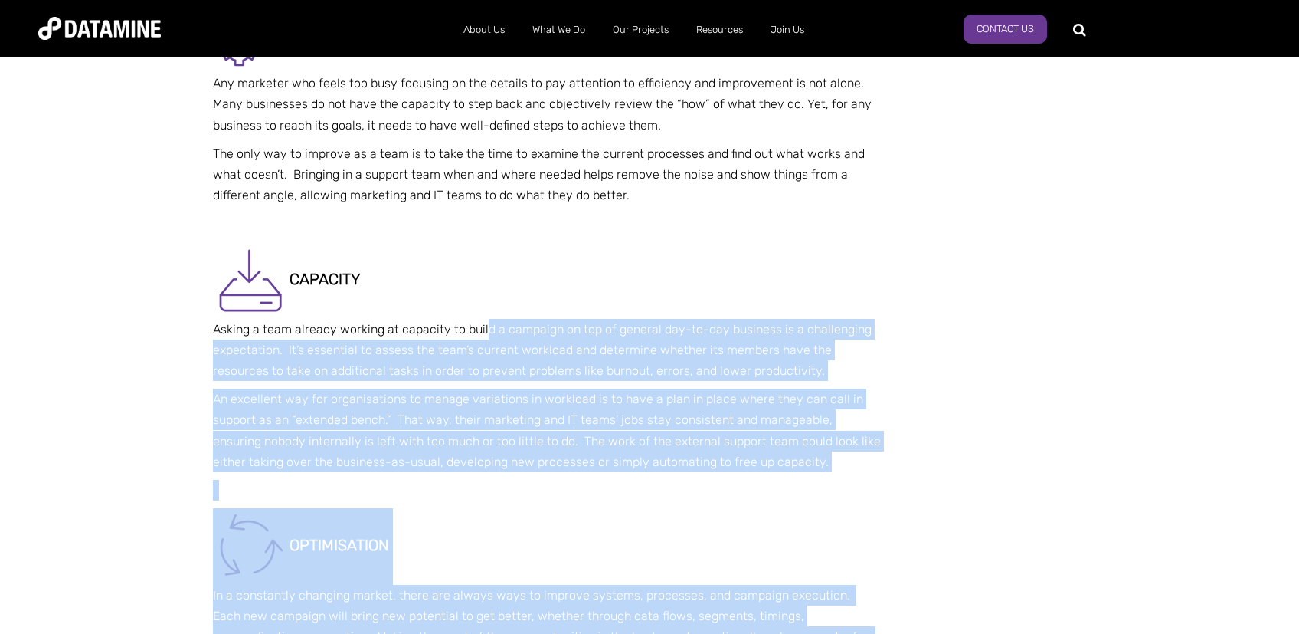
drag, startPoint x: 212, startPoint y: 332, endPoint x: 486, endPoint y: 336, distance: 274.3
click at [486, 336] on div "Do You Need Campaign Support? How to break out of BUSINESS-AS-USUAL and deliver…" at bounding box center [649, 209] width 896 height 3397
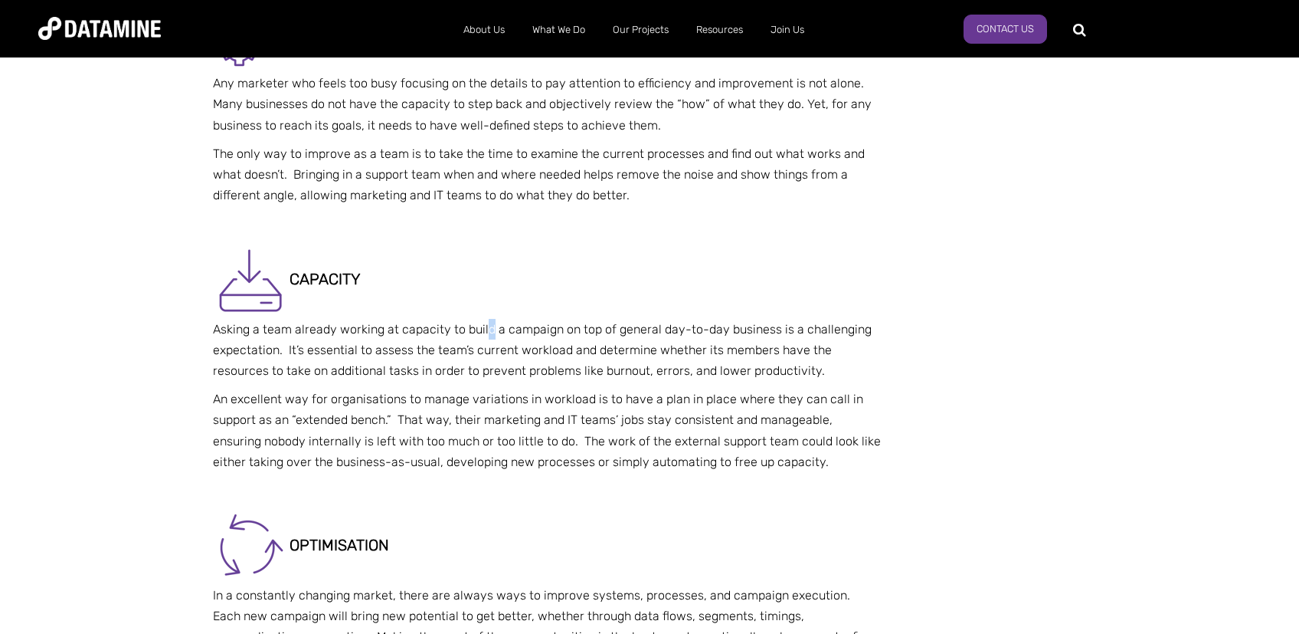
drag, startPoint x: 486, startPoint y: 336, endPoint x: 460, endPoint y: 337, distance: 26.1
click at [488, 336] on p "Asking a team already working at capacity to build a campaign on top of general…" at bounding box center [547, 350] width 668 height 63
click at [428, 336] on p "Asking a team already working at capacity to build a campaign on top of general…" at bounding box center [547, 350] width 668 height 63
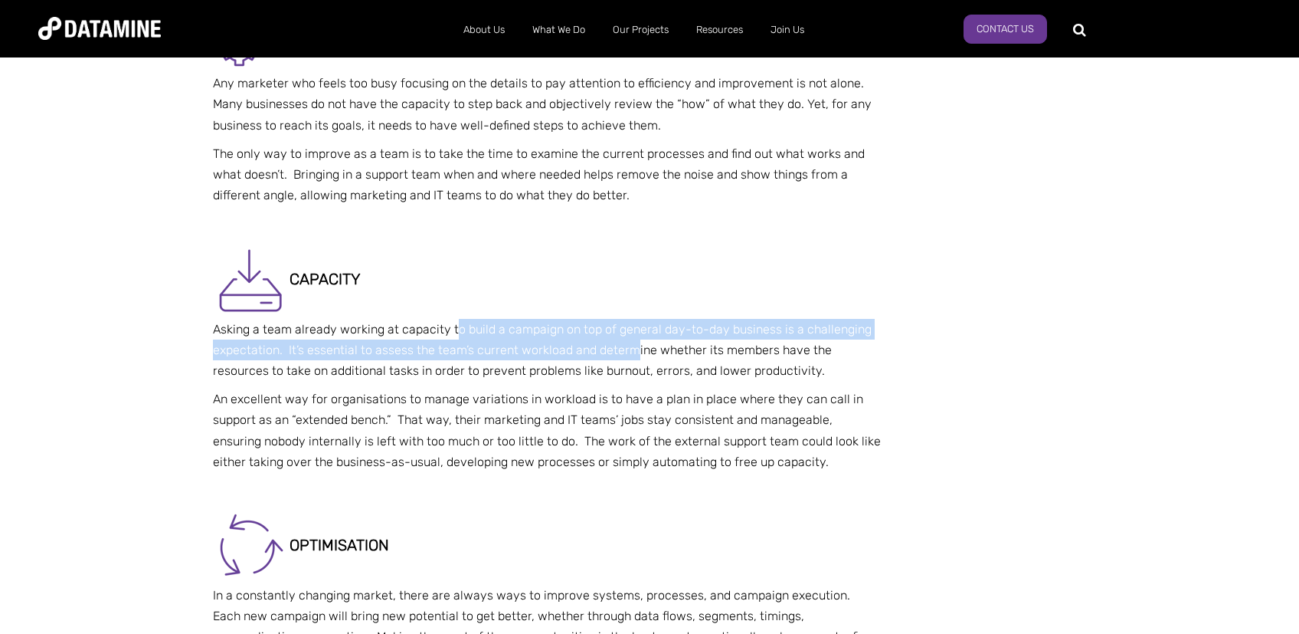
drag, startPoint x: 456, startPoint y: 333, endPoint x: 636, endPoint y: 350, distance: 180.8
click at [636, 350] on p "Asking a team already working at capacity to build a campaign on top of general…" at bounding box center [547, 350] width 668 height 63
drag, startPoint x: 636, startPoint y: 350, endPoint x: 652, endPoint y: 337, distance: 20.7
click at [636, 349] on p "Asking a team already working at capacity to build a campaign on top of general…" at bounding box center [547, 350] width 668 height 63
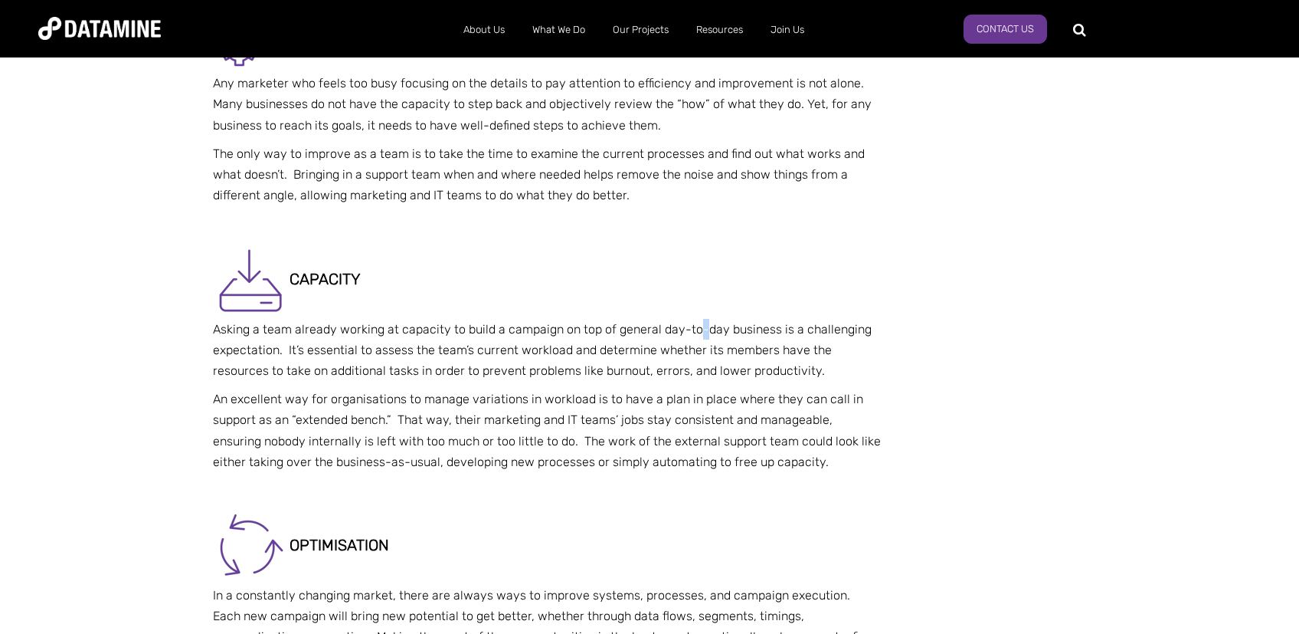
click at [699, 330] on p "Asking a team already working at capacity to build a campaign on top of general…" at bounding box center [547, 350] width 668 height 63
drag, startPoint x: 688, startPoint y: 332, endPoint x: 783, endPoint y: 333, distance: 95.0
click at [687, 332] on p "Asking a team already working at capacity to build a campaign on top of general…" at bounding box center [547, 350] width 668 height 63
click at [819, 336] on p "Asking a team already working at capacity to build a campaign on top of general…" at bounding box center [547, 350] width 668 height 63
click at [837, 335] on p "Asking a team already working at capacity to build a campaign on top of general…" at bounding box center [547, 350] width 668 height 63
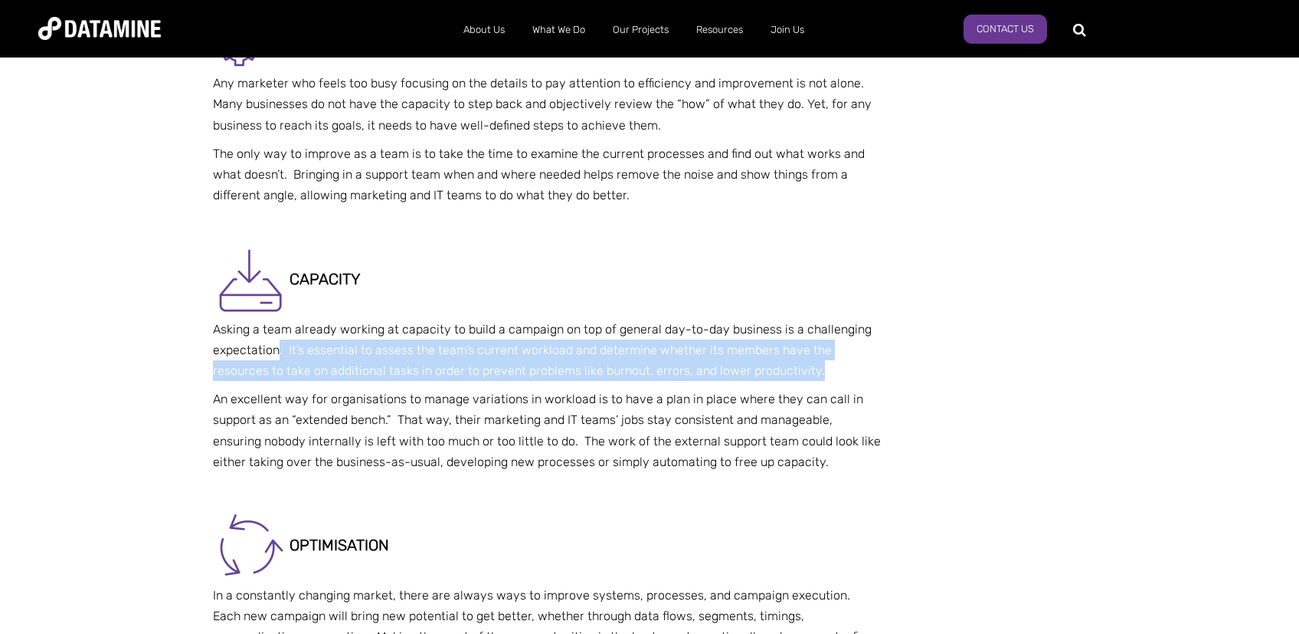
drag, startPoint x: 279, startPoint y: 349, endPoint x: 856, endPoint y: 366, distance: 577.2
click at [856, 366] on p "Asking a team already working at capacity to build a campaign on top of general…" at bounding box center [547, 350] width 668 height 63
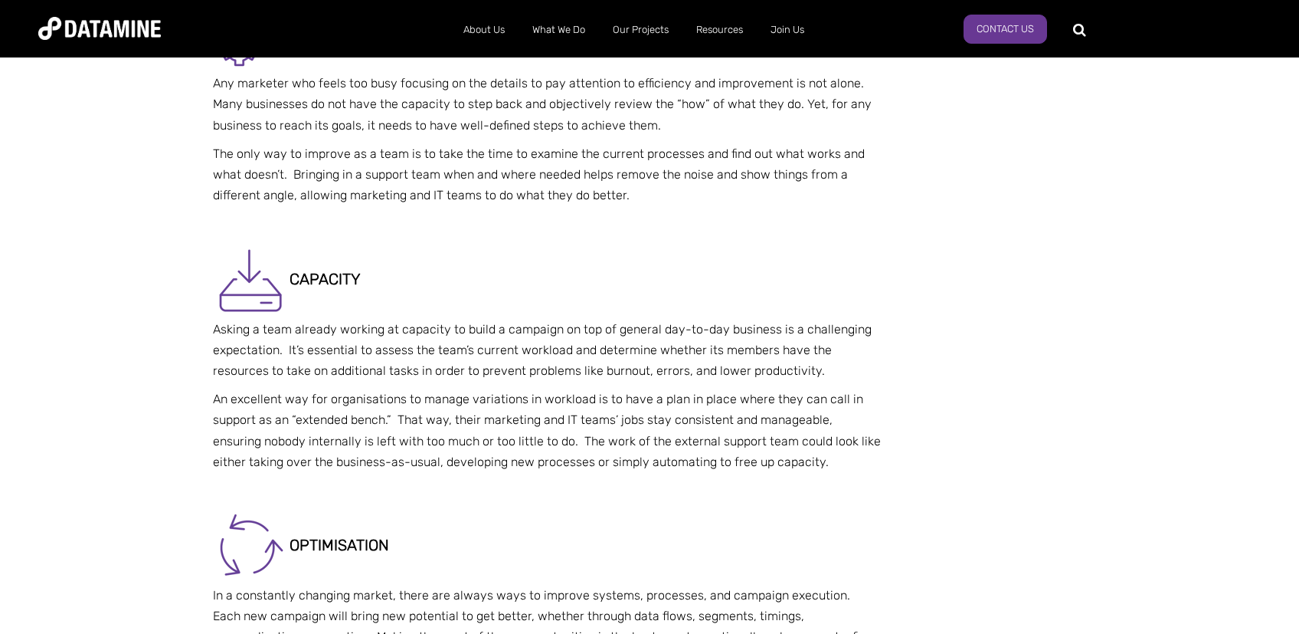
click at [857, 366] on p "Asking a team already working at capacity to build a campaign on top of general…" at bounding box center [547, 350] width 668 height 63
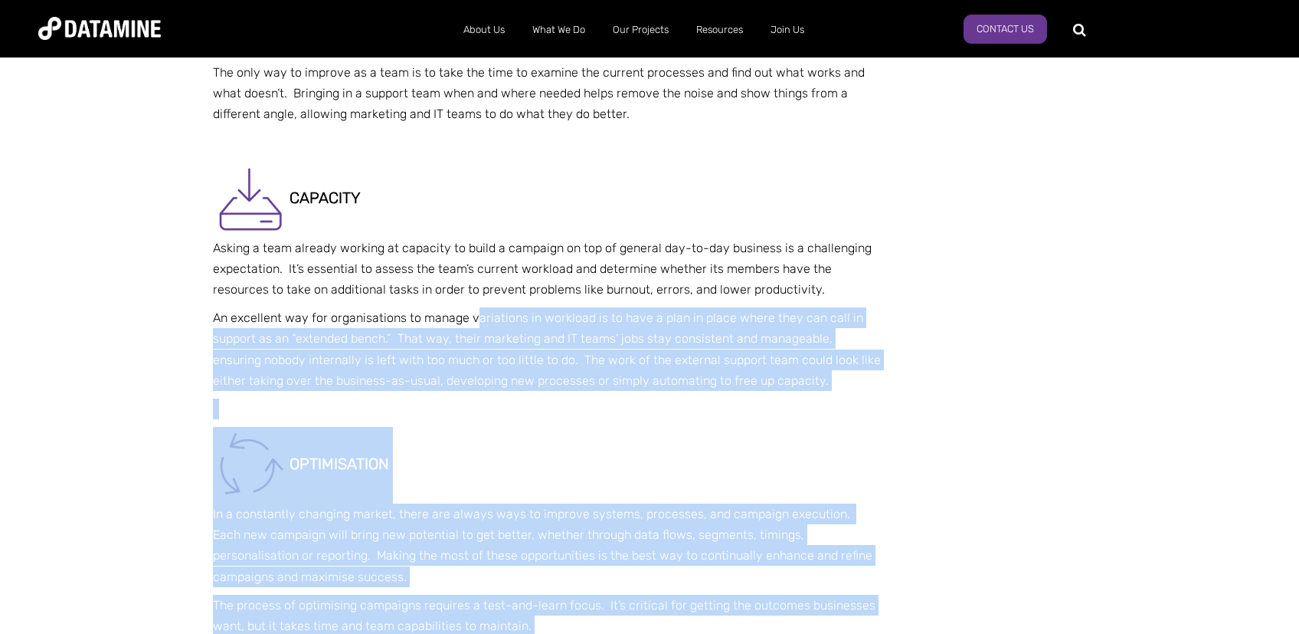
drag, startPoint x: 288, startPoint y: 328, endPoint x: 467, endPoint y: 316, distance: 179.6
click at [467, 316] on div "Do You Need Campaign Support? How to break out of BUSINESS-AS-USUAL and deliver…" at bounding box center [649, 127] width 896 height 3397
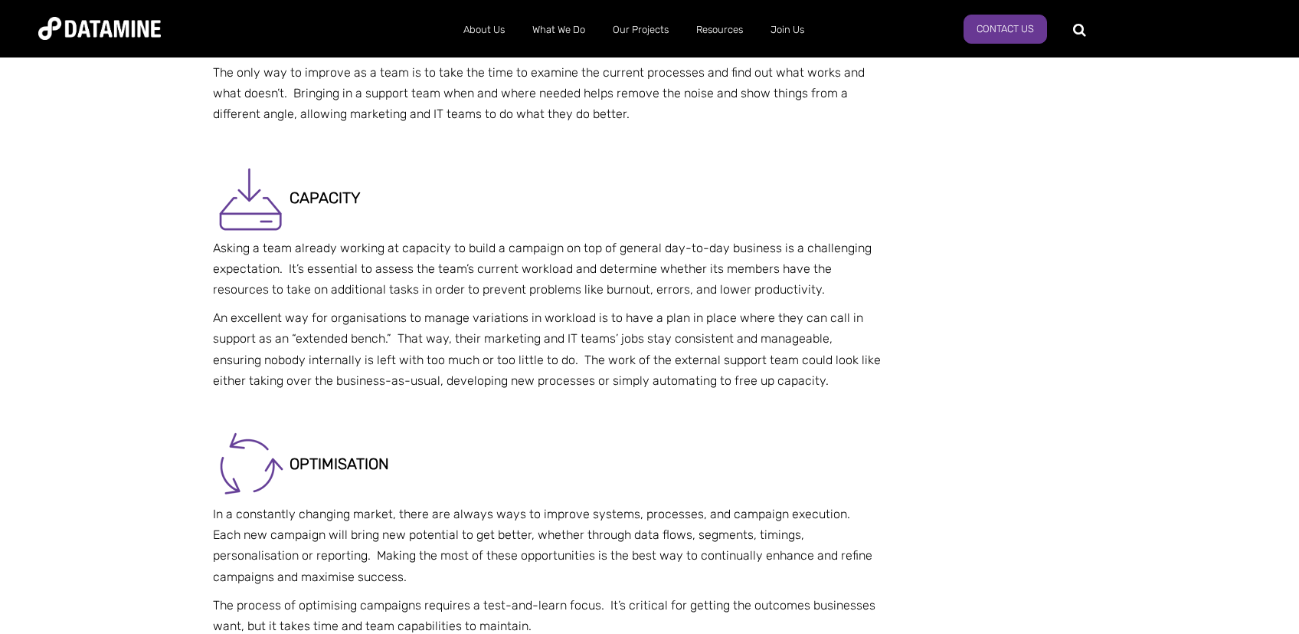
click at [466, 316] on p "An excellent way for organisations to manage variations in workload is to have …" at bounding box center [547, 349] width 668 height 84
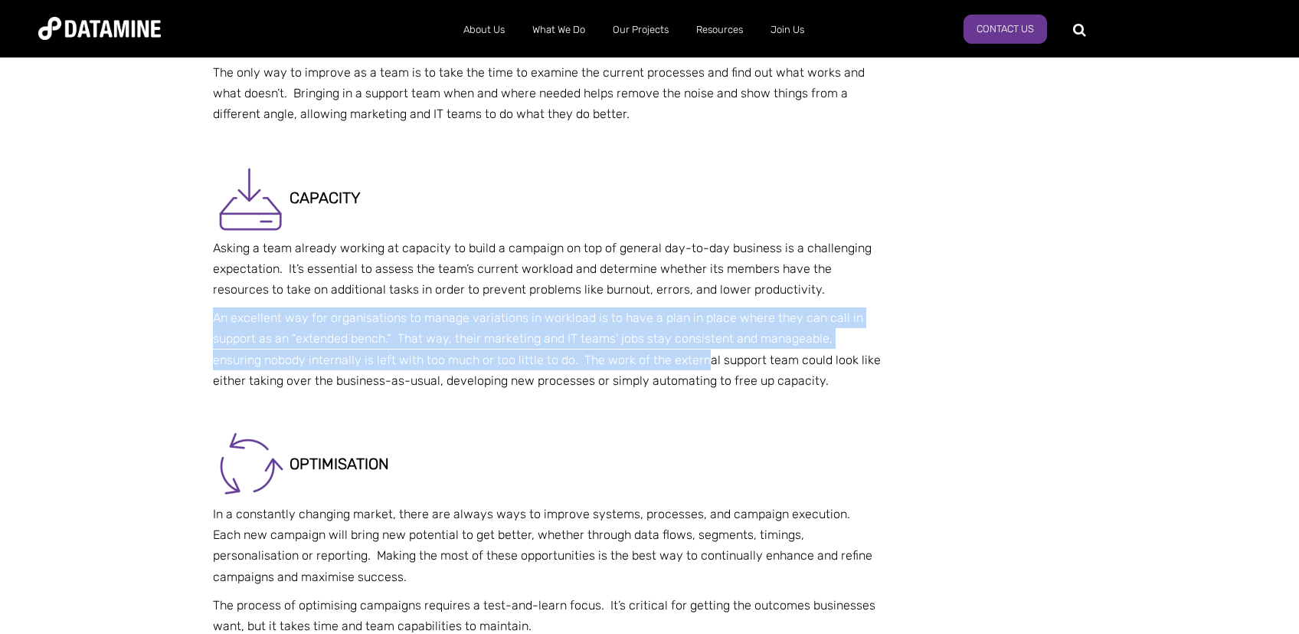
drag, startPoint x: 319, startPoint y: 322, endPoint x: 653, endPoint y: 357, distance: 335.1
click at [653, 357] on p "An excellent way for organisations to manage variations in workload is to have …" at bounding box center [547, 349] width 668 height 84
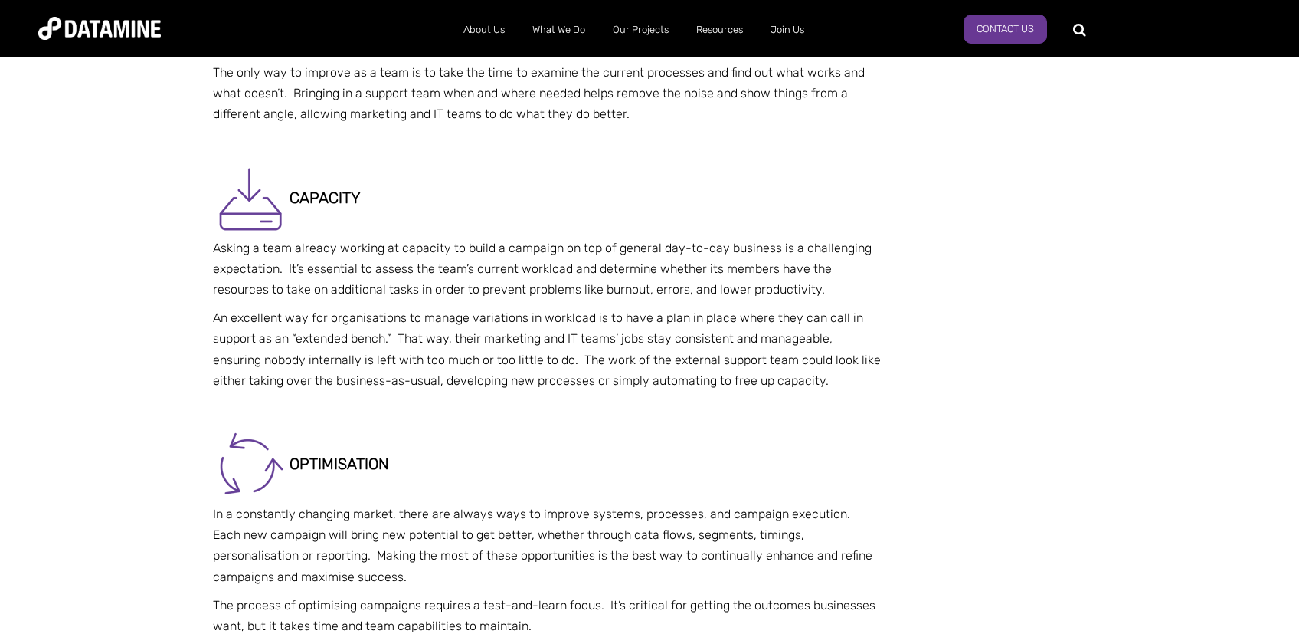
click at [546, 273] on p "Asking a team already working at capacity to build a campaign on top of general…" at bounding box center [547, 268] width 668 height 63
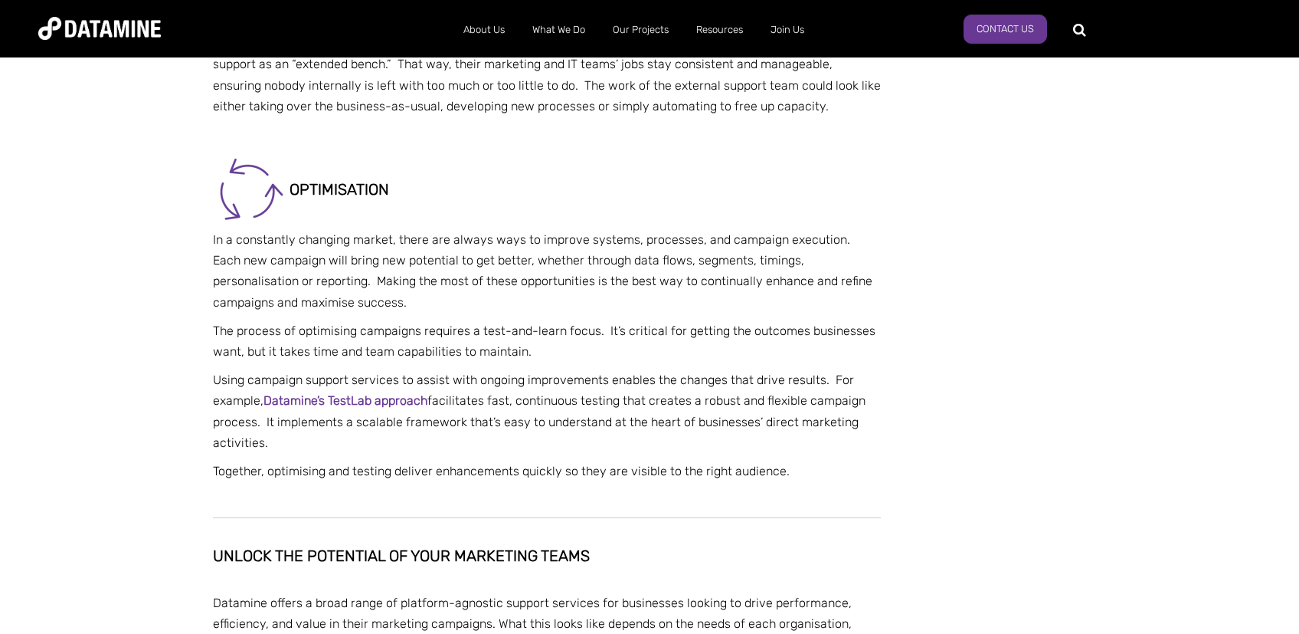
scroll to position [1949, 0]
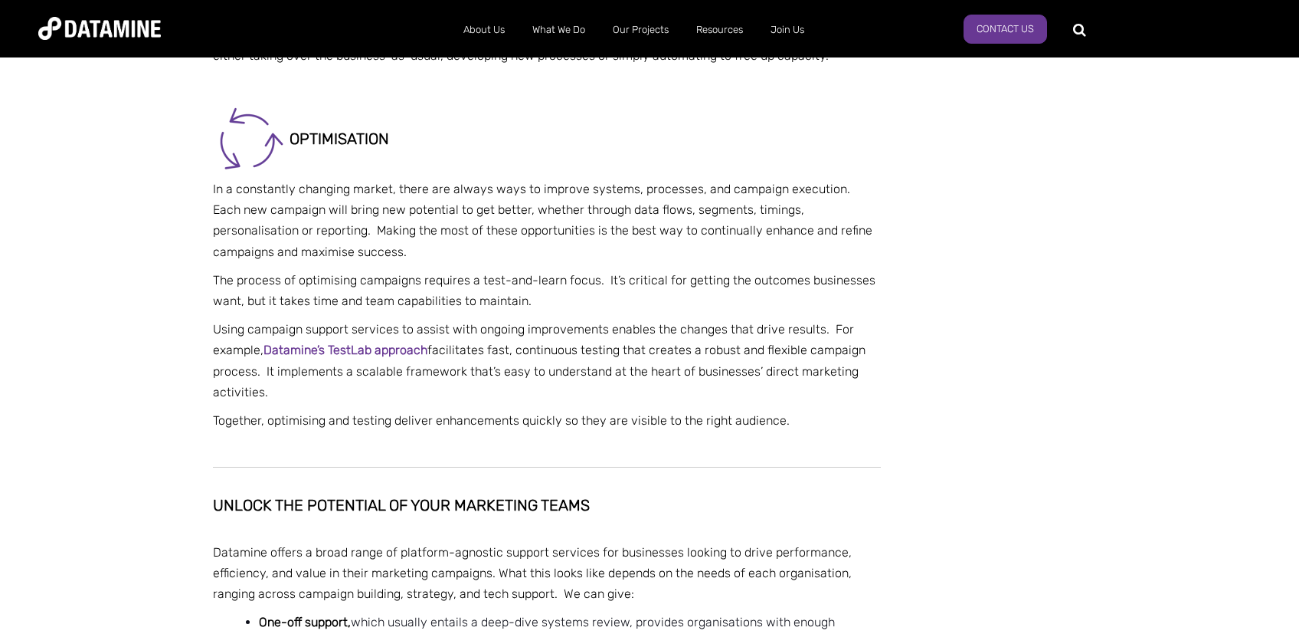
drag, startPoint x: 373, startPoint y: 216, endPoint x: 410, endPoint y: 215, distance: 36.8
click at [373, 215] on p "In a constantly changing market, there are always ways to improve systems, proc…" at bounding box center [547, 221] width 668 height 84
click at [440, 199] on p "In a constantly changing market, there are always ways to improve systems, proc…" at bounding box center [547, 221] width 668 height 84
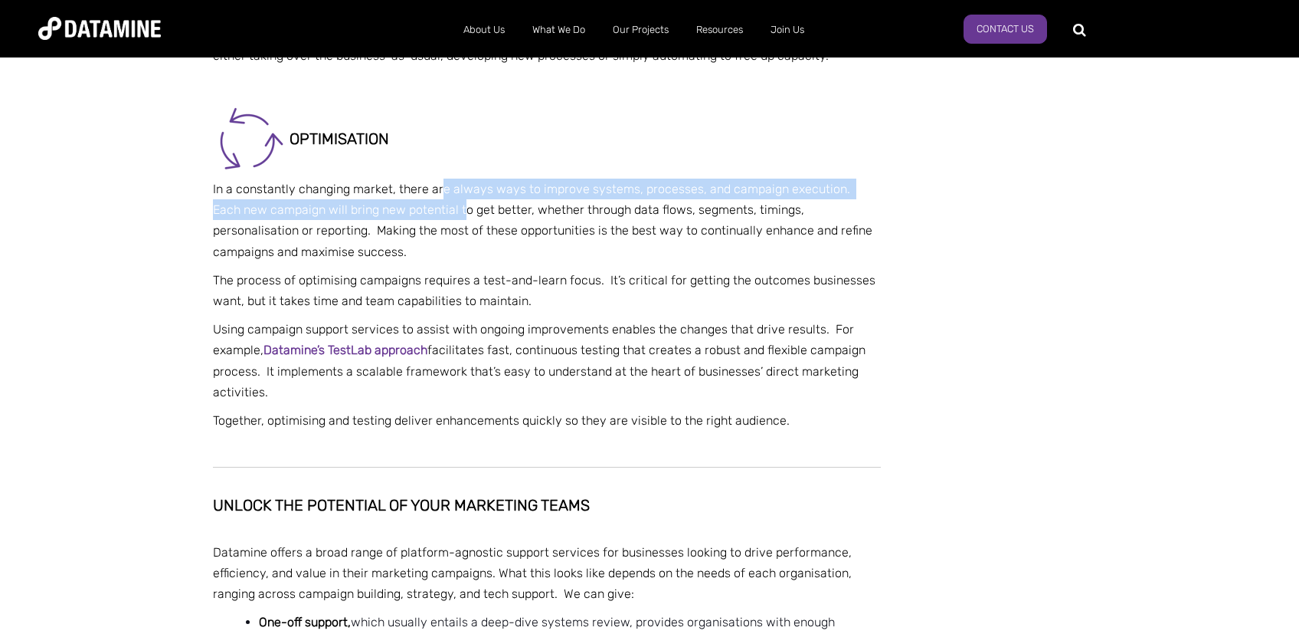
drag, startPoint x: 444, startPoint y: 188, endPoint x: 454, endPoint y: 188, distance: 9.2
click at [446, 188] on p "In a constantly changing market, there are always ways to improve systems, proc…" at bounding box center [547, 221] width 668 height 84
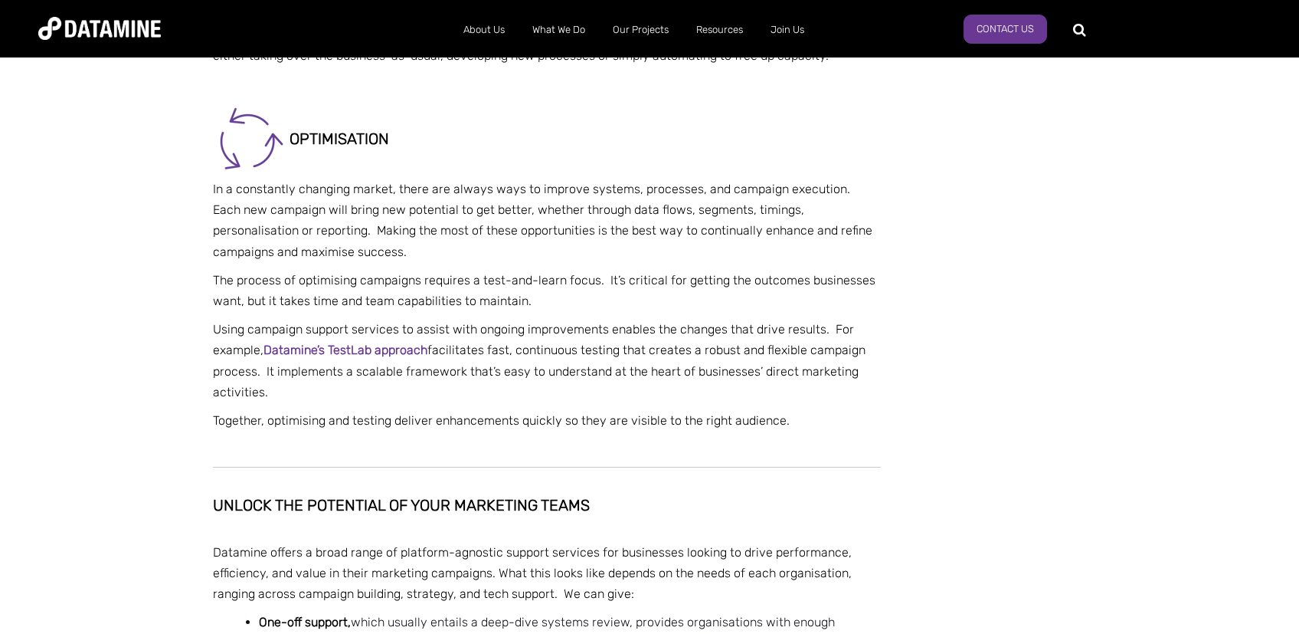
click at [421, 209] on p "In a constantly changing market, there are always ways to improve systems, proc…" at bounding box center [547, 221] width 668 height 84
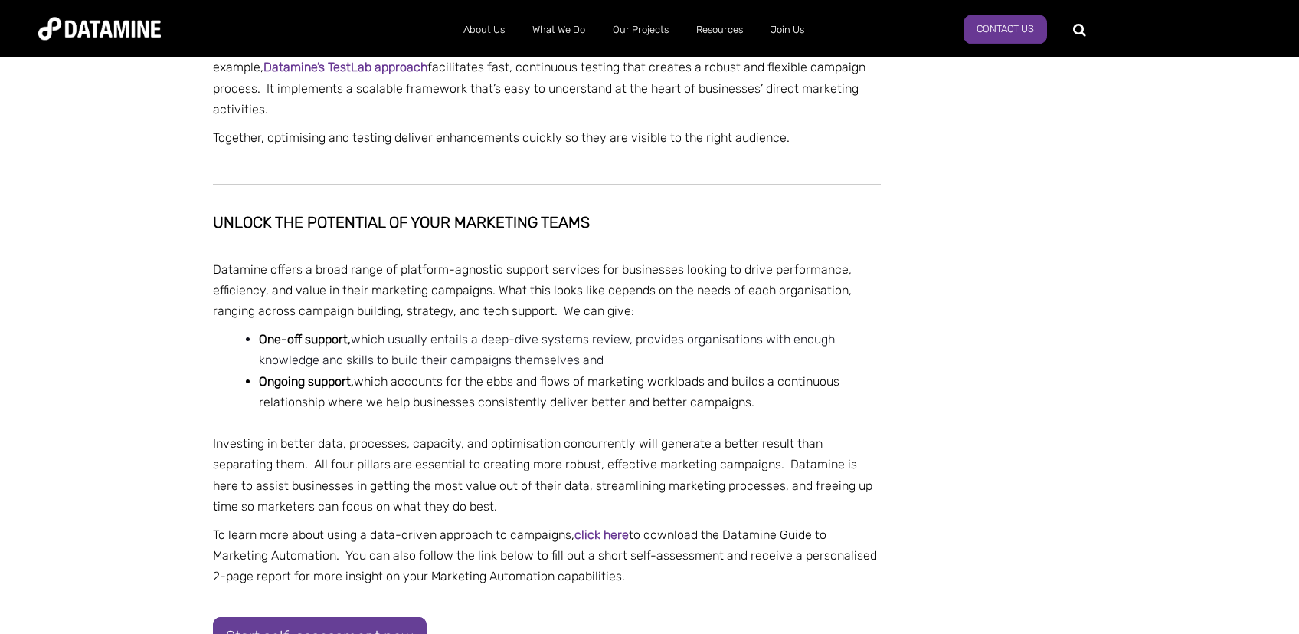
scroll to position [2274, 0]
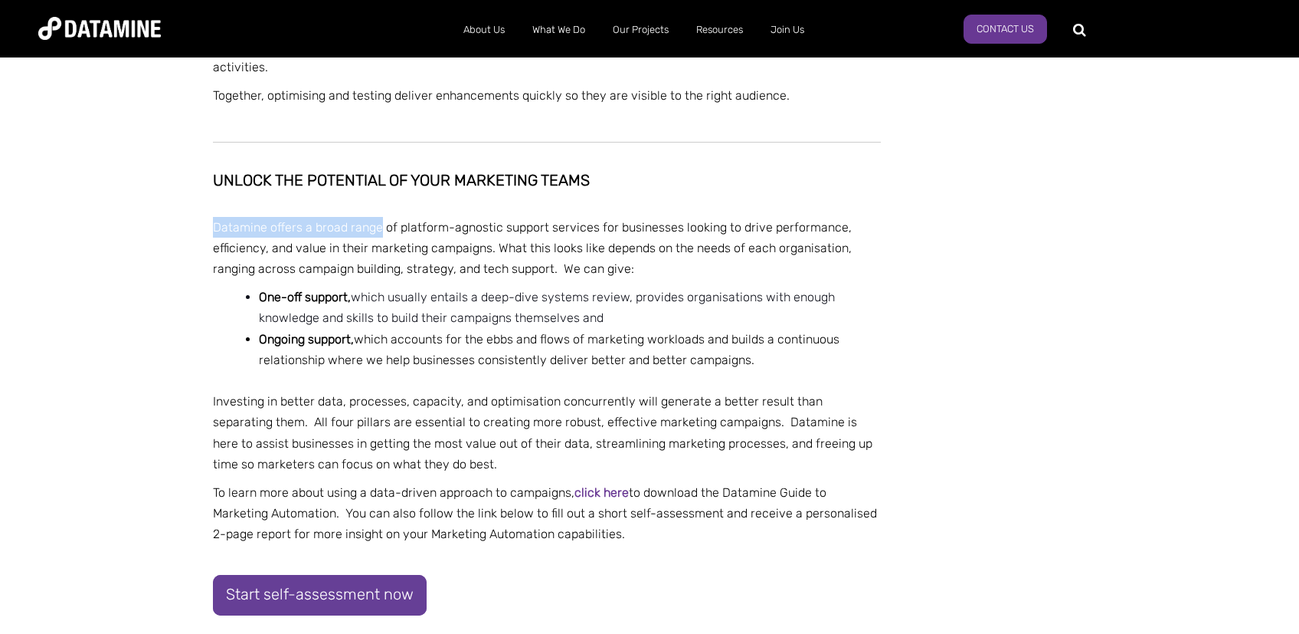
drag, startPoint x: 265, startPoint y: 231, endPoint x: 378, endPoint y: 231, distance: 113.4
click at [378, 231] on p "Datamine offers a broad range of platform-agnostic support services for busines…" at bounding box center [547, 248] width 668 height 63
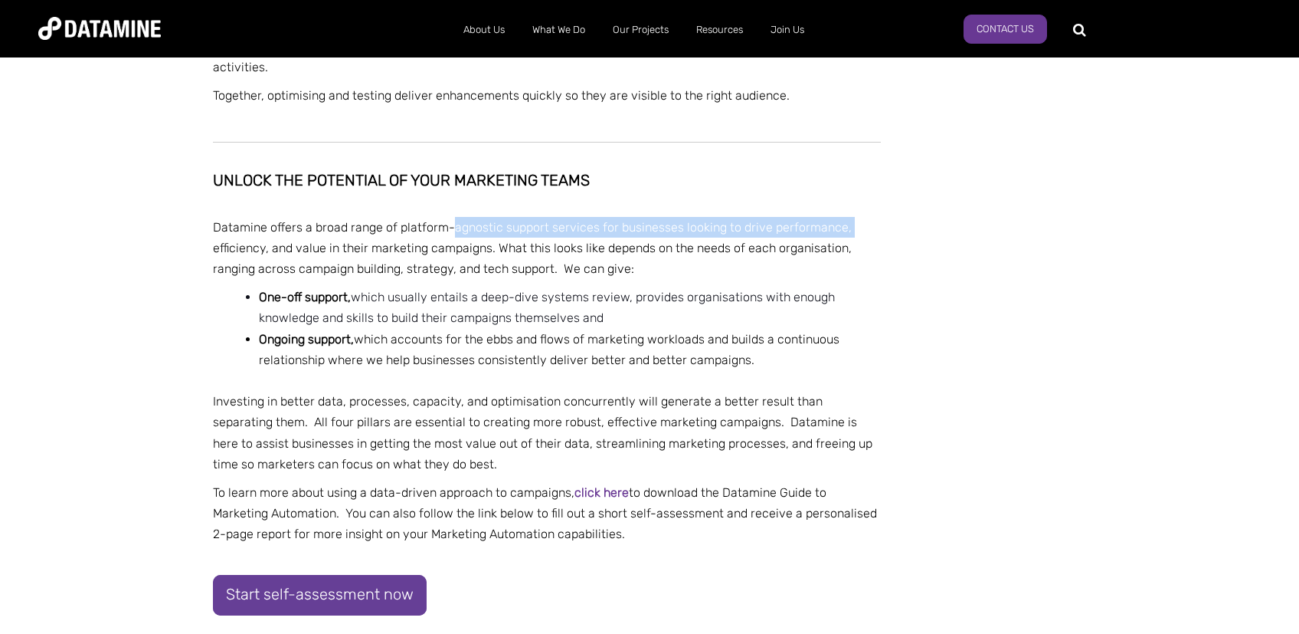
drag, startPoint x: 449, startPoint y: 222, endPoint x: 896, endPoint y: 225, distance: 446.7
click at [620, 260] on p "Datamine offers a broad range of platform-agnostic support services for busines…" at bounding box center [547, 248] width 668 height 63
click at [506, 239] on p "Datamine offers a broad range of platform-agnostic support services for busines…" at bounding box center [547, 248] width 668 height 63
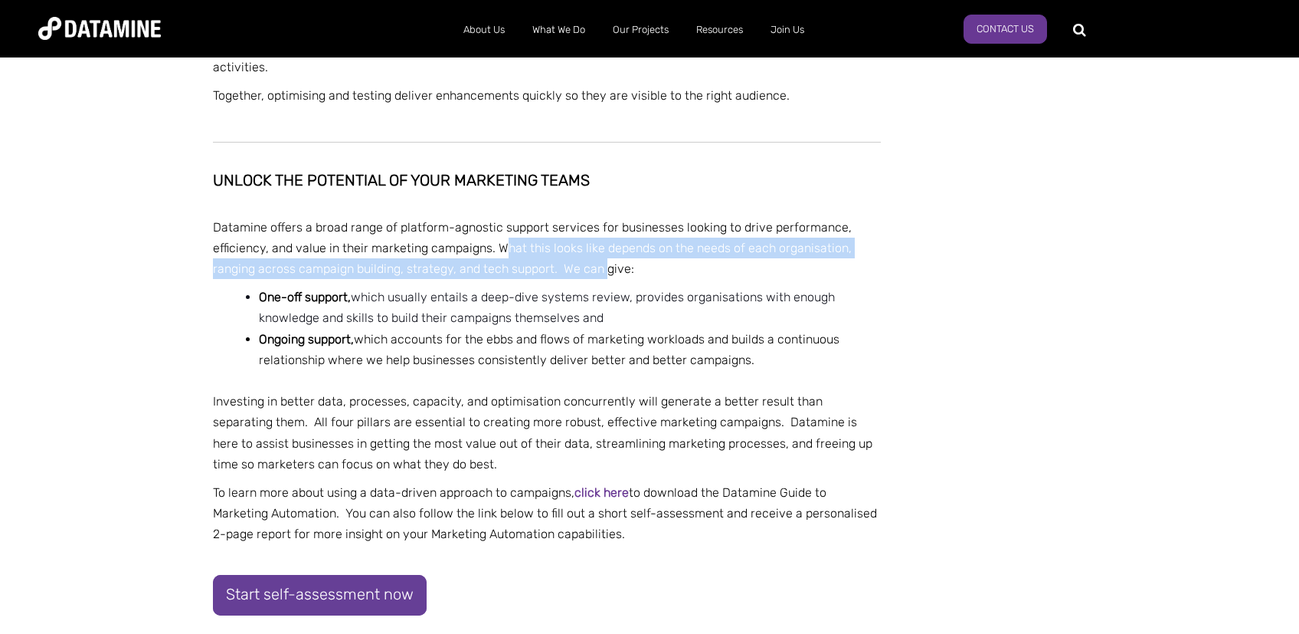
drag, startPoint x: 555, startPoint y: 264, endPoint x: 604, endPoint y: 264, distance: 48.3
click at [604, 264] on p "Datamine offers a broad range of platform-agnostic support services for busines…" at bounding box center [547, 248] width 668 height 63
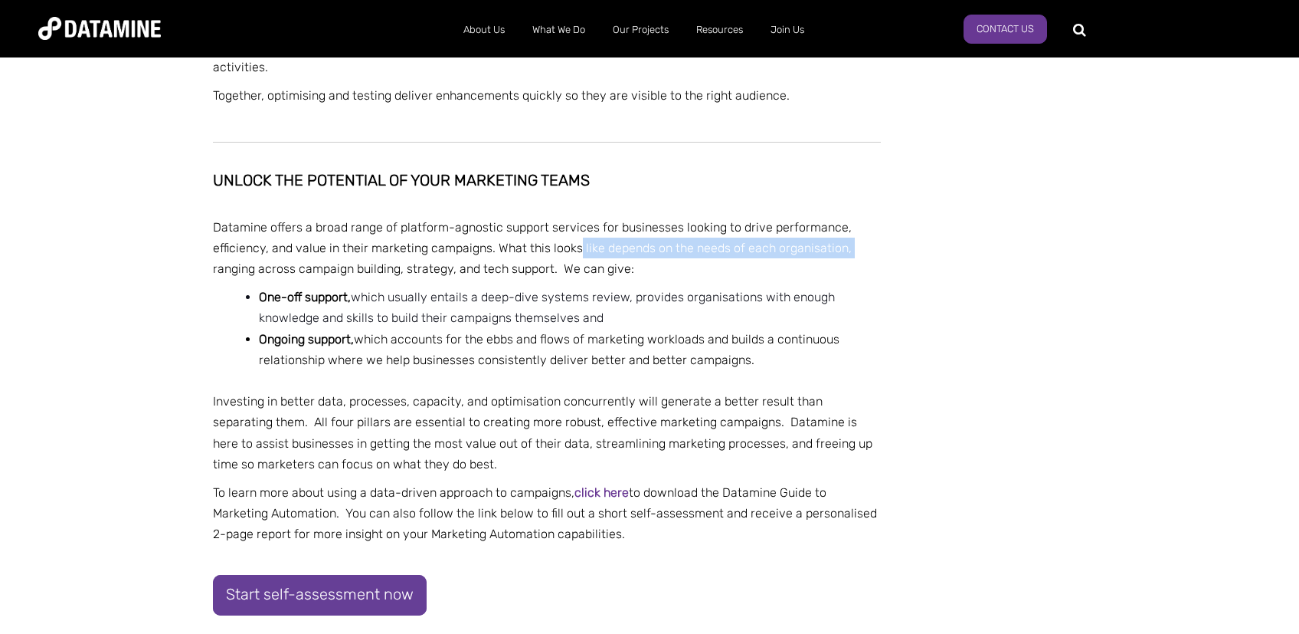
drag, startPoint x: 595, startPoint y: 244, endPoint x: 907, endPoint y: 244, distance: 312.6
click at [644, 270] on p "Datamine offers a broad range of platform-agnostic support services for busines…" at bounding box center [547, 248] width 668 height 63
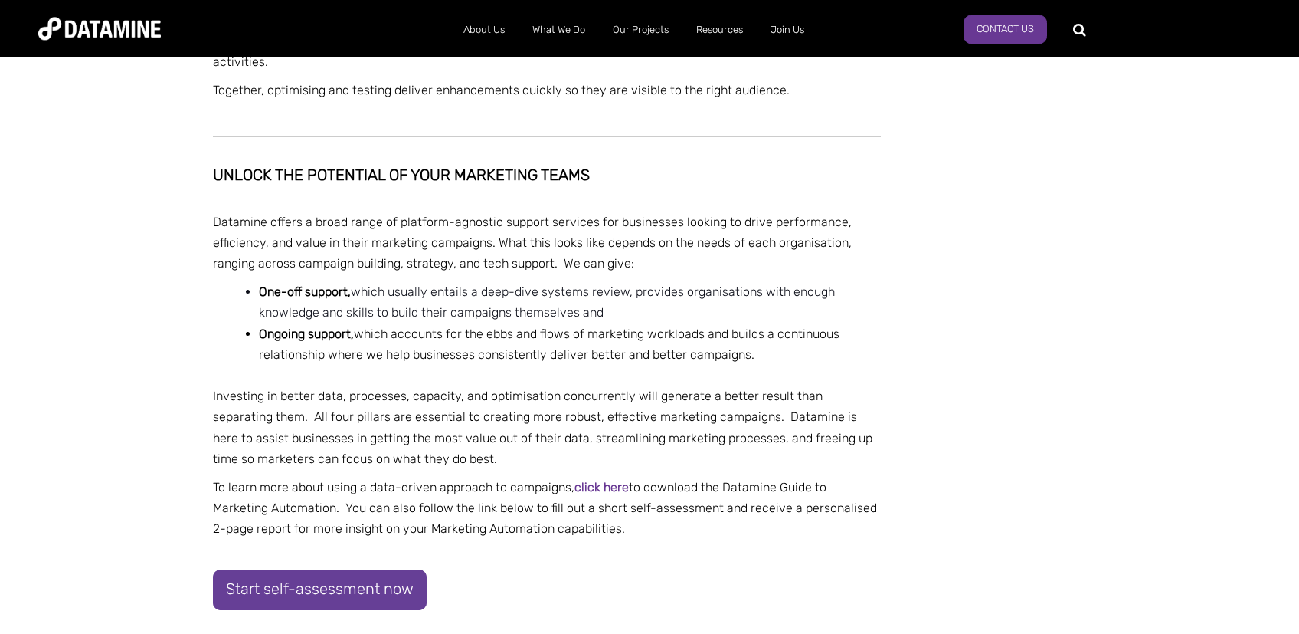
scroll to position [2355, 0]
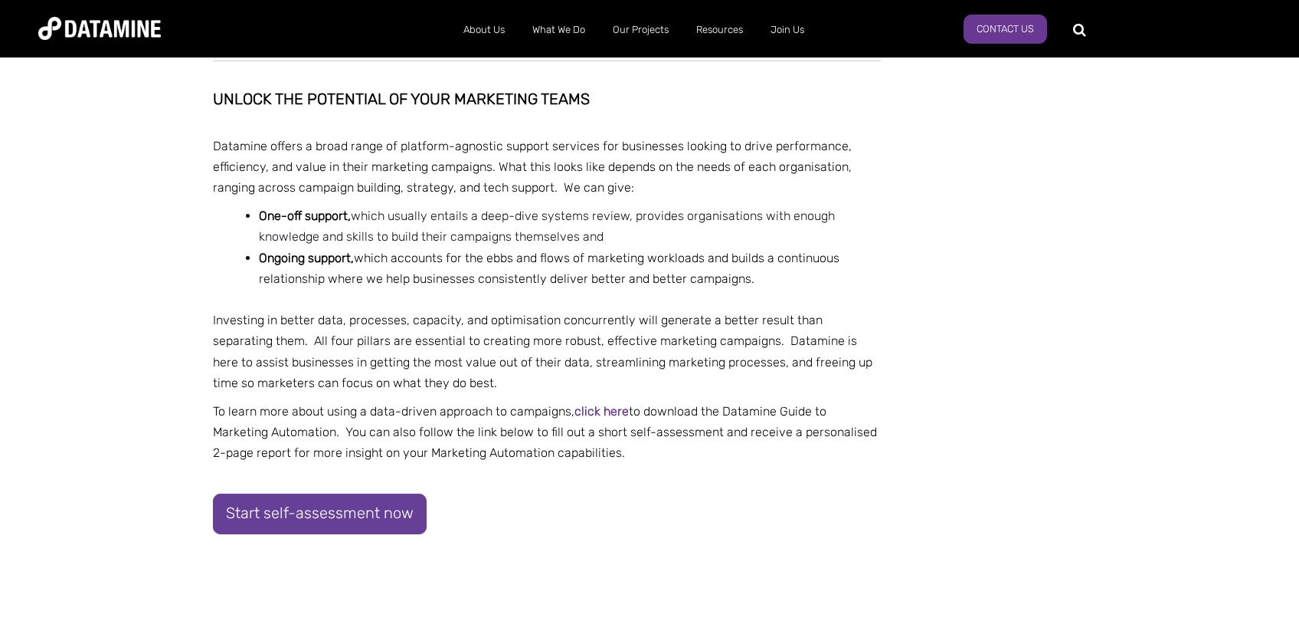
drag, startPoint x: 359, startPoint y: 216, endPoint x: 613, endPoint y: 241, distance: 254.8
click at [613, 241] on li "One-off support, which usually entails a deep-dive systems review, provides org…" at bounding box center [570, 225] width 622 height 41
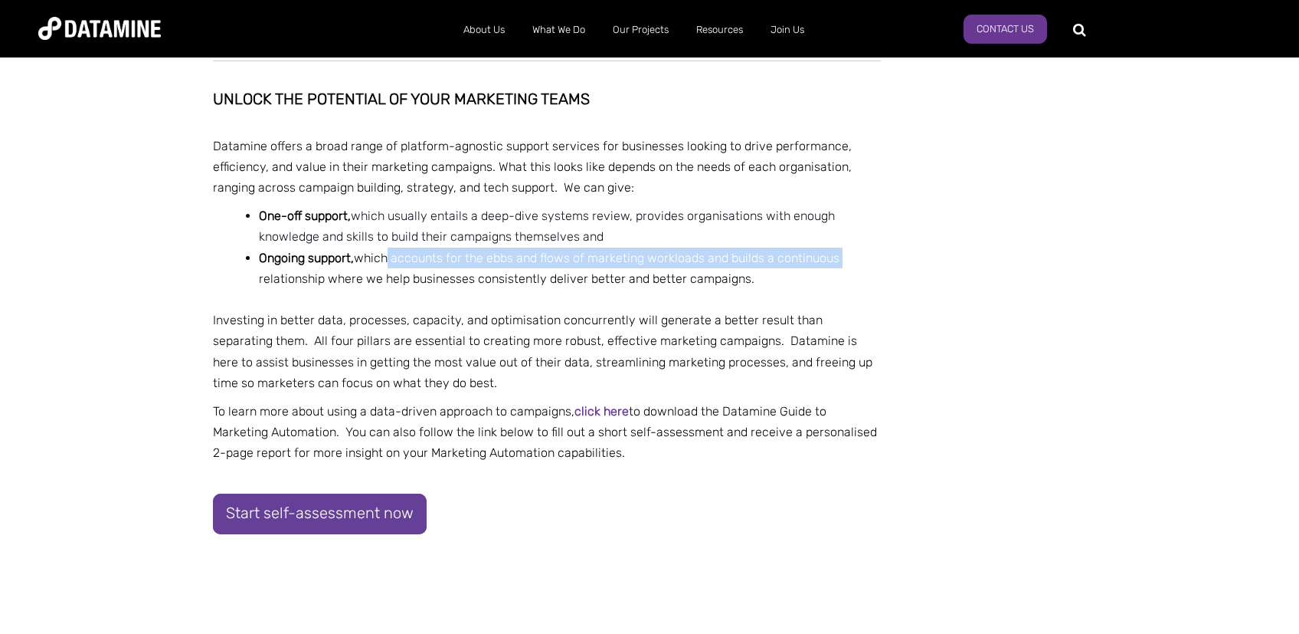
drag, startPoint x: 397, startPoint y: 255, endPoint x: 905, endPoint y: 252, distance: 507.9
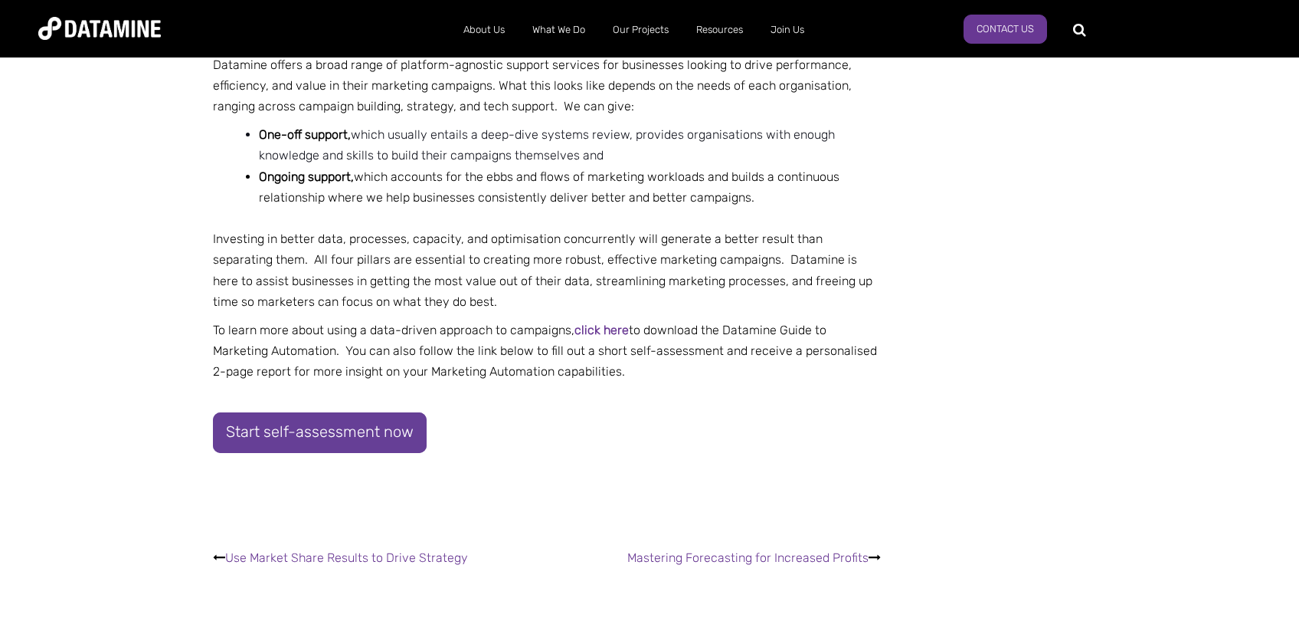
click at [578, 237] on p "Investing in better data, processes, capacity, and optimisation concurrently wi…" at bounding box center [547, 270] width 668 height 84
drag, startPoint x: 688, startPoint y: 247, endPoint x: 698, endPoint y: 247, distance: 10.0
click at [690, 247] on p "Investing in better data, processes, capacity, and optimisation concurrently wi…" at bounding box center [547, 270] width 668 height 84
click at [845, 247] on p "Investing in better data, processes, capacity, and optimisation concurrently wi…" at bounding box center [547, 270] width 668 height 84
drag, startPoint x: 848, startPoint y: 247, endPoint x: 879, endPoint y: 247, distance: 30.6
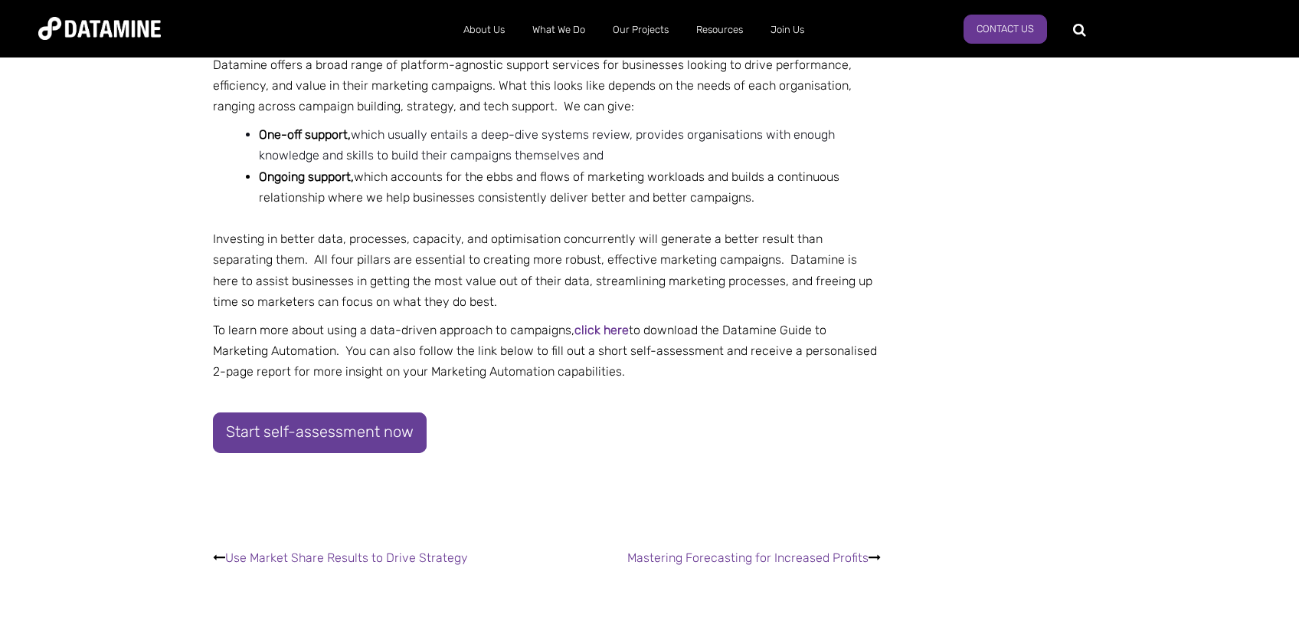
click at [849, 247] on p "Investing in better data, processes, capacity, and optimisation concurrently wi…" at bounding box center [547, 270] width 668 height 84
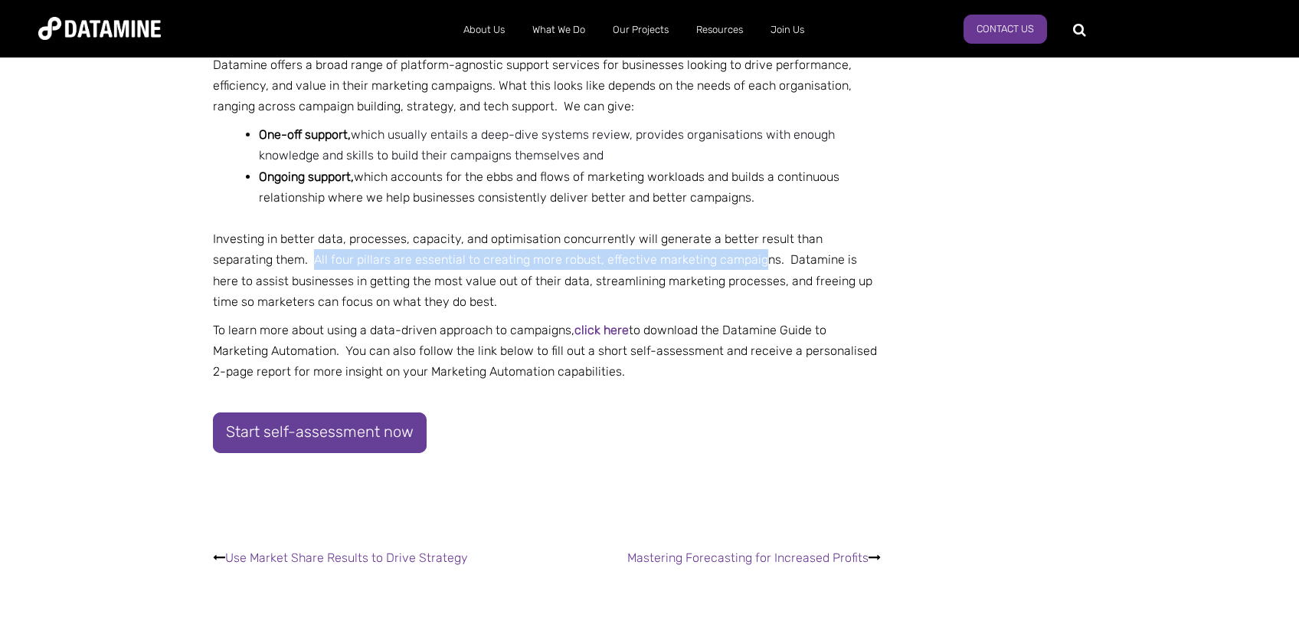
drag, startPoint x: 252, startPoint y: 259, endPoint x: 693, endPoint y: 252, distance: 441.3
click at [693, 252] on p "Investing in better data, processes, capacity, and optimisation concurrently wi…" at bounding box center [547, 270] width 668 height 84
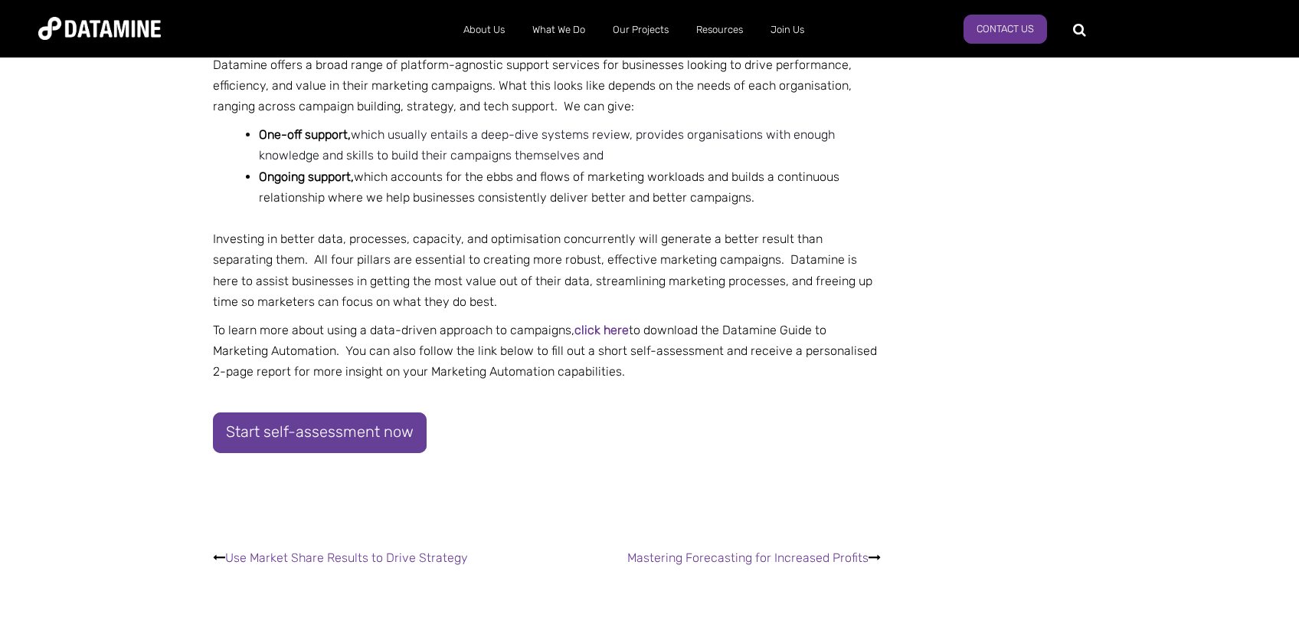
click at [693, 251] on p "Investing in better data, processes, capacity, and optimisation concurrently wi…" at bounding box center [547, 270] width 668 height 84
click at [582, 250] on p "Investing in better data, processes, capacity, and optimisation concurrently wi…" at bounding box center [547, 270] width 668 height 84
click at [685, 255] on p "Investing in better data, processes, capacity, and optimisation concurrently wi…" at bounding box center [547, 270] width 668 height 84
drag, startPoint x: 873, startPoint y: 276, endPoint x: 882, endPoint y: 256, distance: 21.6
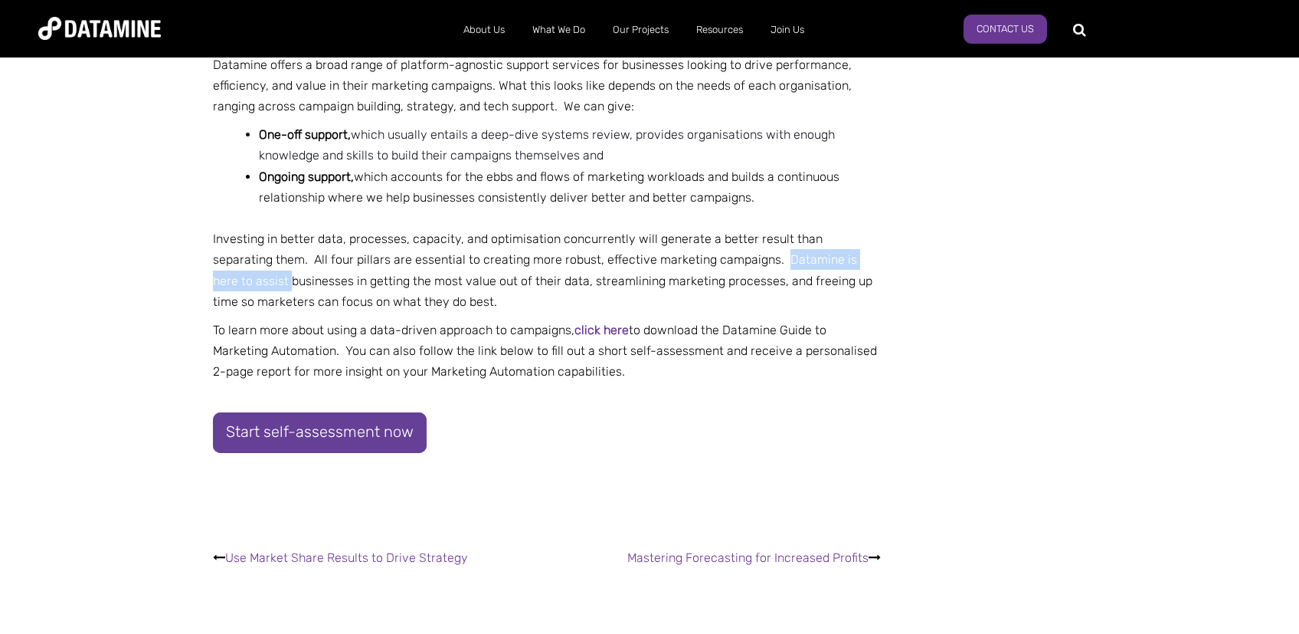
click at [708, 283] on p "Investing in better data, processes, capacity, and optimisation concurrently wi…" at bounding box center [547, 270] width 668 height 84
click at [452, 311] on p "Investing in better data, processes, capacity, and optimisation concurrently wi…" at bounding box center [547, 270] width 668 height 84
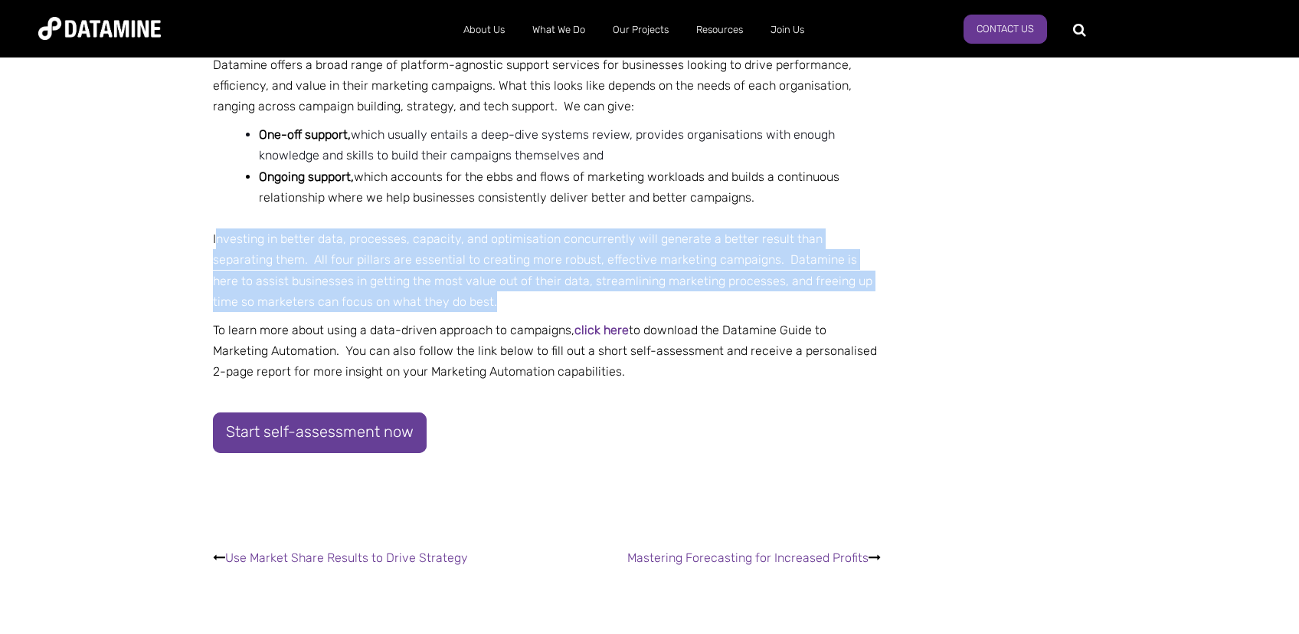
drag, startPoint x: 526, startPoint y: 310, endPoint x: 216, endPoint y: 234, distance: 318.5
click at [216, 234] on p "Investing in better data, processes, capacity, and optimisation concurrently wi…" at bounding box center [547, 270] width 668 height 84
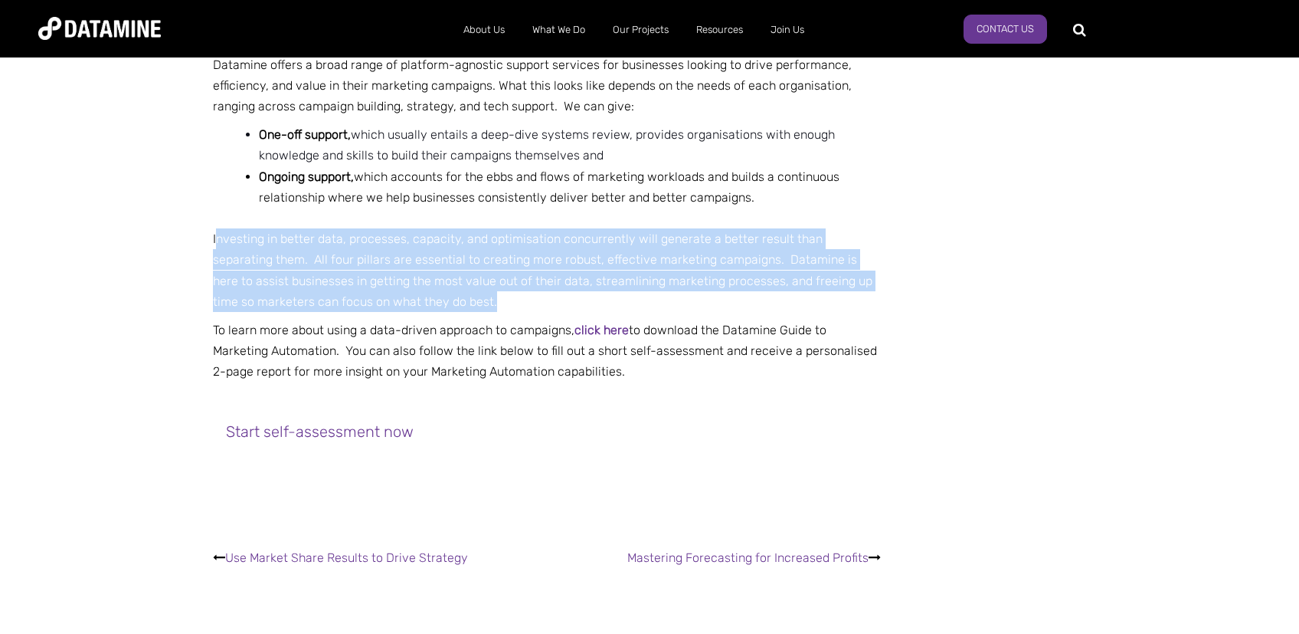
copy p "nvesting in better data, processes, capacity, and optimisation concurrently wil…"
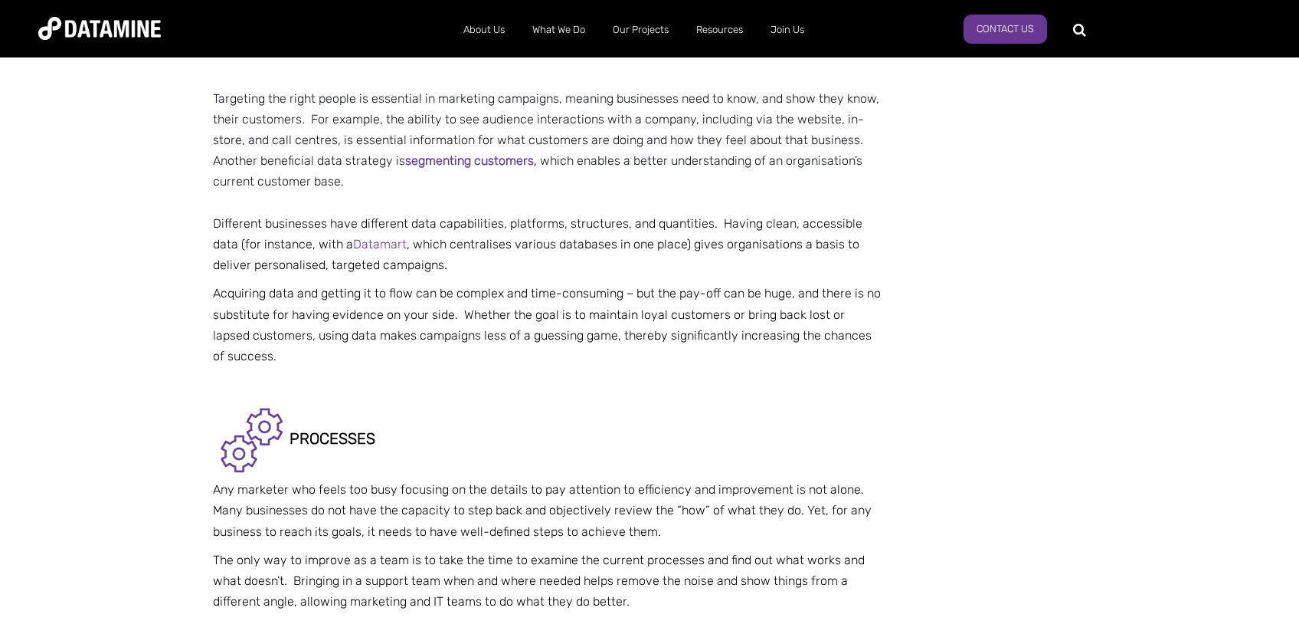
scroll to position [812, 0]
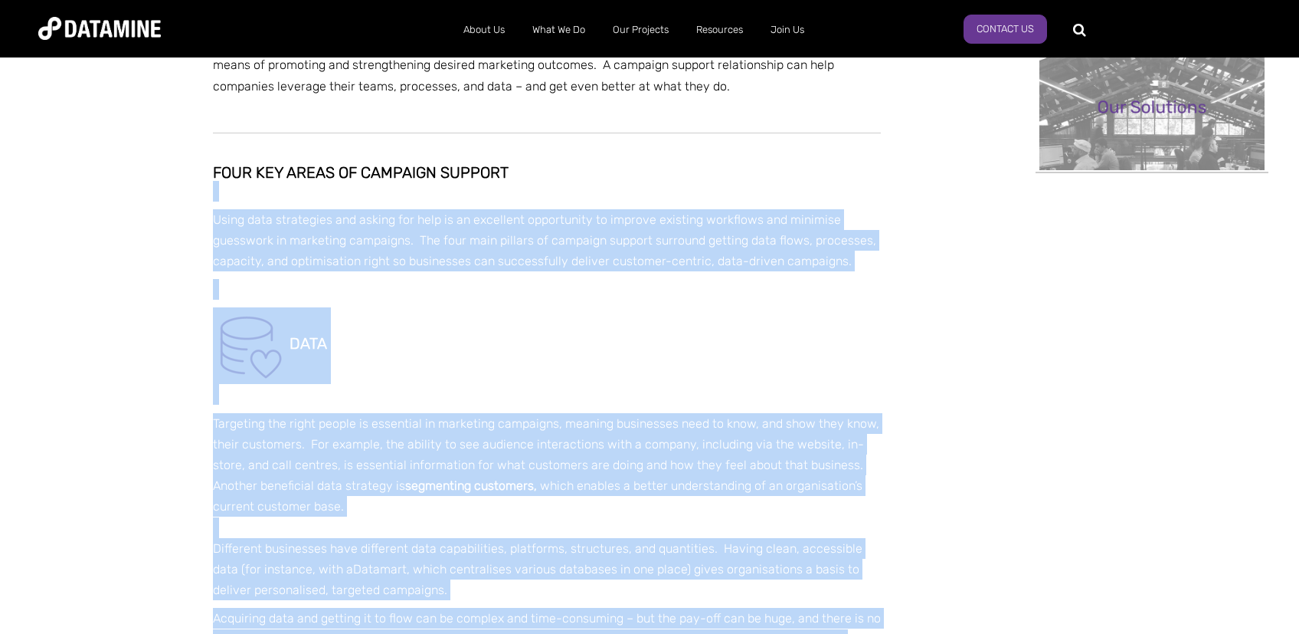
drag, startPoint x: 210, startPoint y: 174, endPoint x: 630, endPoint y: 177, distance: 419.8
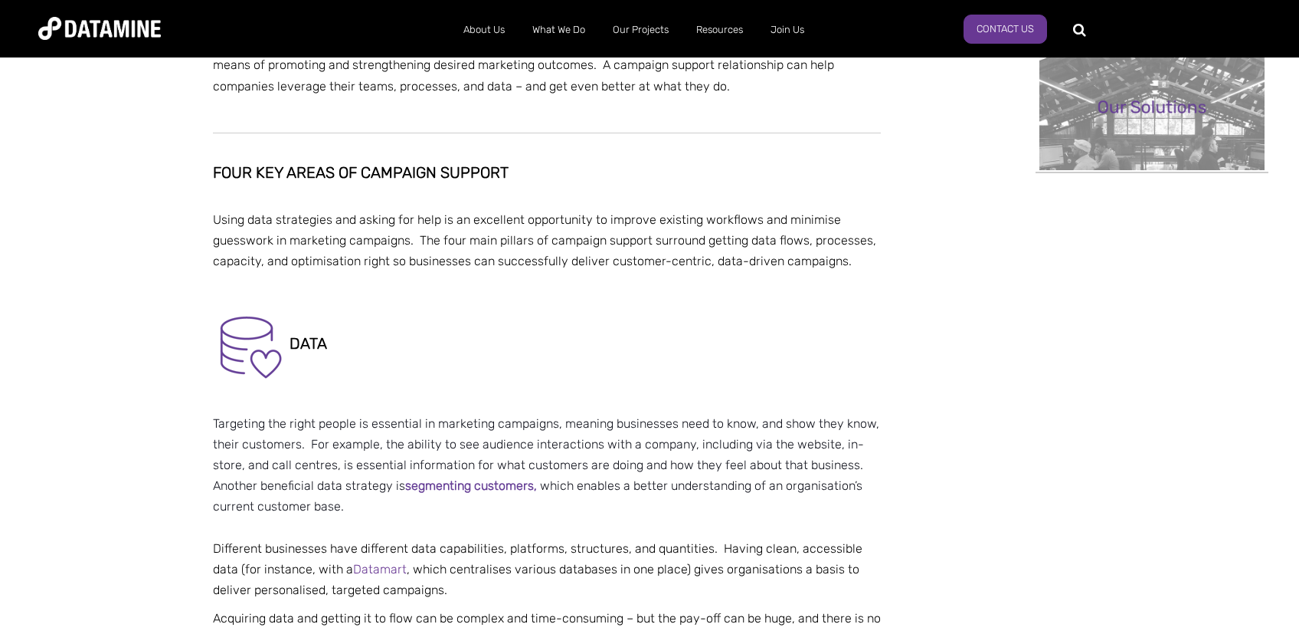
click at [630, 177] on h2 "Four key areas of campaign support" at bounding box center [547, 172] width 668 height 17
click at [438, 216] on p "Using data strategies and asking for help is an excellent opportunity to improv…" at bounding box center [547, 240] width 668 height 63
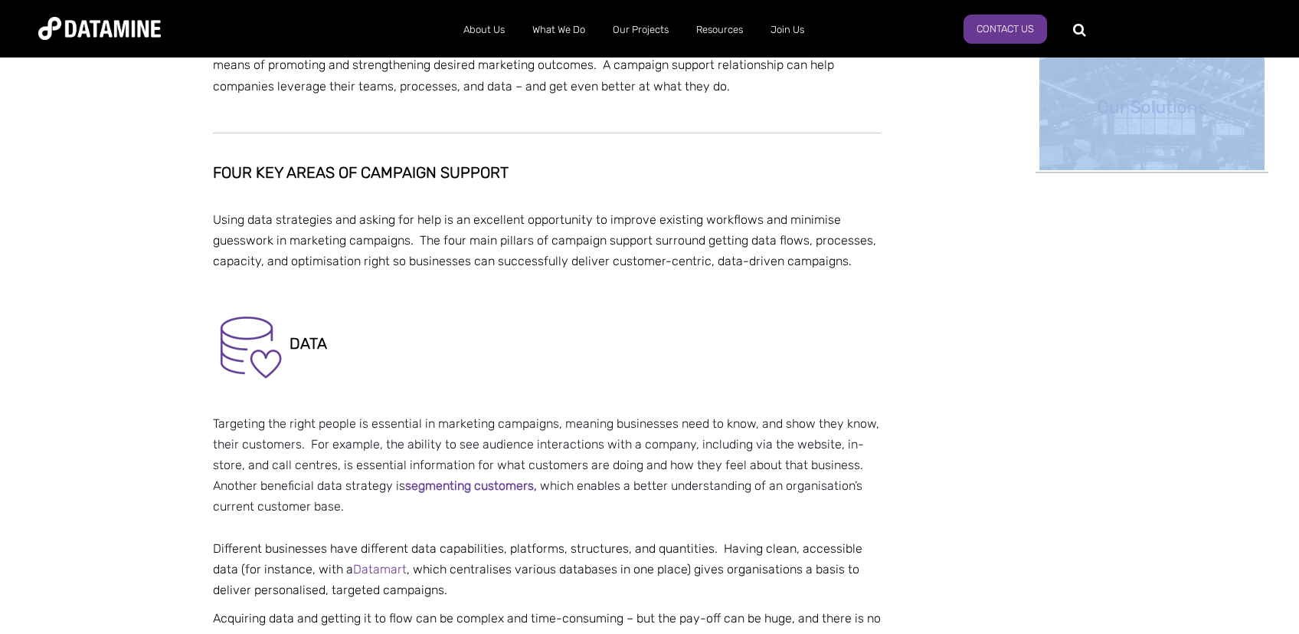
drag, startPoint x: 218, startPoint y: 214, endPoint x: 938, endPoint y: 268, distance: 723.0
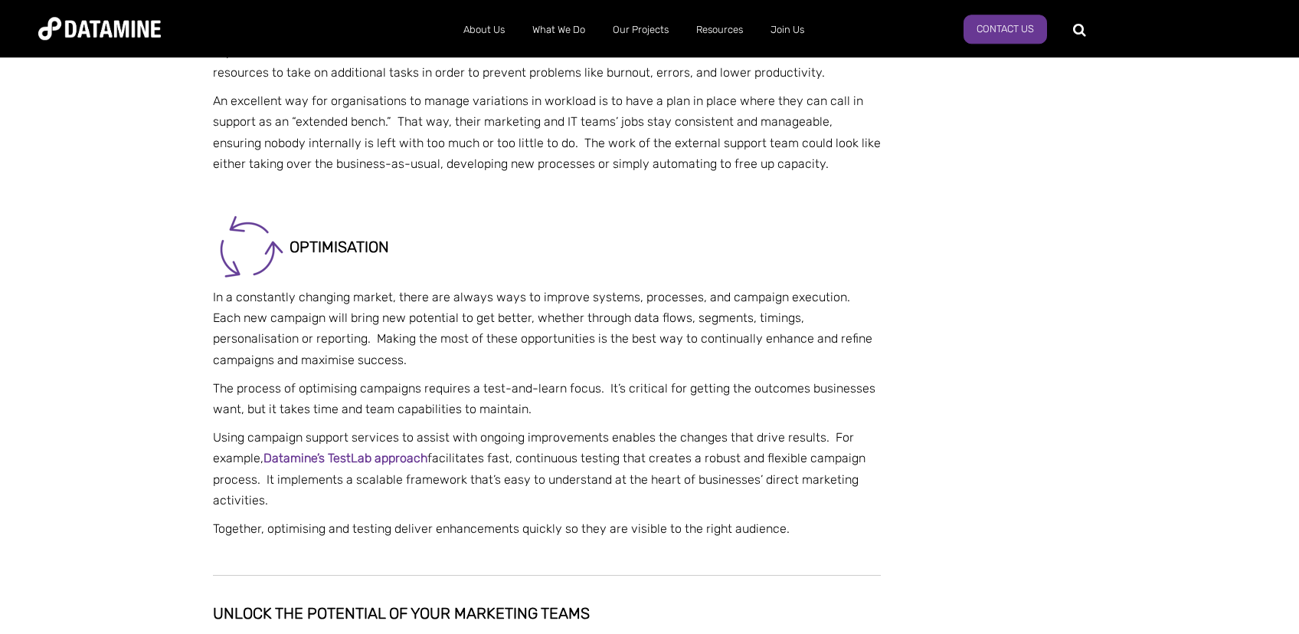
scroll to position [1868, 0]
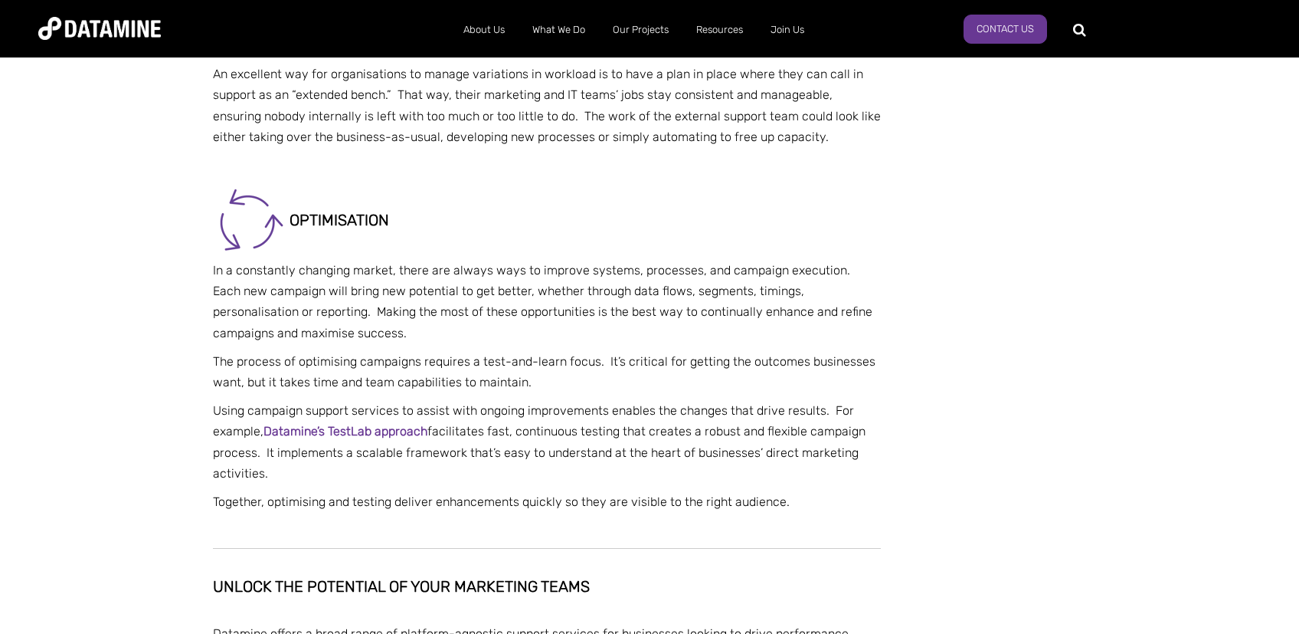
click at [454, 300] on p "In a constantly changing market, there are always ways to improve systems, proc…" at bounding box center [547, 302] width 668 height 84
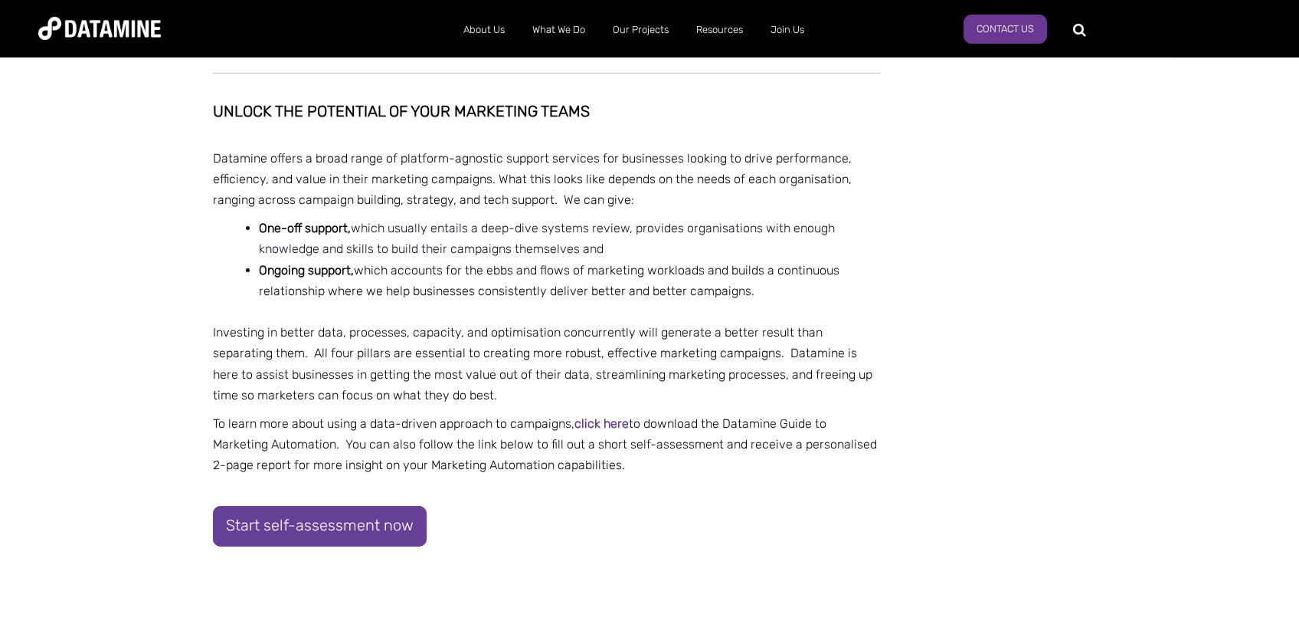
scroll to position [2355, 0]
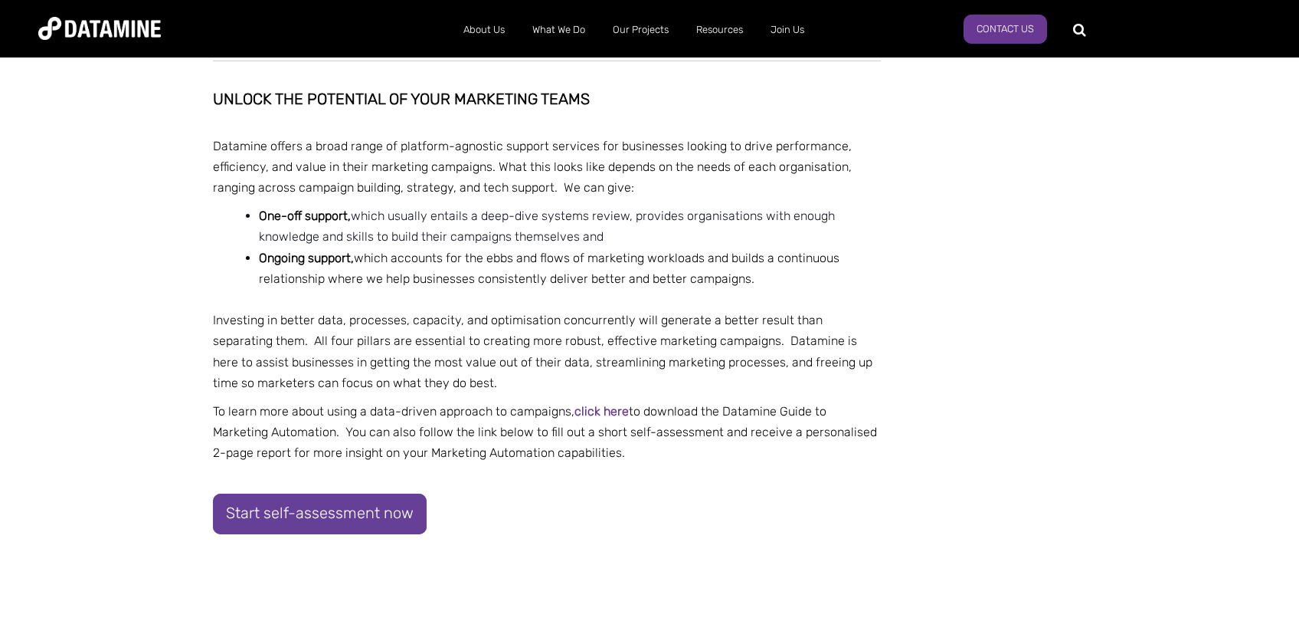
click at [415, 232] on li "One-off support, which usually entails a deep-dive systems review, provides org…" at bounding box center [570, 225] width 622 height 41
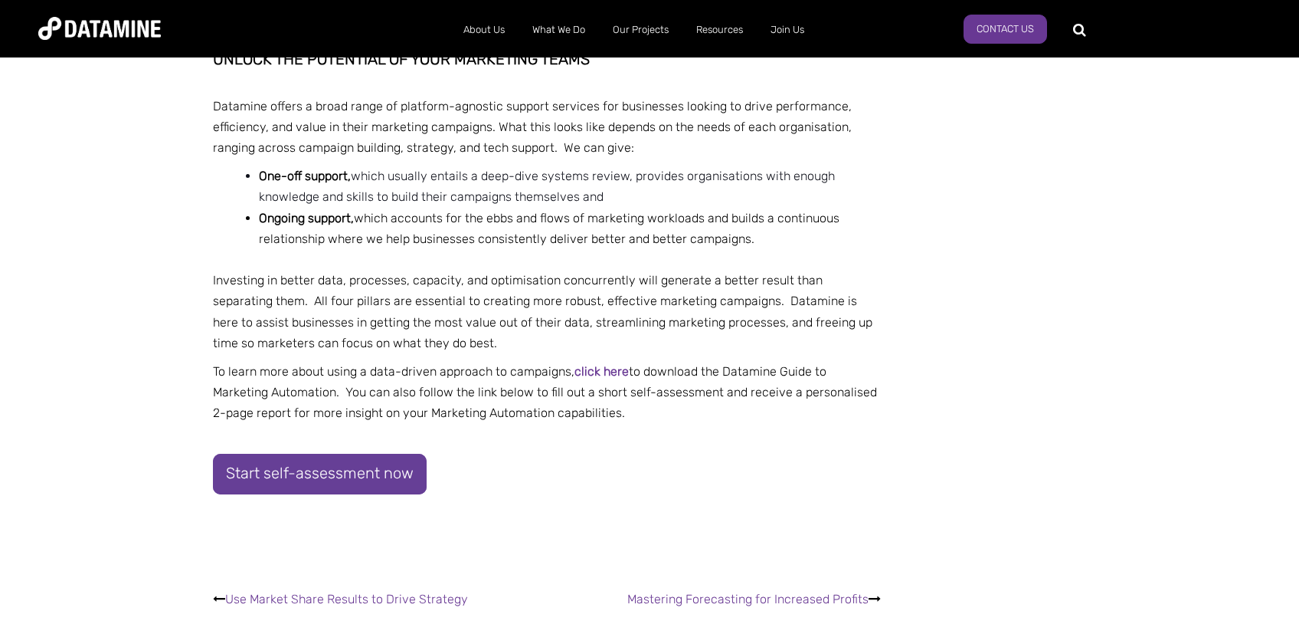
scroll to position [2436, 0]
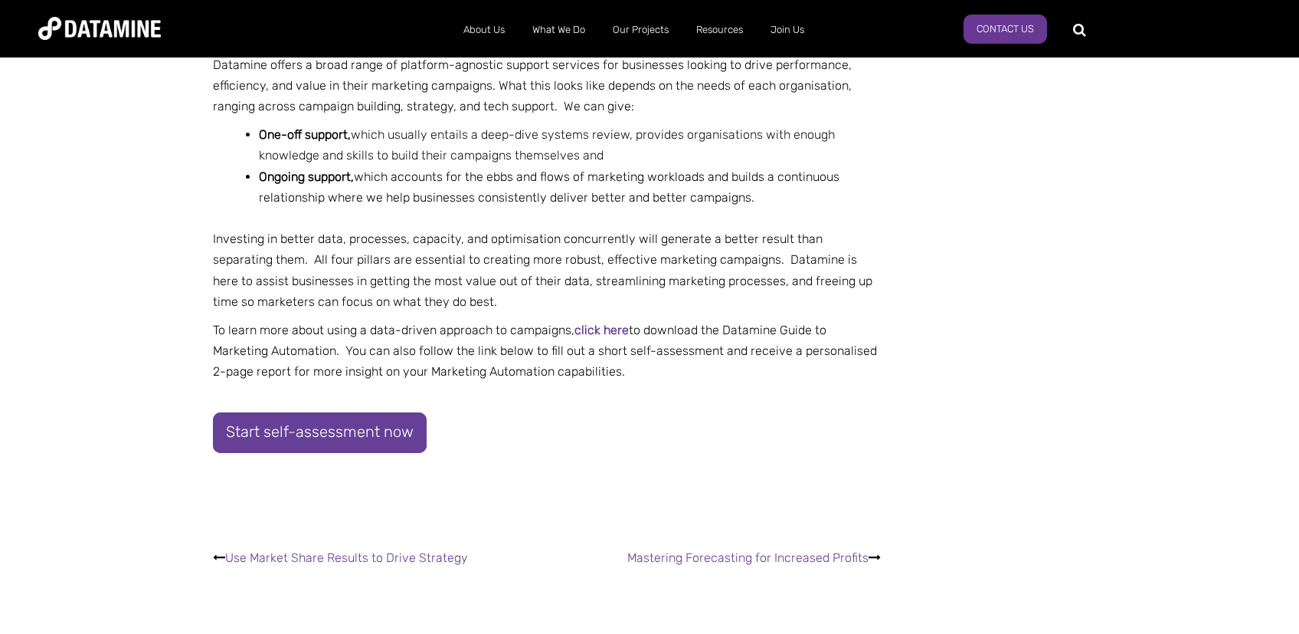
click at [616, 176] on li "Ongoing support, which accounts for the ebbs and flows of marketing workloads a…" at bounding box center [570, 197] width 622 height 63
drag, startPoint x: 763, startPoint y: 171, endPoint x: 826, endPoint y: 165, distance: 63.1
drag, startPoint x: 826, startPoint y: 165, endPoint x: 865, endPoint y: 165, distance: 39.1
click at [833, 165] on li "One-off support, which usually entails a deep-dive systems review, provides org…" at bounding box center [570, 144] width 622 height 41
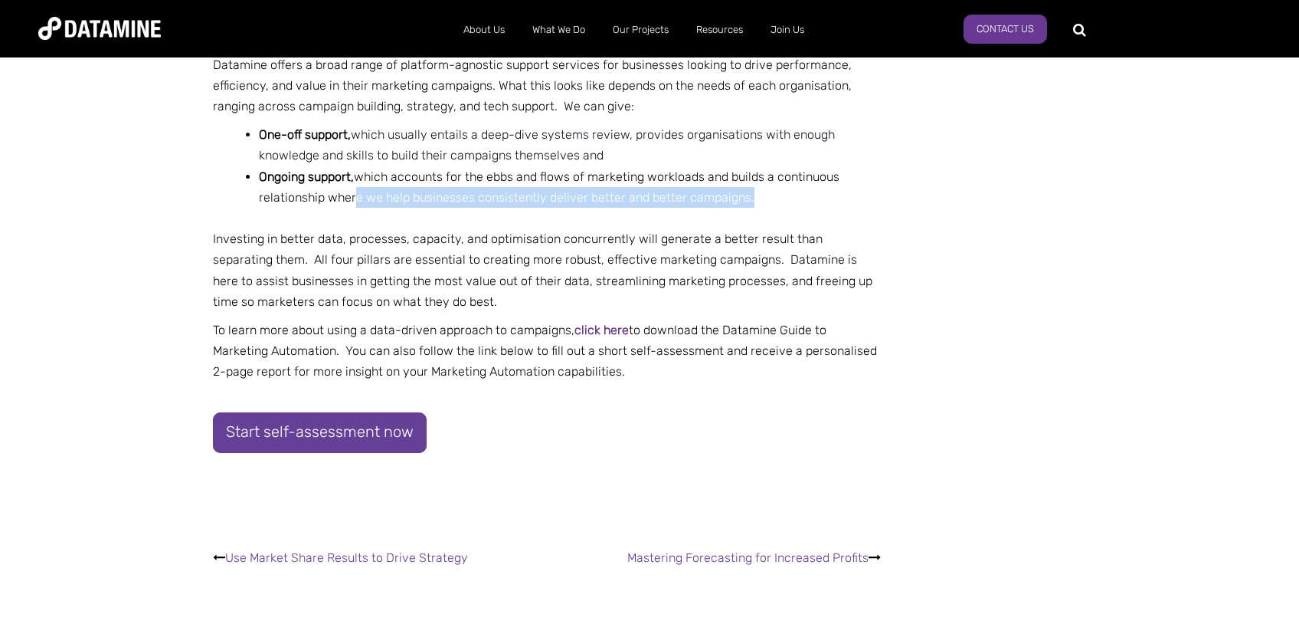
drag, startPoint x: 355, startPoint y: 200, endPoint x: 854, endPoint y: 201, distance: 498.7
click at [854, 201] on li "Ongoing support, which accounts for the ebbs and flows of marketing workloads a…" at bounding box center [570, 197] width 622 height 63
drag, startPoint x: 850, startPoint y: 205, endPoint x: 820, endPoint y: 216, distance: 32.5
click at [850, 205] on li "Ongoing support, which accounts for the ebbs and flows of marketing workloads a…" at bounding box center [570, 197] width 622 height 63
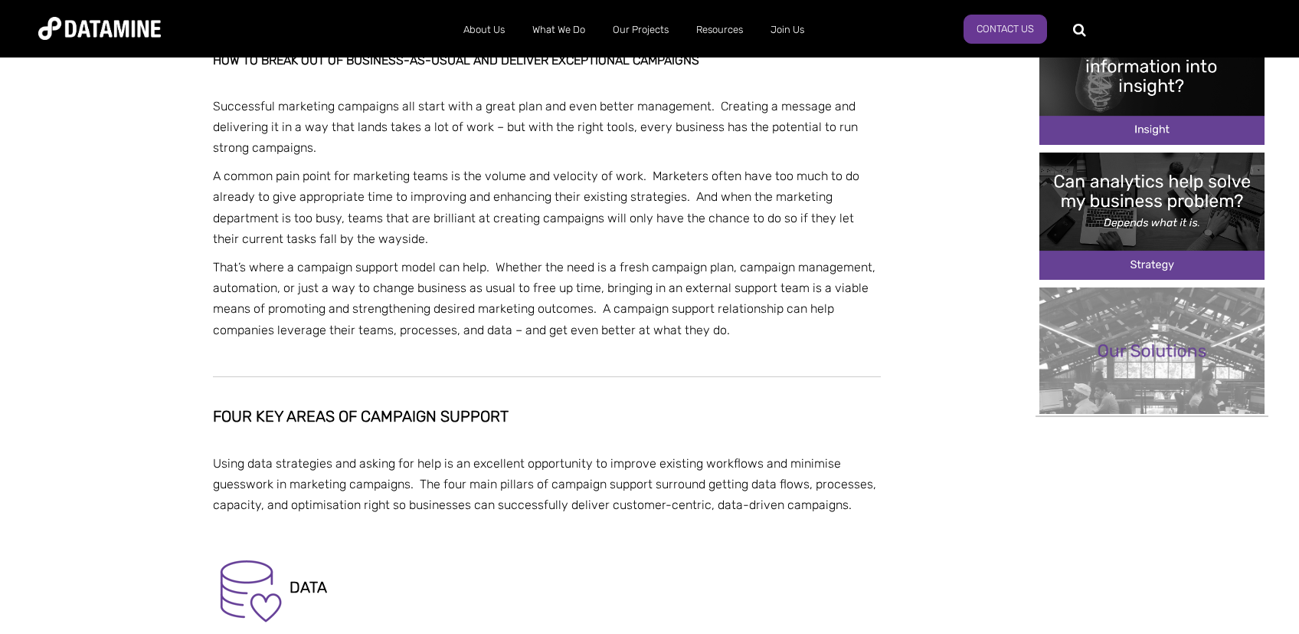
scroll to position [244, 0]
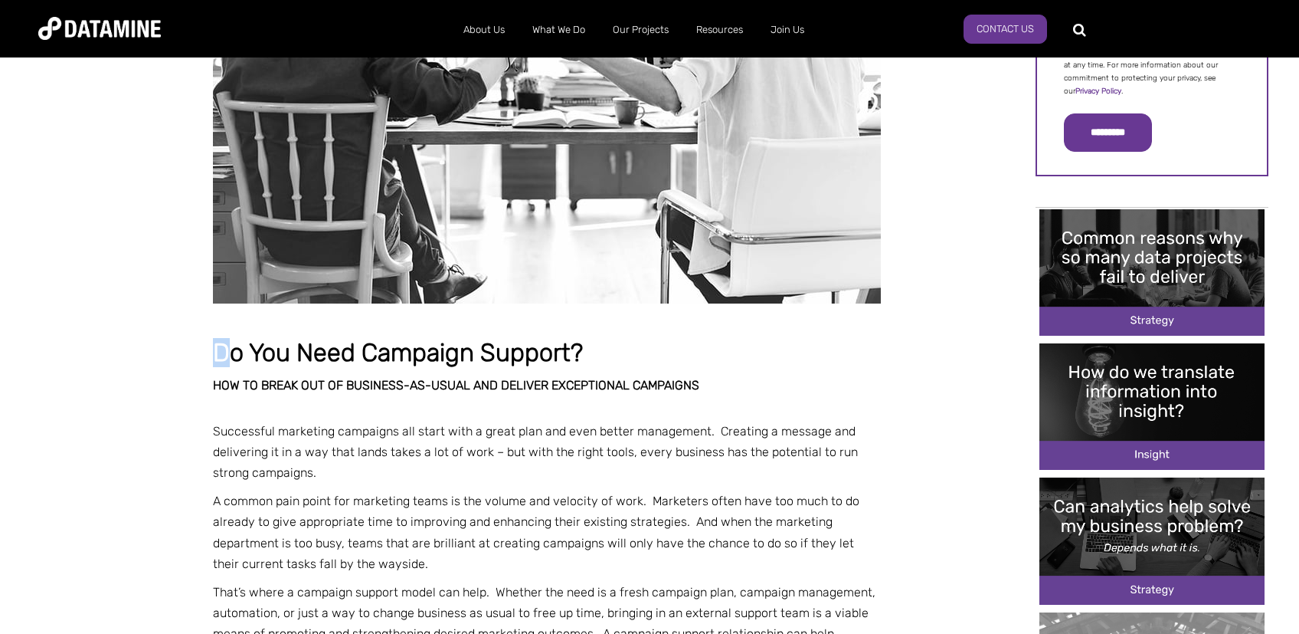
click at [215, 350] on h1 "Do You Need Campaign Support?" at bounding box center [547, 353] width 668 height 28
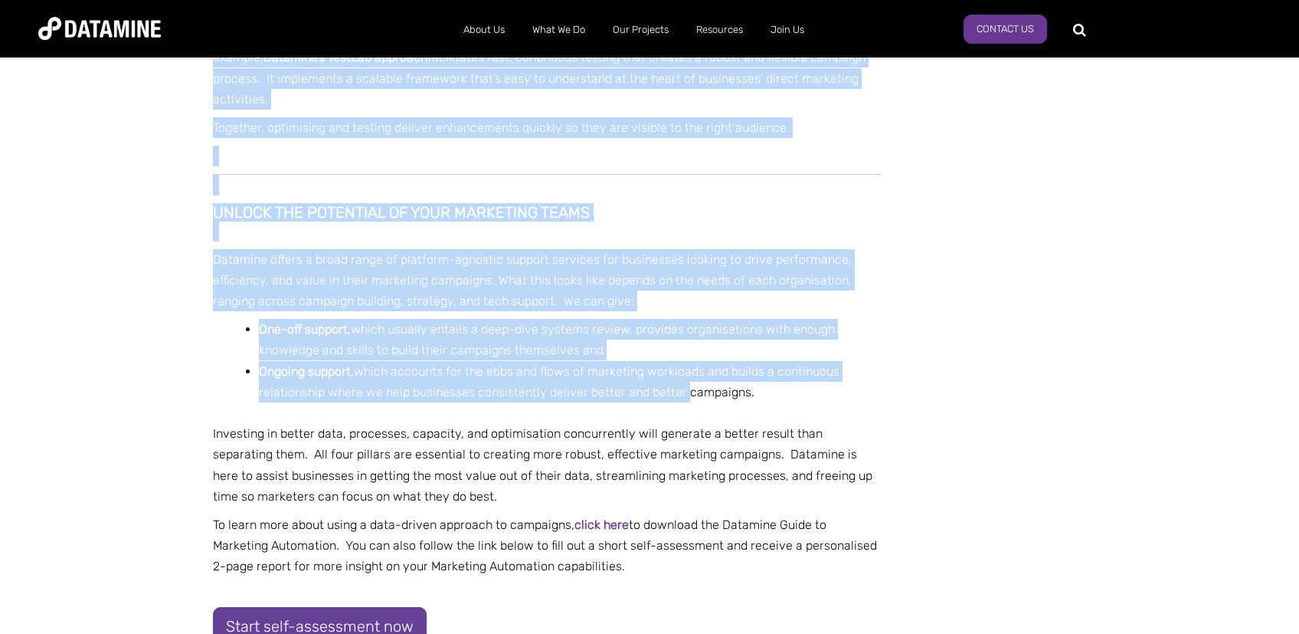
scroll to position [2274, 0]
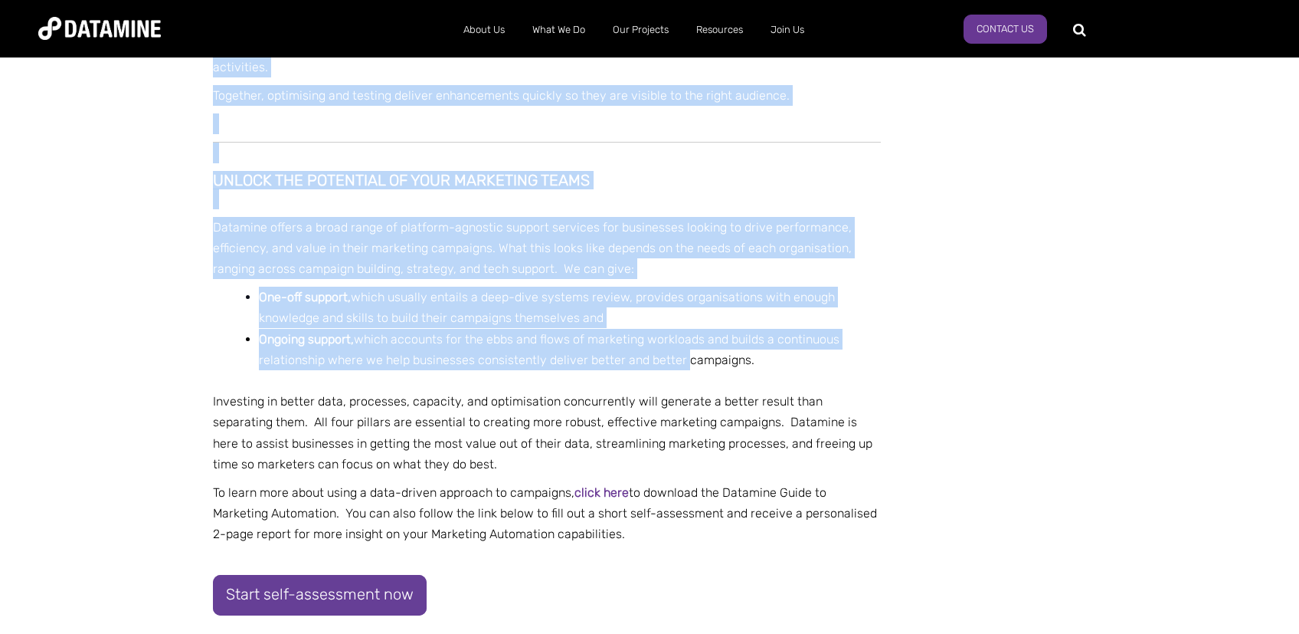
drag, startPoint x: 213, startPoint y: 350, endPoint x: 662, endPoint y: 531, distance: 484.0
copy div "Do You Need Campaign Support? How to break out of BUSINESS-AS-USUAL and deliver…"
click at [742, 275] on p "Datamine offers a broad range of platform-agnostic support services for busines…" at bounding box center [547, 248] width 668 height 63
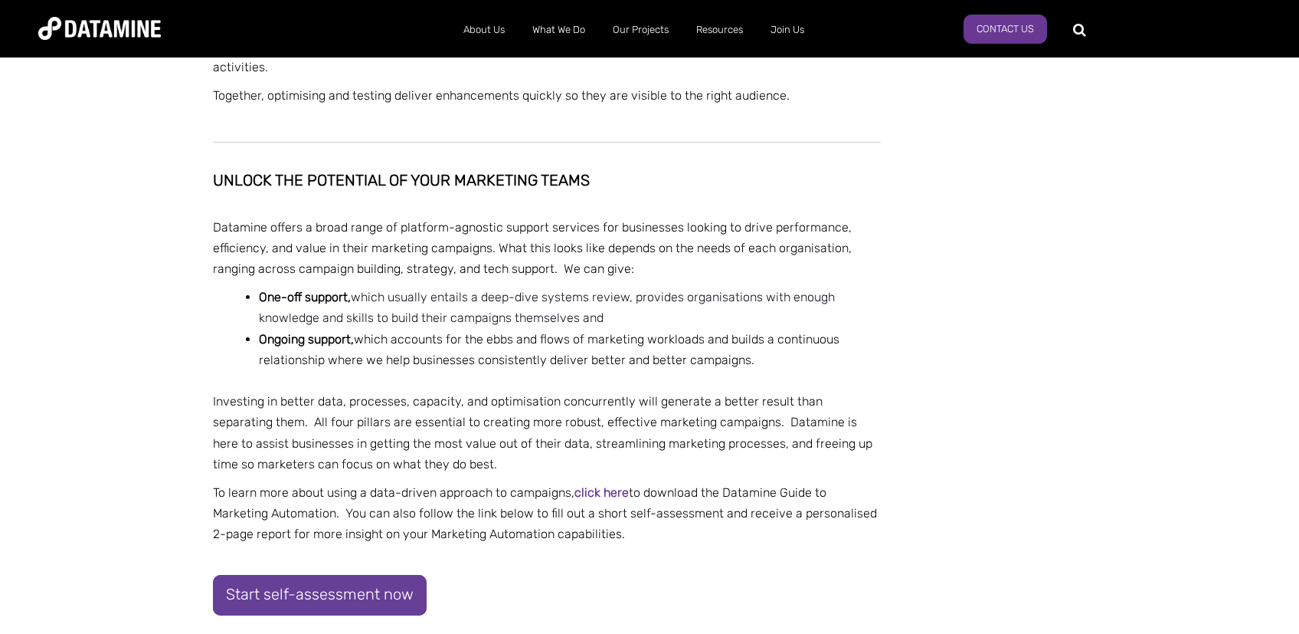
scroll to position [1949, 0]
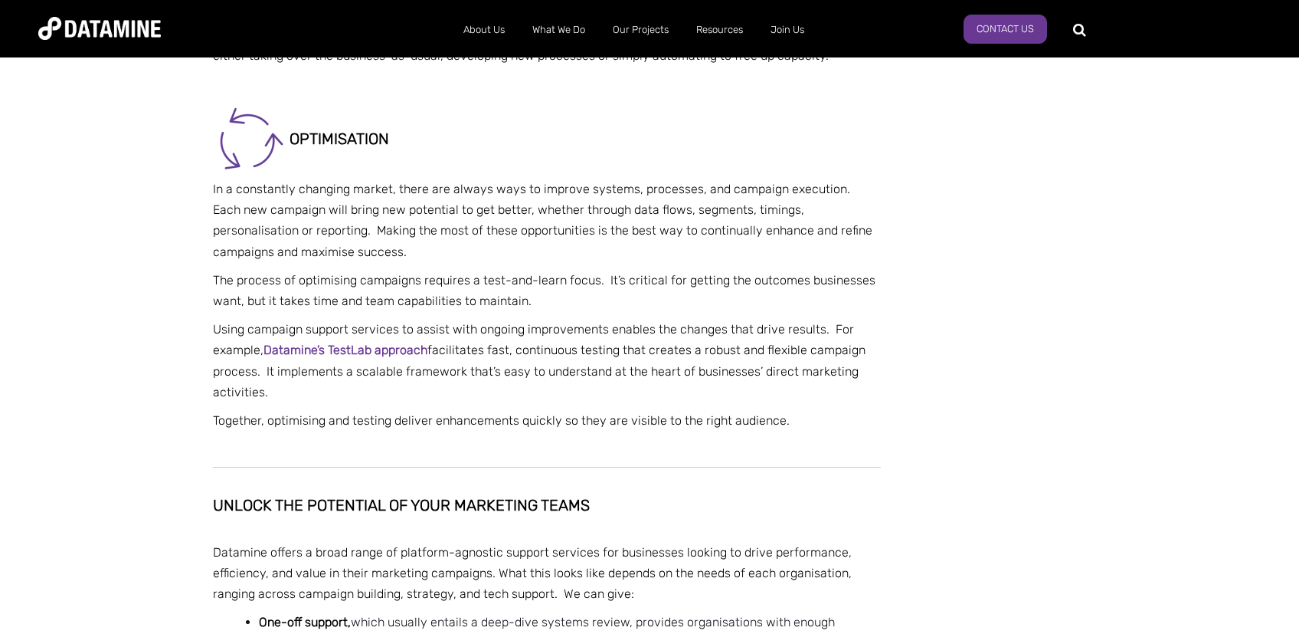
drag, startPoint x: 387, startPoint y: 194, endPoint x: 444, endPoint y: 182, distance: 58.0
click at [386, 194] on p "In a constantly changing market, there are always ways to improve systems, proc…" at bounding box center [547, 221] width 668 height 84
drag, startPoint x: 445, startPoint y: 182, endPoint x: 450, endPoint y: 174, distance: 9.4
click at [809, 188] on p "In a constantly changing market, there are always ways to improve systems, proc…" at bounding box center [547, 221] width 668 height 84
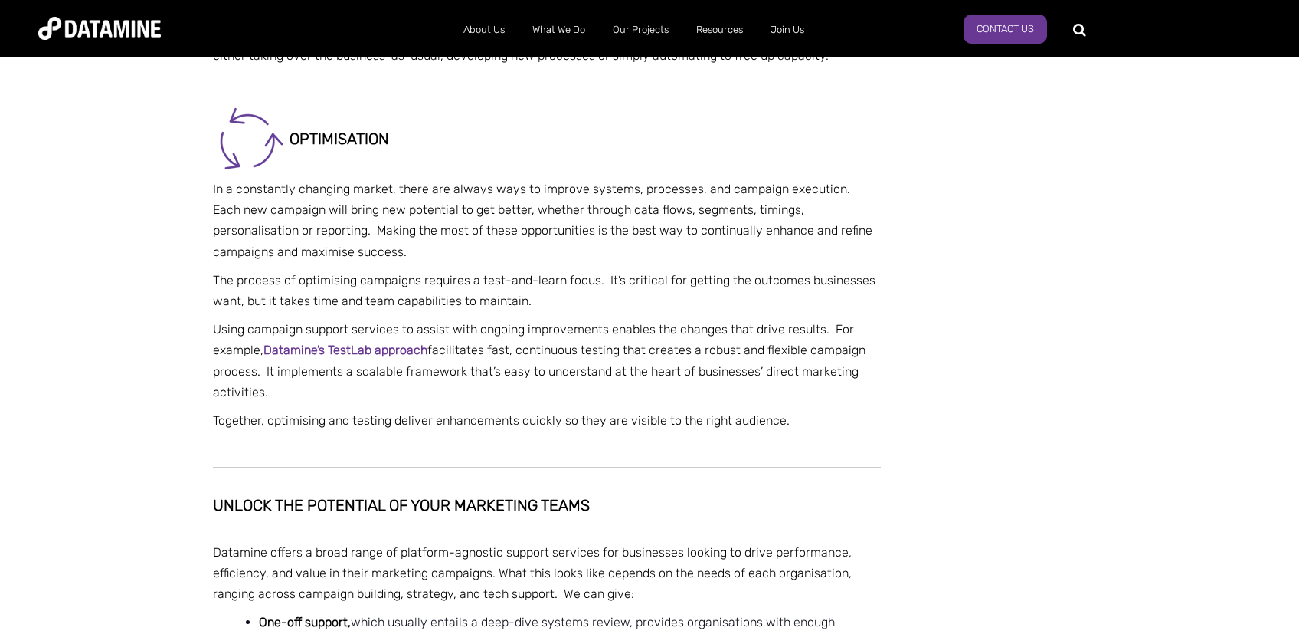
click at [513, 211] on p "In a constantly changing market, there are always ways to improve systems, proc…" at bounding box center [547, 221] width 668 height 84
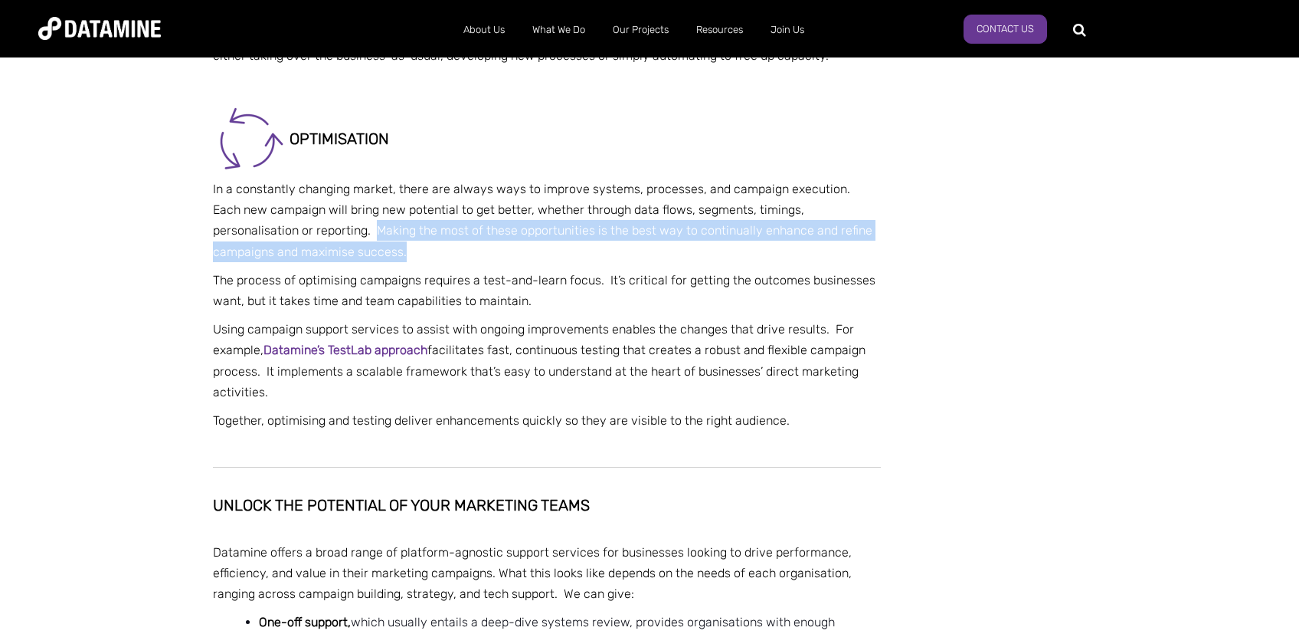
drag, startPoint x: 272, startPoint y: 233, endPoint x: 344, endPoint y: 257, distance: 75.8
click at [344, 257] on p "In a constantly changing market, there are always ways to improve systems, proc…" at bounding box center [547, 221] width 668 height 84
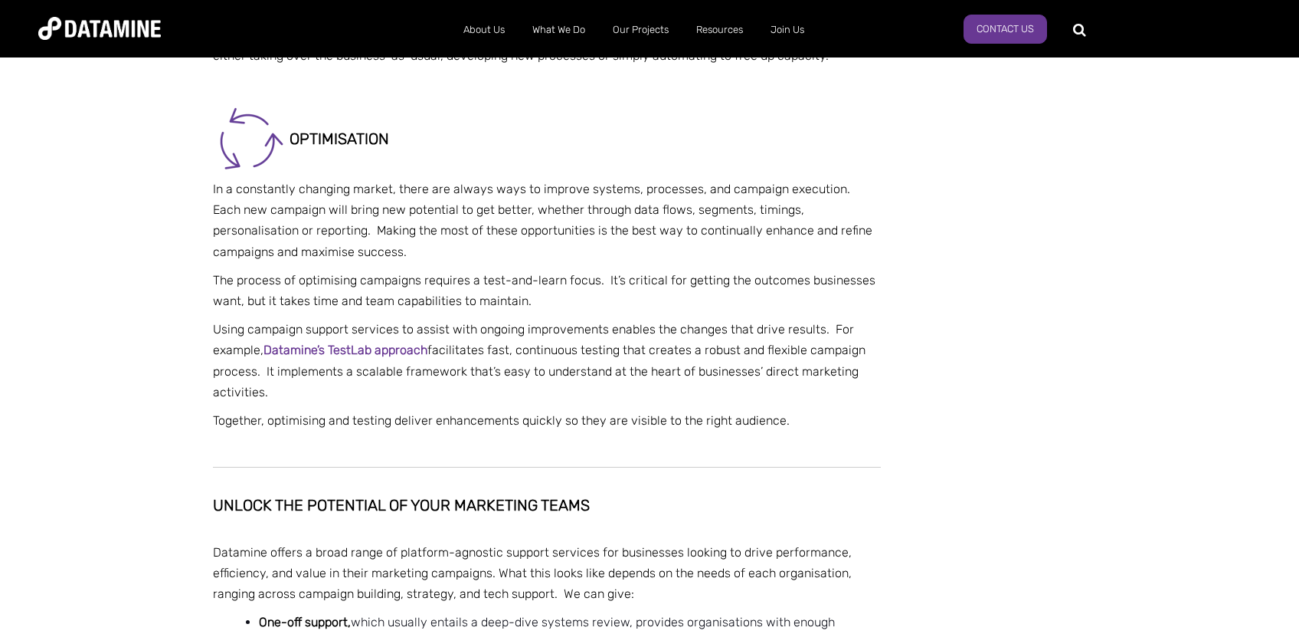
click at [344, 257] on p "In a constantly changing market, there are always ways to improve systems, proc…" at bounding box center [547, 221] width 668 height 84
click at [873, 287] on p "The process of optimising campaigns requires a test-and-learn focus. It’s criti…" at bounding box center [547, 290] width 668 height 41
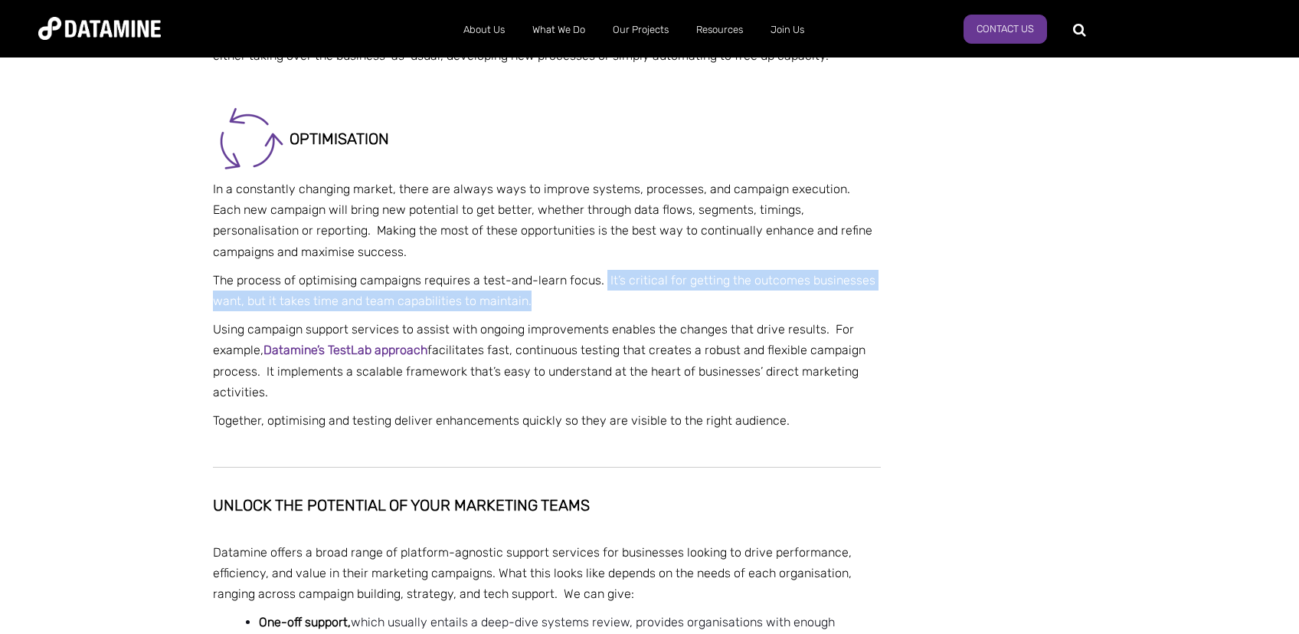
drag, startPoint x: 601, startPoint y: 280, endPoint x: 586, endPoint y: 313, distance: 36.0
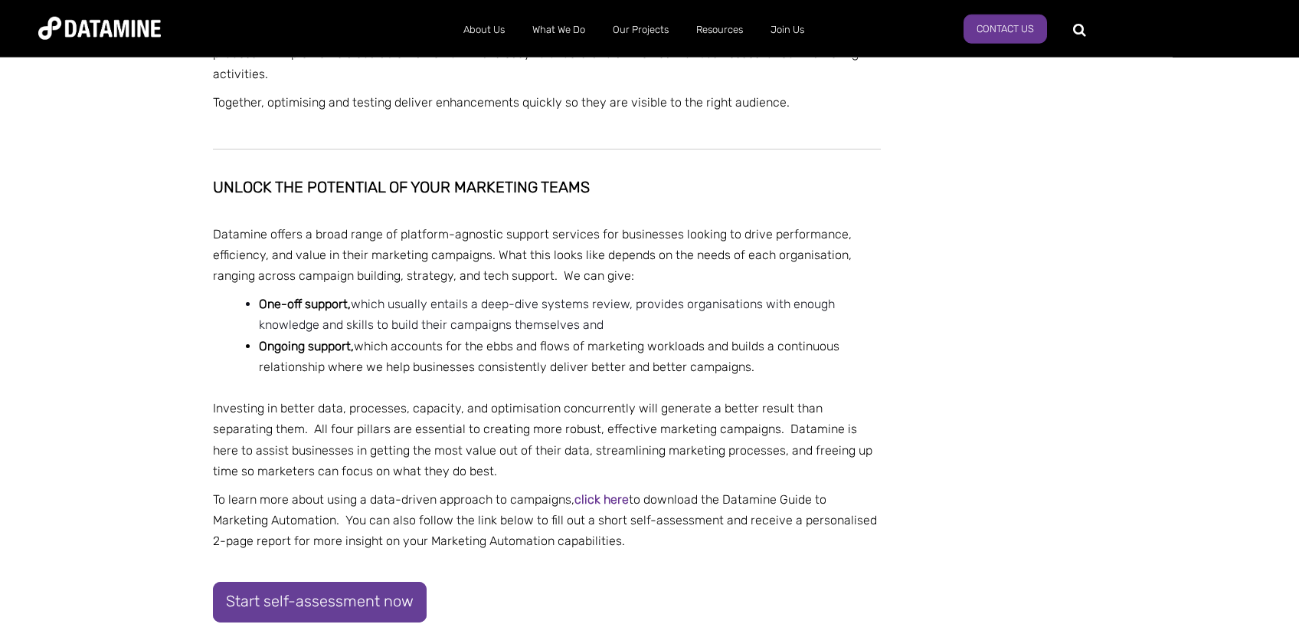
scroll to position [2274, 0]
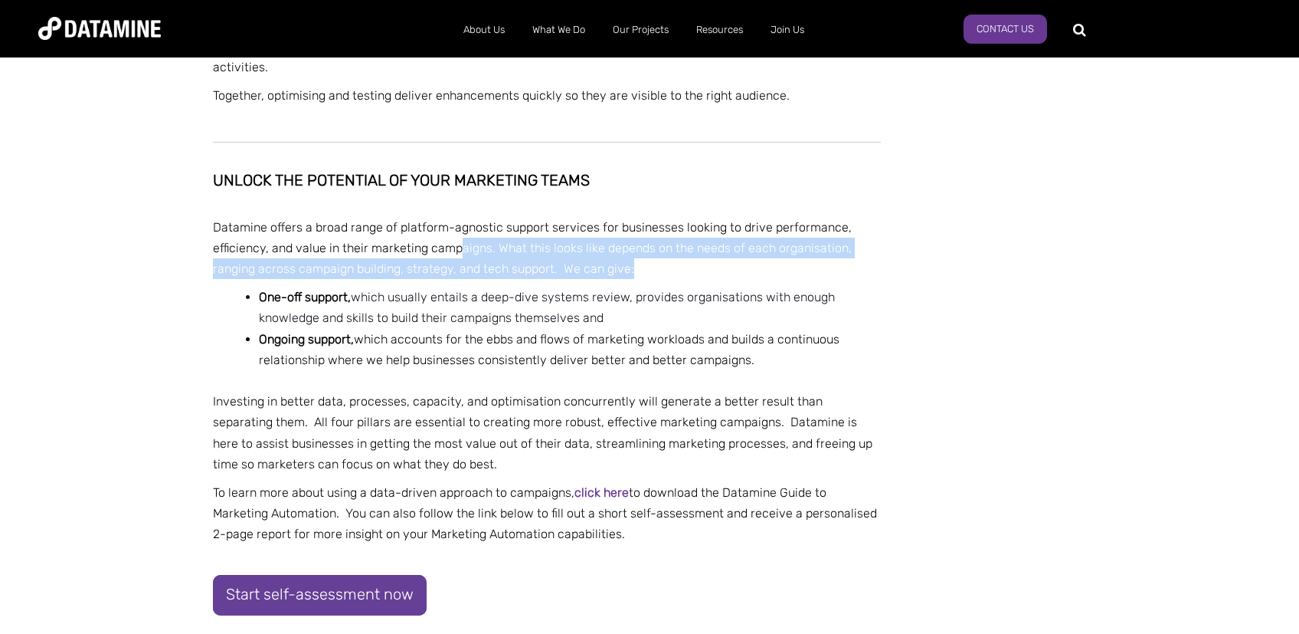
drag, startPoint x: 461, startPoint y: 250, endPoint x: 853, endPoint y: 266, distance: 392.6
click at [853, 266] on p "Datamine offers a broad range of platform-agnostic support services for busines…" at bounding box center [547, 248] width 668 height 63
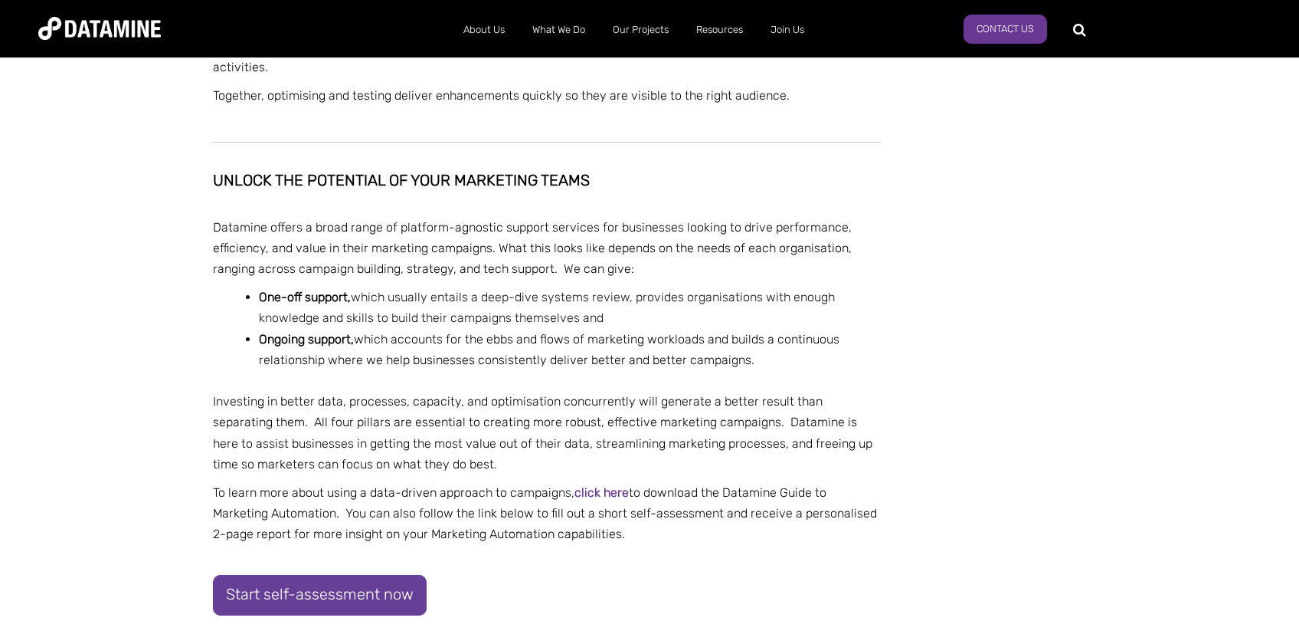
click at [552, 297] on li "One-off support, which usually entails a deep-dive systems review, provides org…" at bounding box center [570, 307] width 622 height 41
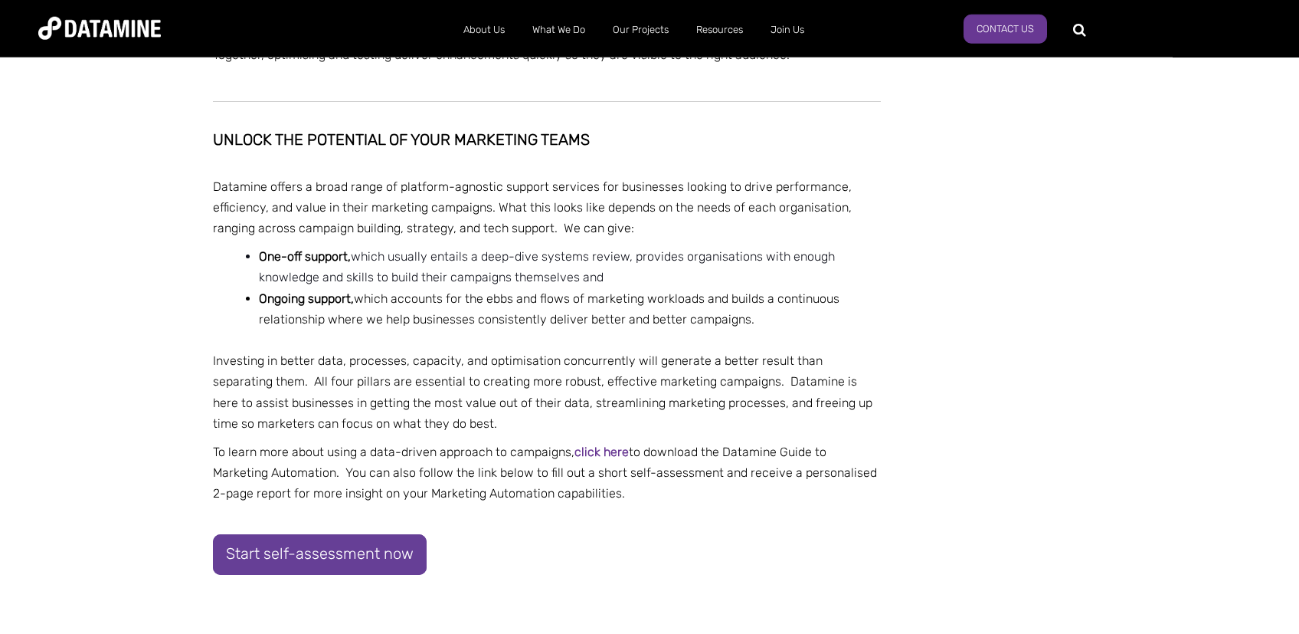
scroll to position [2355, 0]
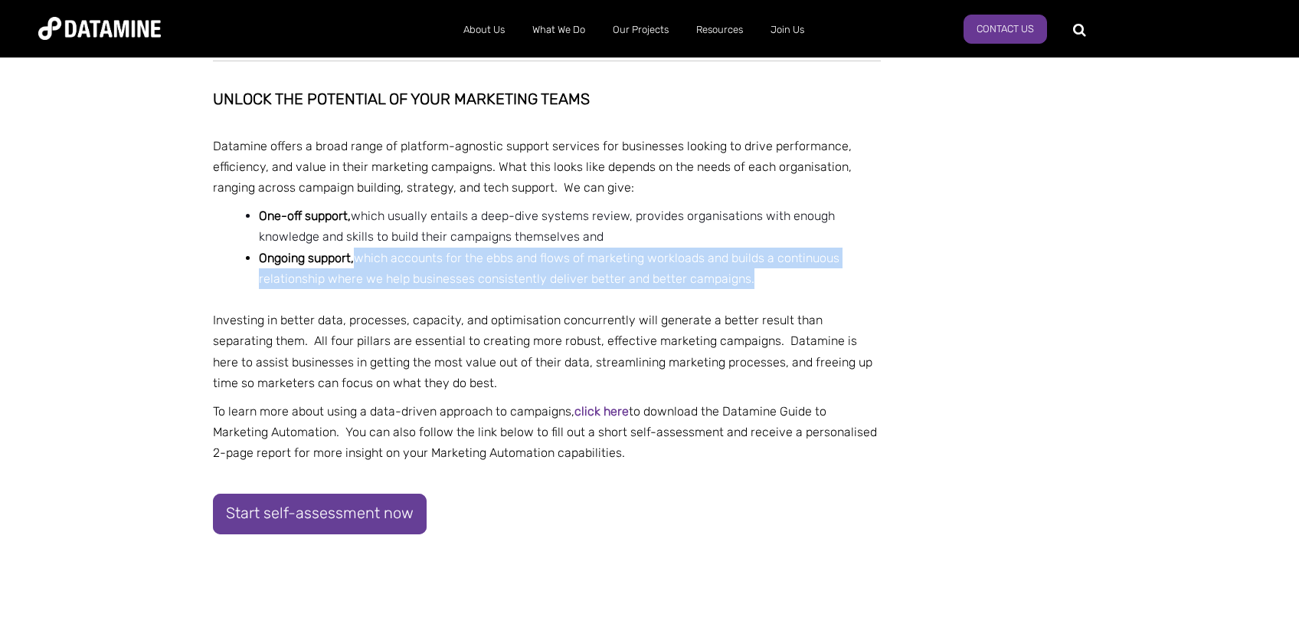
drag, startPoint x: 364, startPoint y: 260, endPoint x: 850, endPoint y: 275, distance: 486.0
click at [850, 275] on li "Ongoing support, which accounts for the ebbs and flows of marketing workloads a…" at bounding box center [570, 278] width 622 height 63
click at [850, 273] on li "Ongoing support, which accounts for the ebbs and flows of marketing workloads a…" at bounding box center [570, 278] width 622 height 63
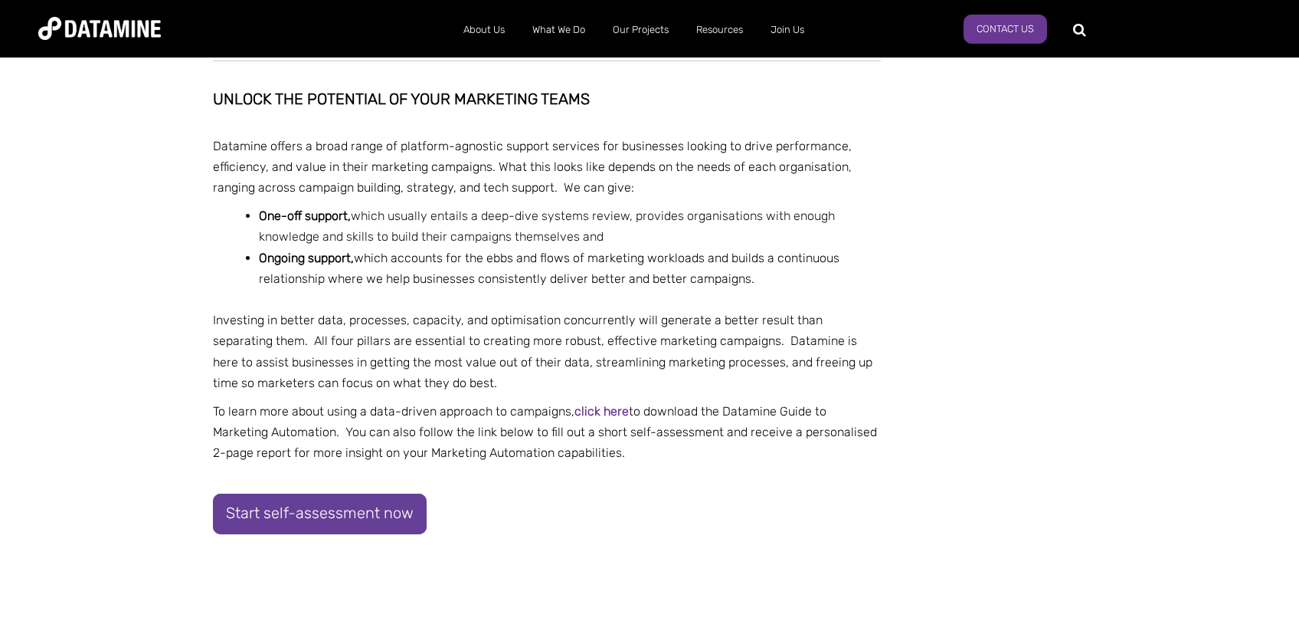
click at [504, 316] on p "Investing in better data, processes, capacity, and optimisation concurrently wi…" at bounding box center [547, 352] width 668 height 84
click at [775, 357] on p "Investing in better data, processes, capacity, and optimisation concurrently wi…" at bounding box center [547, 352] width 668 height 84
click at [646, 326] on p "Investing in better data, processes, capacity, and optimisation concurrently wi…" at bounding box center [547, 352] width 668 height 84
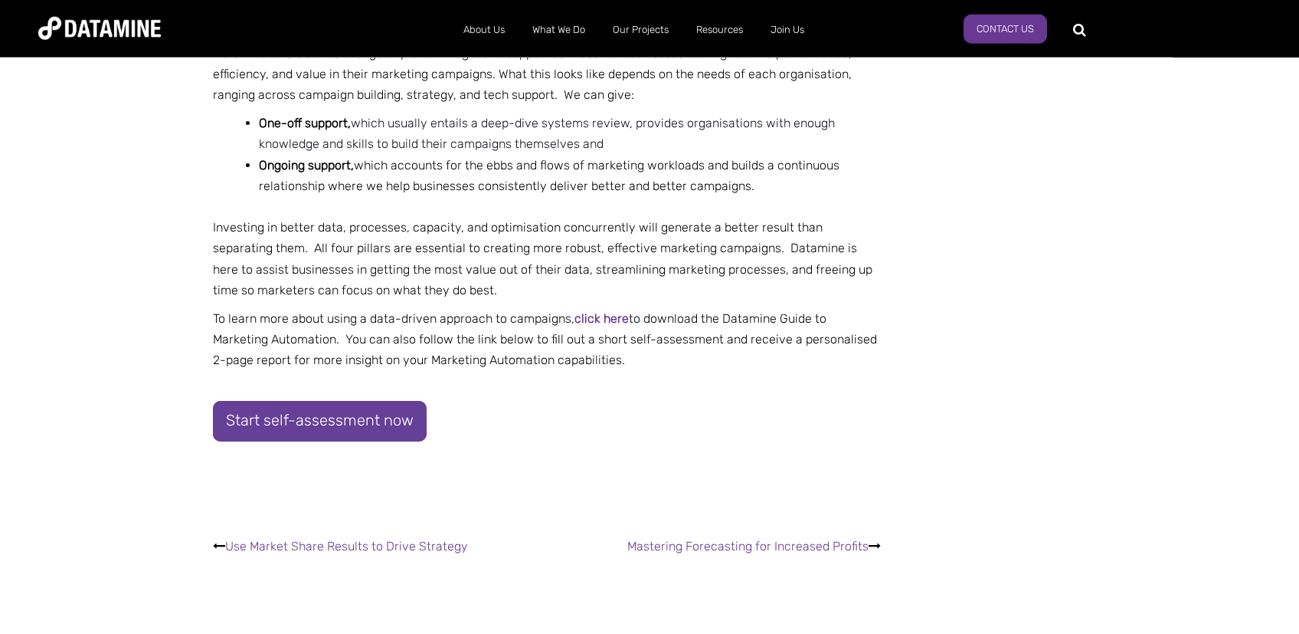
scroll to position [2517, 0]
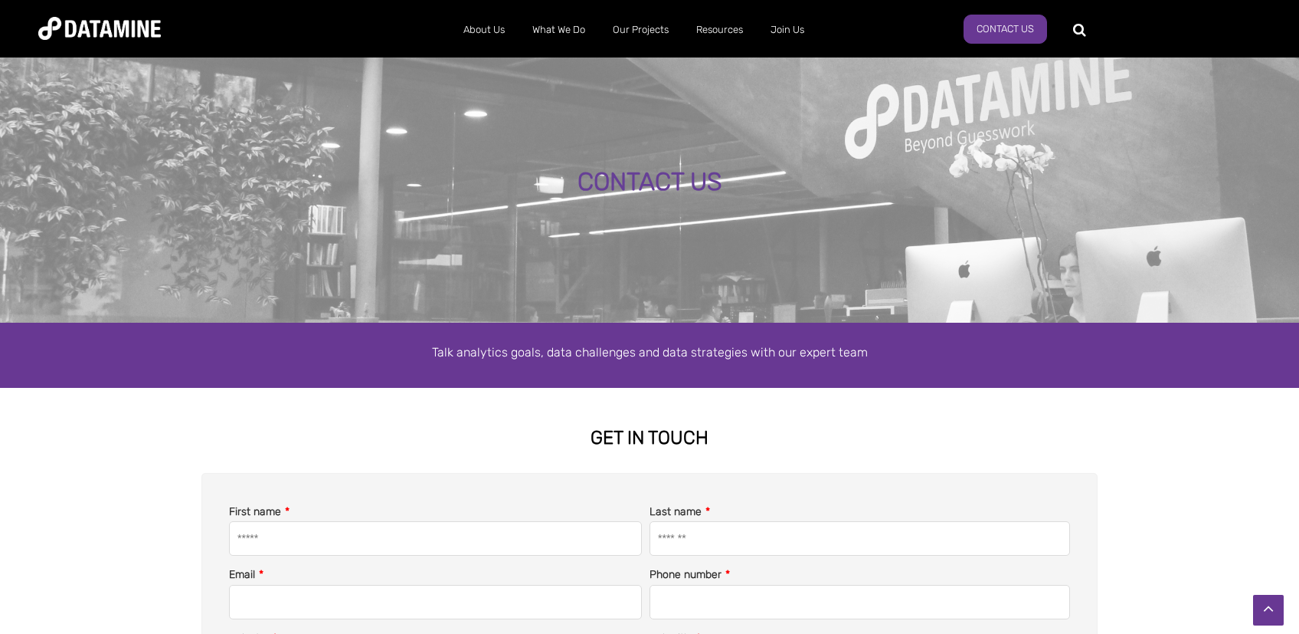
scroll to position [406, 0]
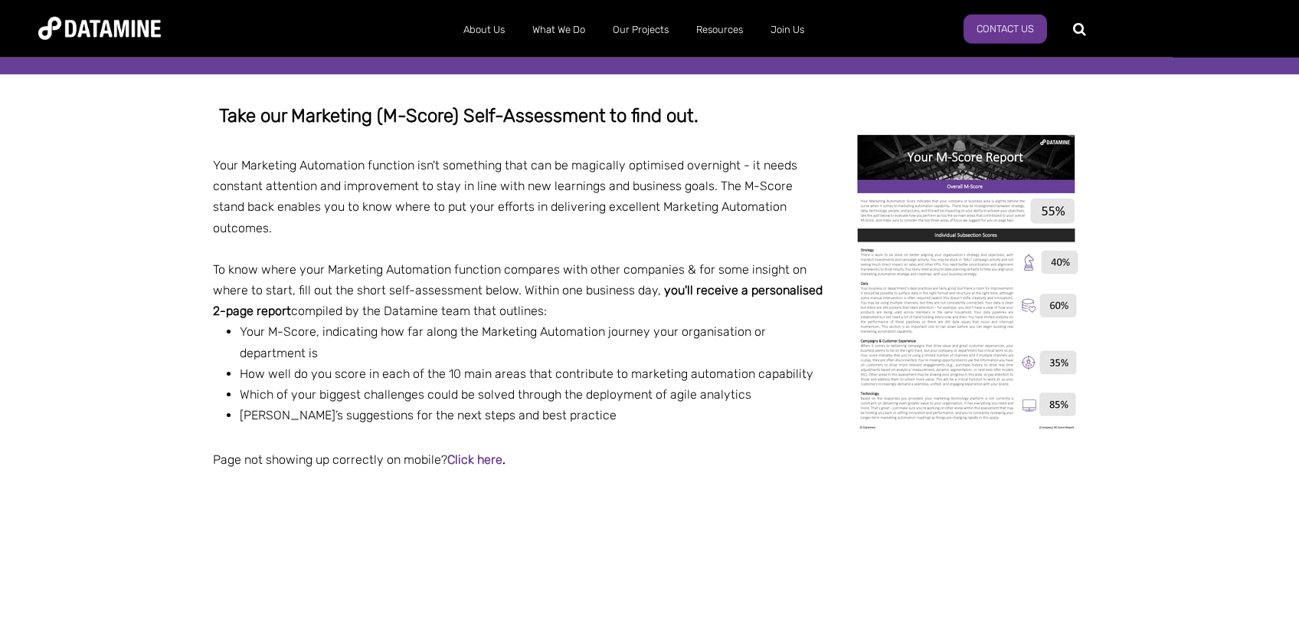
scroll to position [325, 0]
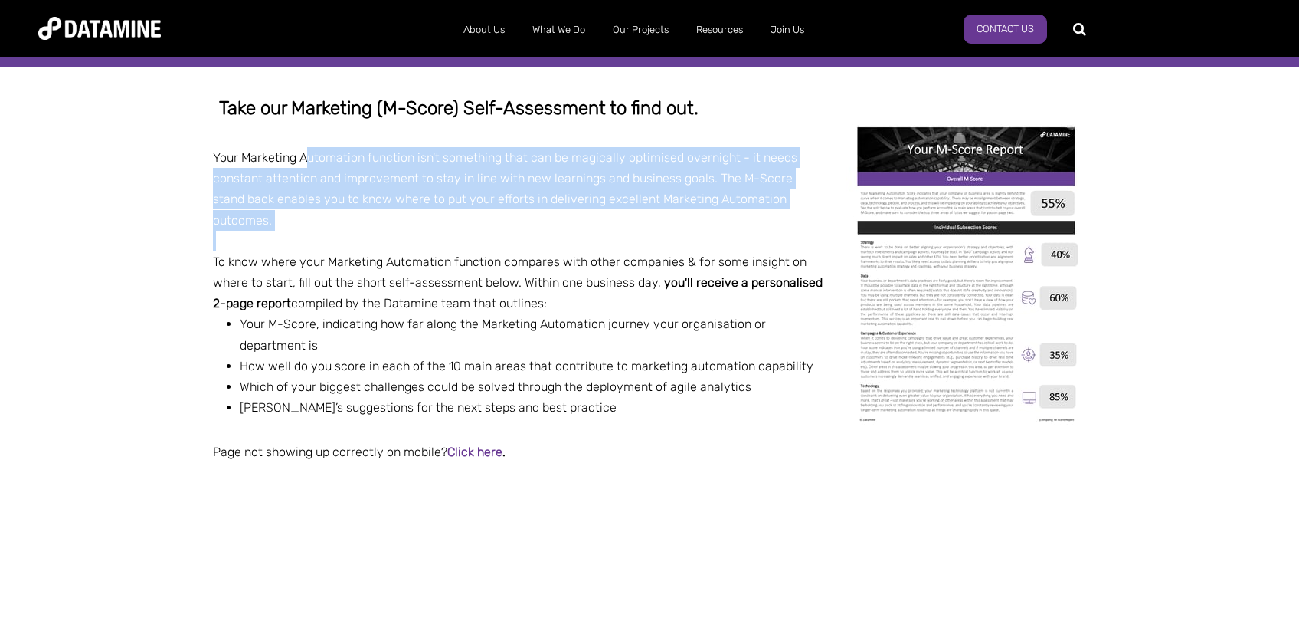
drag, startPoint x: 317, startPoint y: 153, endPoint x: 554, endPoint y: 252, distance: 256.5
click at [554, 252] on span "Take our Marketing (M-Score) Self-Assessment to find out. Your Marketing Automa…" at bounding box center [649, 277] width 873 height 421
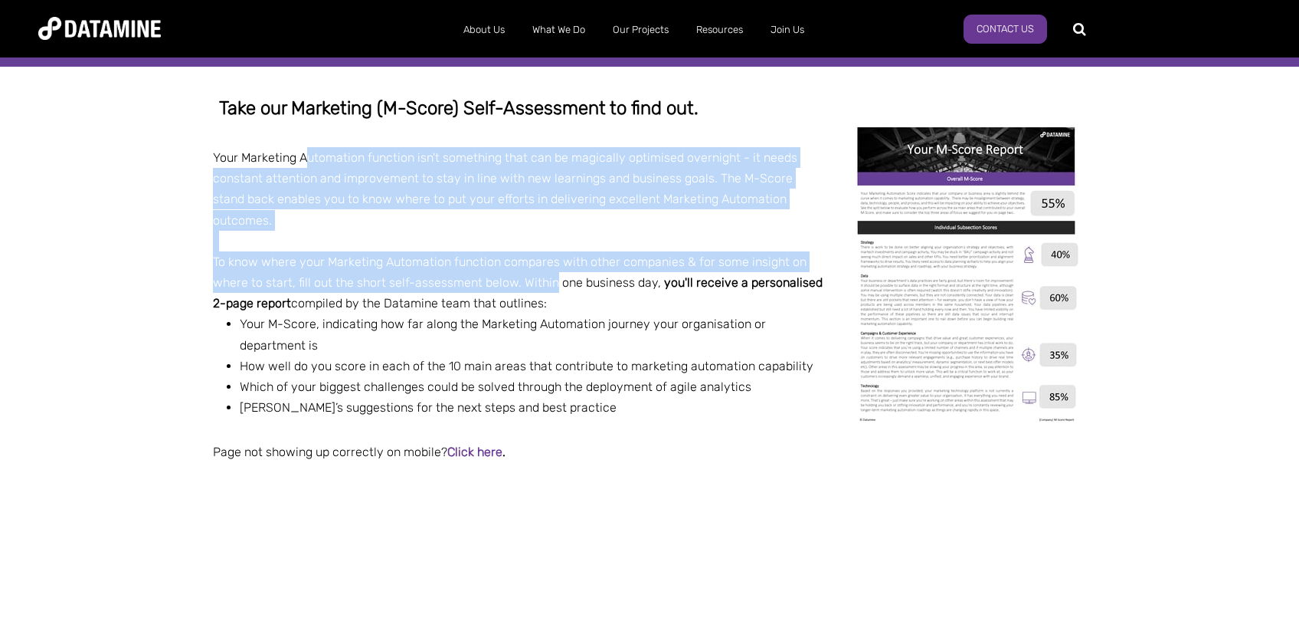
click at [552, 252] on div "To know where your Marketing Automation function compares with other companies …" at bounding box center [649, 282] width 873 height 63
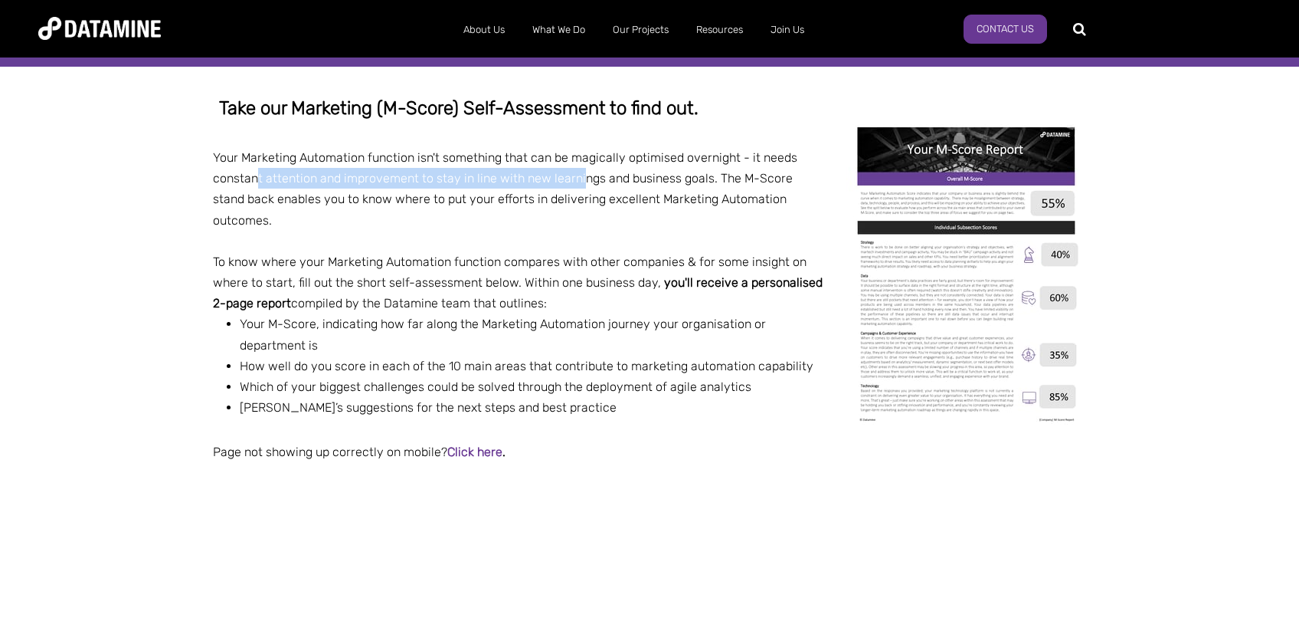
drag, startPoint x: 258, startPoint y: 180, endPoint x: 589, endPoint y: 182, distance: 331.0
click at [581, 182] on span "Your Marketing Automation function isn't something that can be magically optimi…" at bounding box center [505, 188] width 585 height 77
click at [589, 182] on span "Your Marketing Automation function isn't something that can be magically optimi…" at bounding box center [505, 188] width 585 height 77
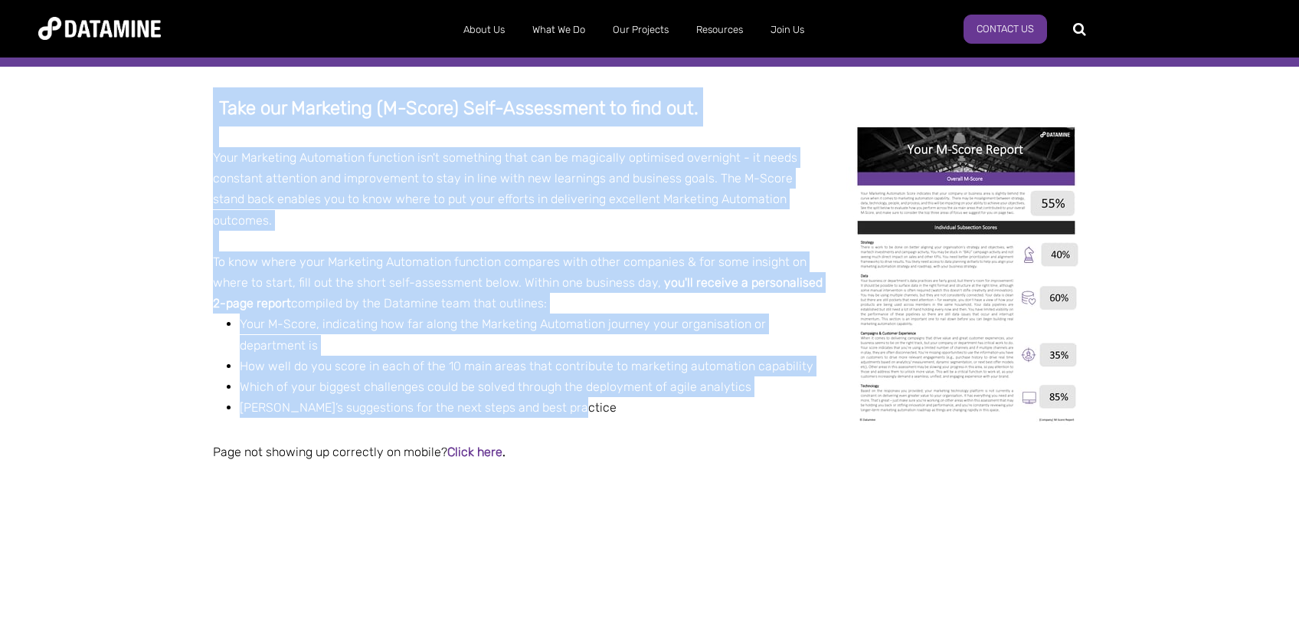
drag, startPoint x: 215, startPoint y: 107, endPoint x: 622, endPoint y: 398, distance: 499.8
click at [622, 398] on span "Take our Marketing (M-Score) Self-Assessment to find out. Your Marketing Automa…" at bounding box center [649, 277] width 873 height 421
click at [668, 270] on div "To know where your Marketing Automation function compares with other companies …" at bounding box center [649, 282] width 873 height 63
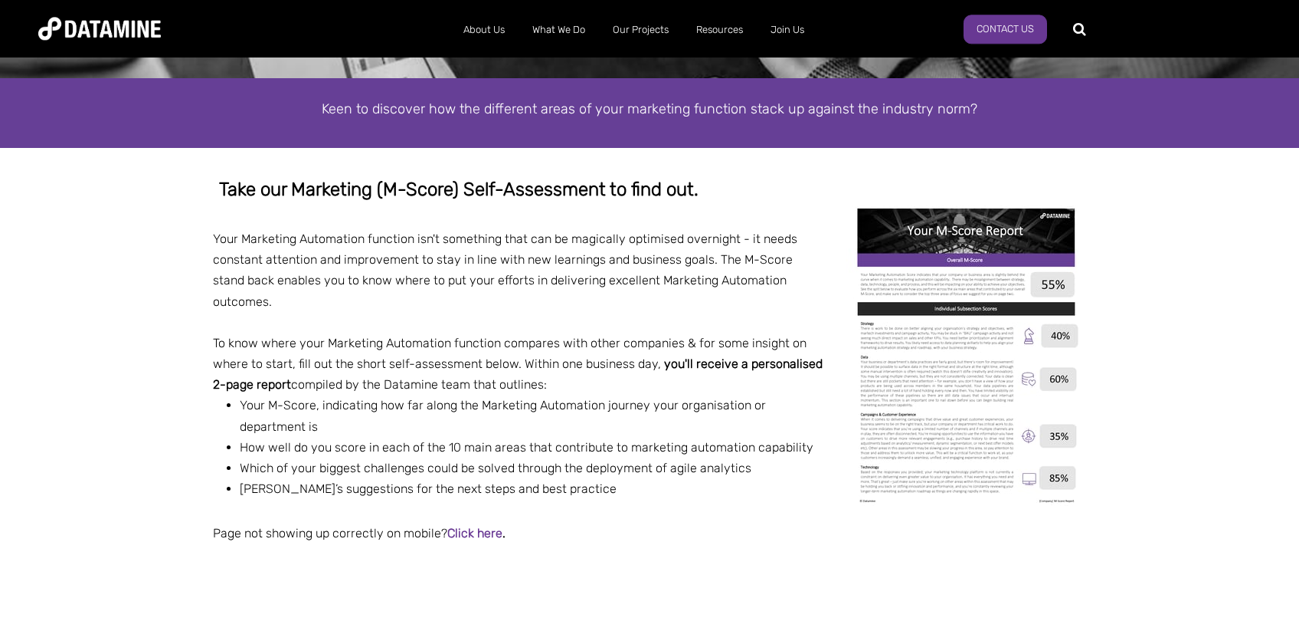
scroll to position [244, 0]
click at [254, 251] on div "Your Marketing Automation function isn't something that can be magically optimi…" at bounding box center [649, 270] width 873 height 84
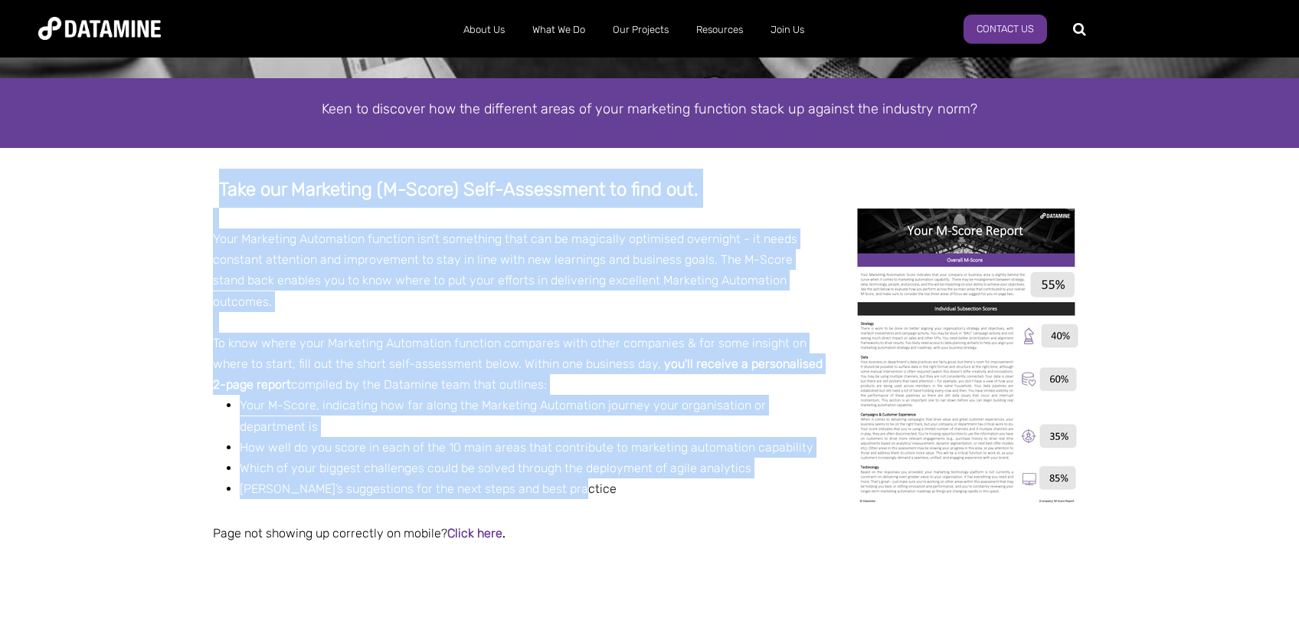
drag, startPoint x: 224, startPoint y: 191, endPoint x: 706, endPoint y: 464, distance: 554.8
click at [706, 464] on span "Take our Marketing (M-Score) Self-Assessment to find out. Your Marketing Automa…" at bounding box center [649, 358] width 873 height 421
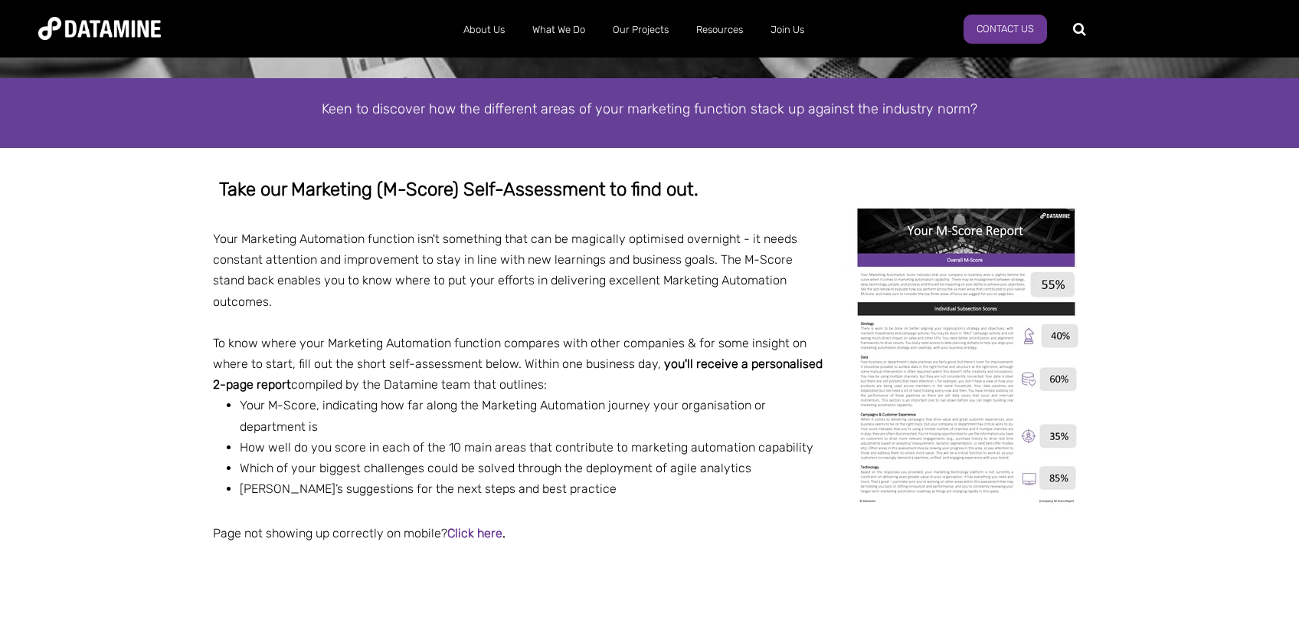
drag, startPoint x: 430, startPoint y: 159, endPoint x: 375, endPoint y: 104, distance: 78.0
click at [328, 110] on span "Keen to discover how the different areas of your marketing function stack up ag…" at bounding box center [650, 108] width 656 height 17
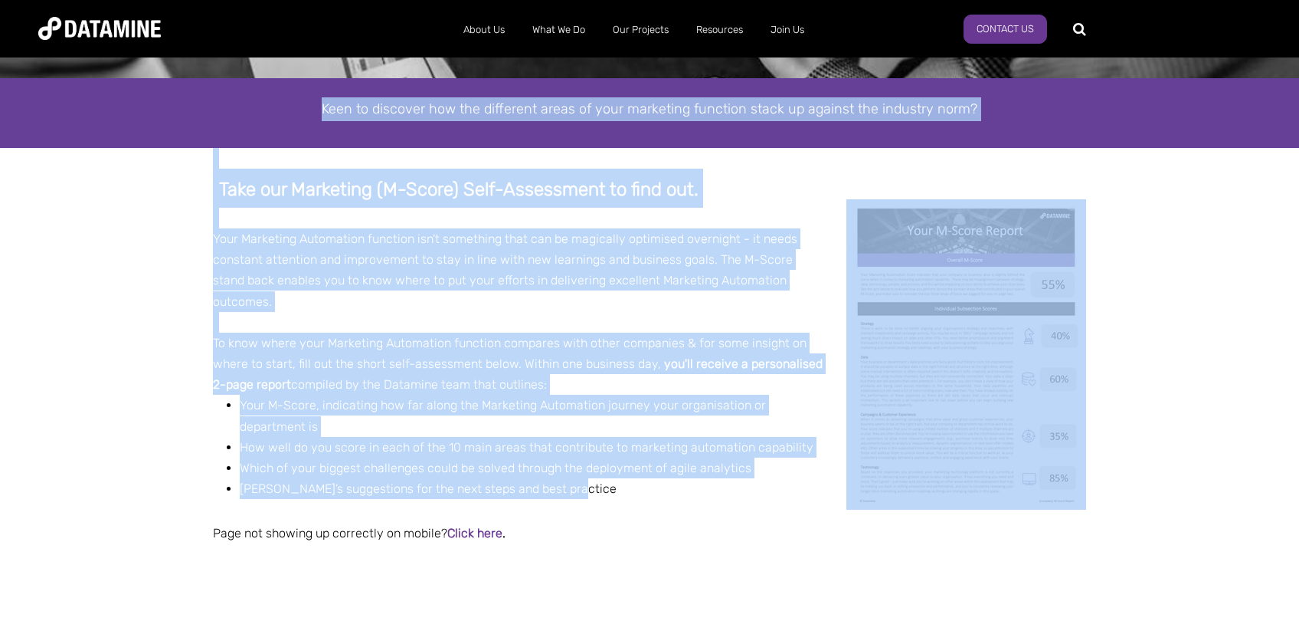
drag, startPoint x: 326, startPoint y: 108, endPoint x: 697, endPoint y: 471, distance: 519.0
copy div "Lore ip dolorsit ame con adipiscin elits do eius temporinc utlabore etdol ma al…"
drag, startPoint x: 406, startPoint y: 290, endPoint x: 359, endPoint y: 33, distance: 261.8
click at [409, 289] on div "Your Marketing Automation function isn't something that can be magically optimi…" at bounding box center [649, 270] width 873 height 84
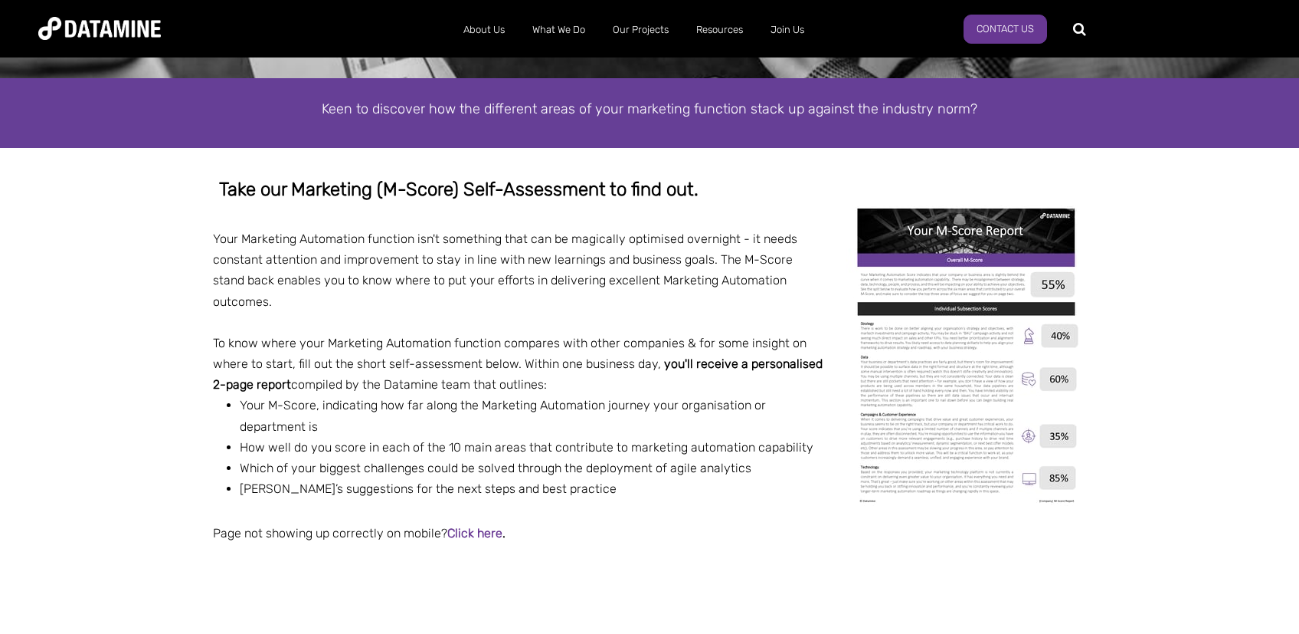
click at [650, 409] on li "Your M-Score, indicating how far along the Marketing Automation journey your or…" at bounding box center [663, 415] width 847 height 41
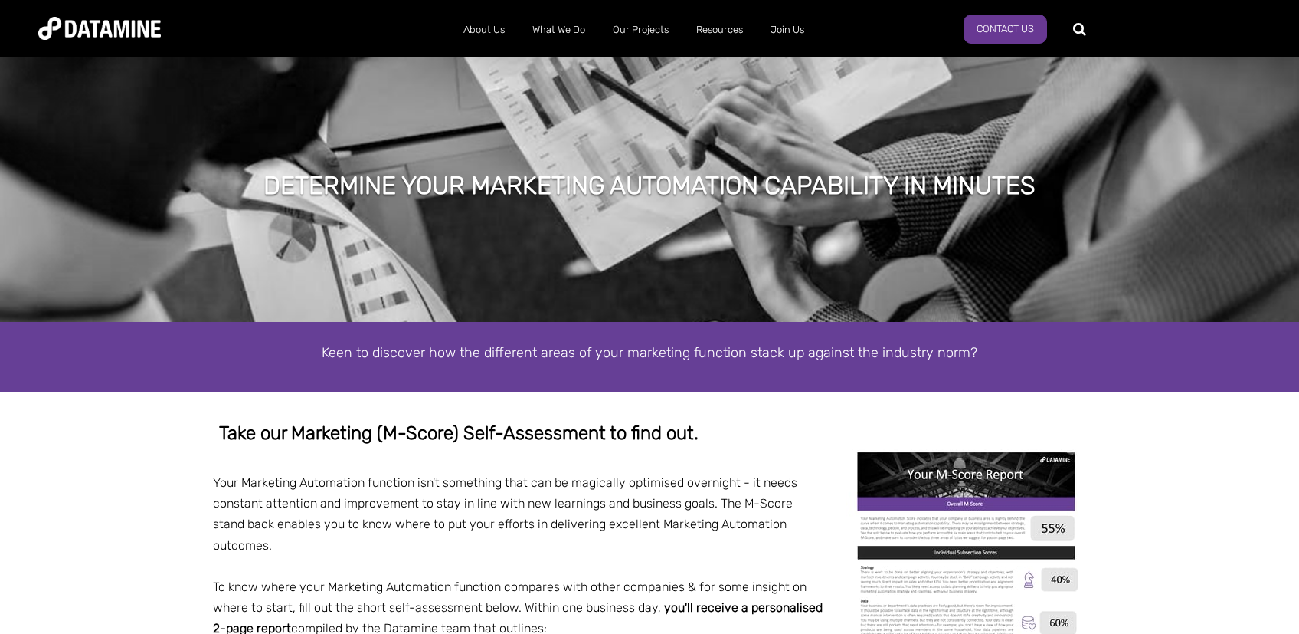
click at [552, 473] on div "Your Marketing Automation function isn't something that can be magically optimi…" at bounding box center [649, 514] width 873 height 84
click at [405, 512] on div "Your Marketing Automation function isn't something that can be magically optimi…" at bounding box center [649, 514] width 873 height 84
click at [355, 603] on span "you'll receive a personalised 2-page report compiled by the Datamine team that …" at bounding box center [518, 617] width 610 height 35
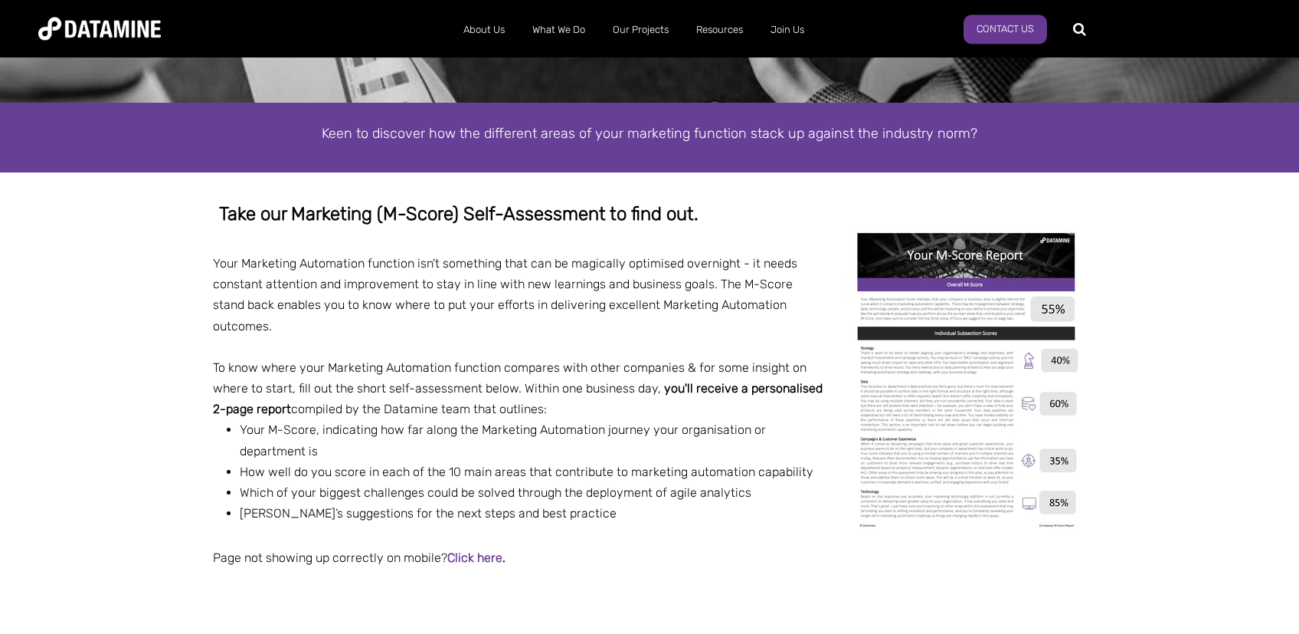
scroll to position [325, 0]
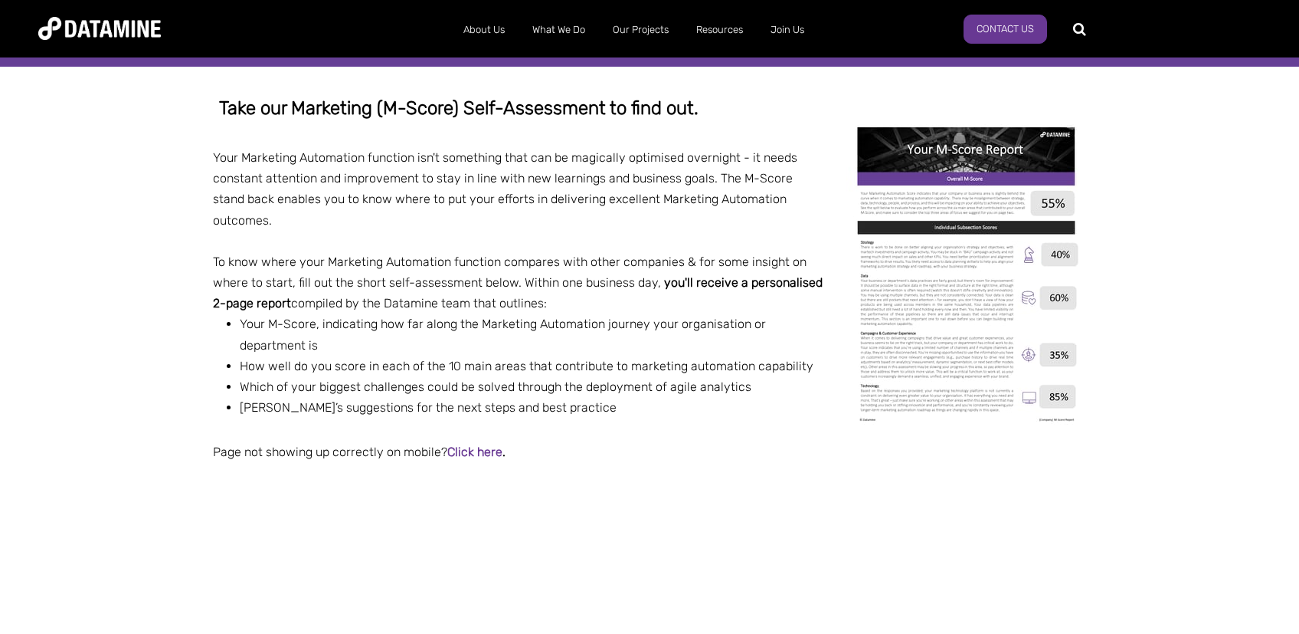
drag, startPoint x: 1184, startPoint y: 274, endPoint x: 1183, endPoint y: 304, distance: 29.9
click at [661, 359] on span "How well do you score in each of the 10 main areas that contribute to marketing…" at bounding box center [527, 366] width 574 height 15
